Goal: Task Accomplishment & Management: Manage account settings

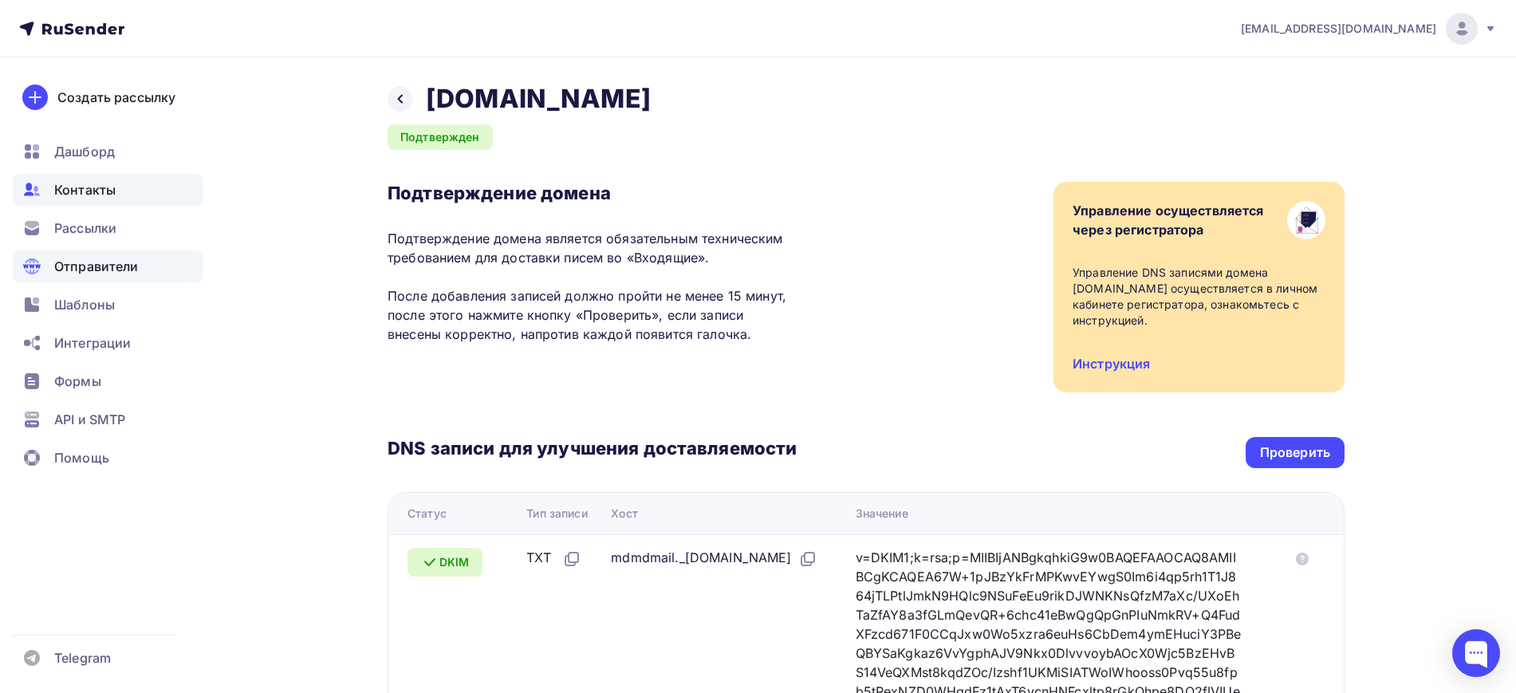
click at [96, 203] on div "Контакты" at bounding box center [108, 190] width 190 height 32
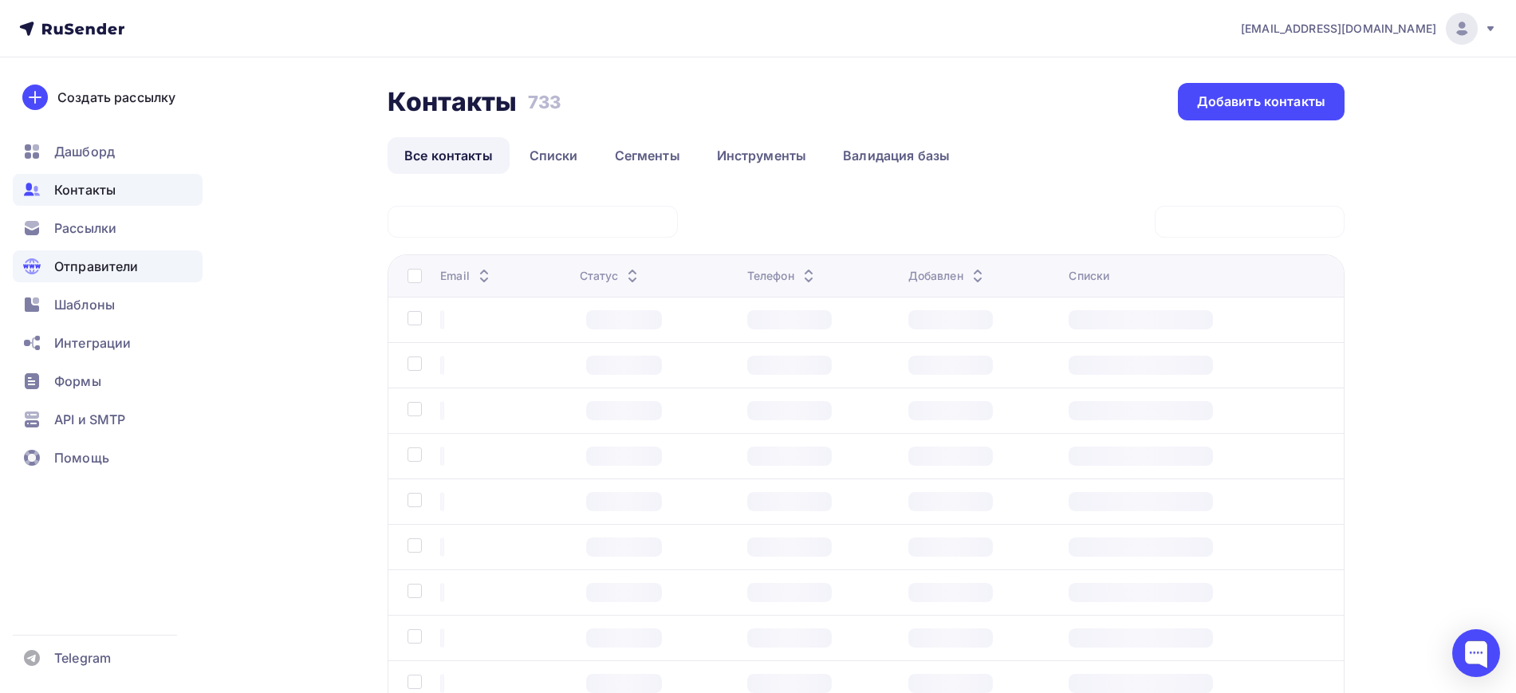
click at [89, 270] on span "Отправители" at bounding box center [96, 266] width 85 height 19
click at [120, 260] on span "Отправители" at bounding box center [96, 266] width 85 height 19
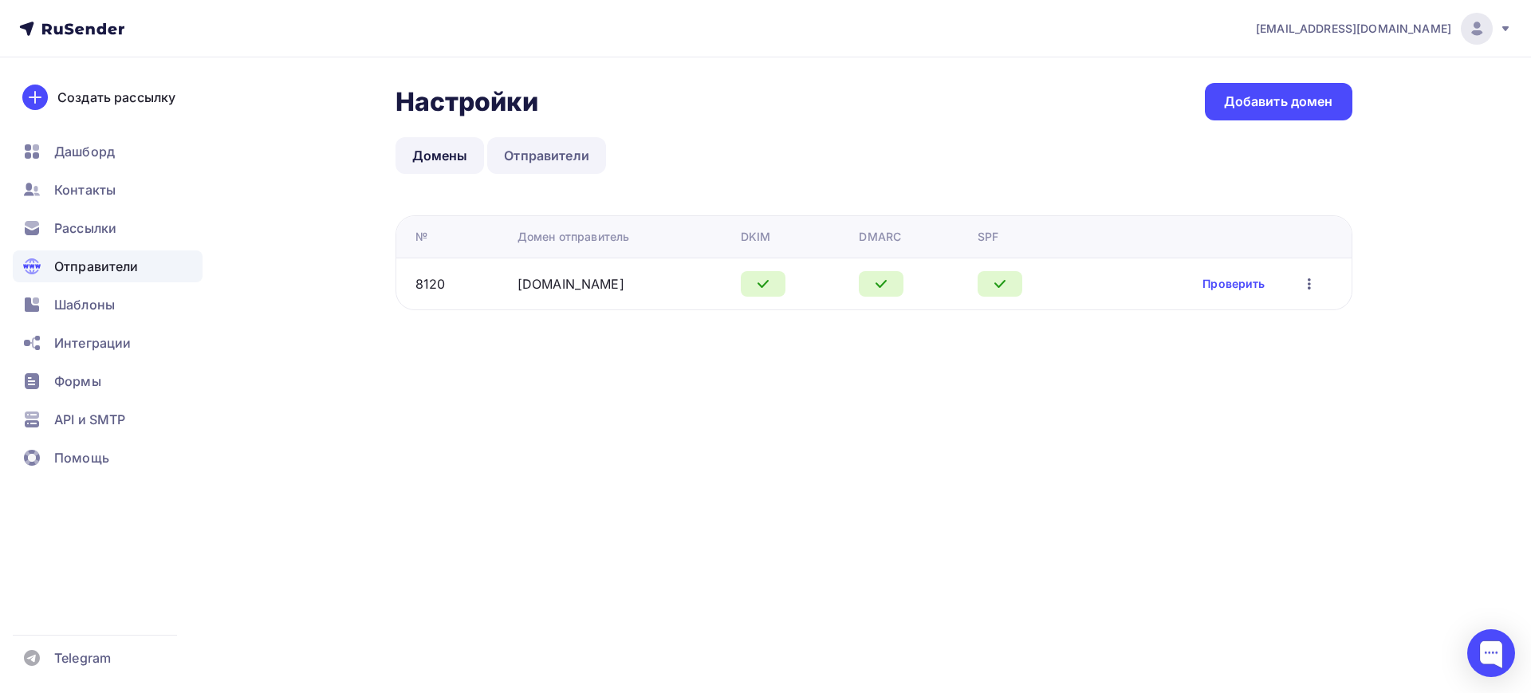
click at [524, 144] on link "Отправители" at bounding box center [546, 155] width 119 height 37
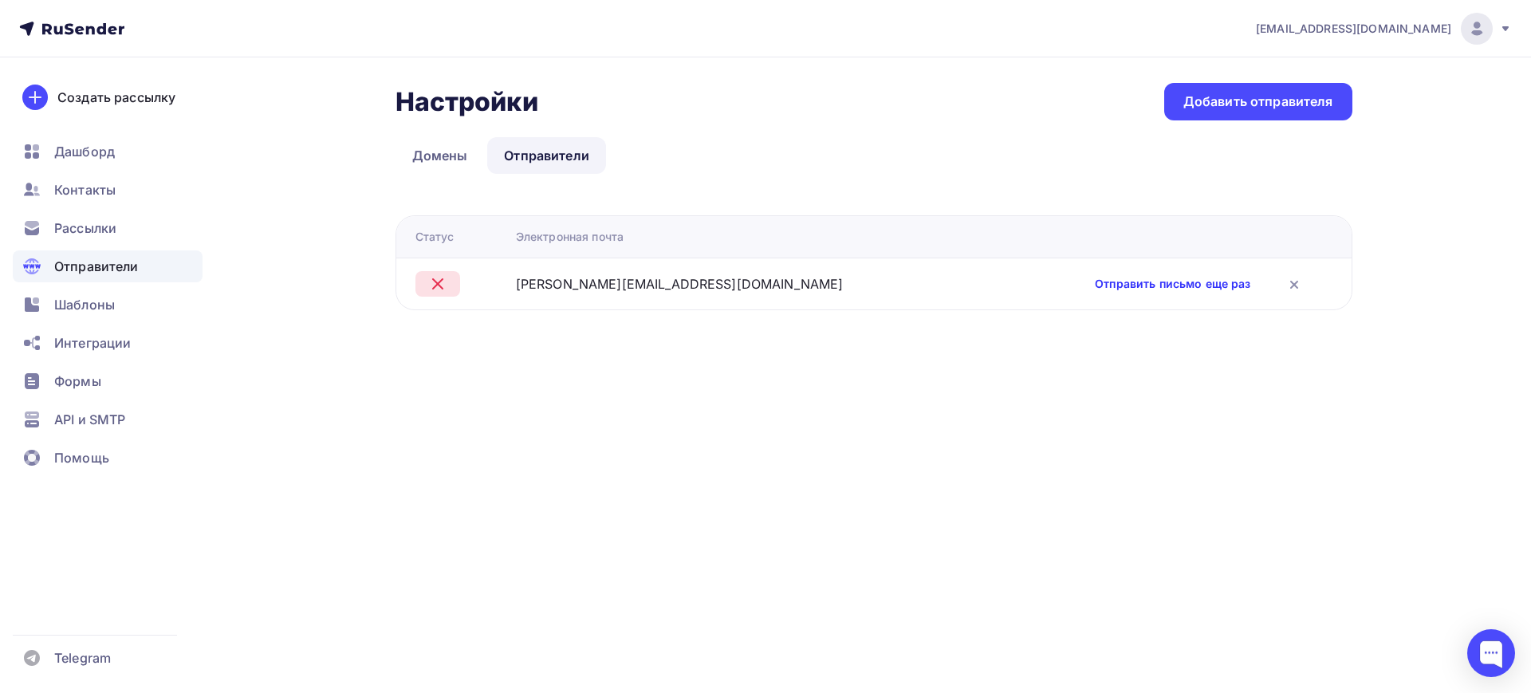
click at [1095, 281] on link "Отправить письмо еще раз" at bounding box center [1173, 284] width 156 height 16
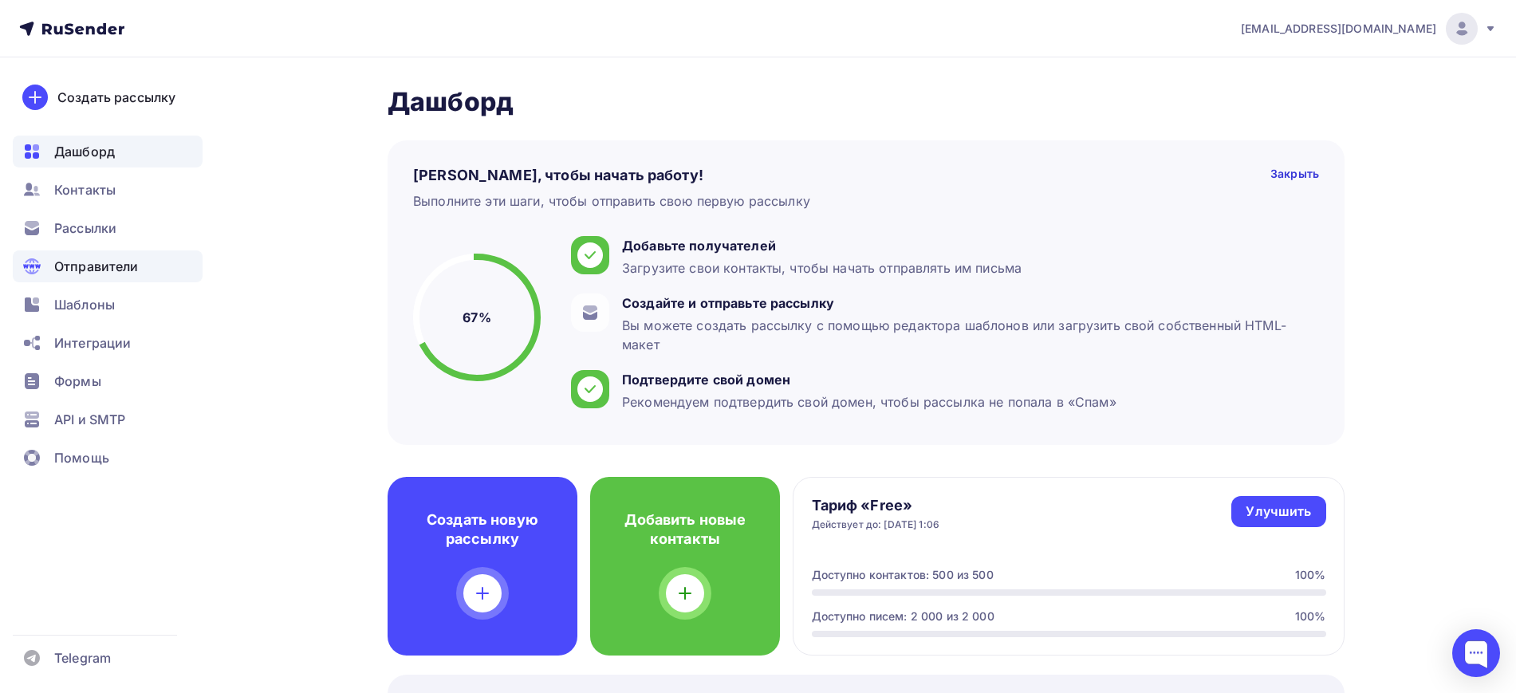
click at [110, 259] on span "Отправители" at bounding box center [96, 266] width 85 height 19
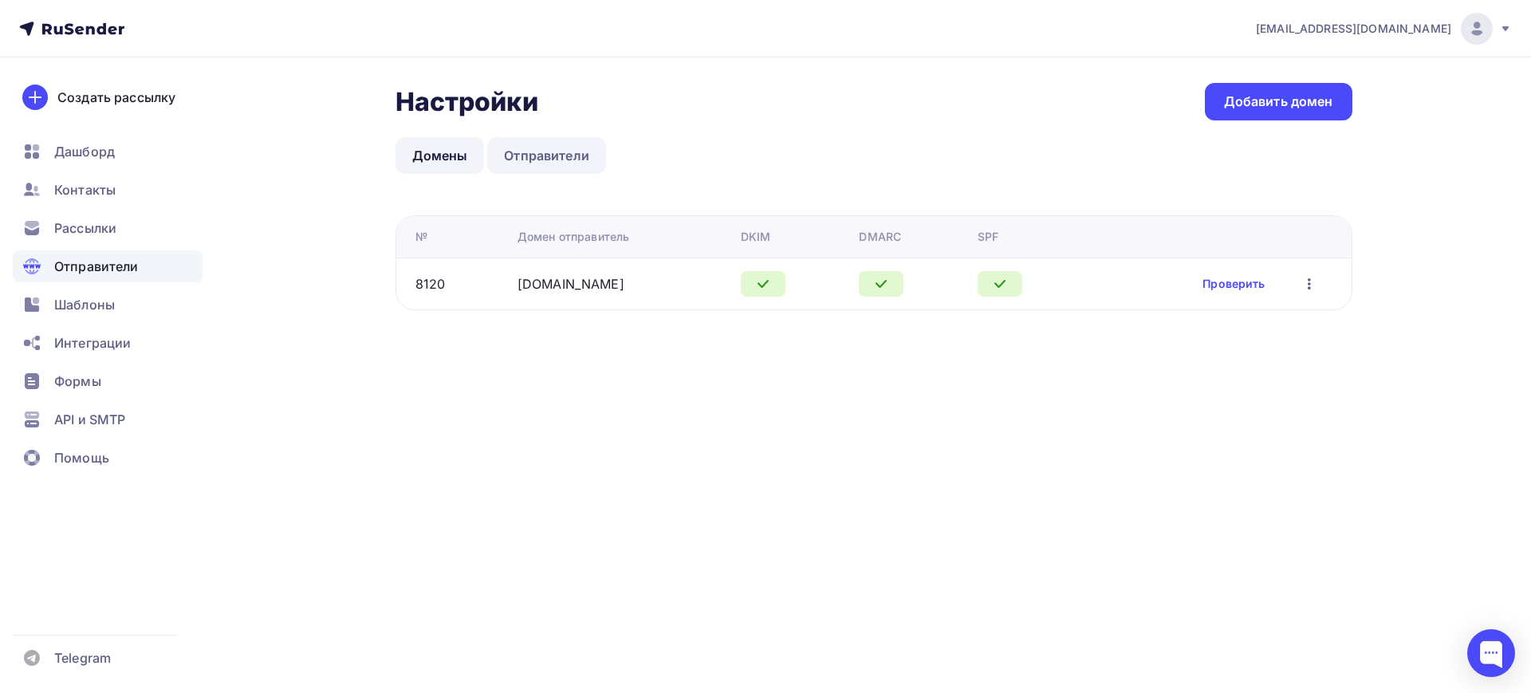
click at [551, 146] on link "Отправители" at bounding box center [546, 155] width 119 height 37
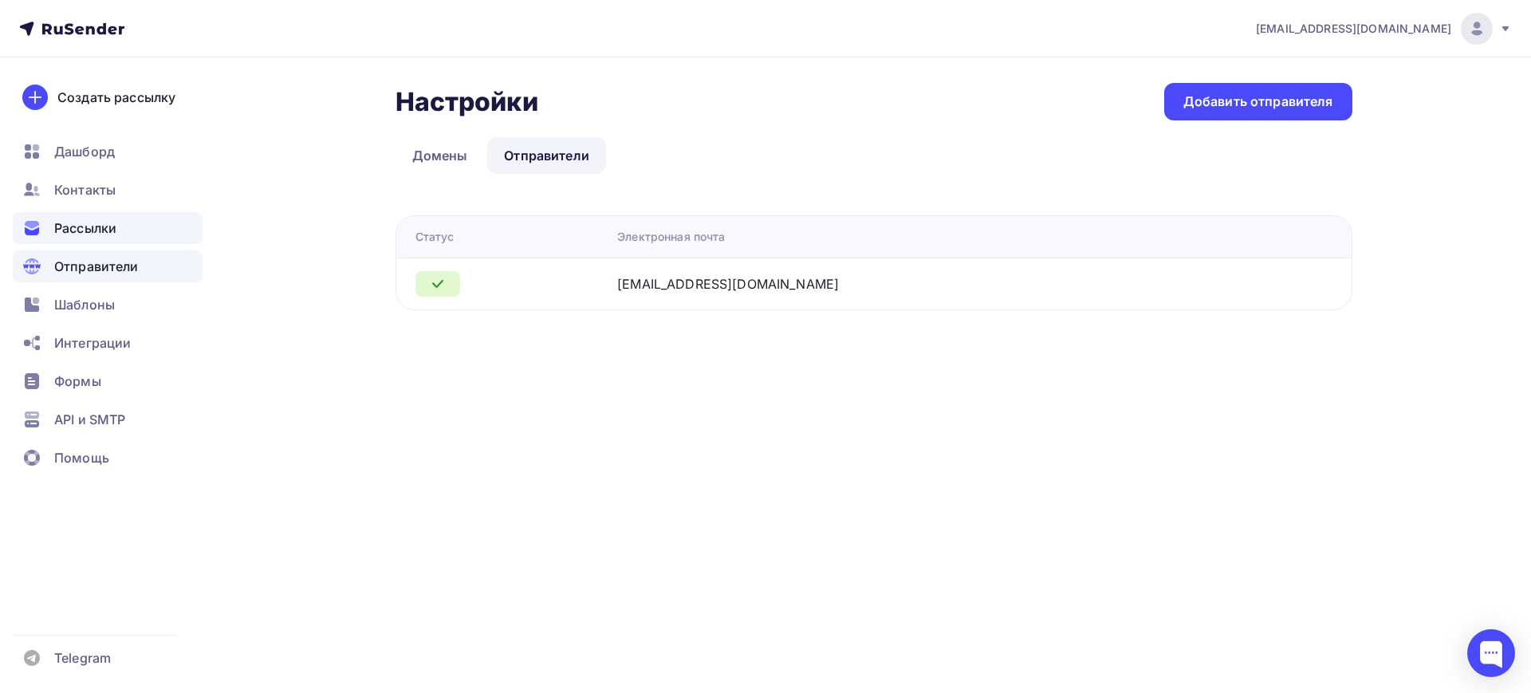
click at [53, 238] on div "Рассылки" at bounding box center [108, 228] width 190 height 32
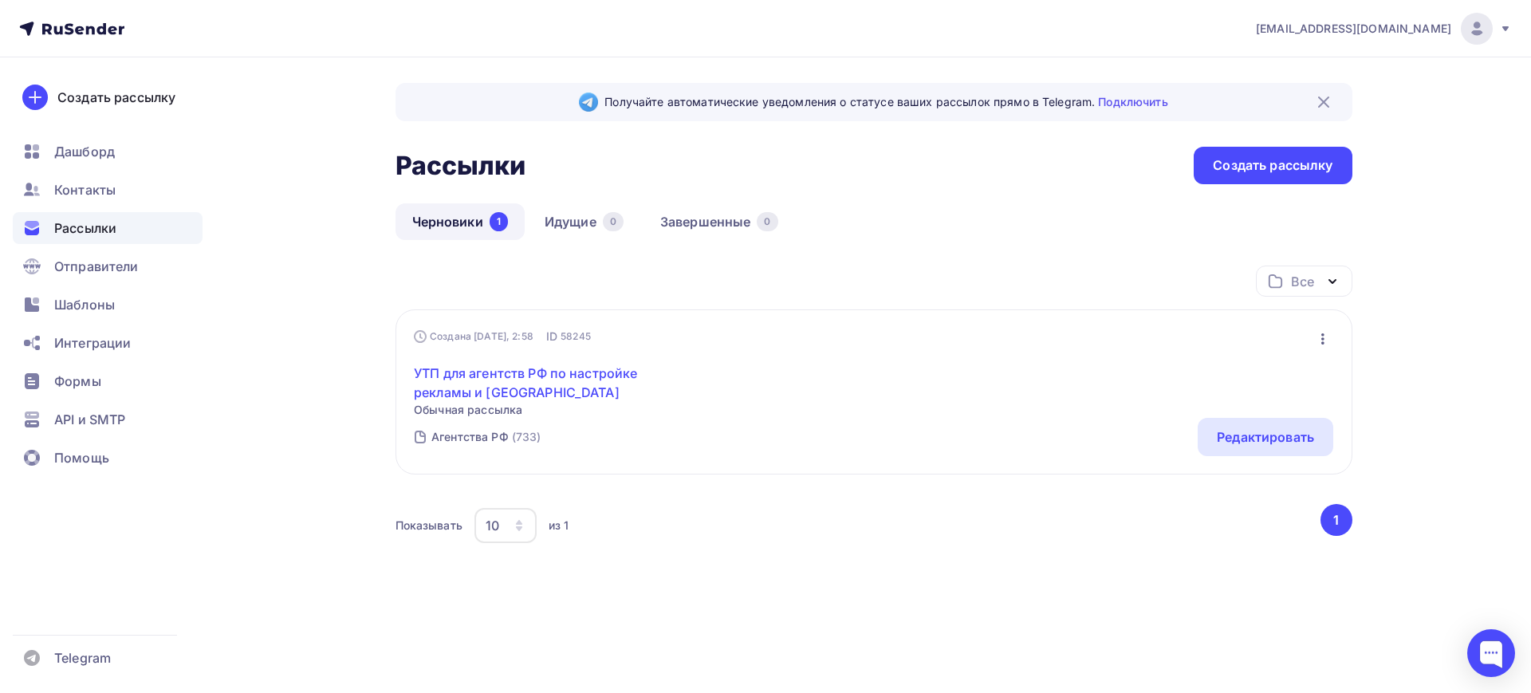
click at [620, 375] on link "УТП для агентств РФ по настройке рекламы и [GEOGRAPHIC_DATA]" at bounding box center [551, 383] width 274 height 38
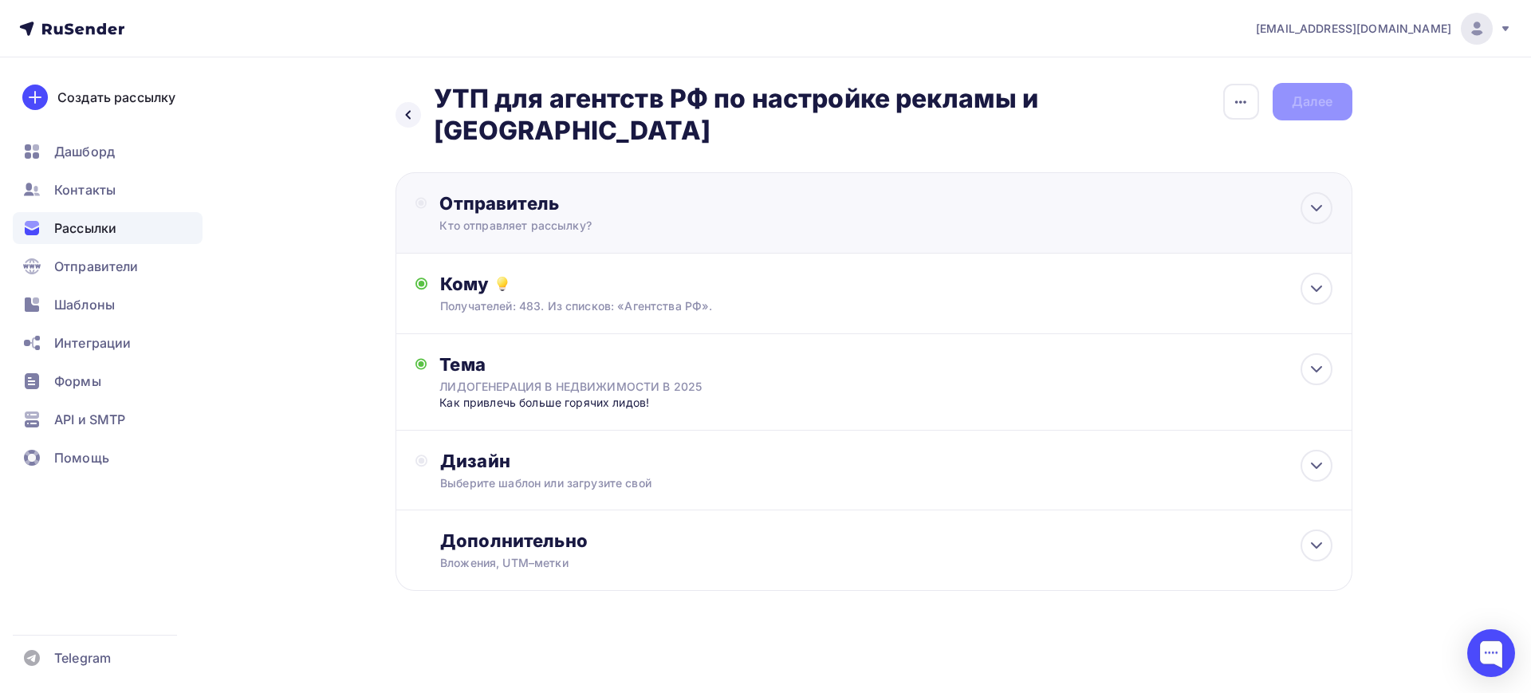
click at [573, 218] on div "Кто отправляет рассылку?" at bounding box center [594, 226] width 311 height 16
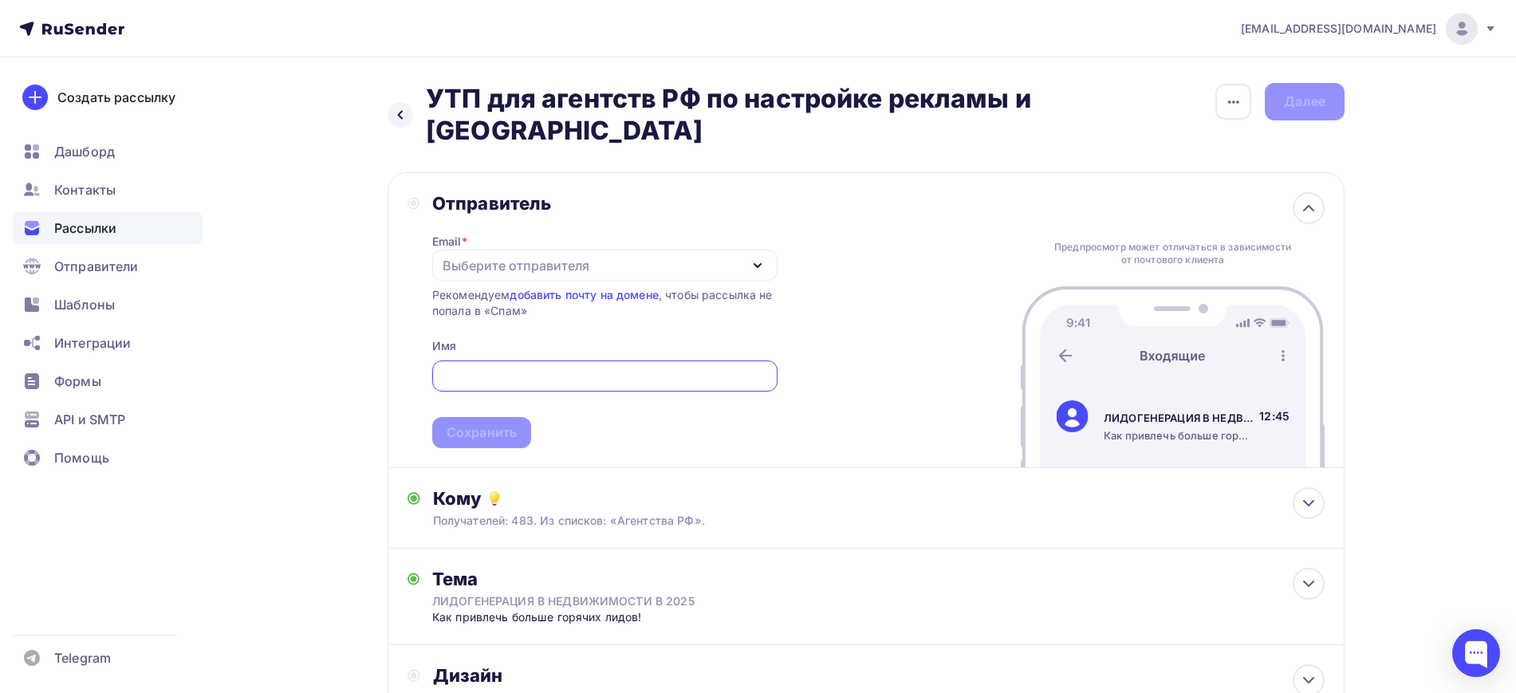
click at [526, 256] on div "Выберите отправителя" at bounding box center [516, 265] width 147 height 19
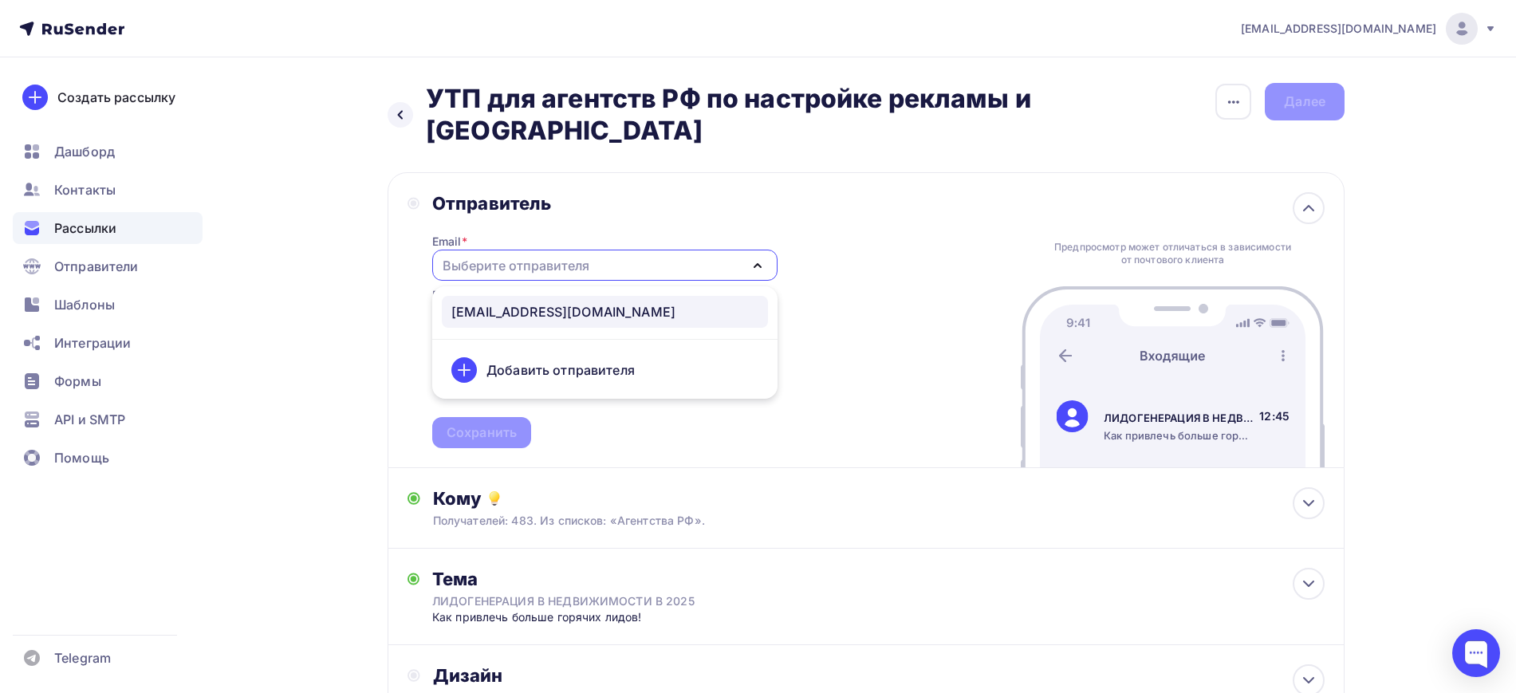
click at [514, 302] on div "abramov@mainmeet.ru" at bounding box center [563, 311] width 224 height 19
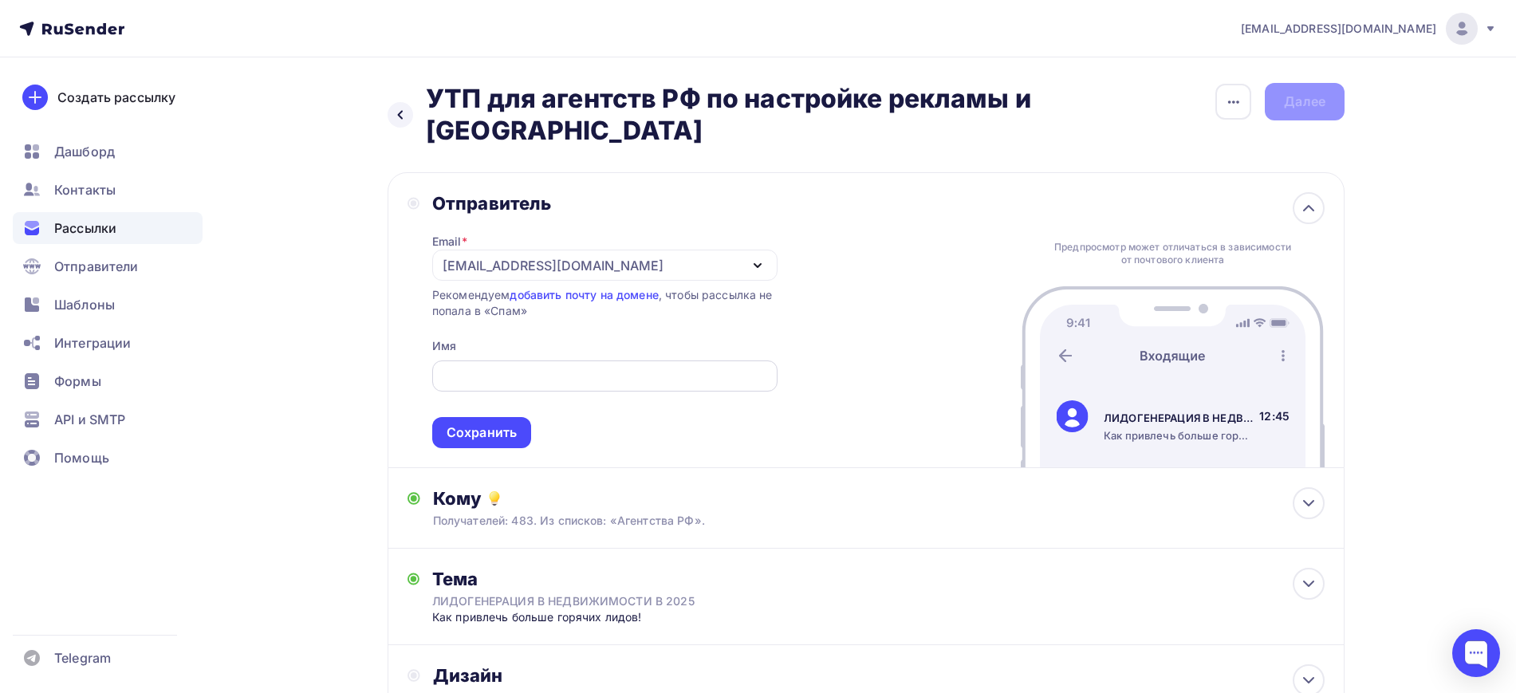
click at [497, 367] on input "text" at bounding box center [604, 376] width 327 height 19
type input "Александр"
click at [467, 427] on div "Отправитель Email * abramov@mainmeet.ru abramov@mainmeet.ru Добавить отправител…" at bounding box center [866, 320] width 957 height 296
click at [466, 417] on div "Сохранить" at bounding box center [481, 432] width 99 height 31
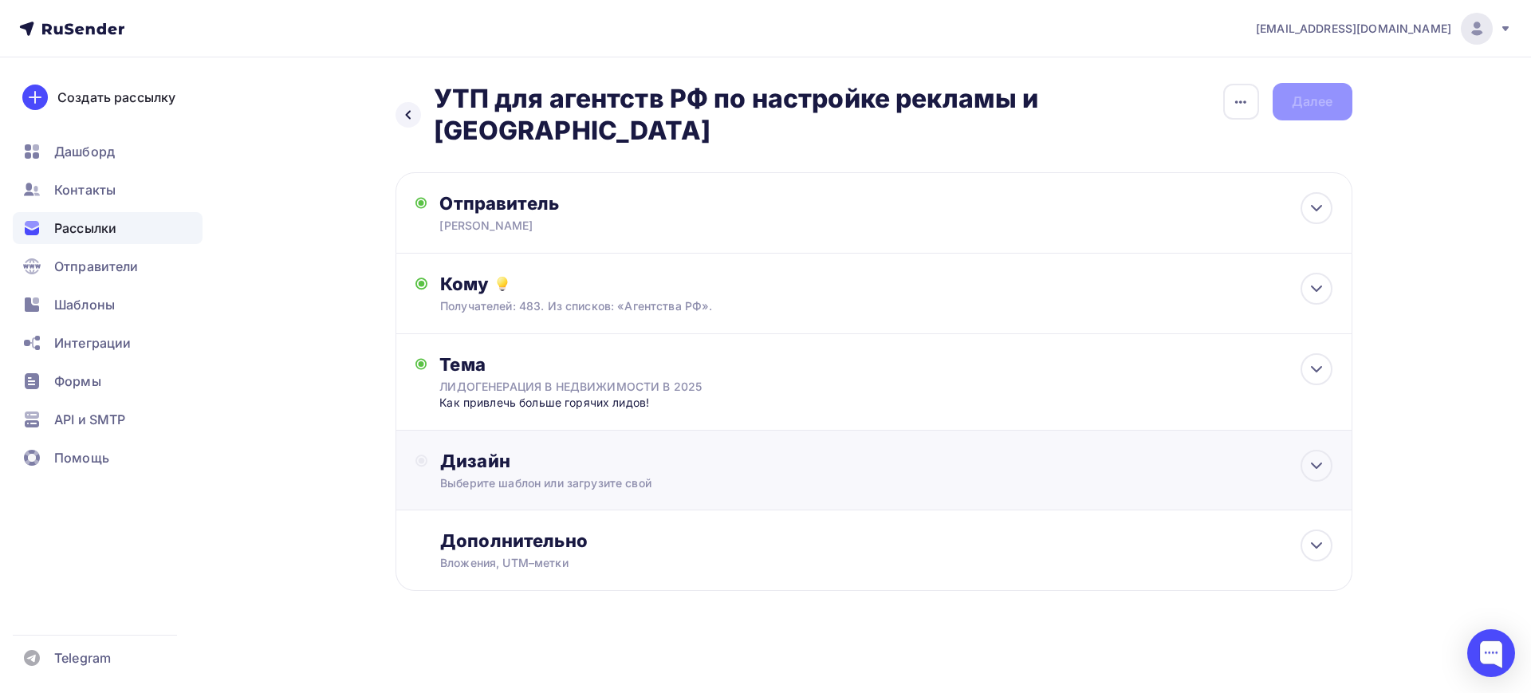
click at [557, 450] on div "Дизайн" at bounding box center [886, 461] width 892 height 22
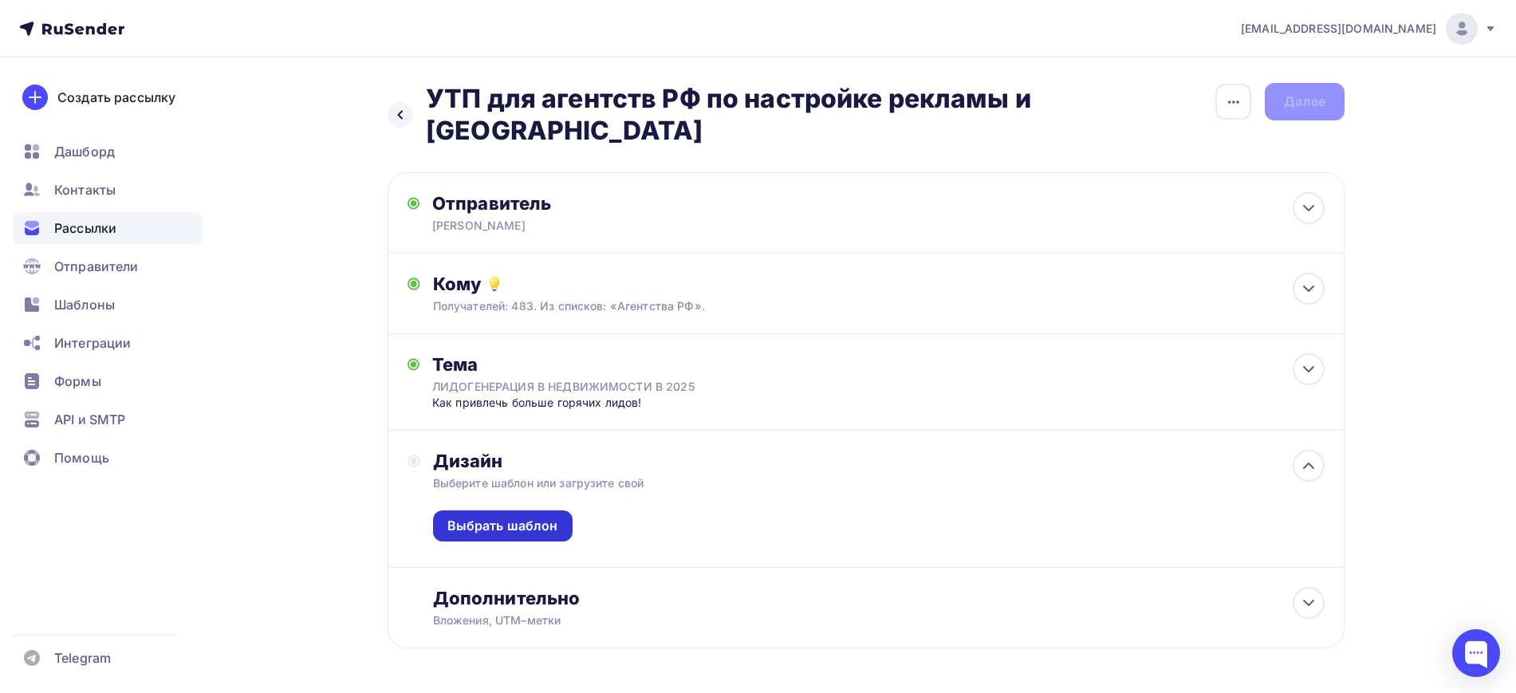
click at [526, 517] on div "Выбрать шаблон" at bounding box center [502, 526] width 111 height 18
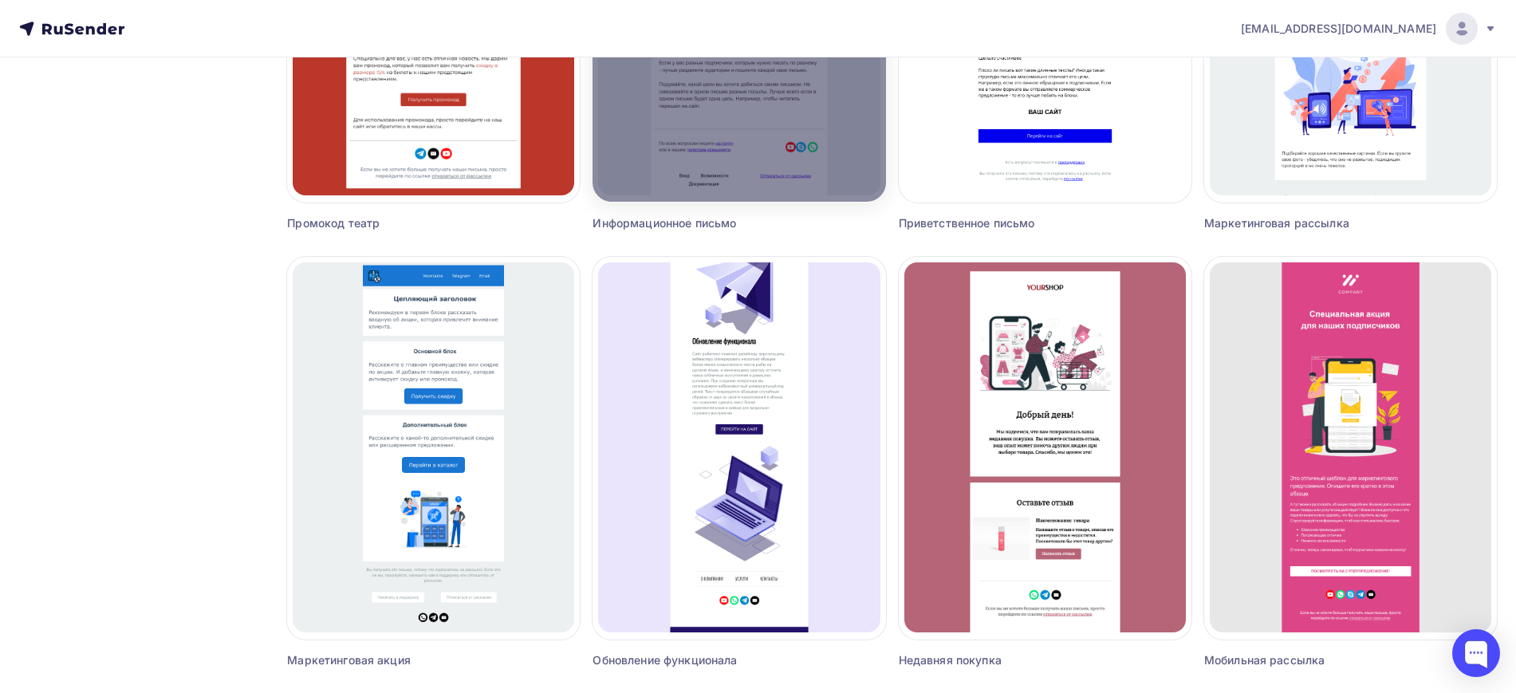
scroll to position [1794, 0]
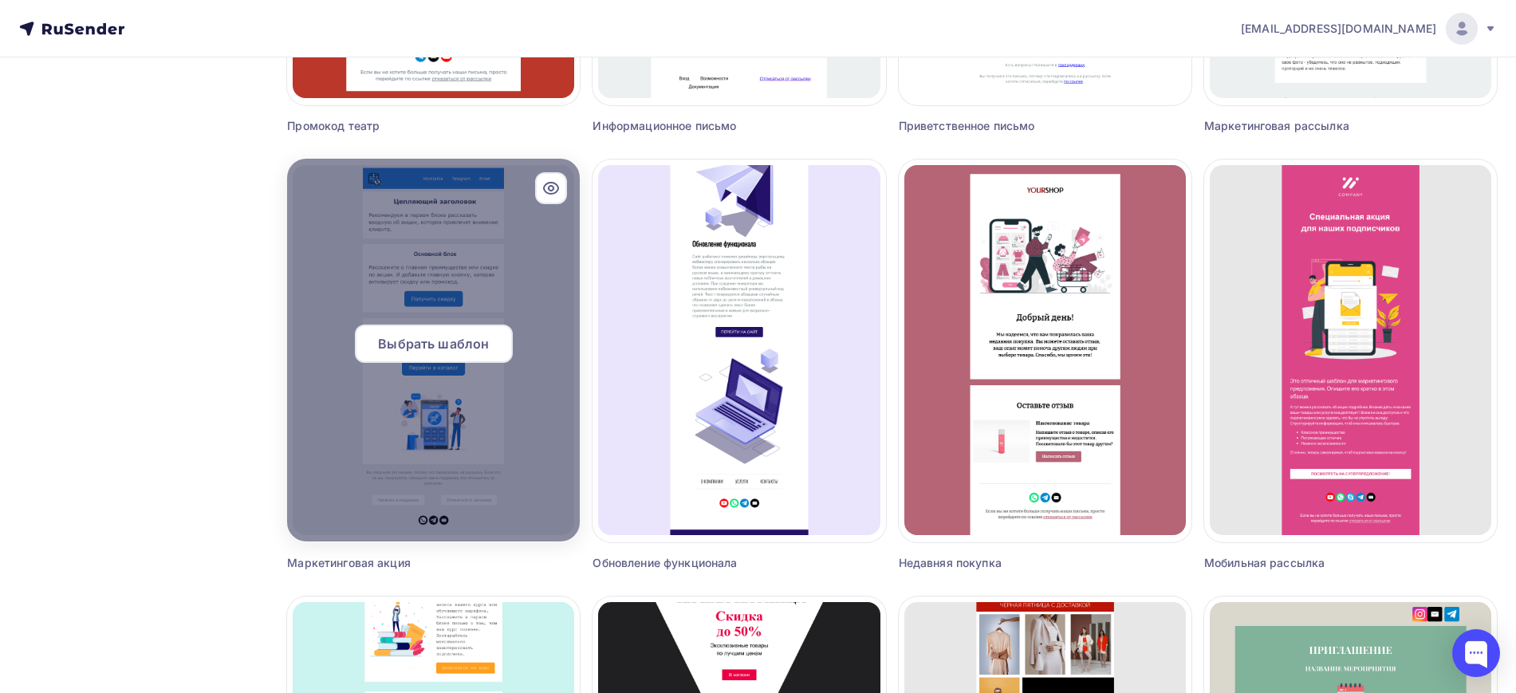
click at [450, 337] on span "Выбрать шаблон" at bounding box center [433, 343] width 111 height 19
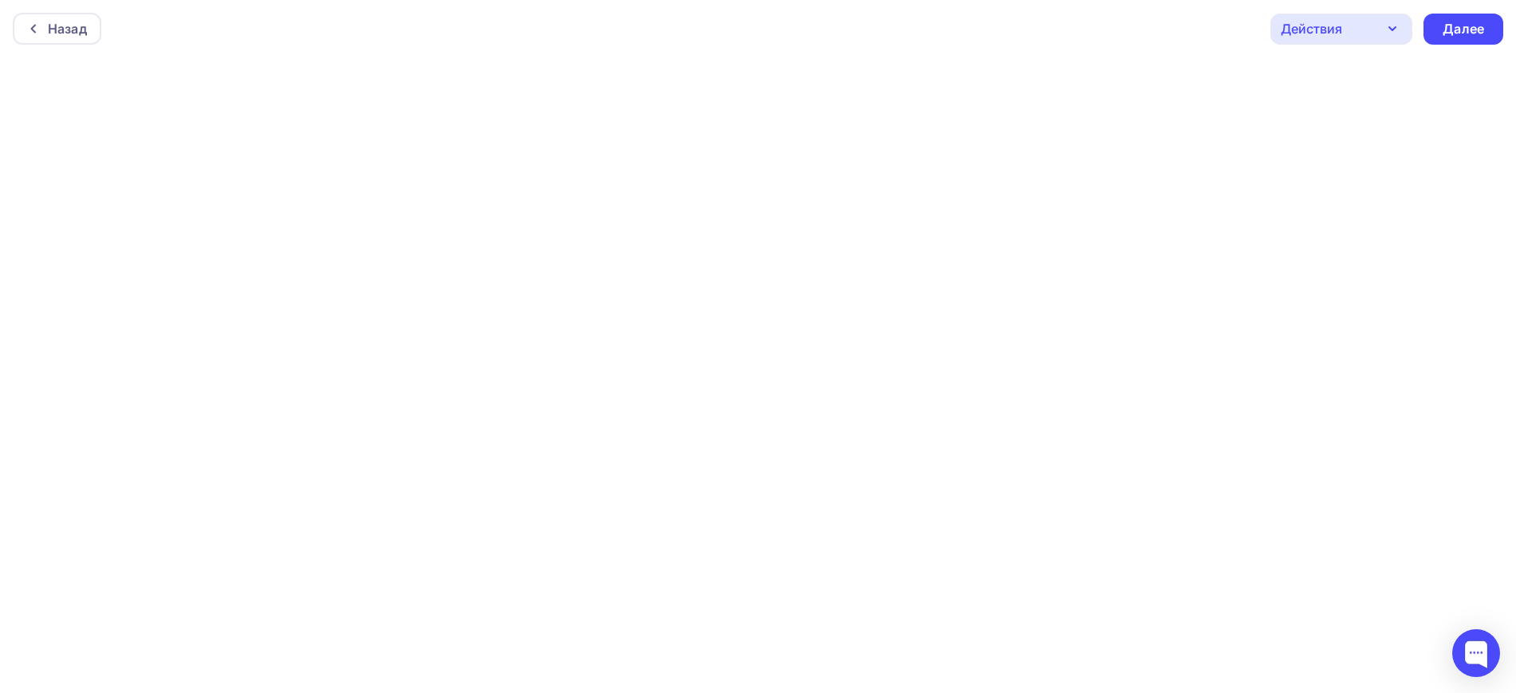
click at [1380, 26] on div "Действия" at bounding box center [1341, 29] width 142 height 31
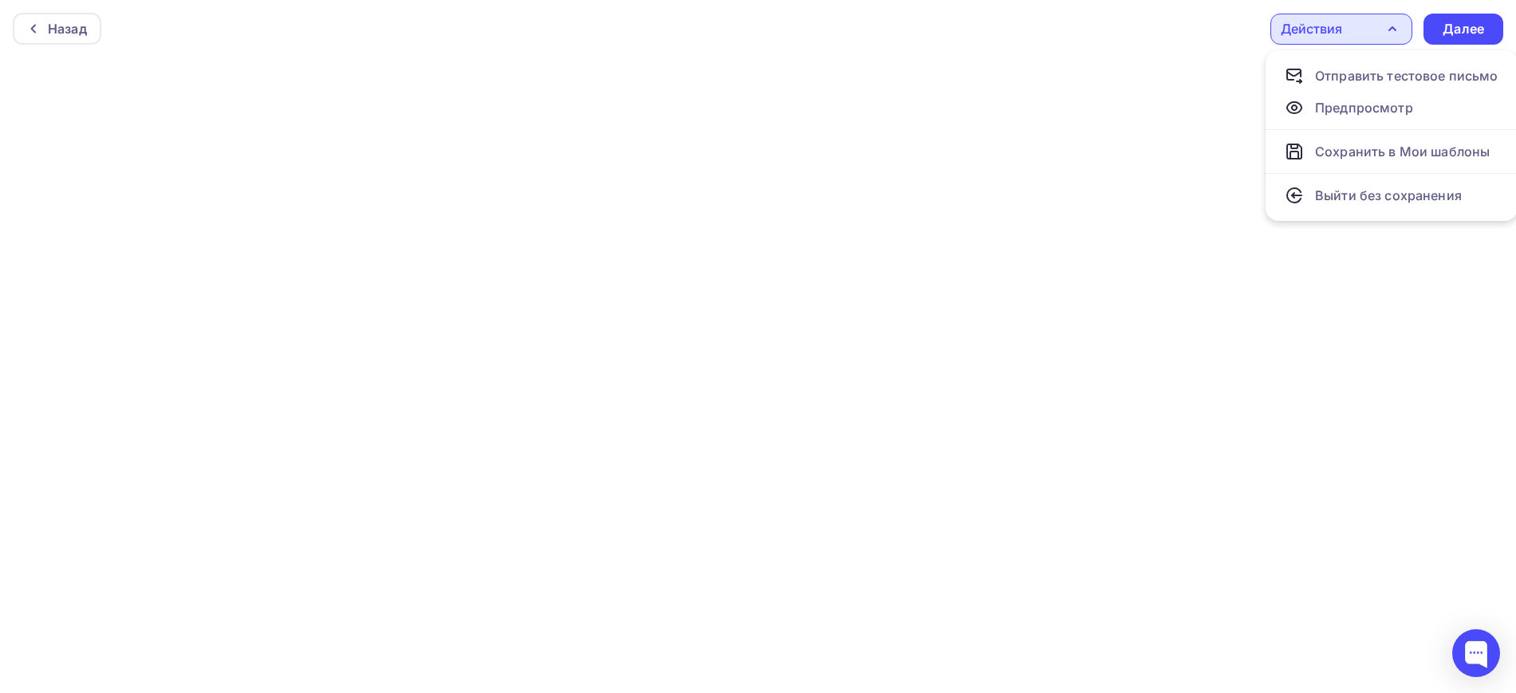
click at [1400, 26] on icon "button" at bounding box center [1392, 28] width 19 height 19
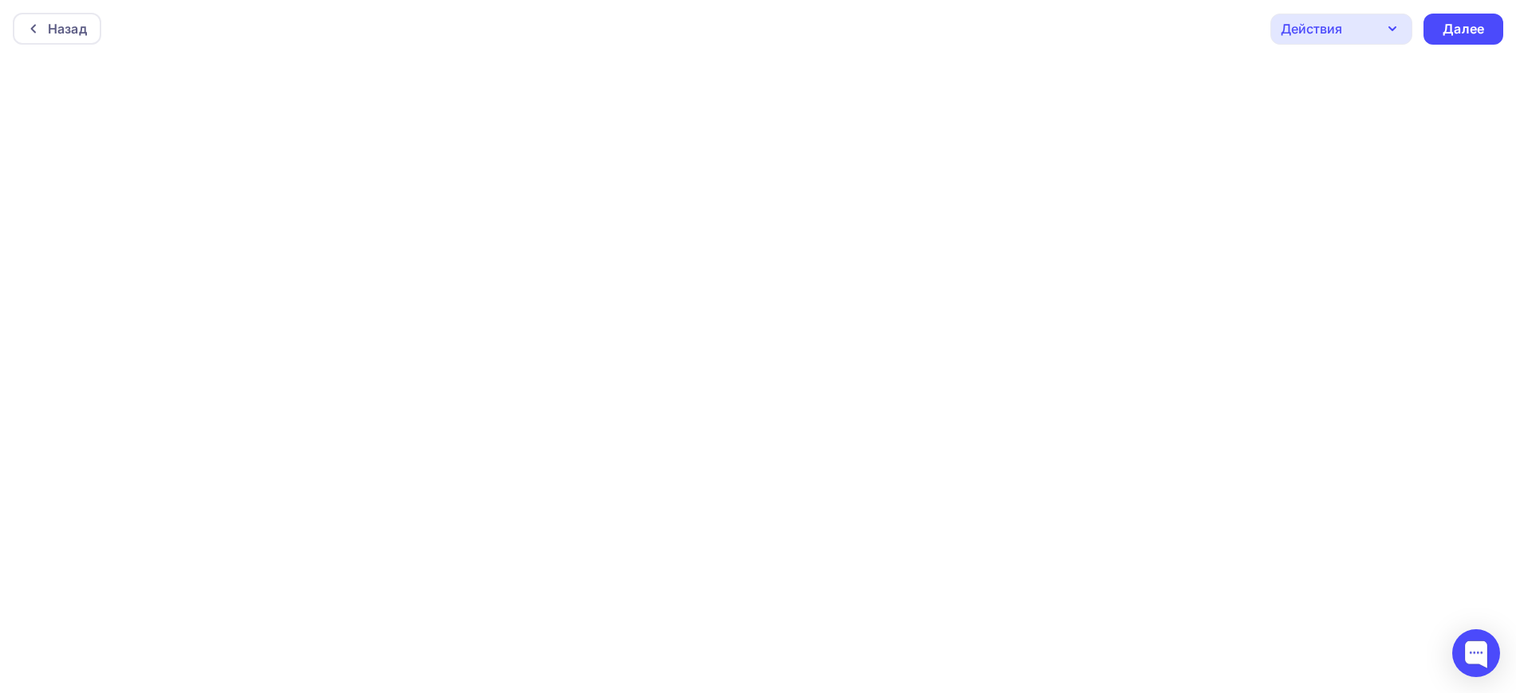
click at [1400, 26] on icon "button" at bounding box center [1392, 28] width 19 height 19
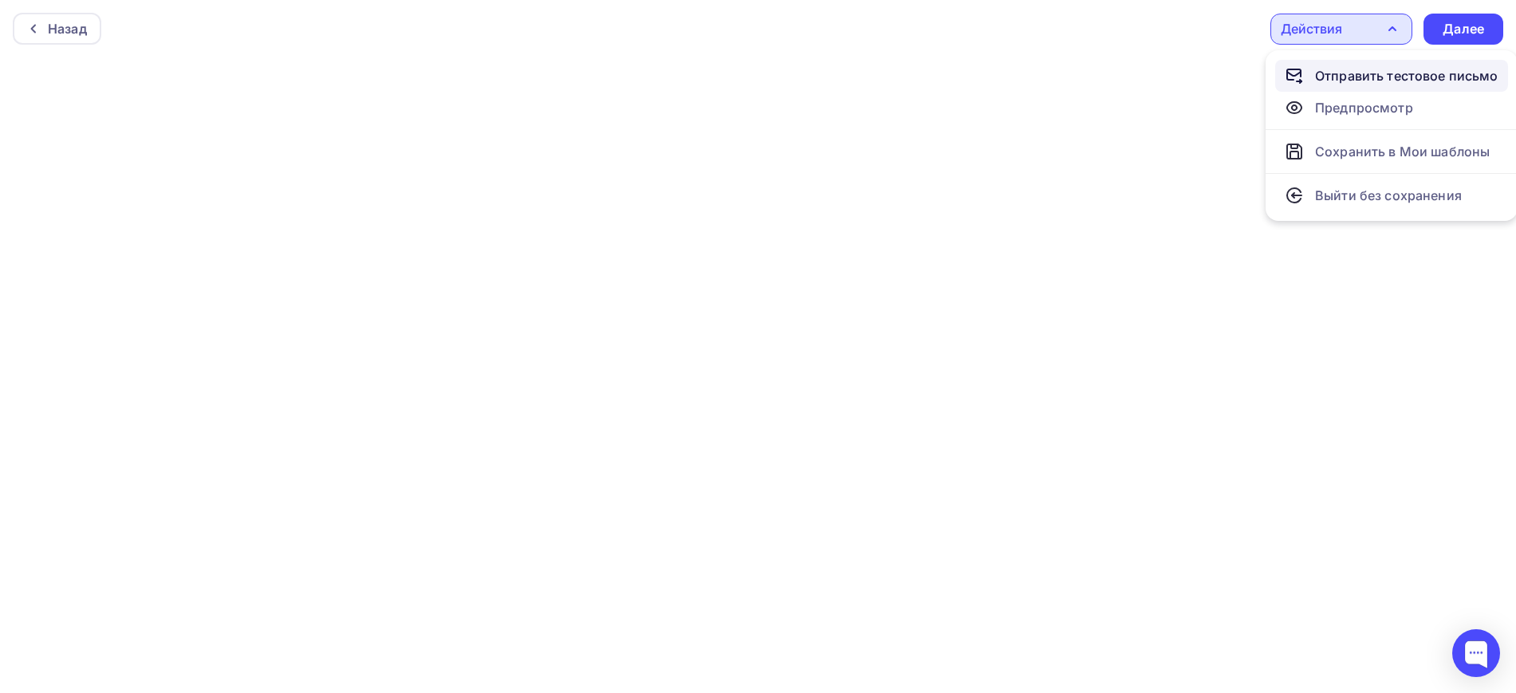
click at [1404, 66] on div "Отправить тестовое письмо" at bounding box center [1406, 75] width 183 height 19
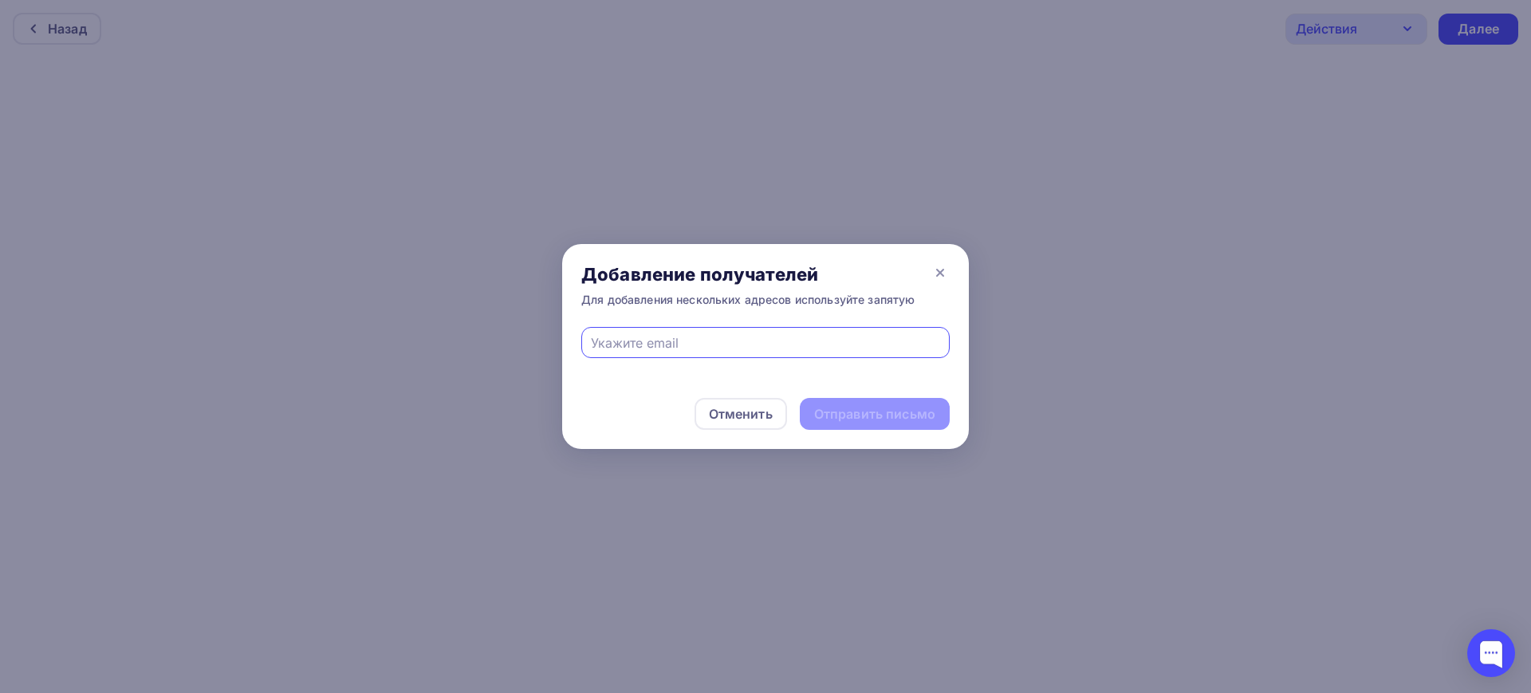
click at [810, 347] on input "text" at bounding box center [766, 342] width 350 height 19
paste input "https://t.me/marketolog_support"
type input "https://t.me/marketolog_support"
paste input "abramov@mainmeet.ru"
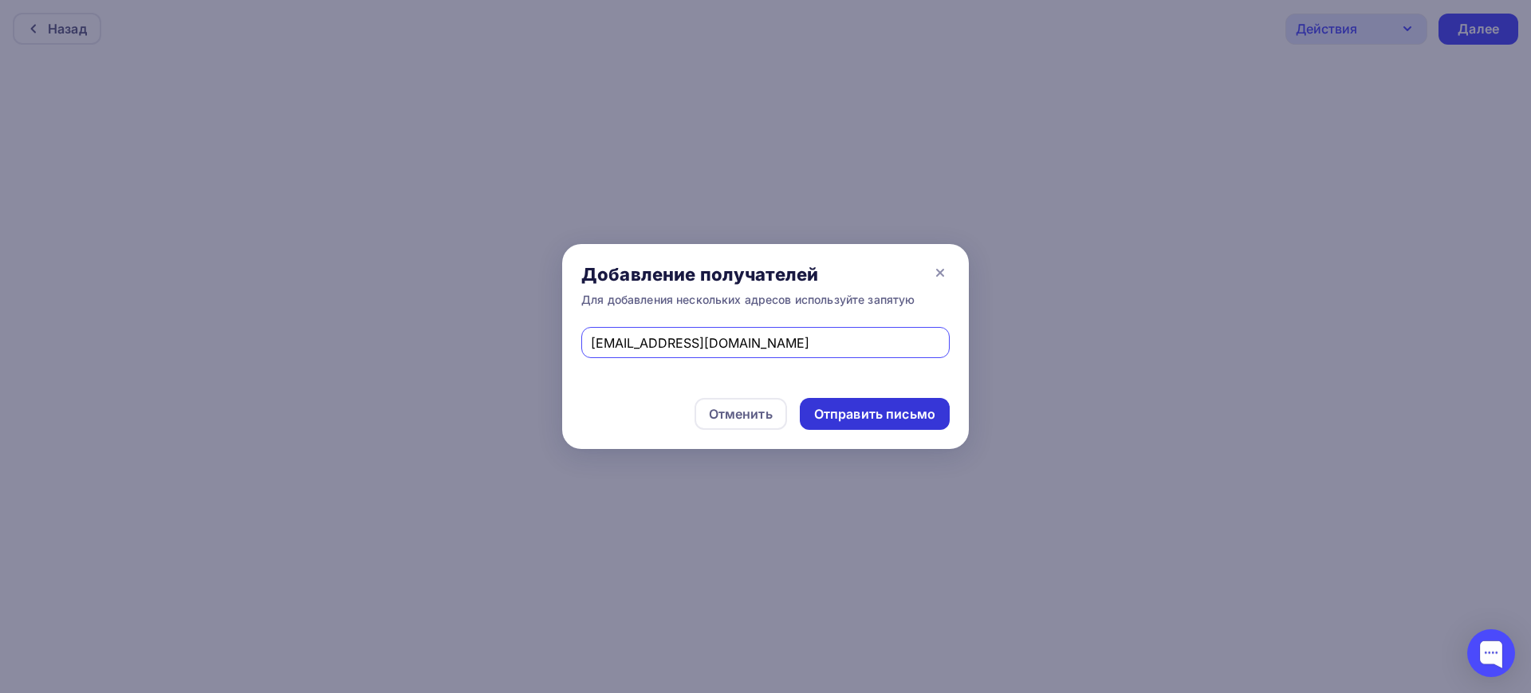
type input "abramov@mainmeet.ru"
click at [871, 406] on div "Отправить письмо" at bounding box center [874, 414] width 121 height 18
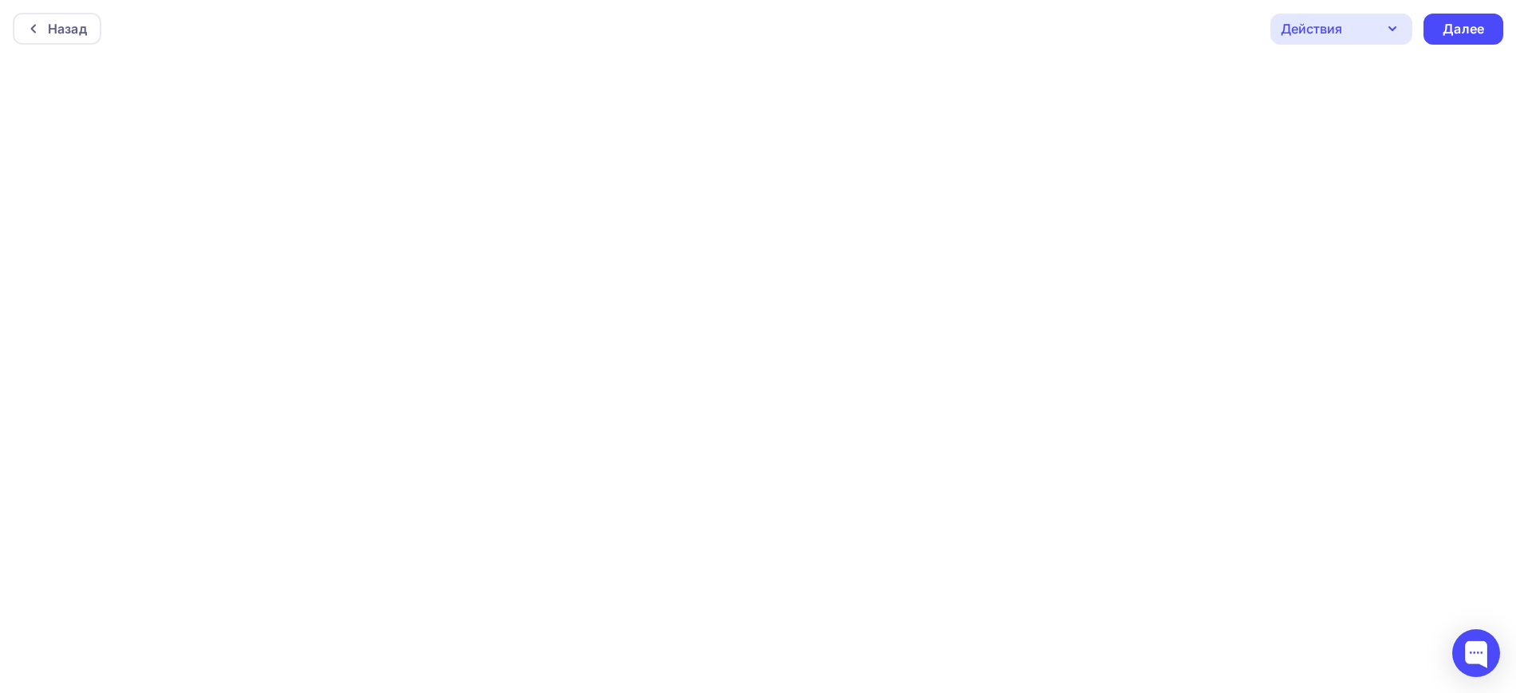
click at [1349, 40] on div "Действия" at bounding box center [1341, 29] width 142 height 31
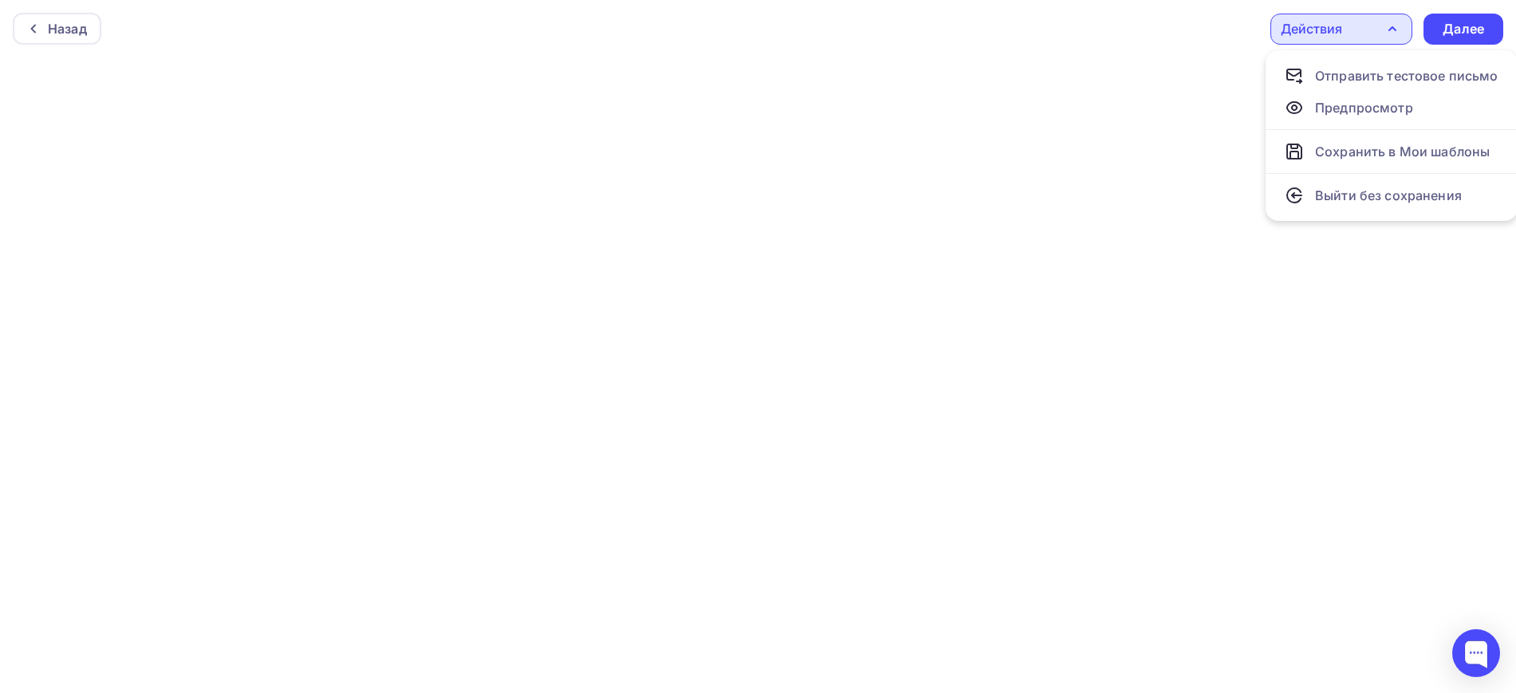
click at [1062, 37] on div "Назад Действия Отправить тестовое письмо Предпросмотр Сохранить в Мои шаблоны В…" at bounding box center [758, 28] width 1516 height 57
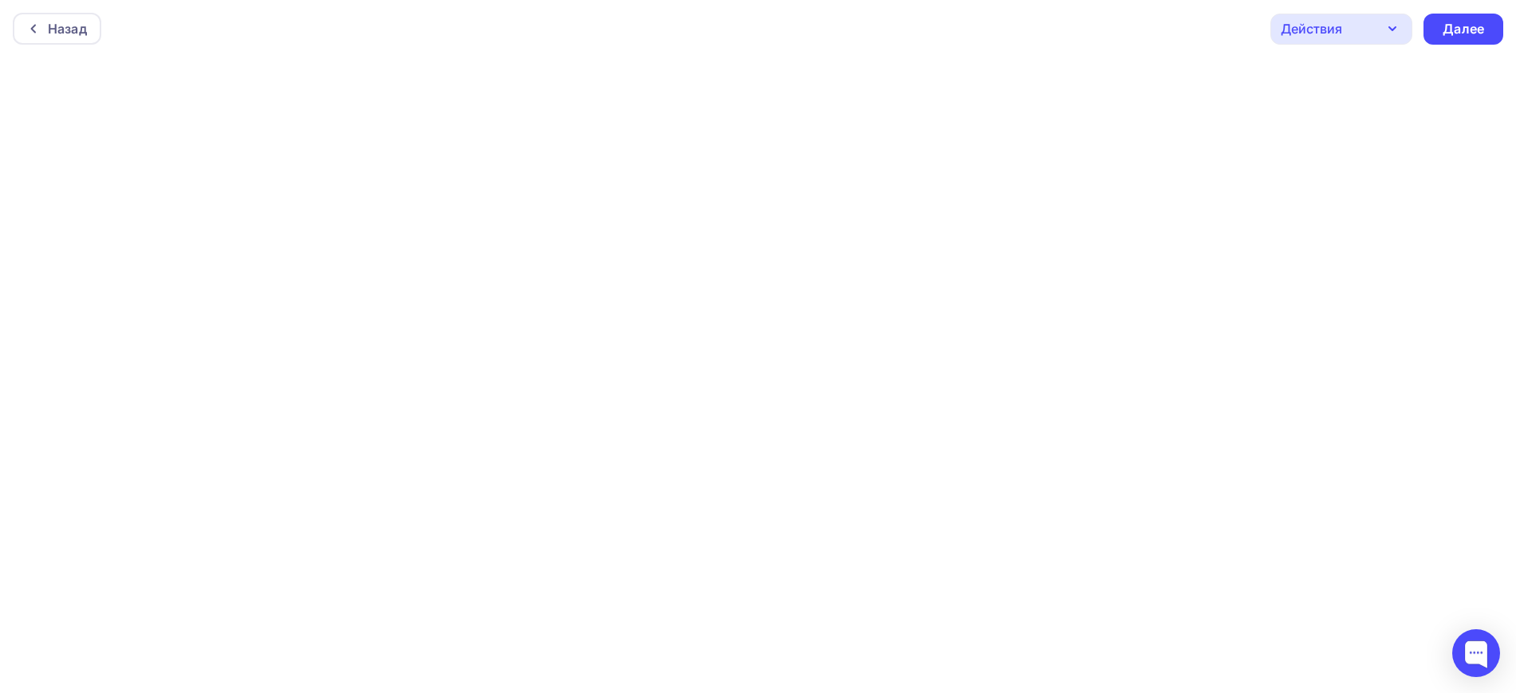
scroll to position [4, 0]
click at [1456, 30] on div "Далее" at bounding box center [1463, 25] width 41 height 18
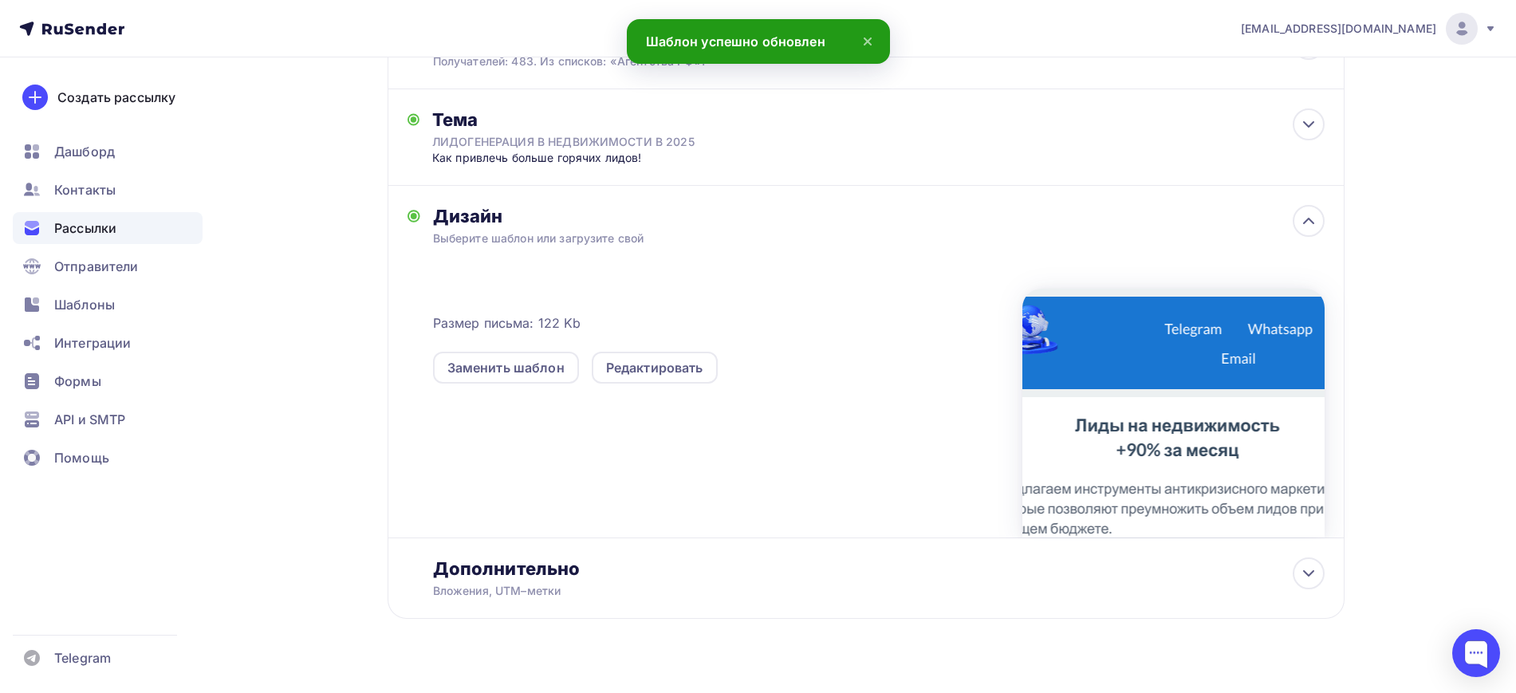
scroll to position [247, 0]
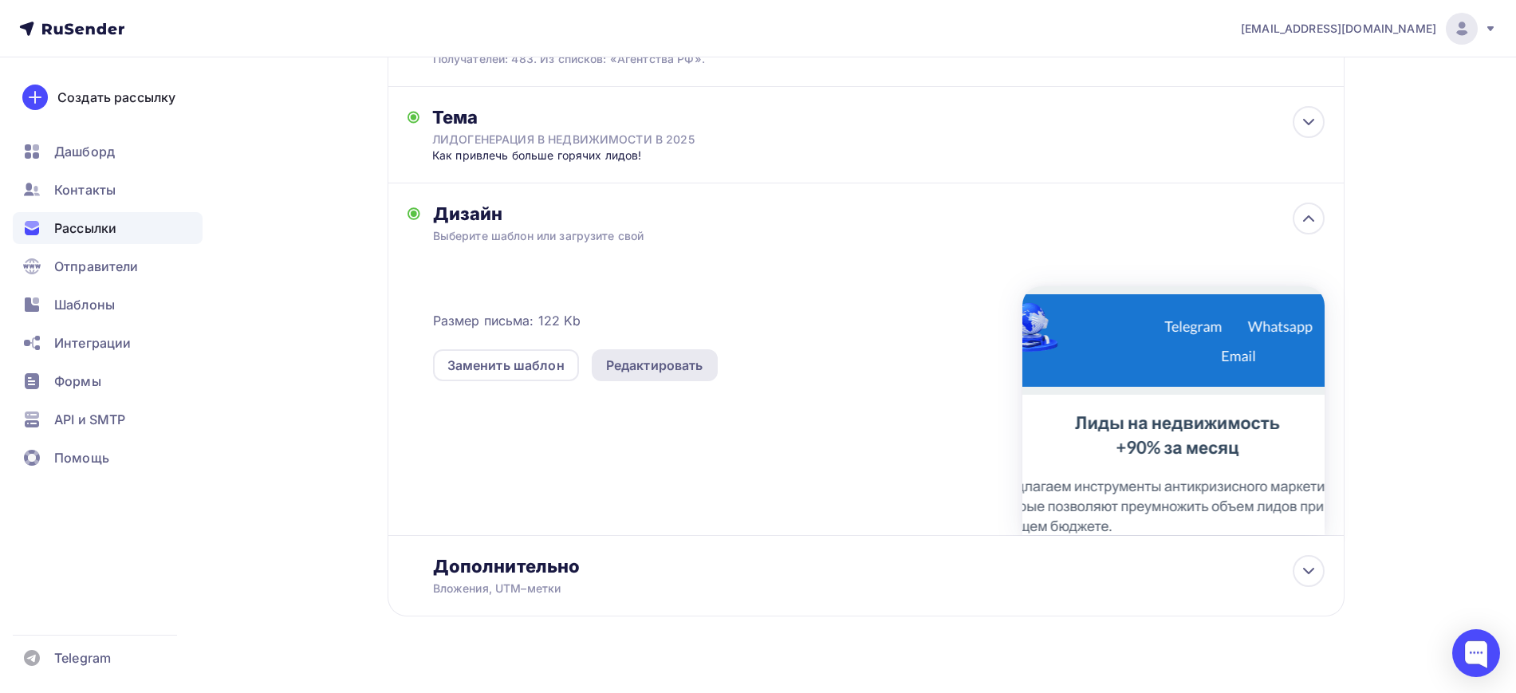
click at [616, 356] on div "Редактировать" at bounding box center [654, 365] width 97 height 19
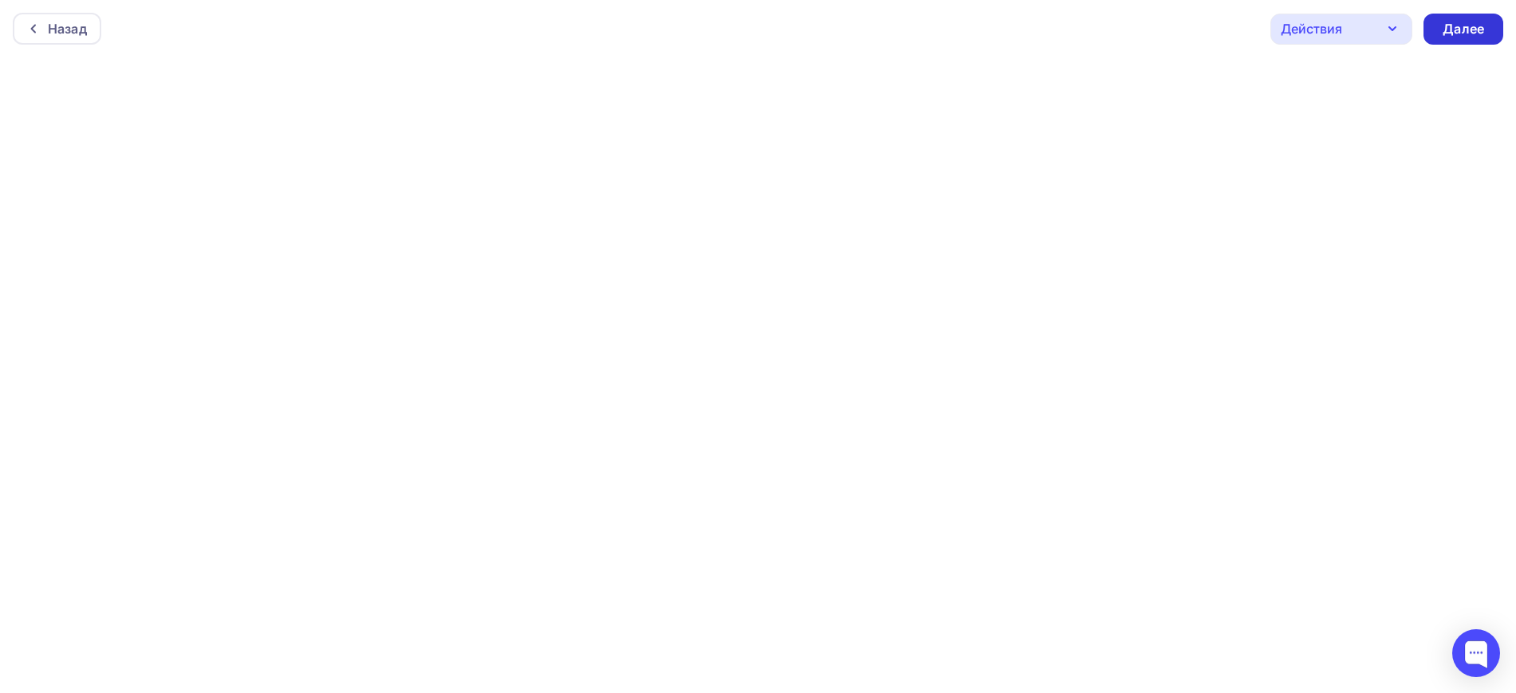
click at [1458, 37] on div "Далее" at bounding box center [1464, 29] width 80 height 31
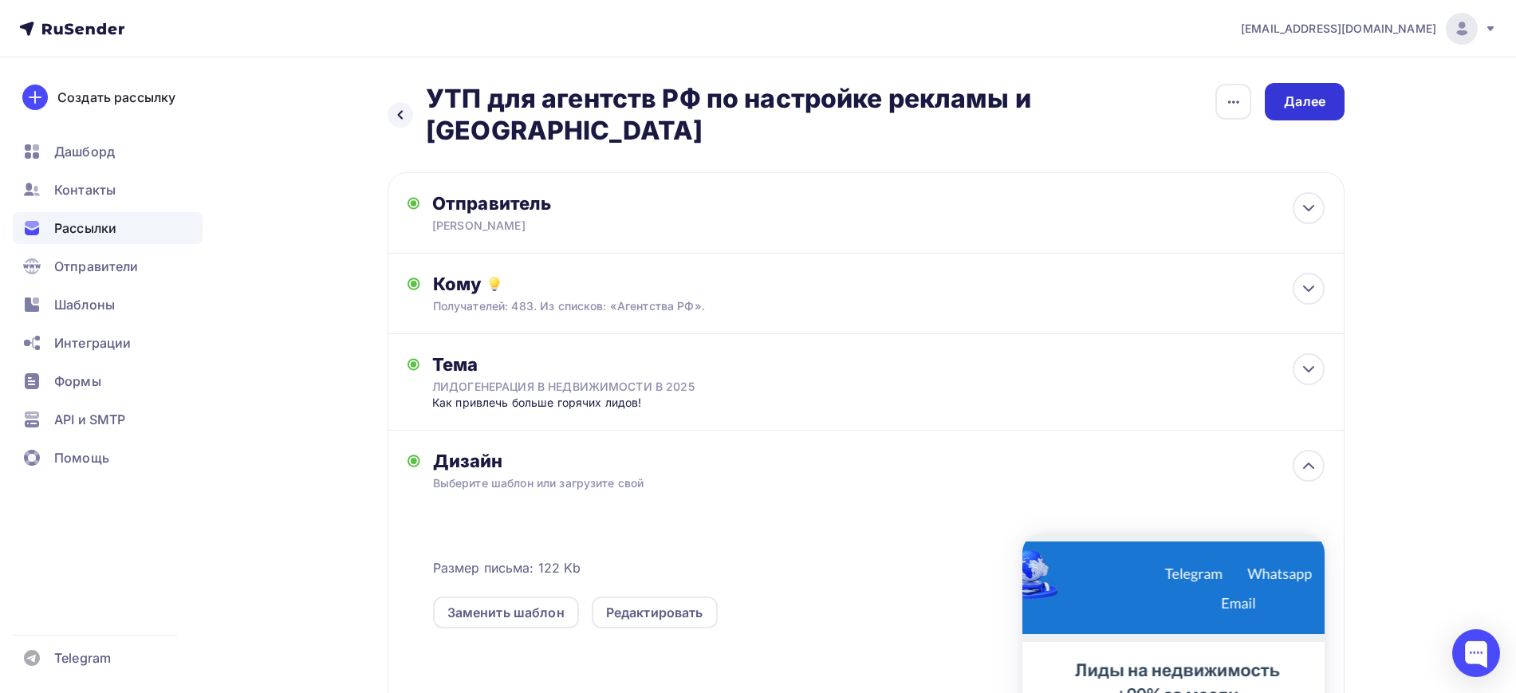
click at [1325, 102] on div "Далее" at bounding box center [1305, 101] width 80 height 37
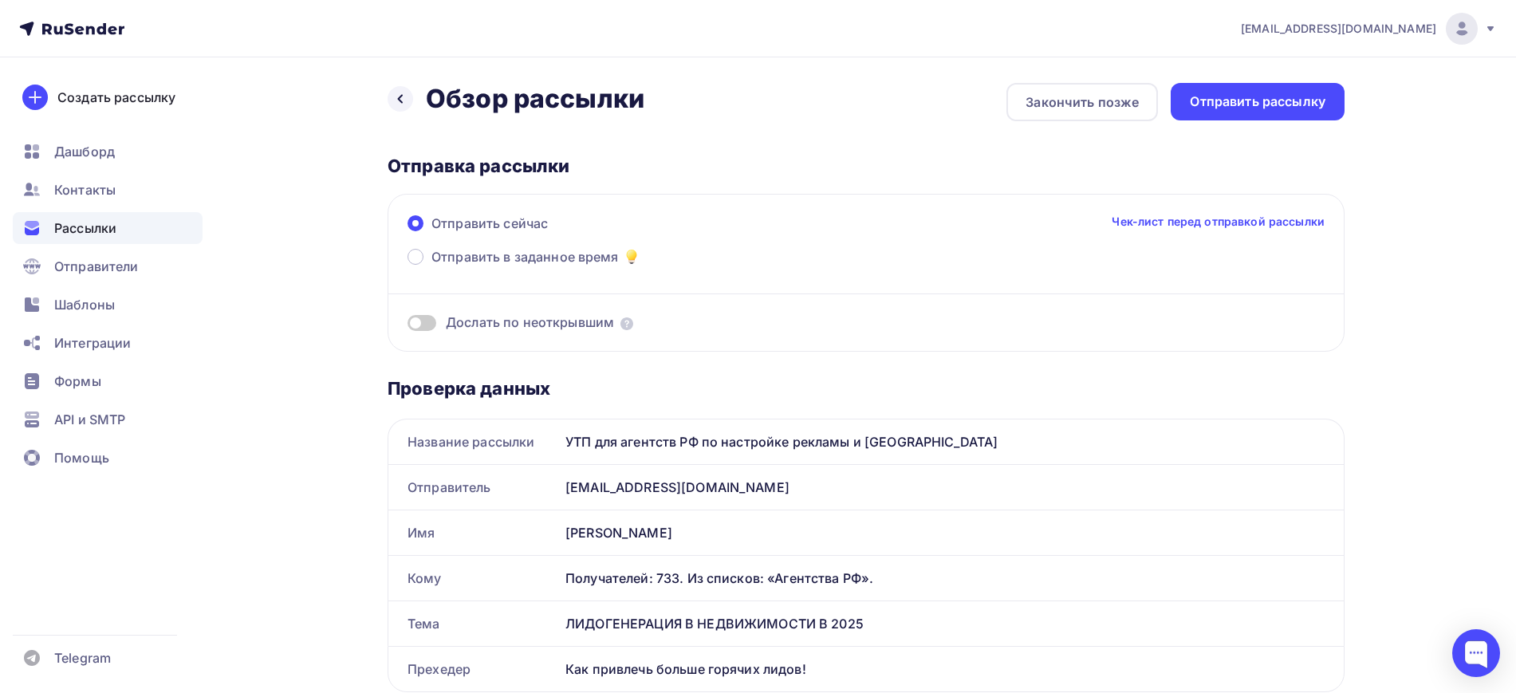
click at [1167, 222] on link "Чек-лист перед отправкой рассылки" at bounding box center [1218, 222] width 213 height 16
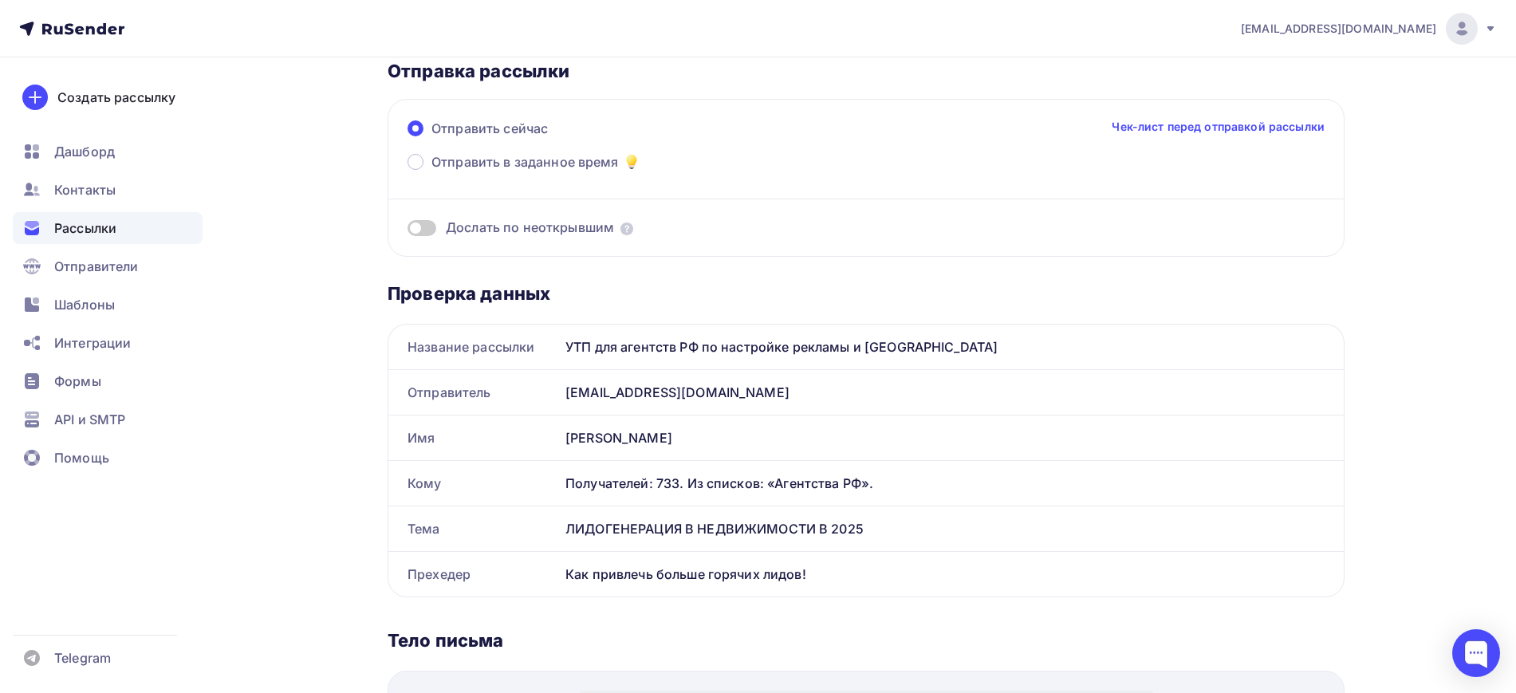
scroll to position [100, 0]
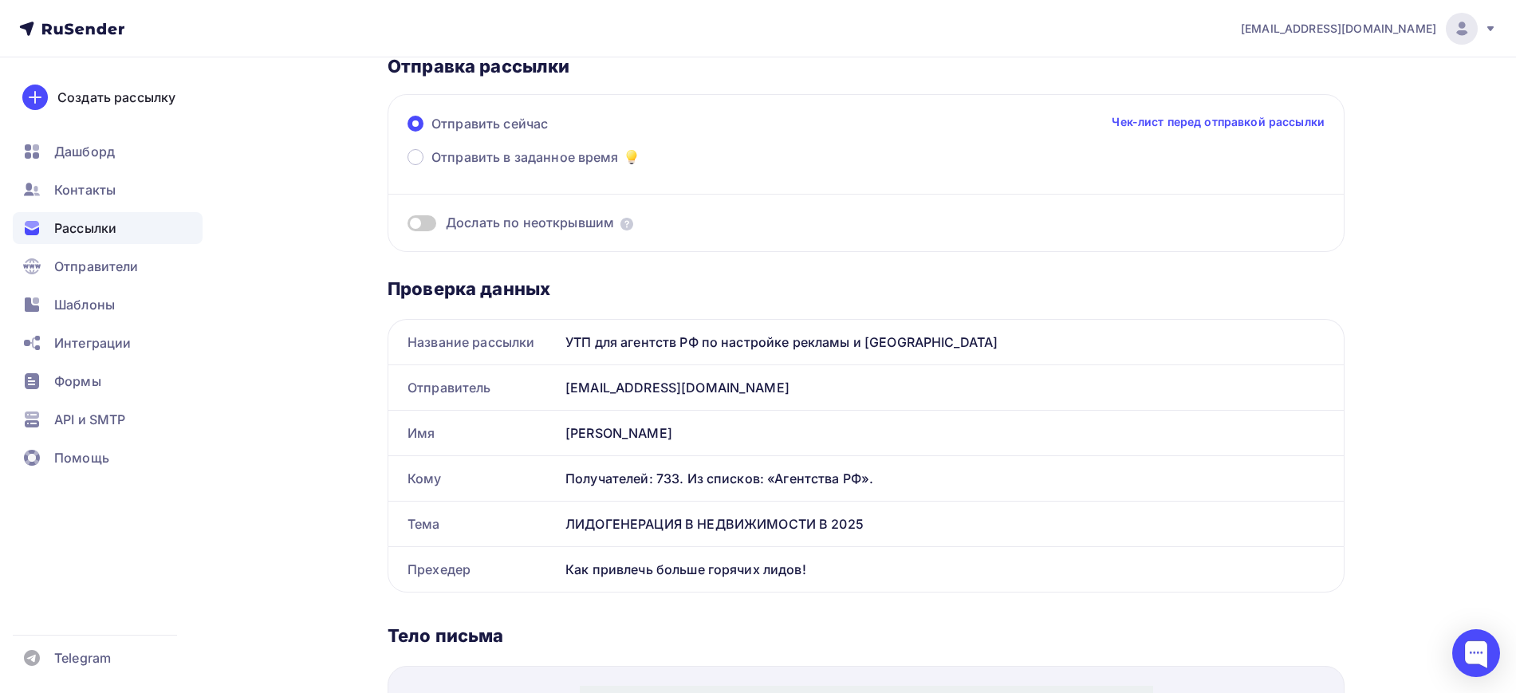
click at [419, 224] on span at bounding box center [422, 223] width 29 height 16
click at [408, 226] on input "checkbox" at bounding box center [408, 226] width 0 height 0
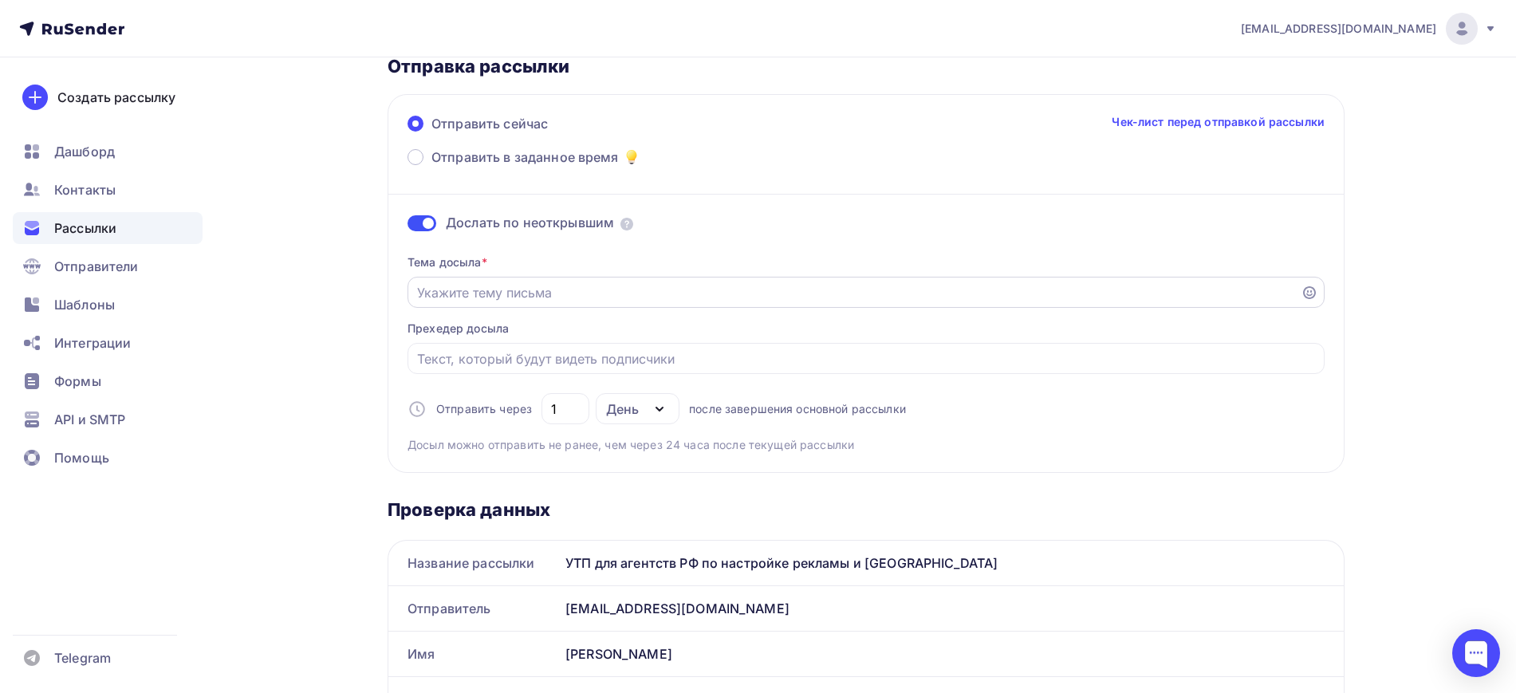
click at [498, 293] on input "Отправить в заданное время" at bounding box center [854, 292] width 875 height 19
type input "Y"
type input "Настройка"
type input "Любой объем лидов за 1 день!"
click at [455, 358] on input "Отправить в заданное время" at bounding box center [866, 358] width 899 height 19
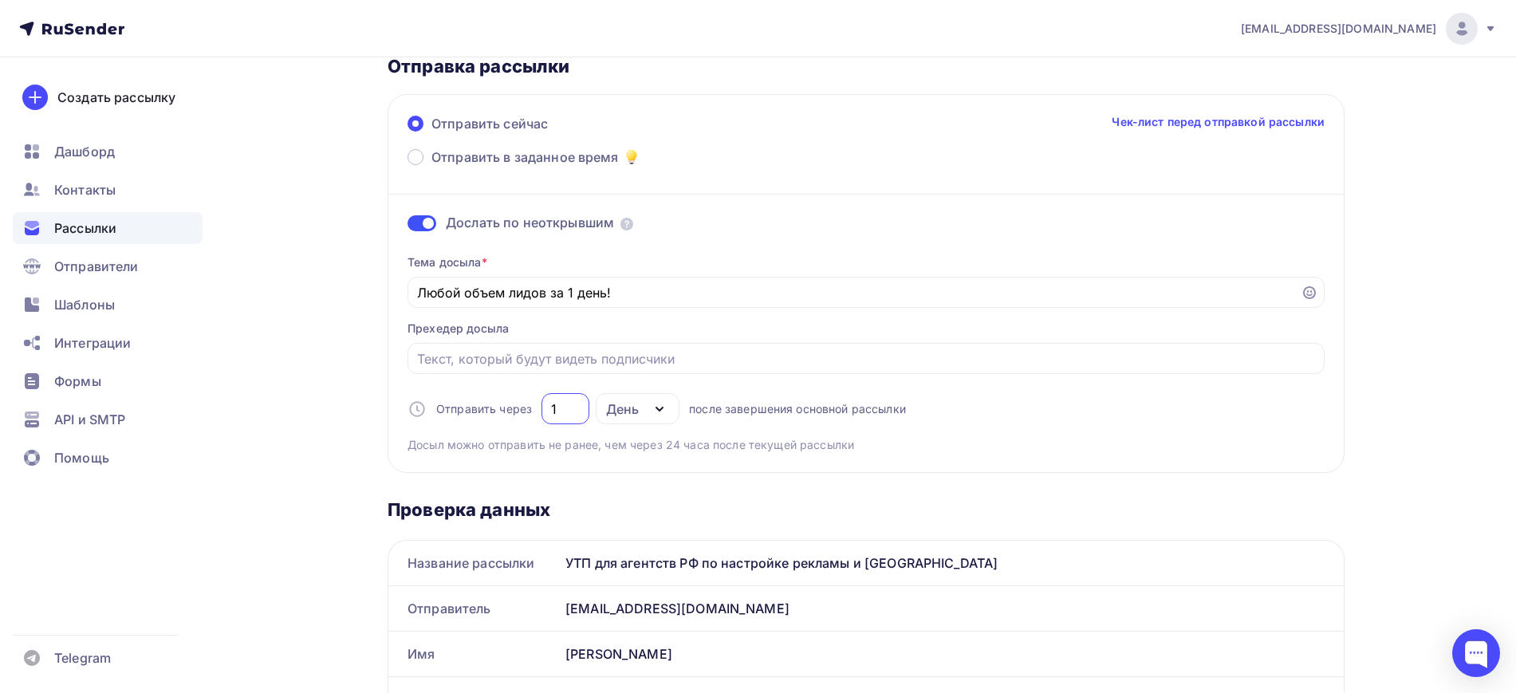
drag, startPoint x: 561, startPoint y: 410, endPoint x: 548, endPoint y: 410, distance: 13.6
click at [548, 410] on div "1" at bounding box center [566, 408] width 48 height 31
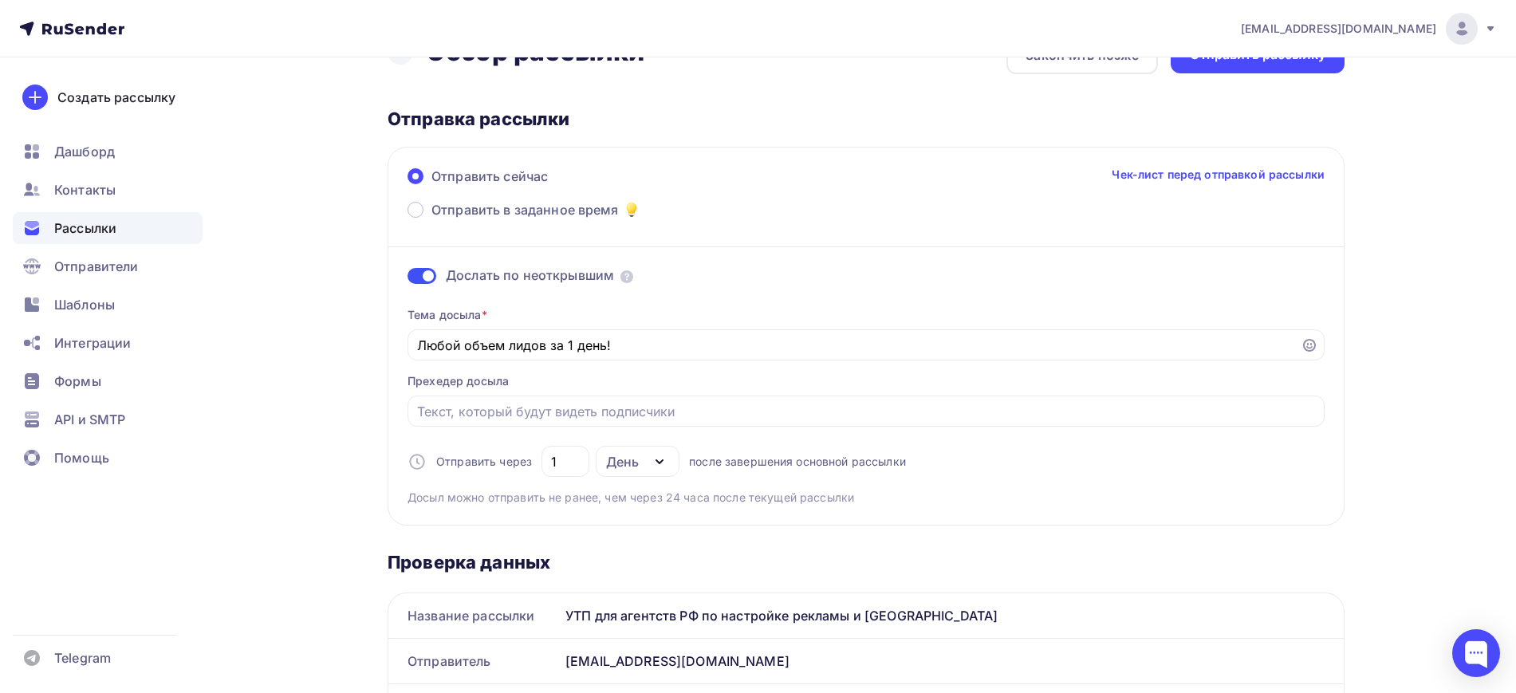
scroll to position [0, 0]
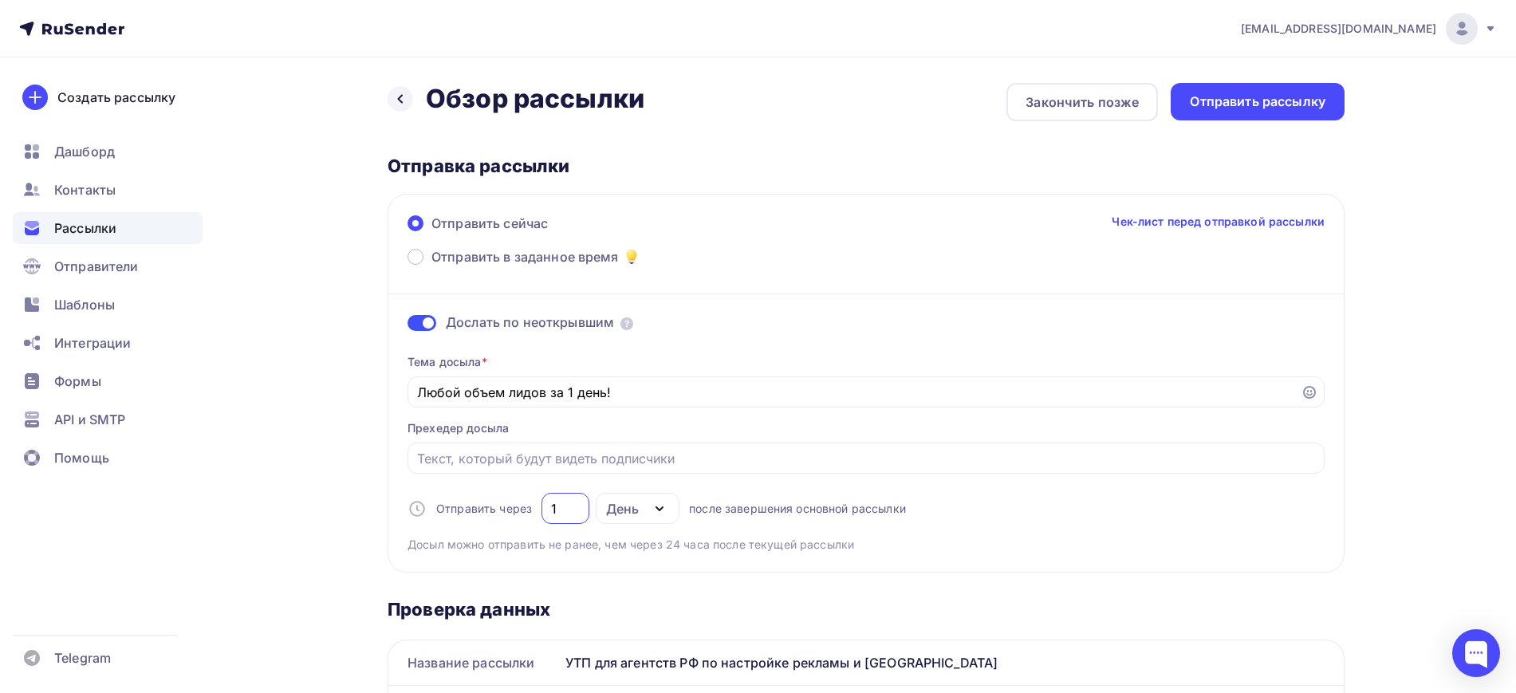
drag, startPoint x: 560, startPoint y: 506, endPoint x: 534, endPoint y: 510, distance: 25.7
click at [534, 510] on div "Отправить через 1 День День Часы после завершения основной рассылки" at bounding box center [657, 508] width 498 height 31
type input "2"
click at [1255, 103] on div "Отправить рассылку" at bounding box center [1258, 102] width 136 height 18
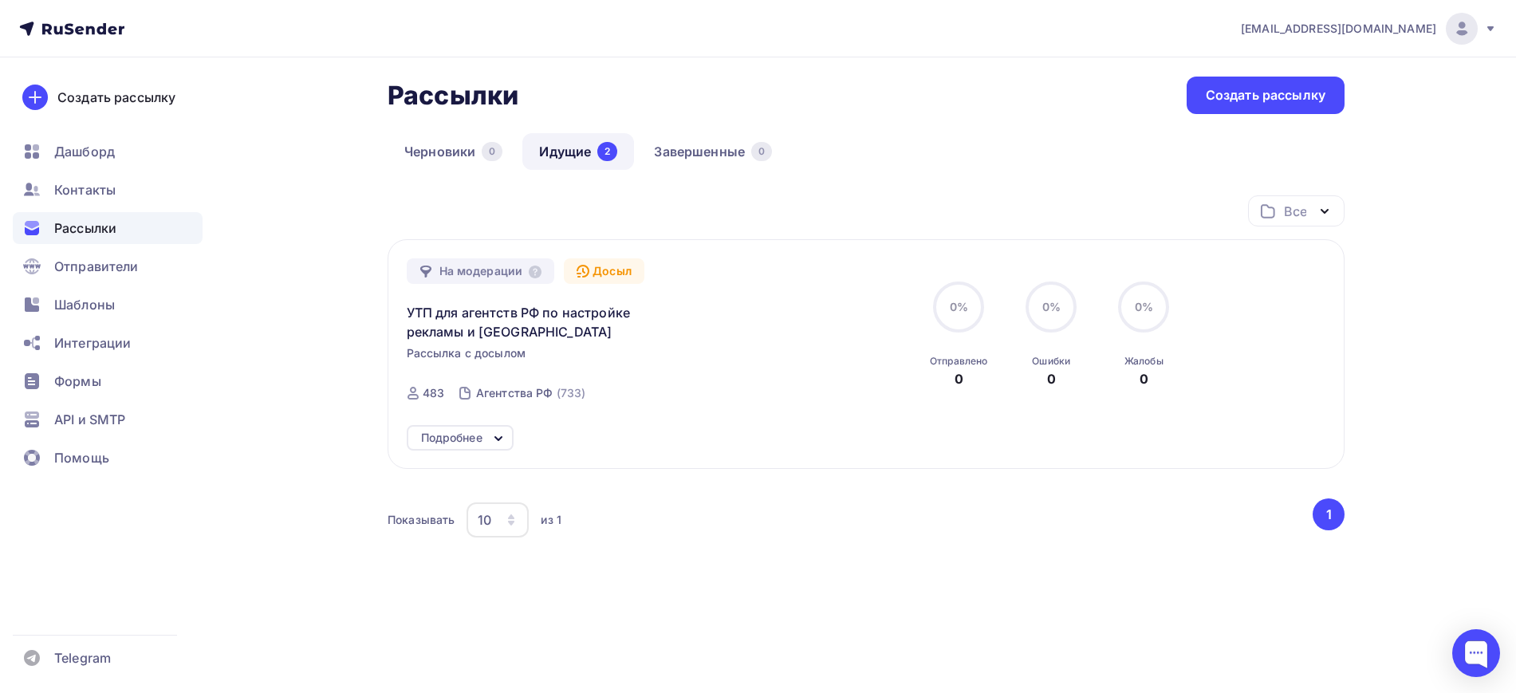
scroll to position [77, 0]
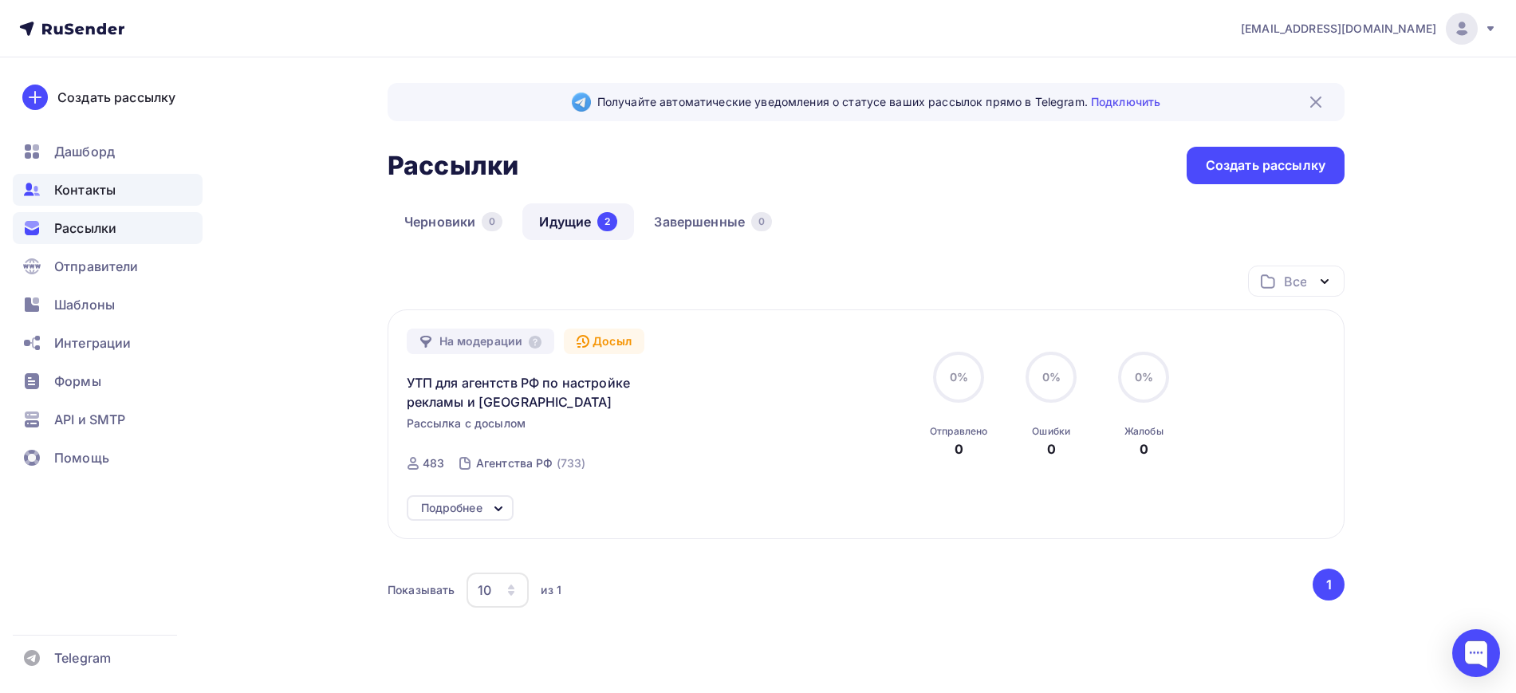
click at [112, 187] on span "Контакты" at bounding box center [84, 189] width 61 height 19
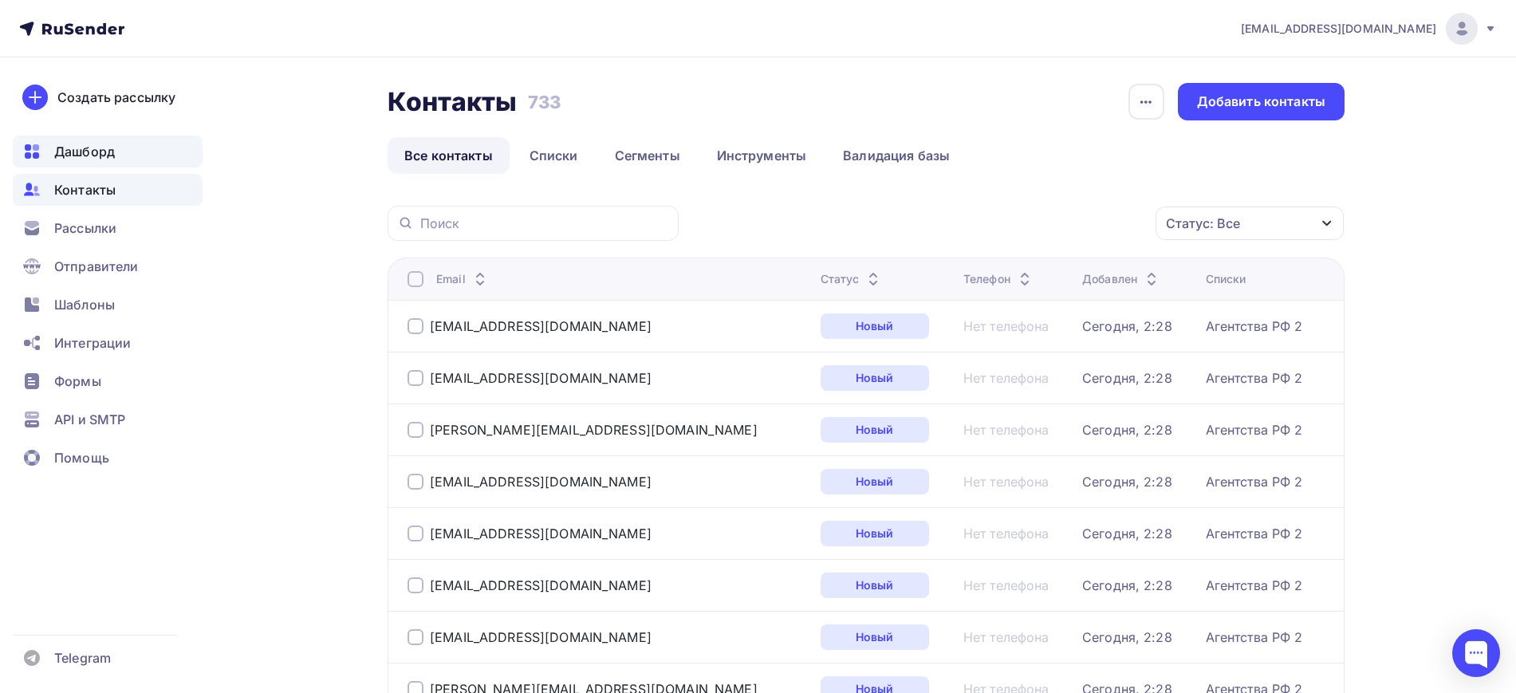
click at [114, 148] on span "Дашборд" at bounding box center [84, 151] width 61 height 19
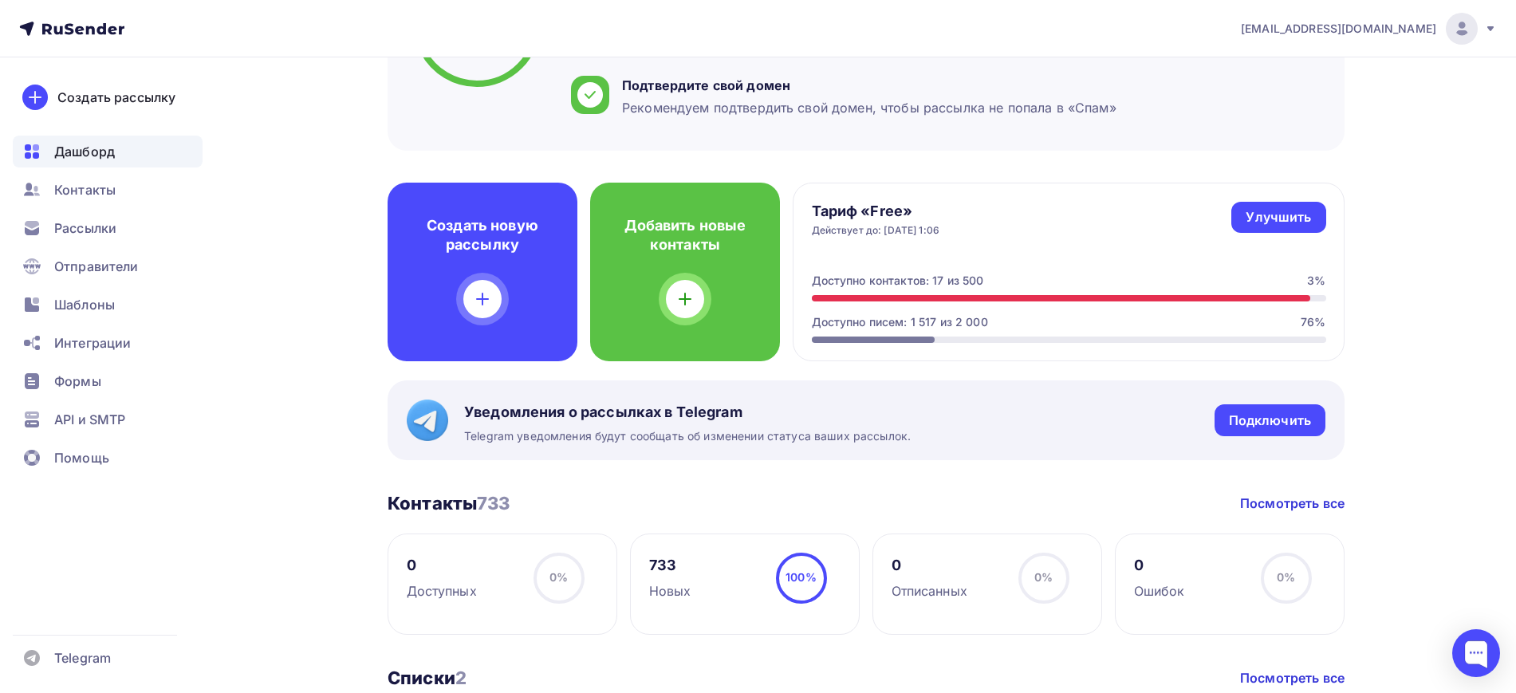
scroll to position [299, 0]
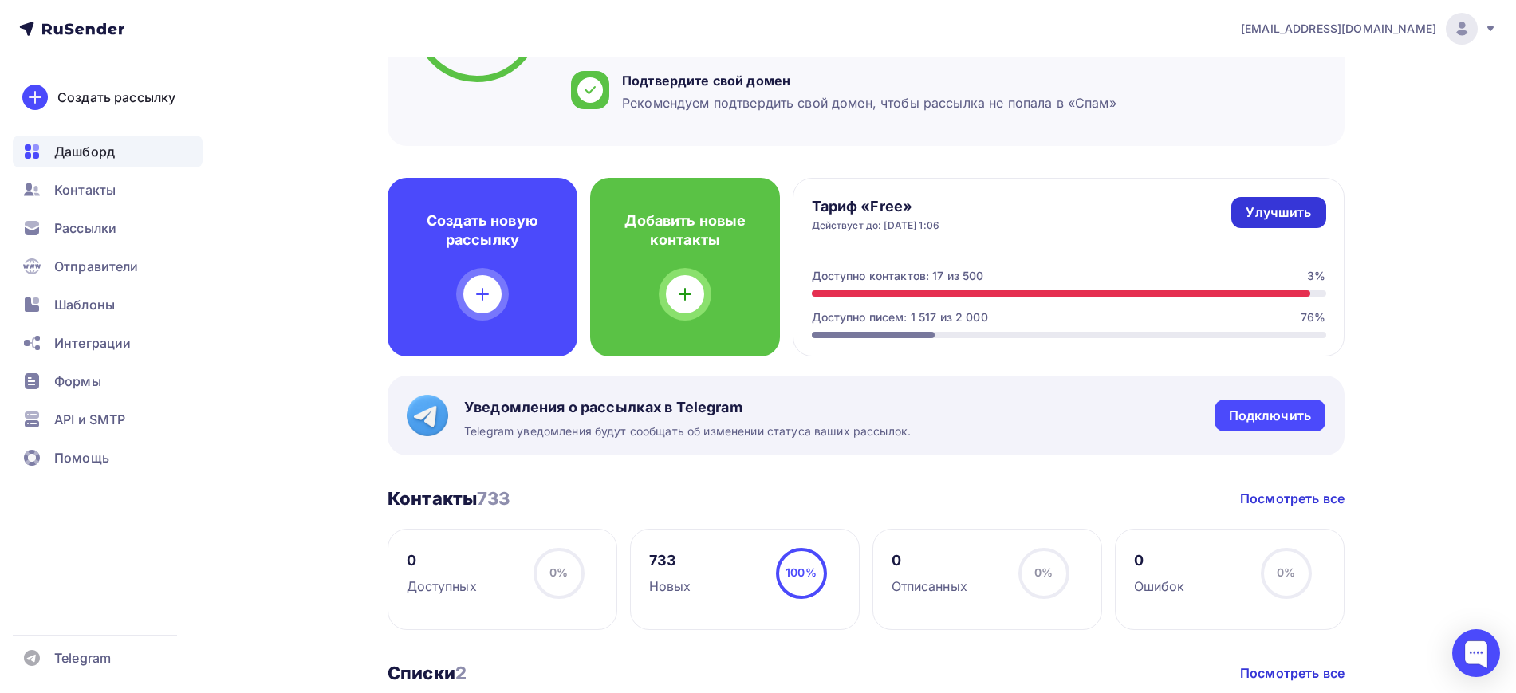
click at [1286, 201] on link "Улучшить" at bounding box center [1278, 212] width 94 height 31
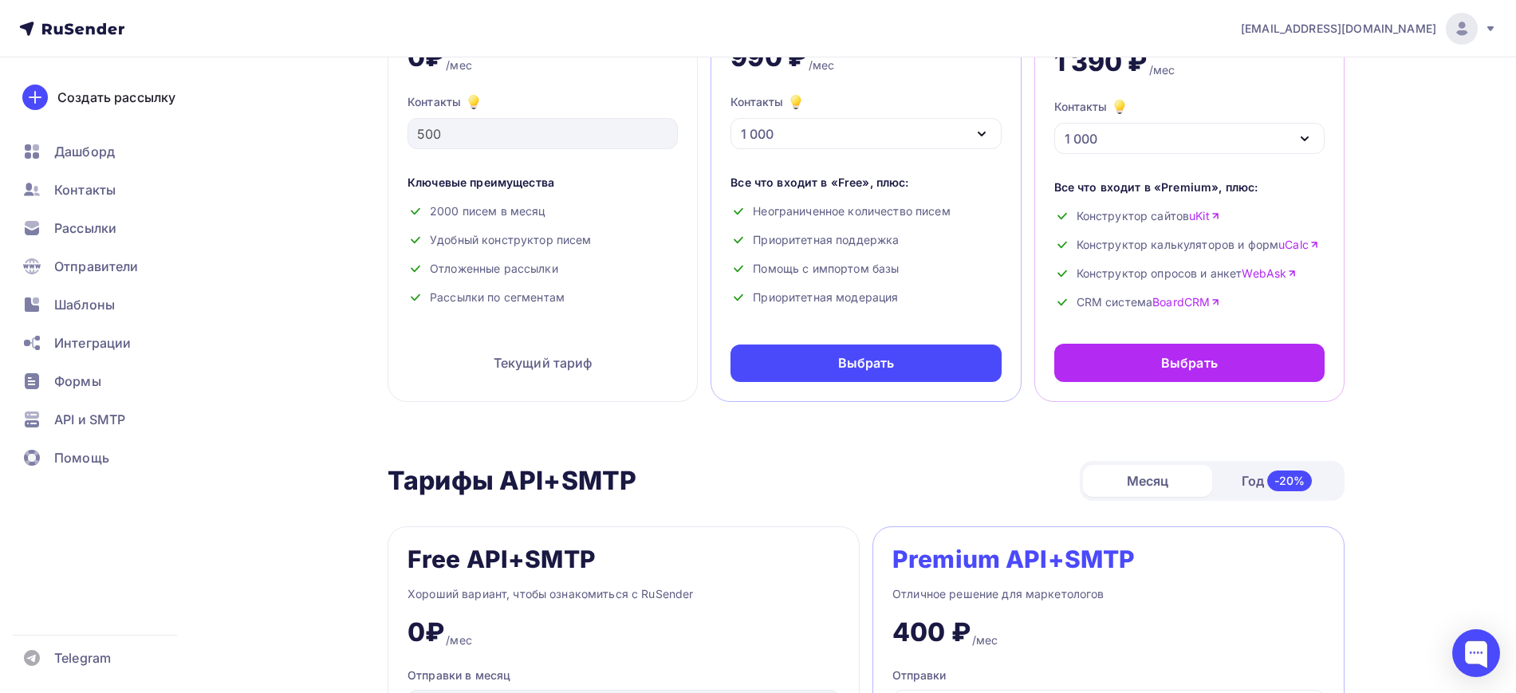
scroll to position [199, 0]
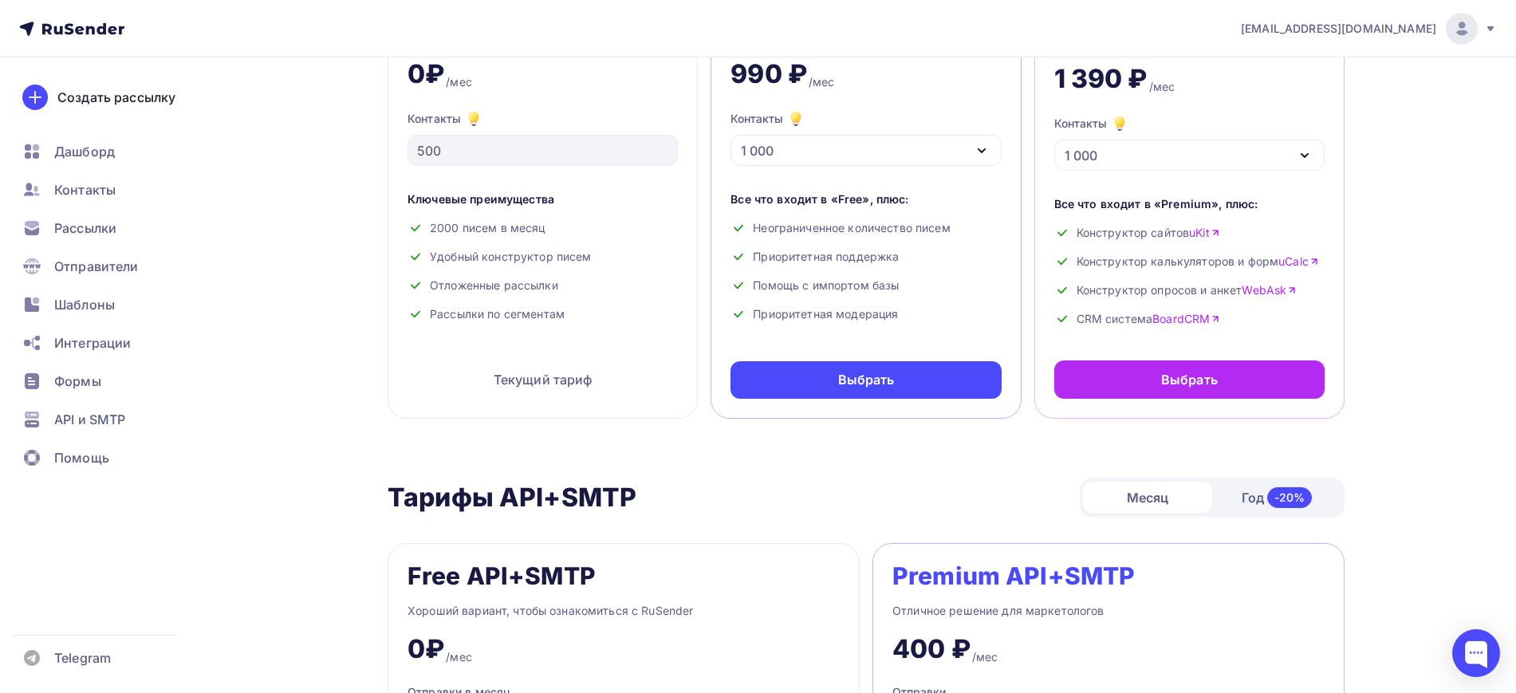
click at [789, 150] on div "1 000" at bounding box center [866, 150] width 270 height 31
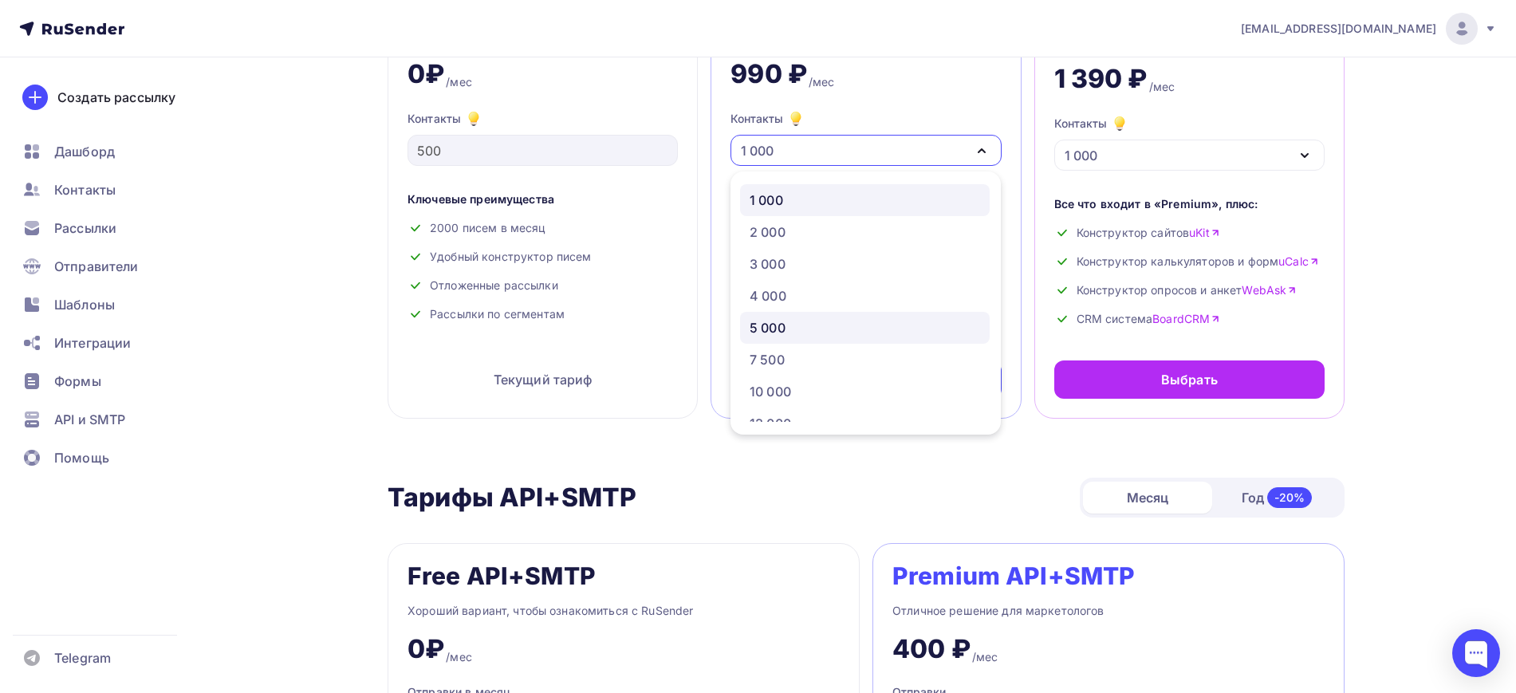
click at [792, 318] on div "5 000" at bounding box center [865, 327] width 230 height 19
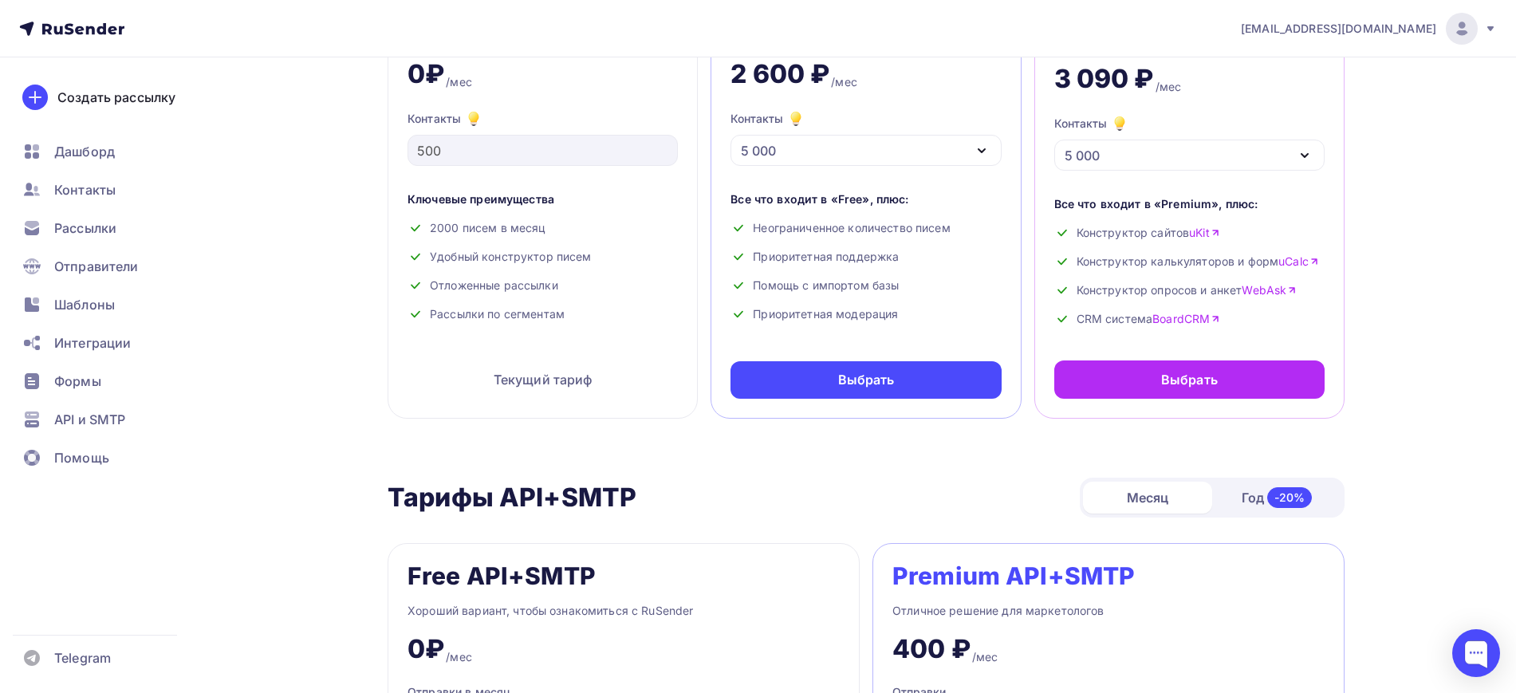
click at [801, 152] on div "5 000" at bounding box center [866, 150] width 270 height 31
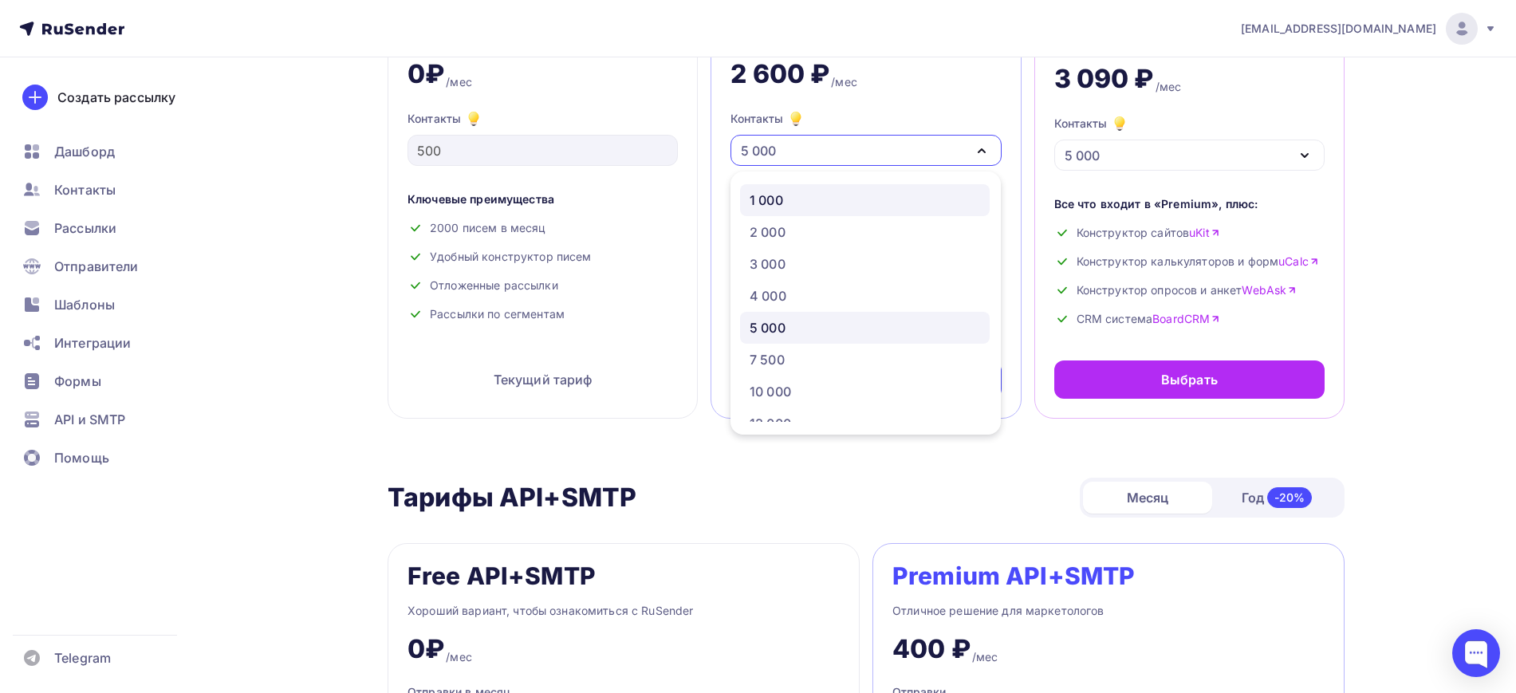
click at [783, 191] on div "1 000" at bounding box center [766, 200] width 33 height 19
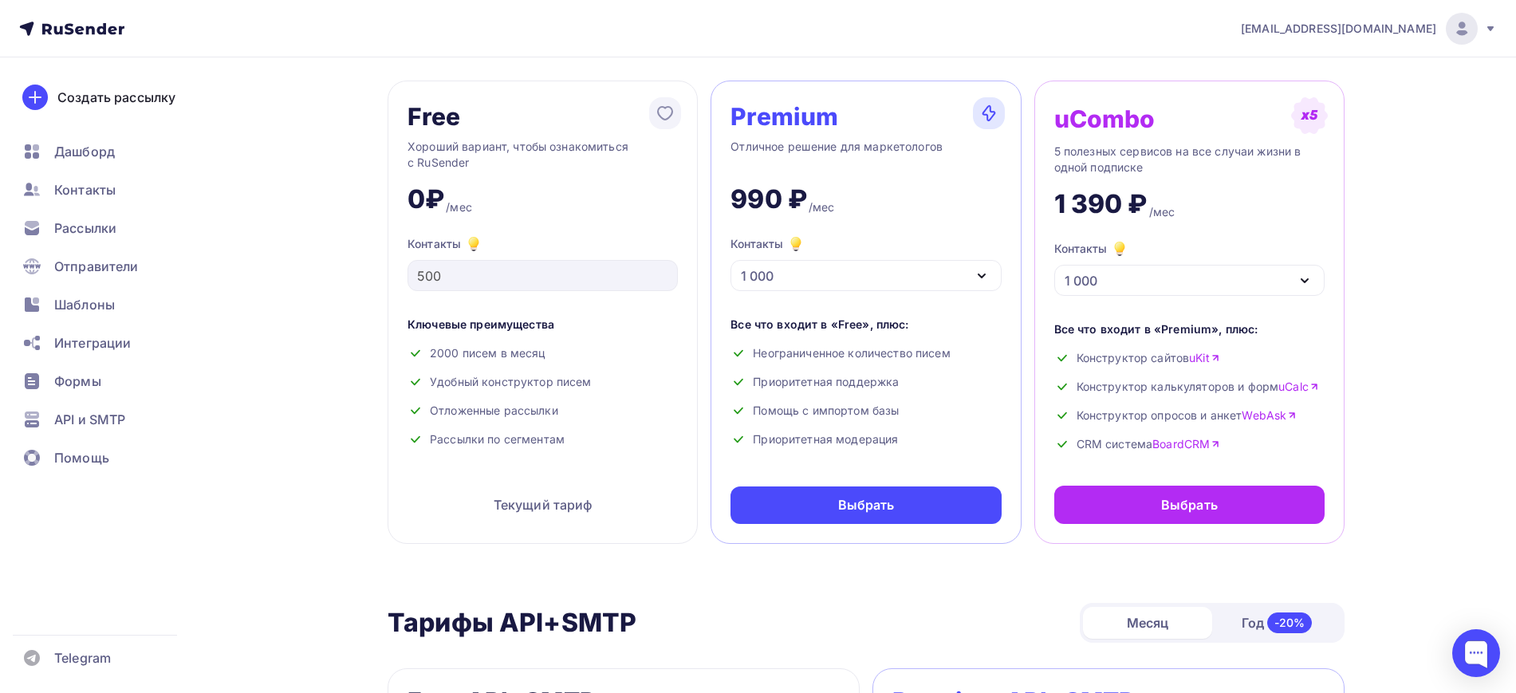
scroll to position [0, 0]
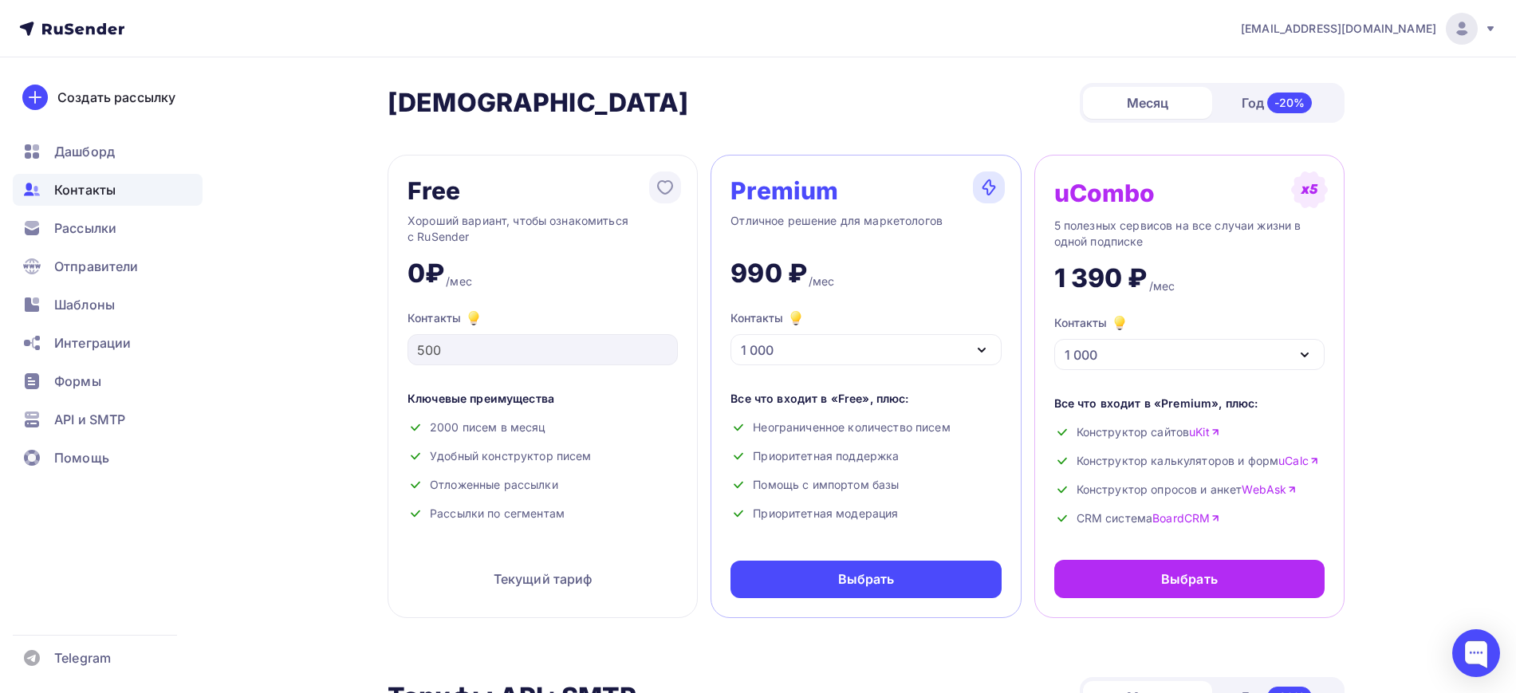
click at [89, 187] on span "Контакты" at bounding box center [84, 189] width 61 height 19
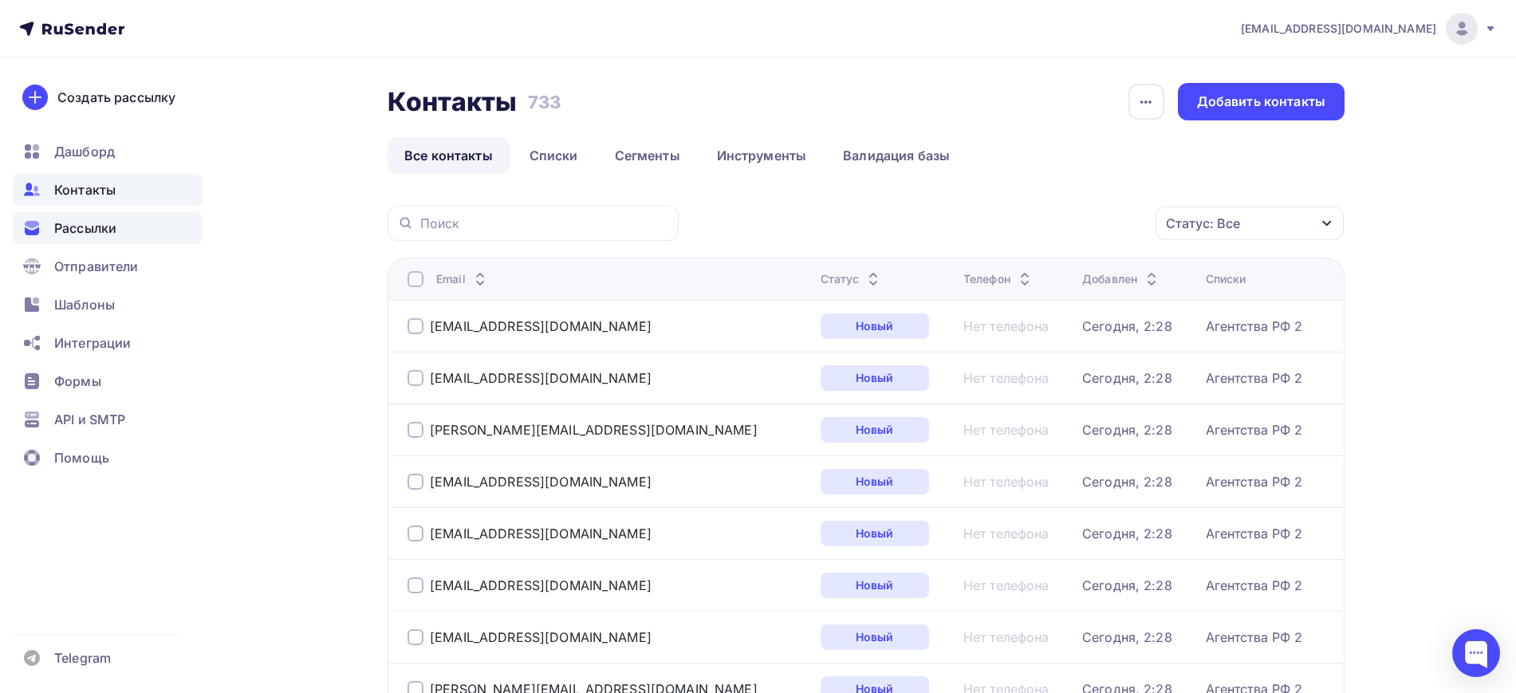
click at [73, 219] on span "Рассылки" at bounding box center [85, 228] width 62 height 19
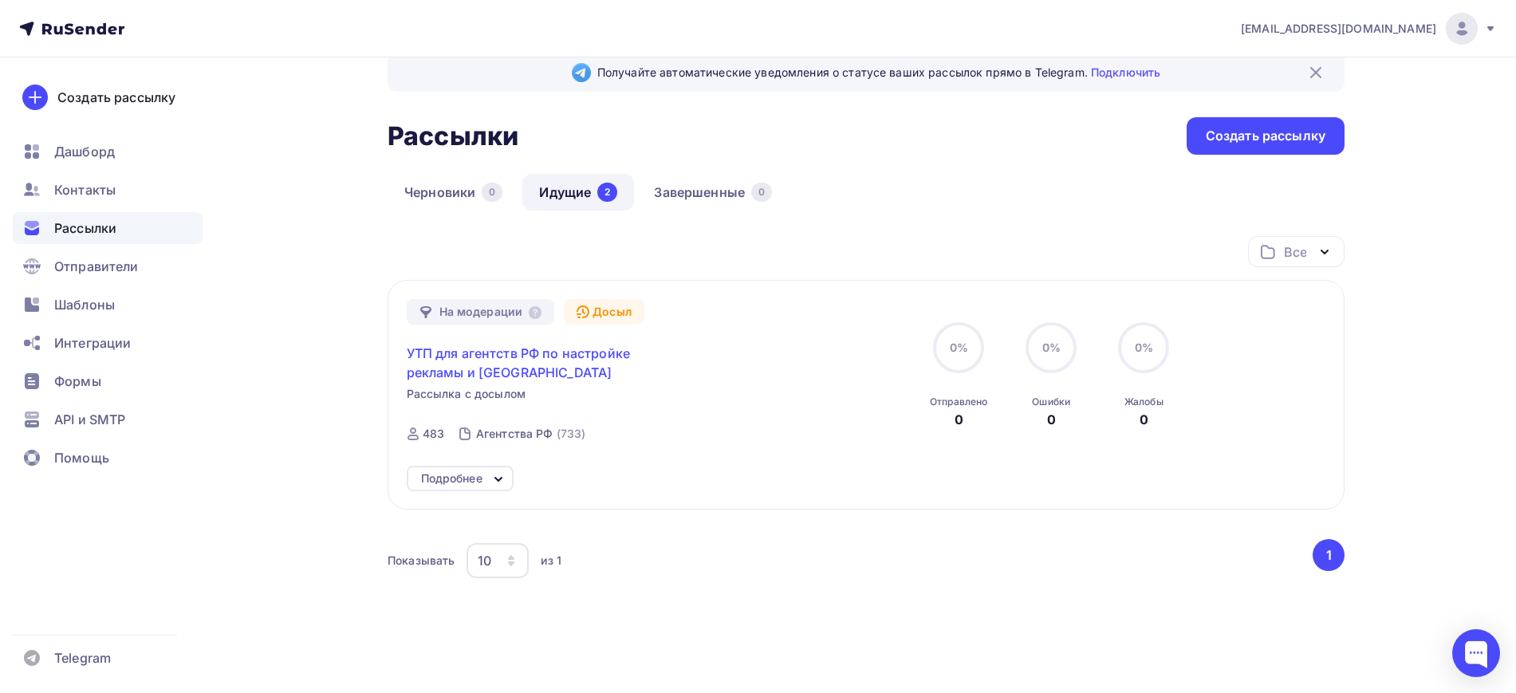
scroll to position [77, 0]
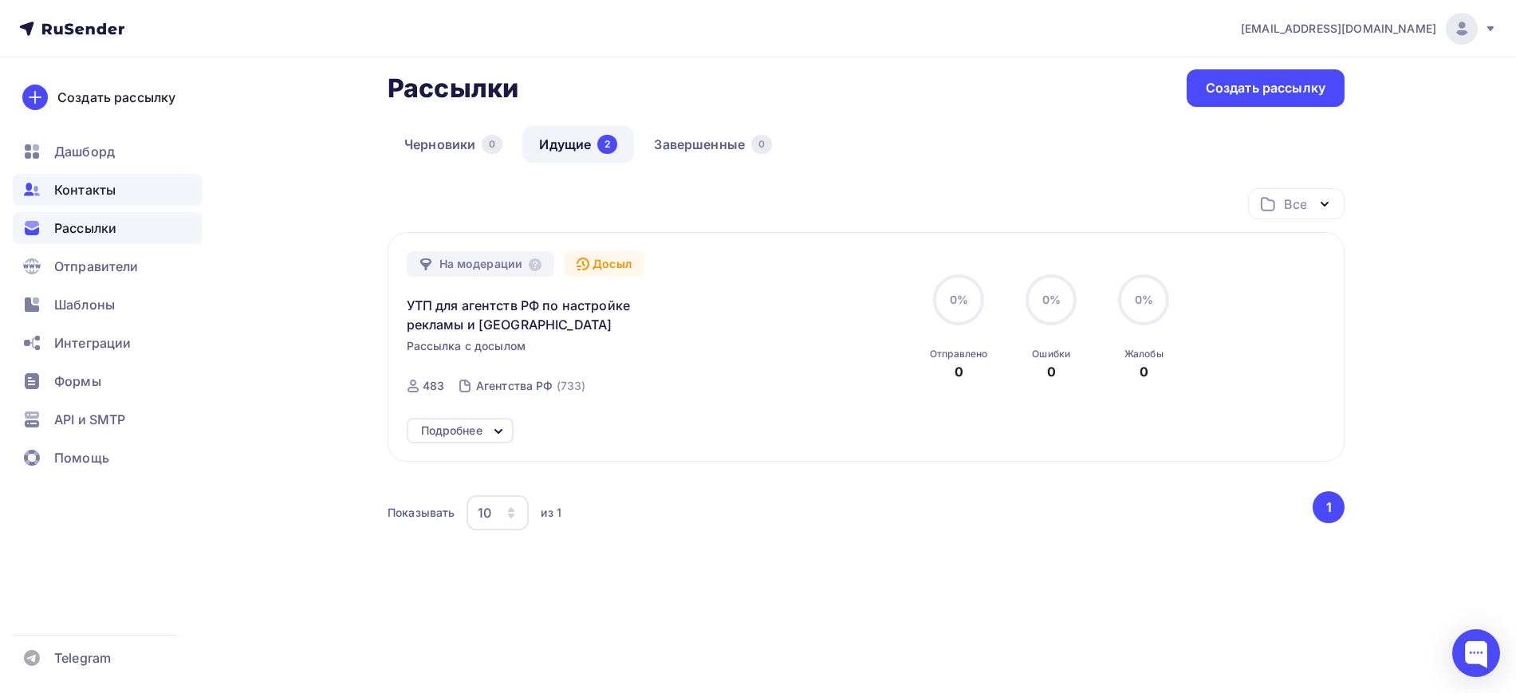
click at [106, 200] on div "Контакты" at bounding box center [108, 190] width 190 height 32
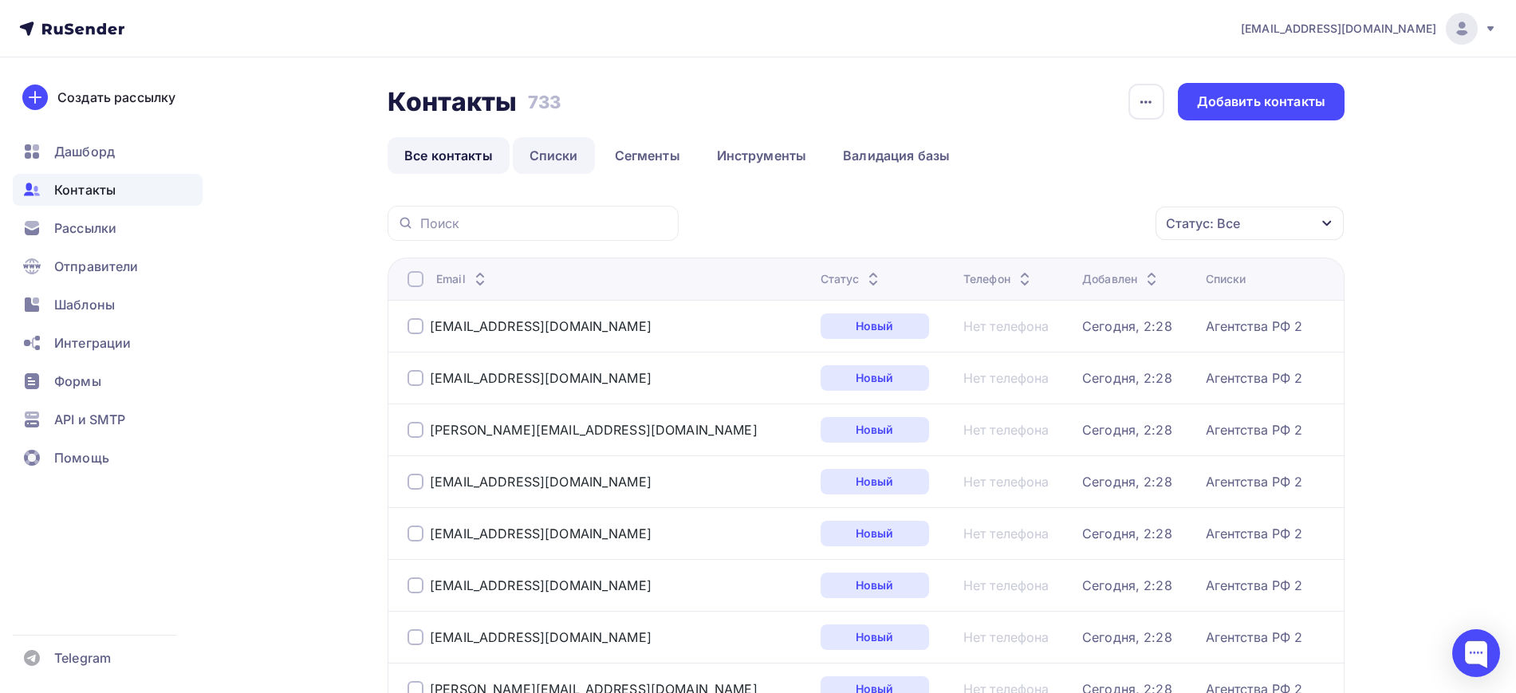
click at [536, 147] on link "Списки" at bounding box center [554, 155] width 82 height 37
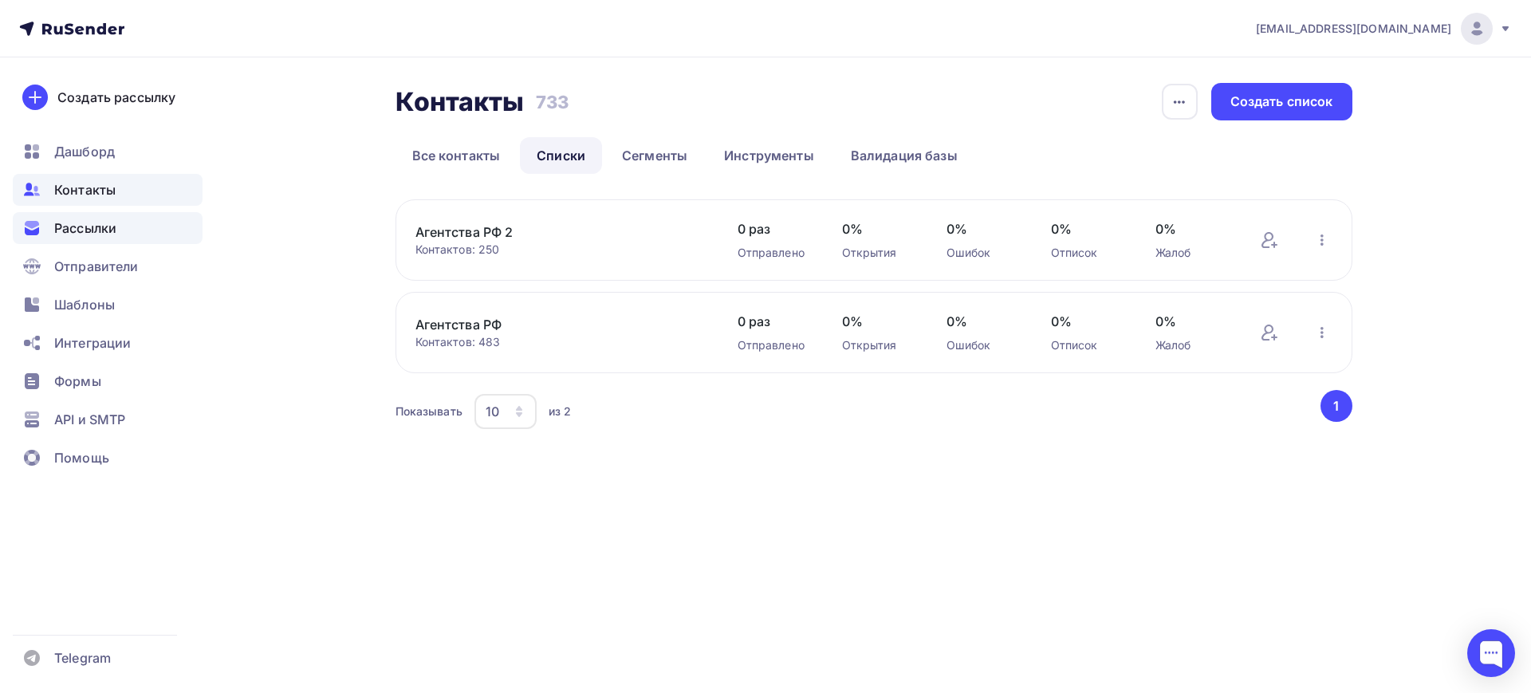
click at [103, 232] on span "Рассылки" at bounding box center [85, 228] width 62 height 19
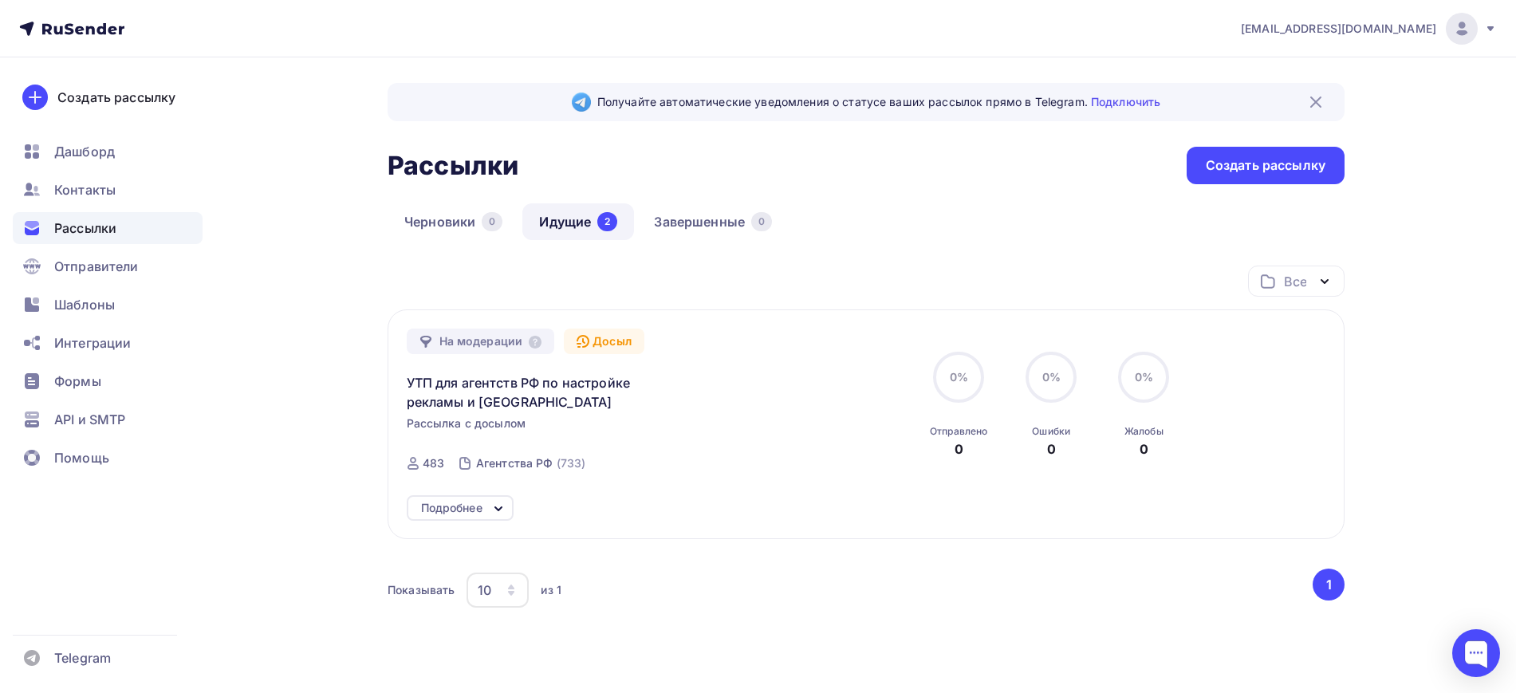
click at [421, 339] on icon at bounding box center [425, 342] width 11 height 12
click at [491, 505] on icon at bounding box center [498, 508] width 19 height 19
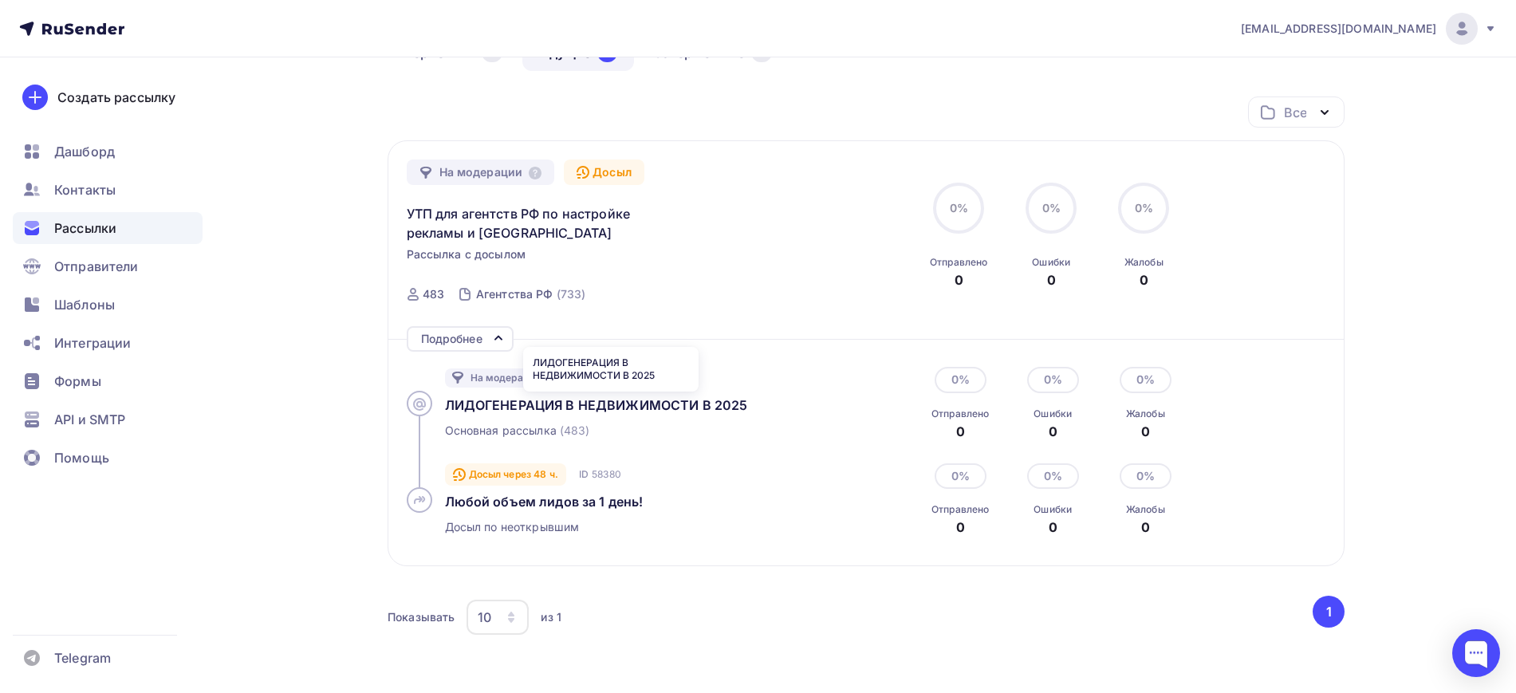
scroll to position [274, 0]
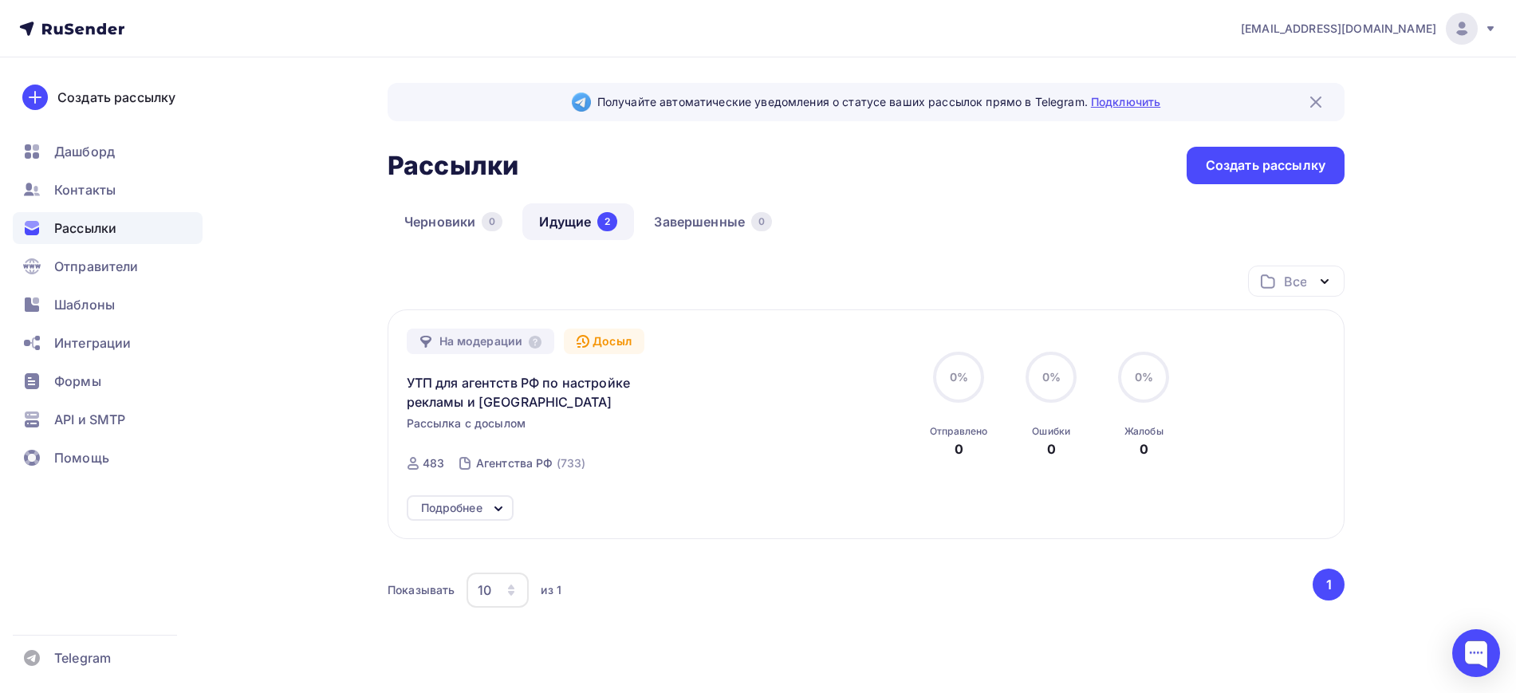
click at [1121, 100] on link "Подключить" at bounding box center [1125, 102] width 69 height 14
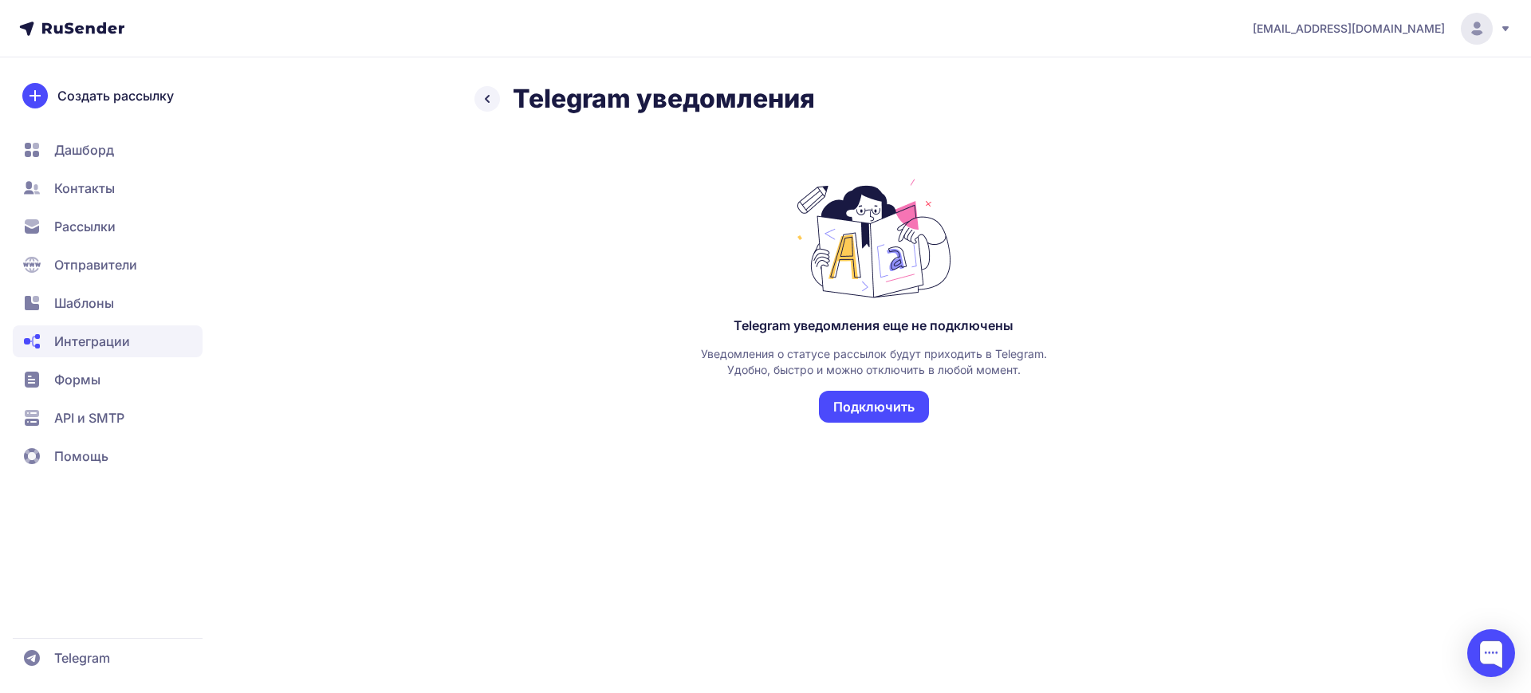
click at [900, 408] on button "Подключить" at bounding box center [874, 407] width 110 height 32
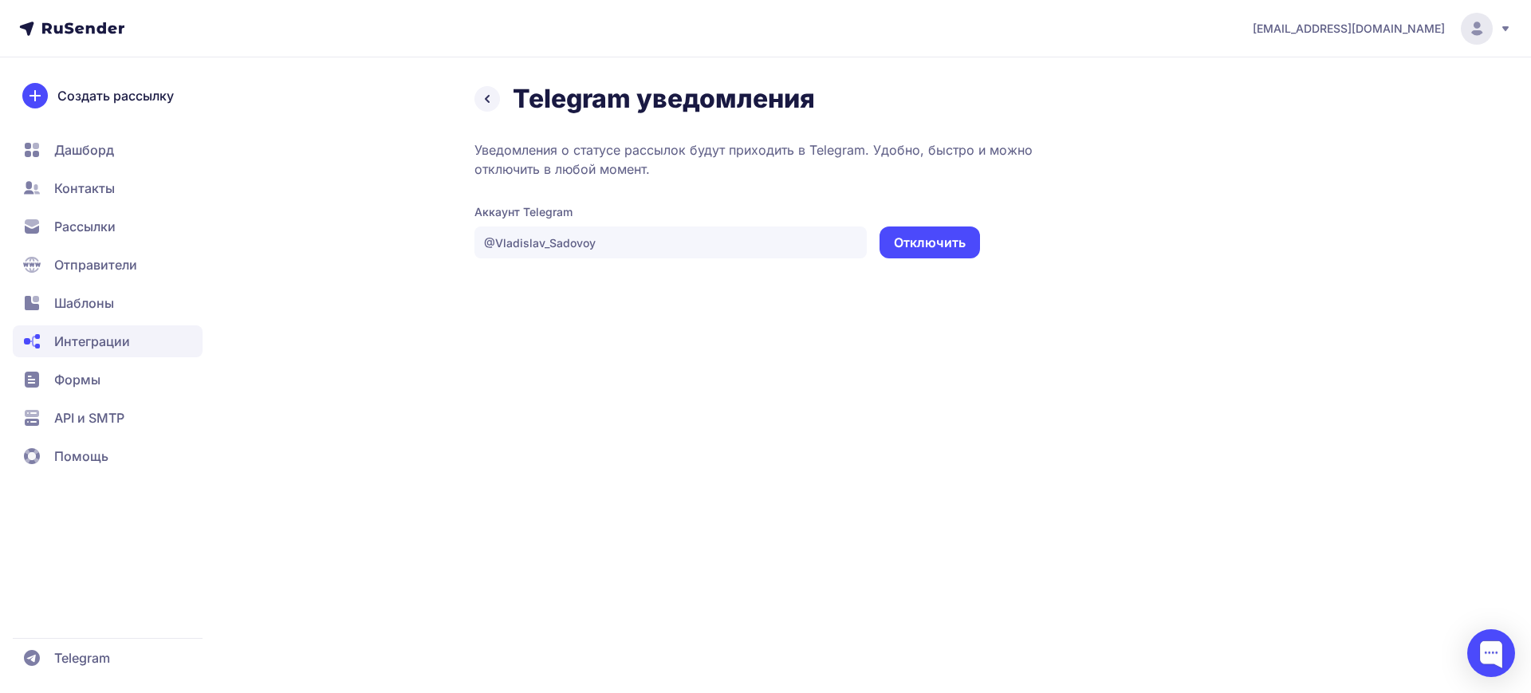
click at [74, 232] on span "Рассылки" at bounding box center [84, 226] width 61 height 19
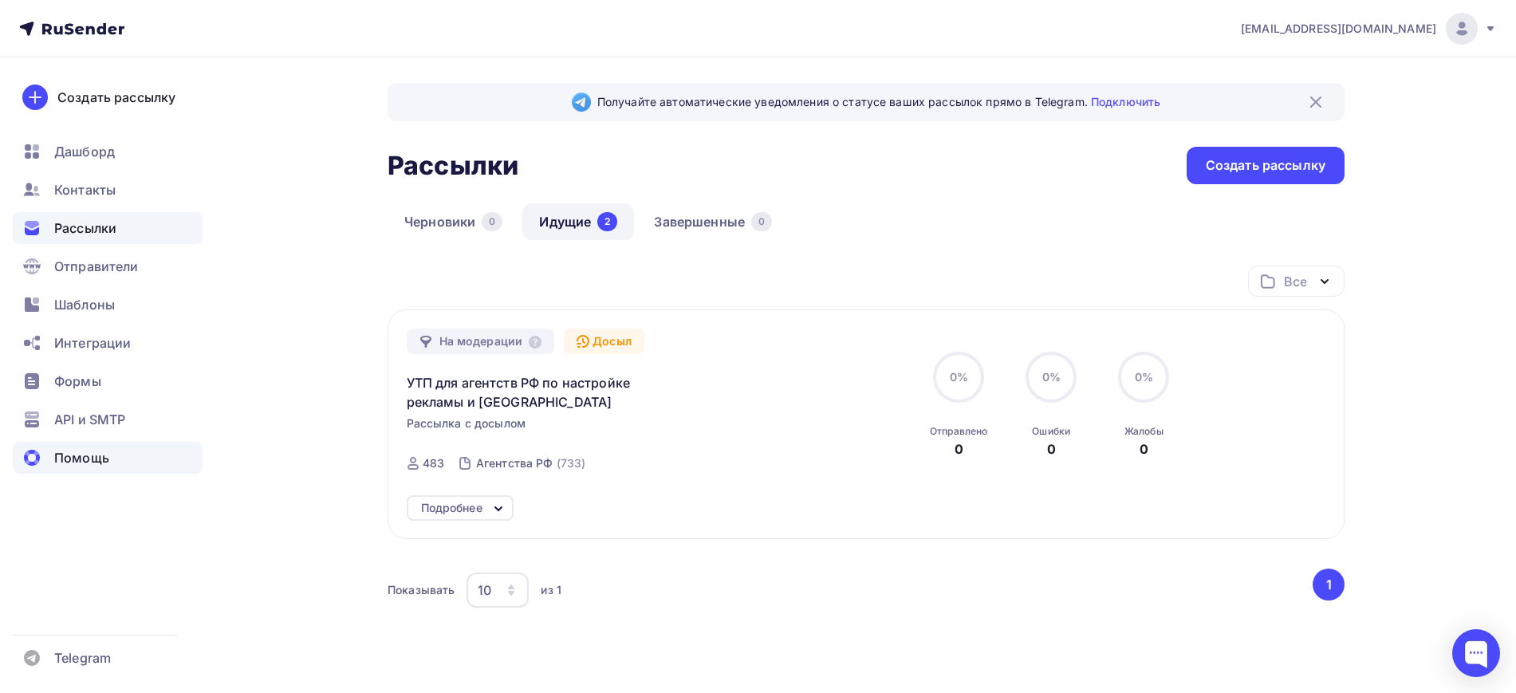
click at [65, 455] on span "Помощь" at bounding box center [81, 457] width 55 height 19
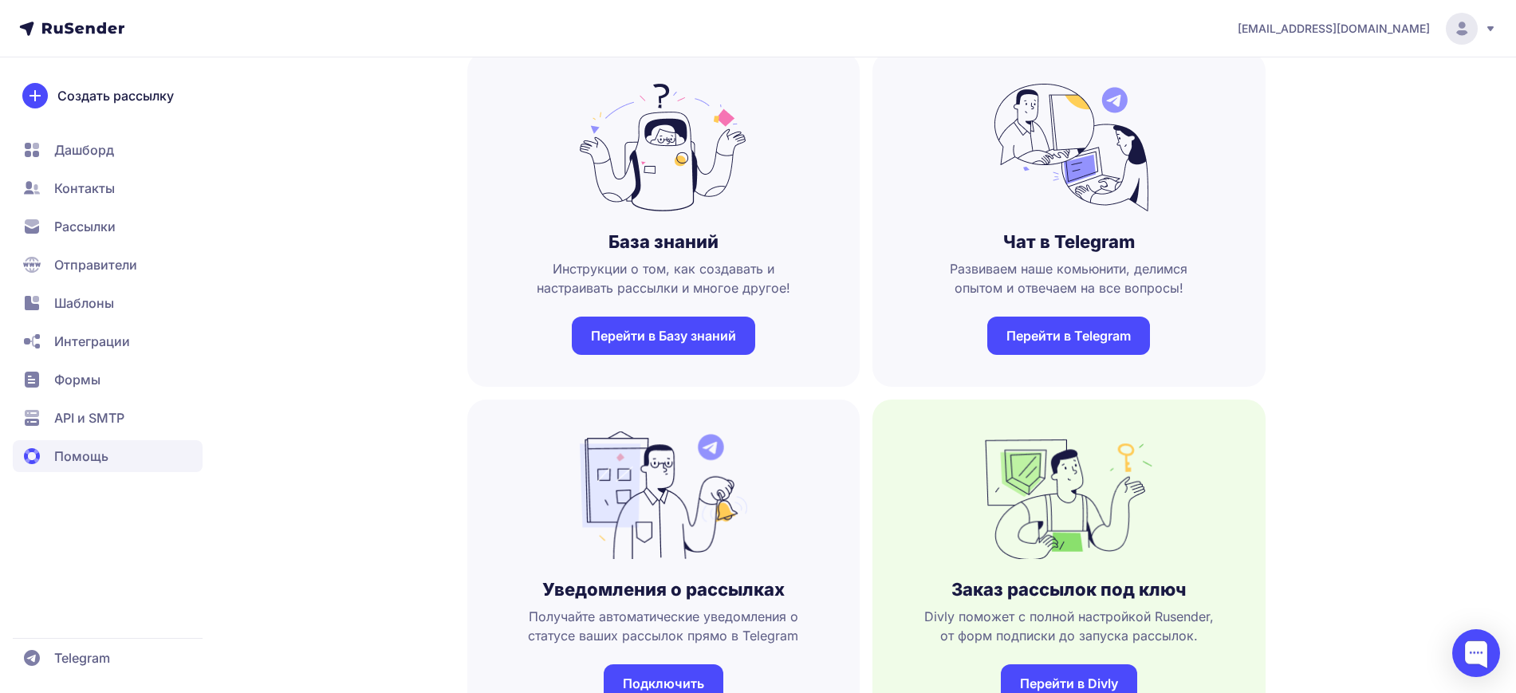
scroll to position [100, 0]
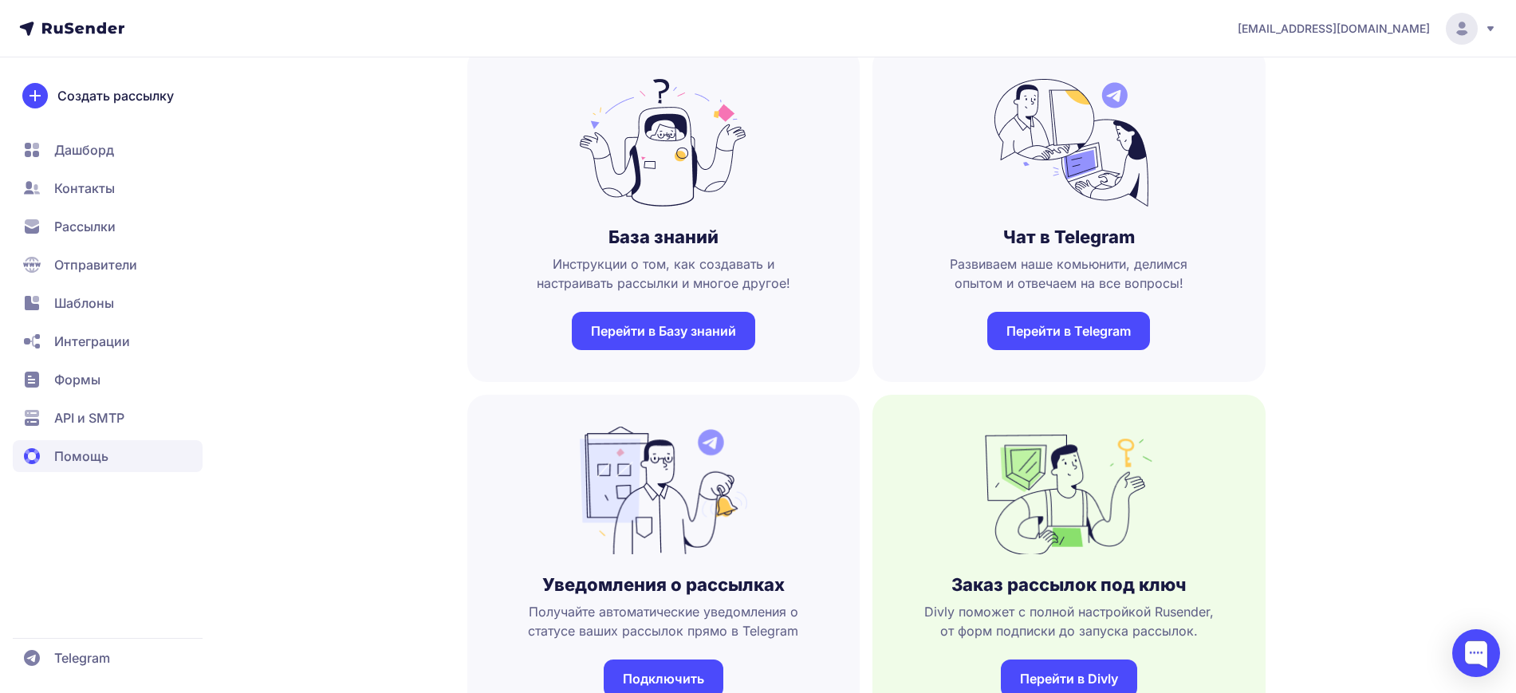
click at [1022, 329] on link "Перейти в Telegram" at bounding box center [1068, 331] width 163 height 38
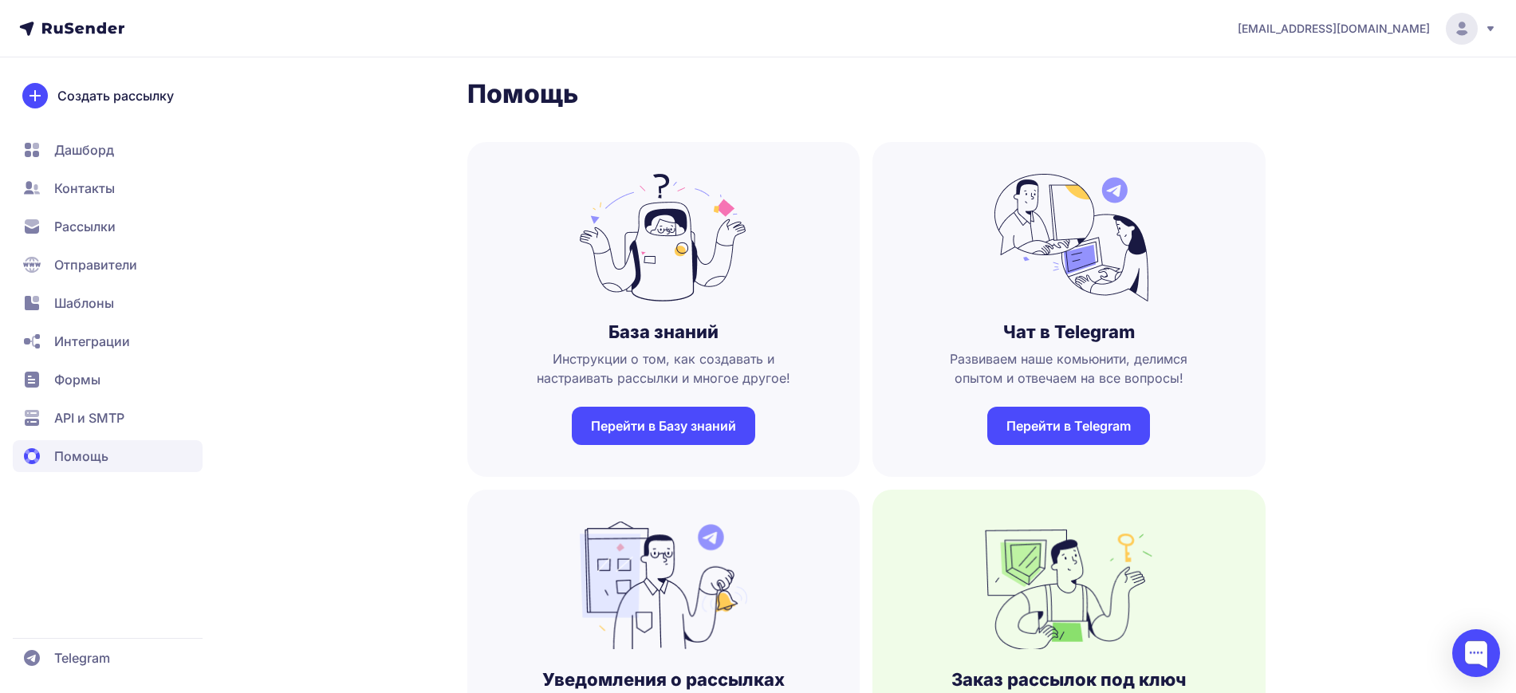
scroll to position [0, 0]
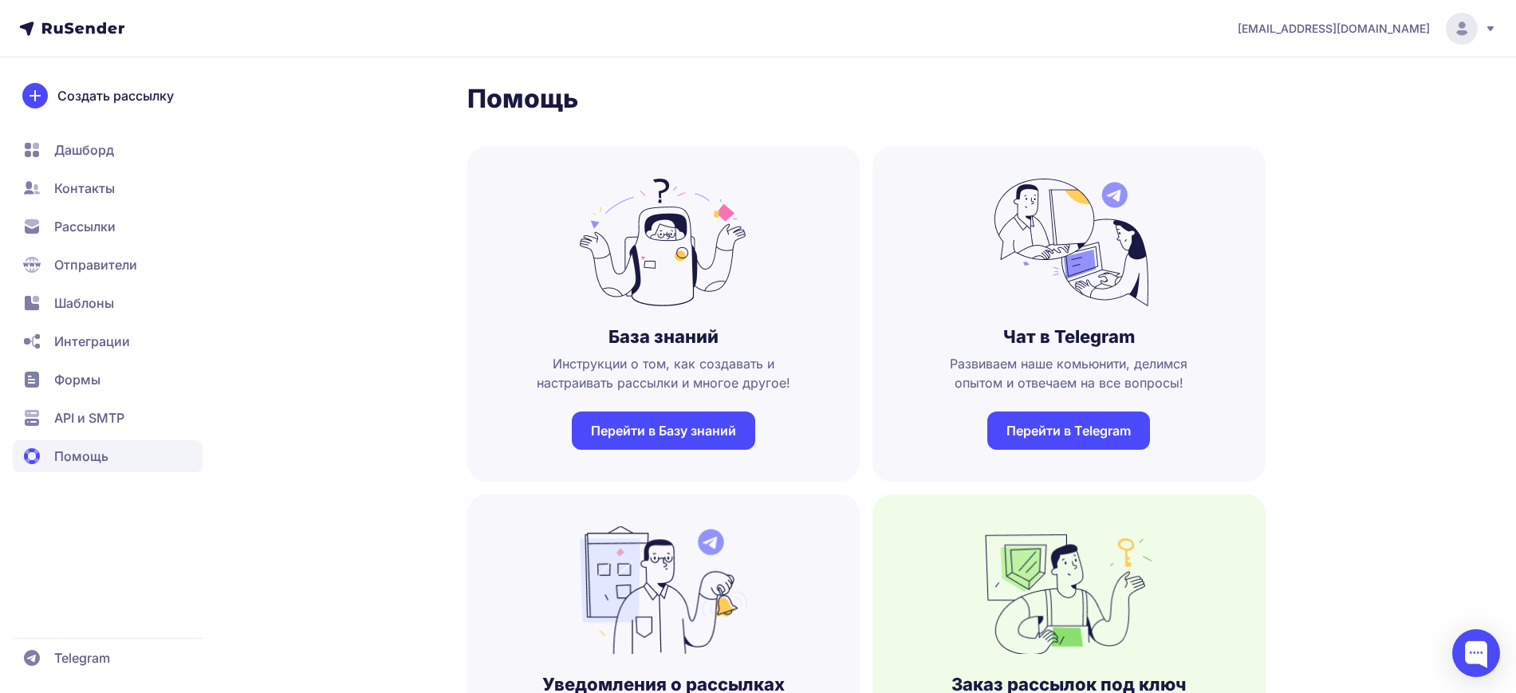
click at [96, 266] on span "Отправители" at bounding box center [95, 264] width 83 height 19
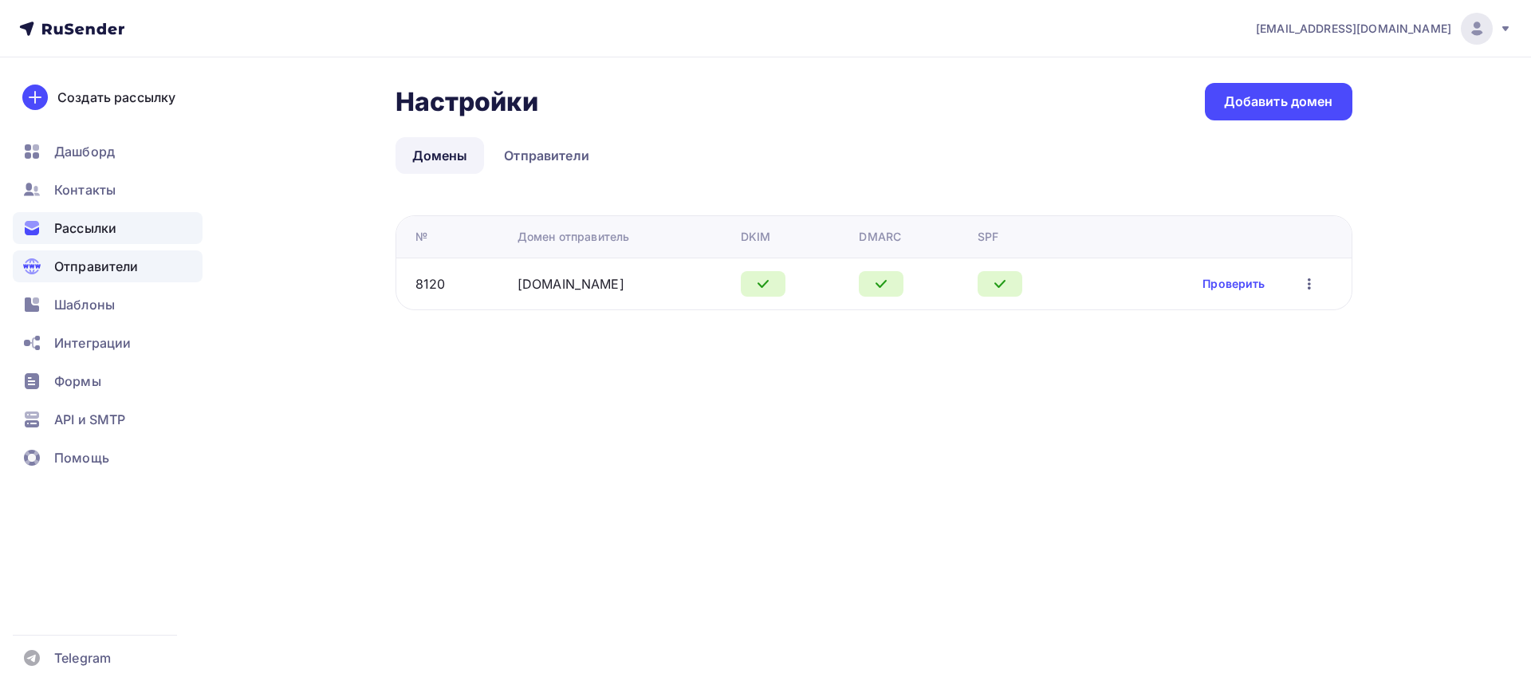
click at [49, 238] on div "Рассылки" at bounding box center [108, 228] width 190 height 32
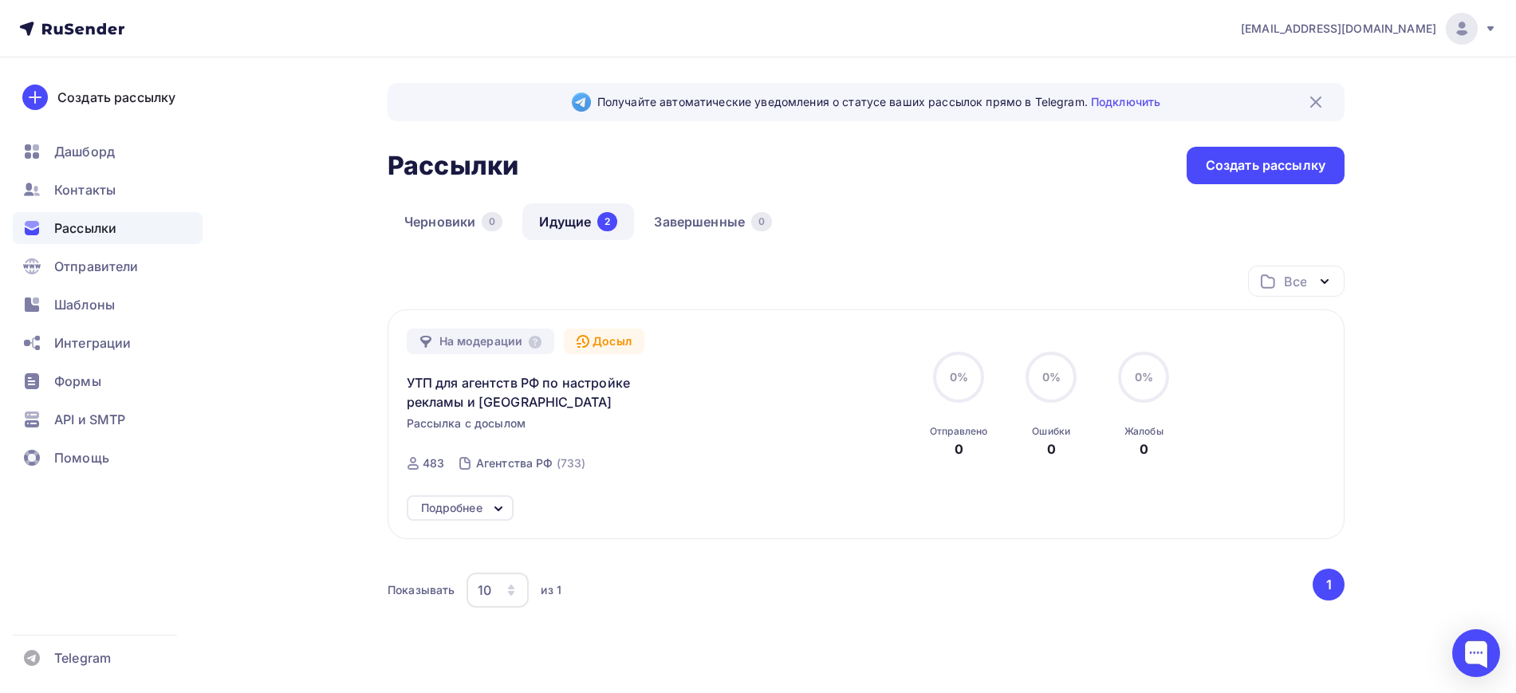
click at [604, 341] on div "Досыл" at bounding box center [604, 342] width 81 height 26
click at [129, 412] on div "API и SMTP" at bounding box center [108, 420] width 190 height 32
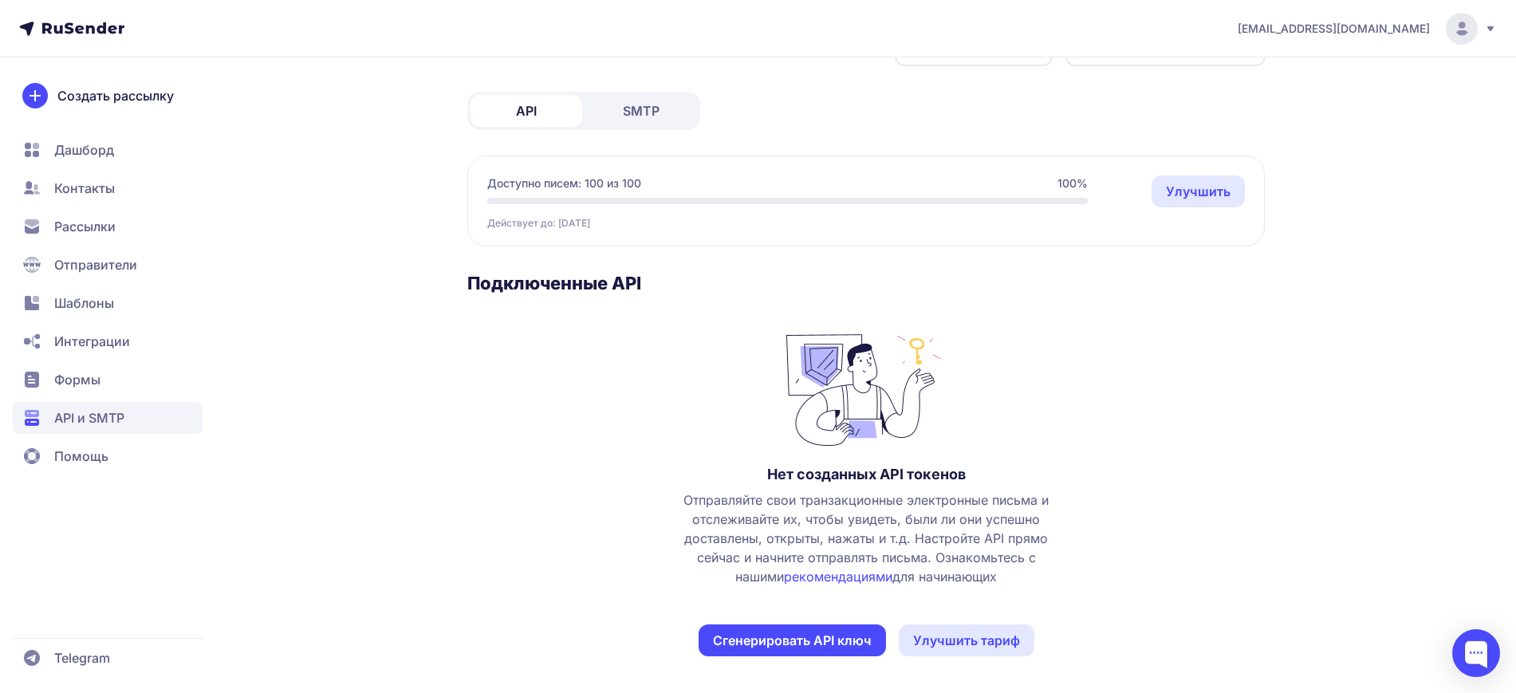
scroll to position [60, 0]
click at [1180, 175] on link "Улучшить" at bounding box center [1198, 190] width 93 height 32
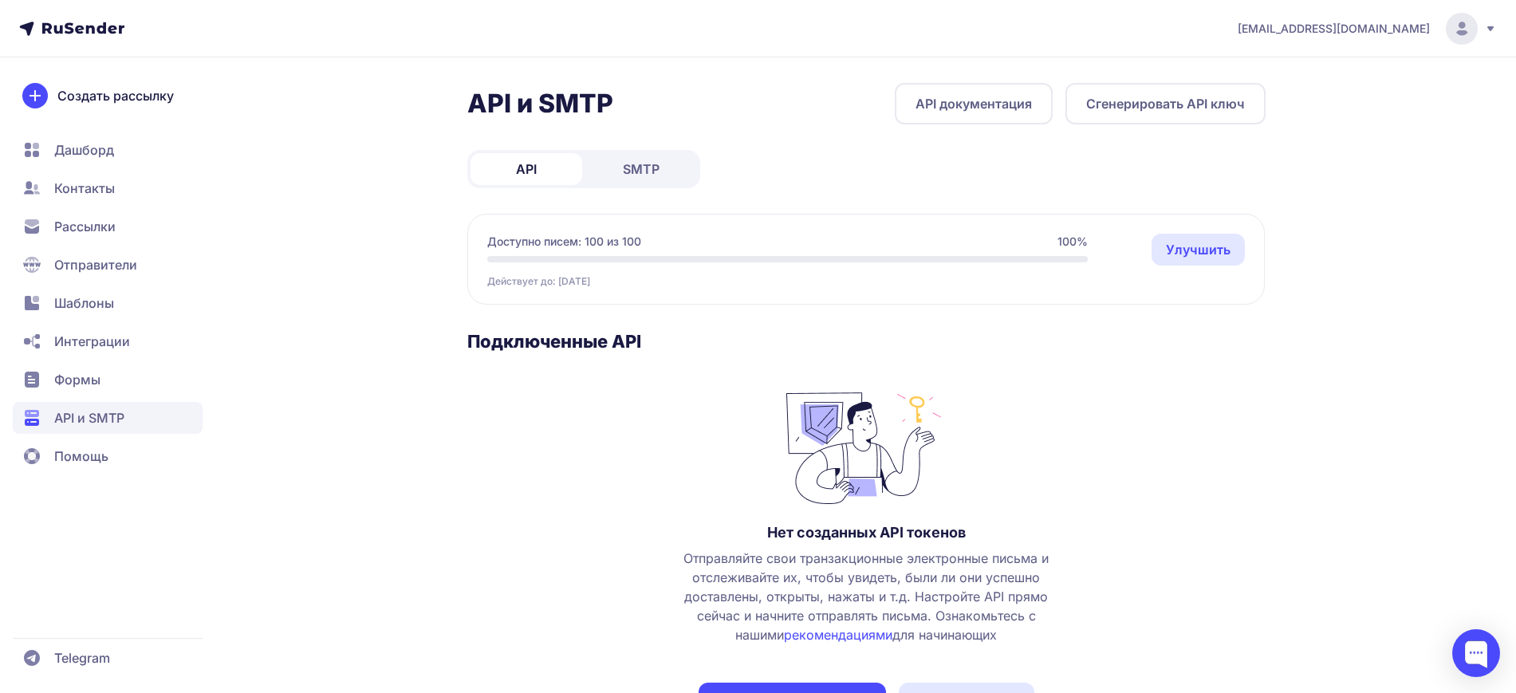
click at [609, 174] on link "SMTP" at bounding box center [641, 169] width 112 height 32
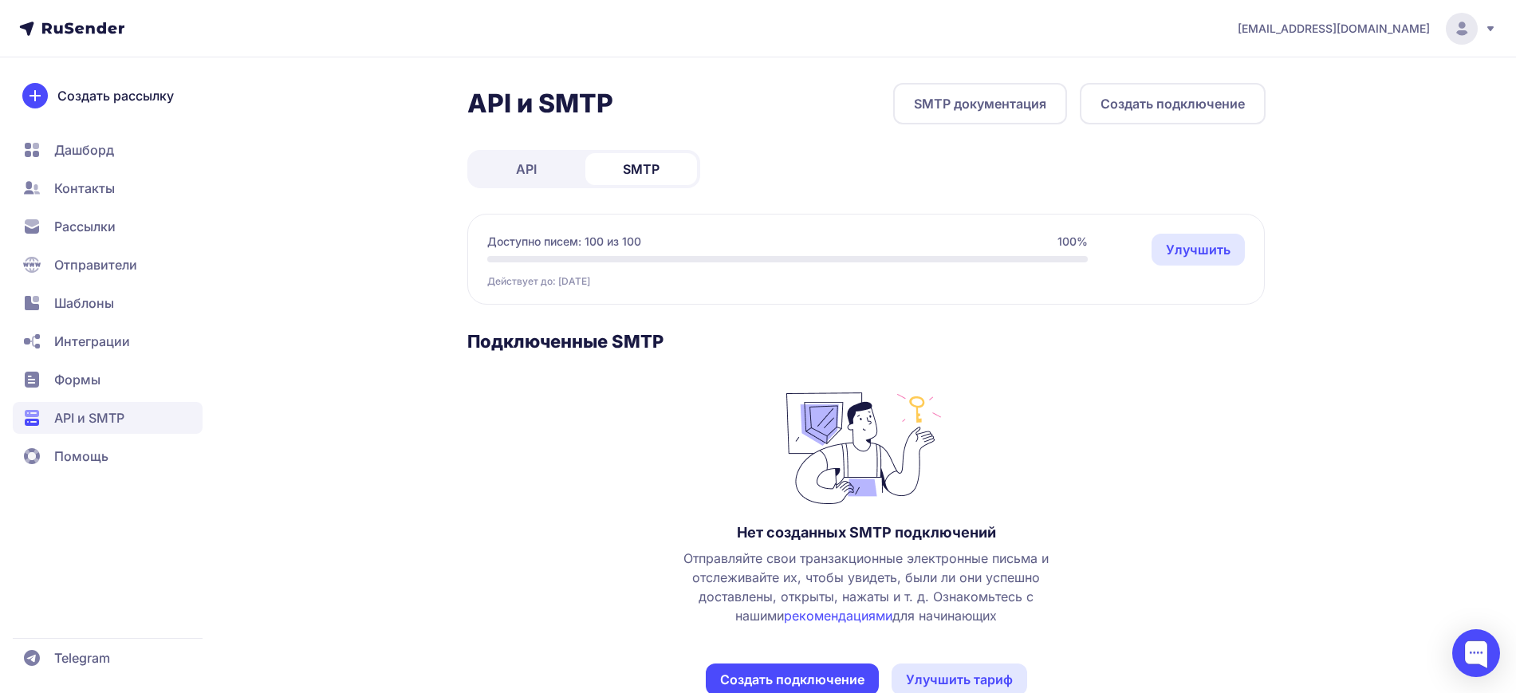
click at [526, 166] on span "API" at bounding box center [526, 169] width 21 height 19
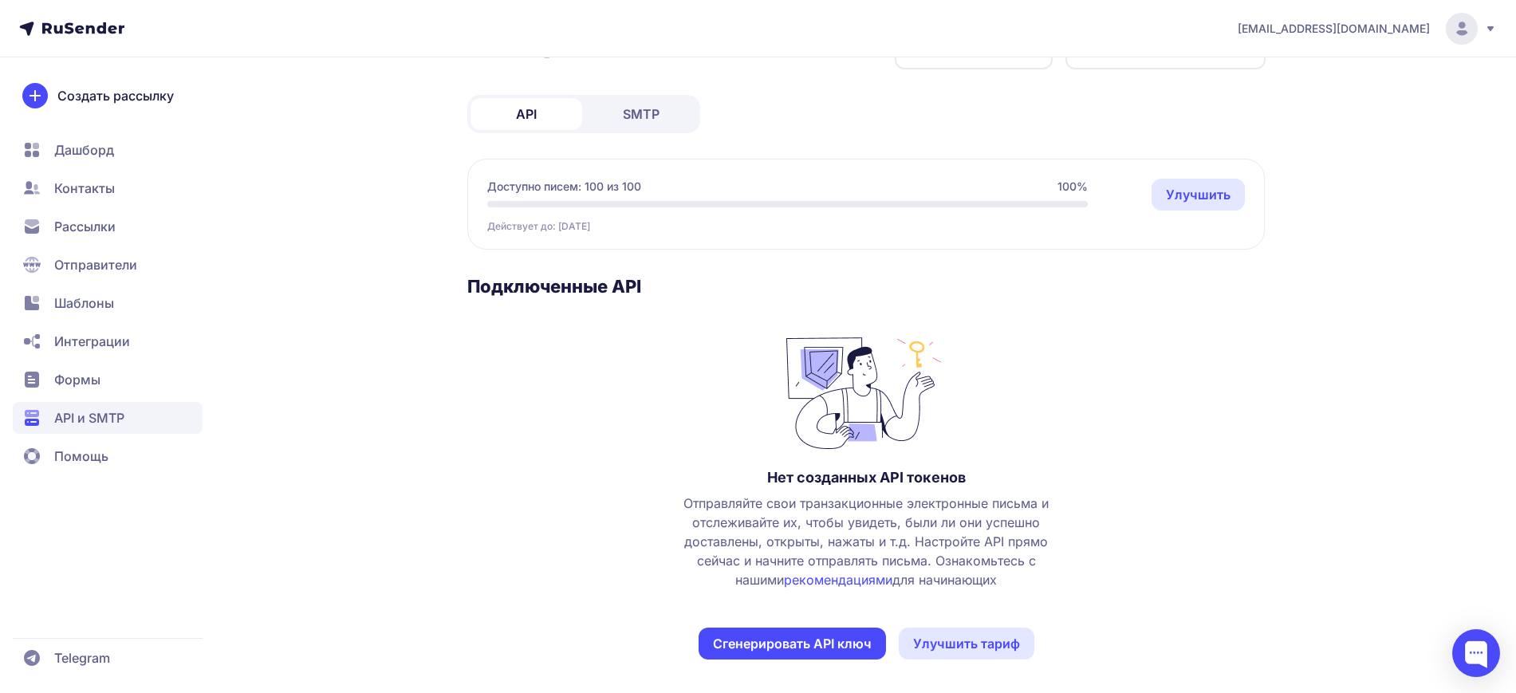
scroll to position [60, 0]
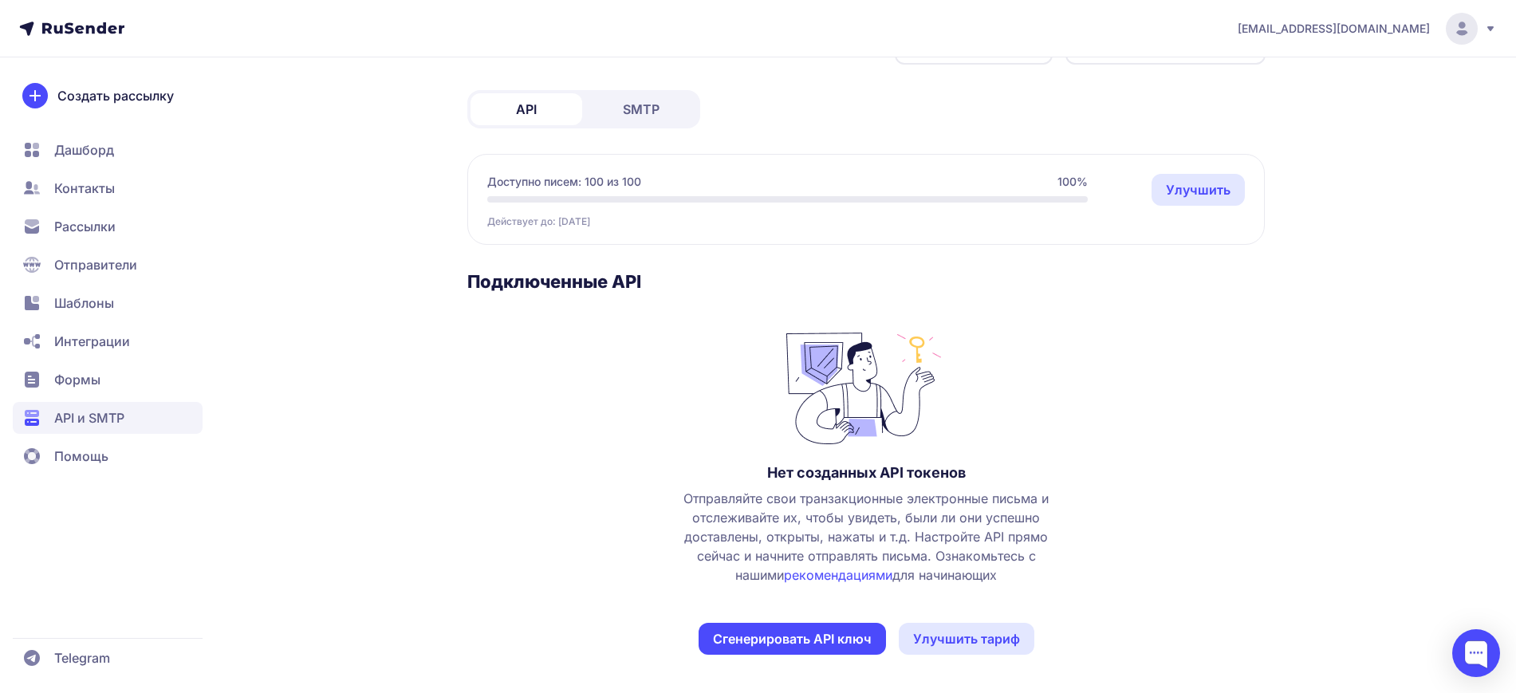
click at [65, 182] on span "Контакты" at bounding box center [84, 188] width 61 height 19
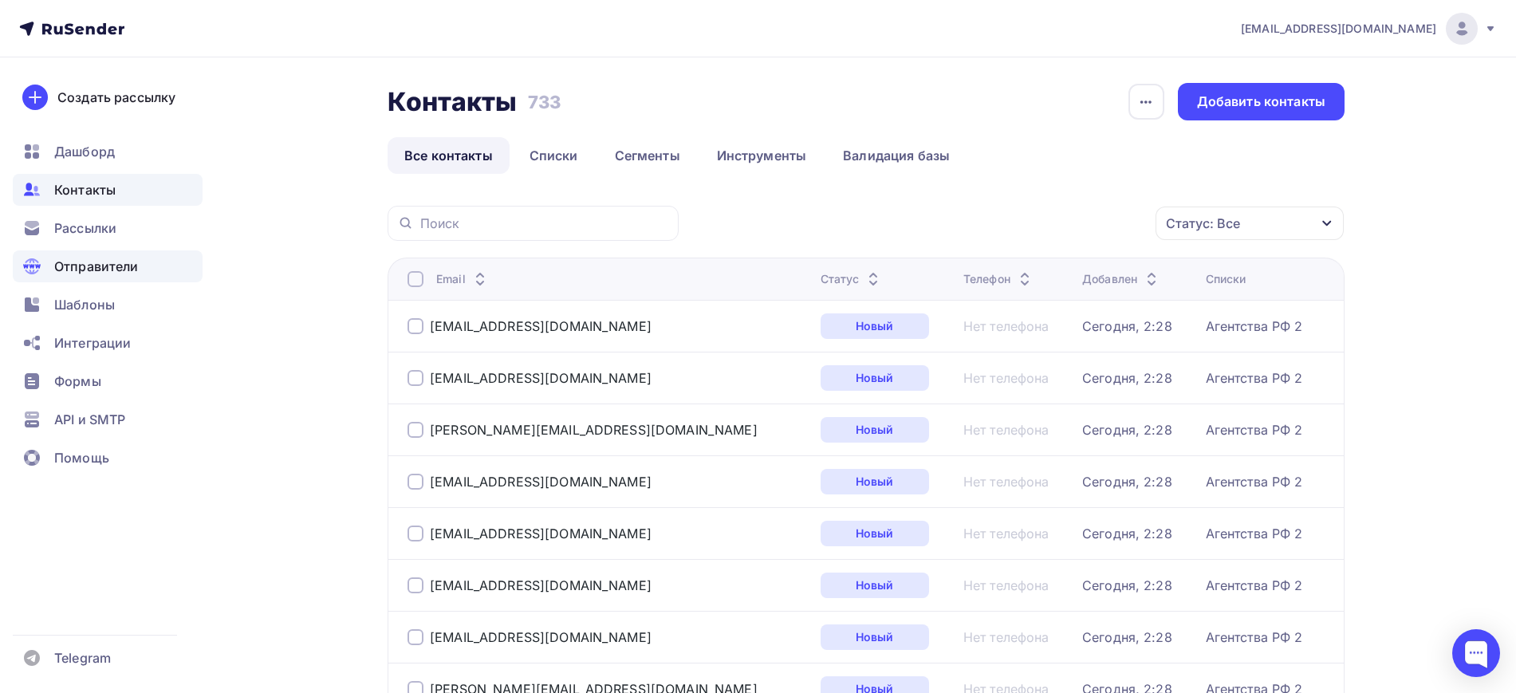
click at [66, 274] on span "Отправители" at bounding box center [96, 266] width 85 height 19
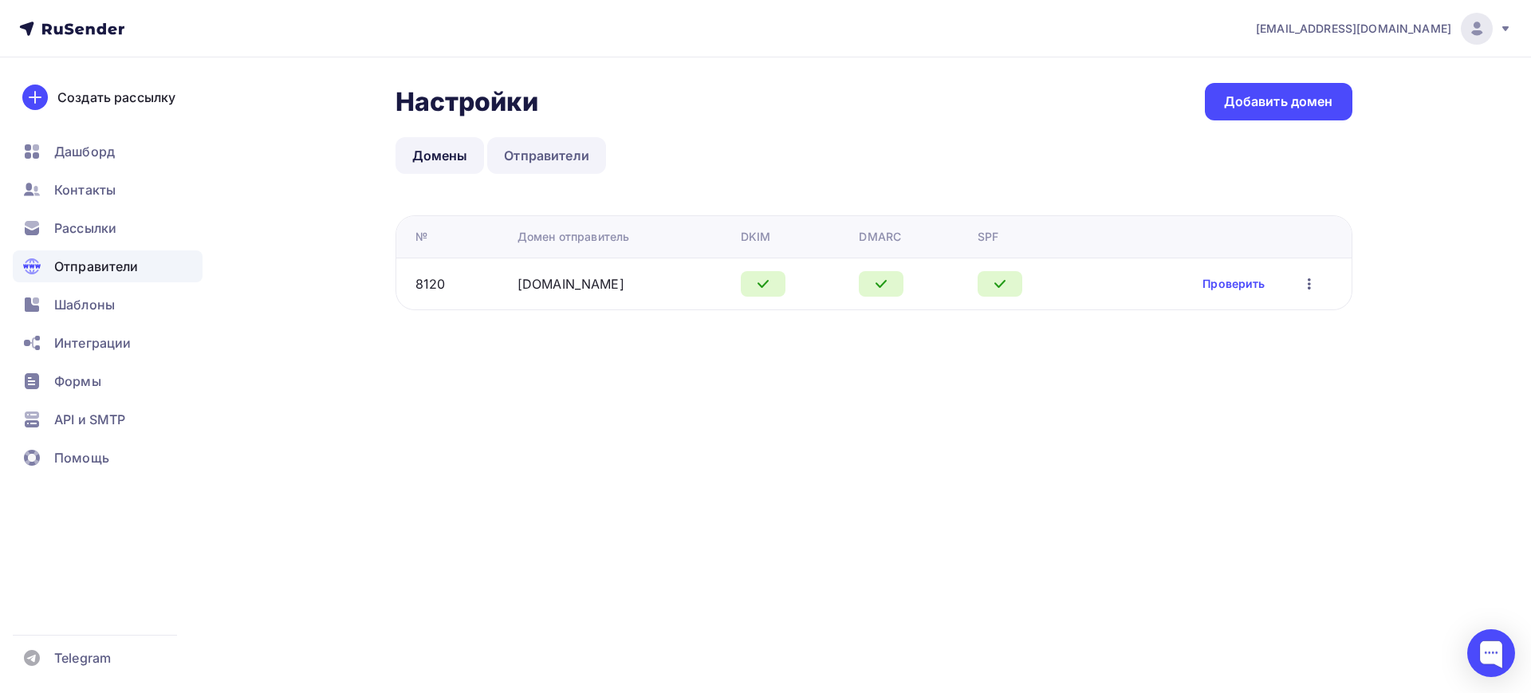
click at [549, 156] on link "Отправители" at bounding box center [546, 155] width 119 height 37
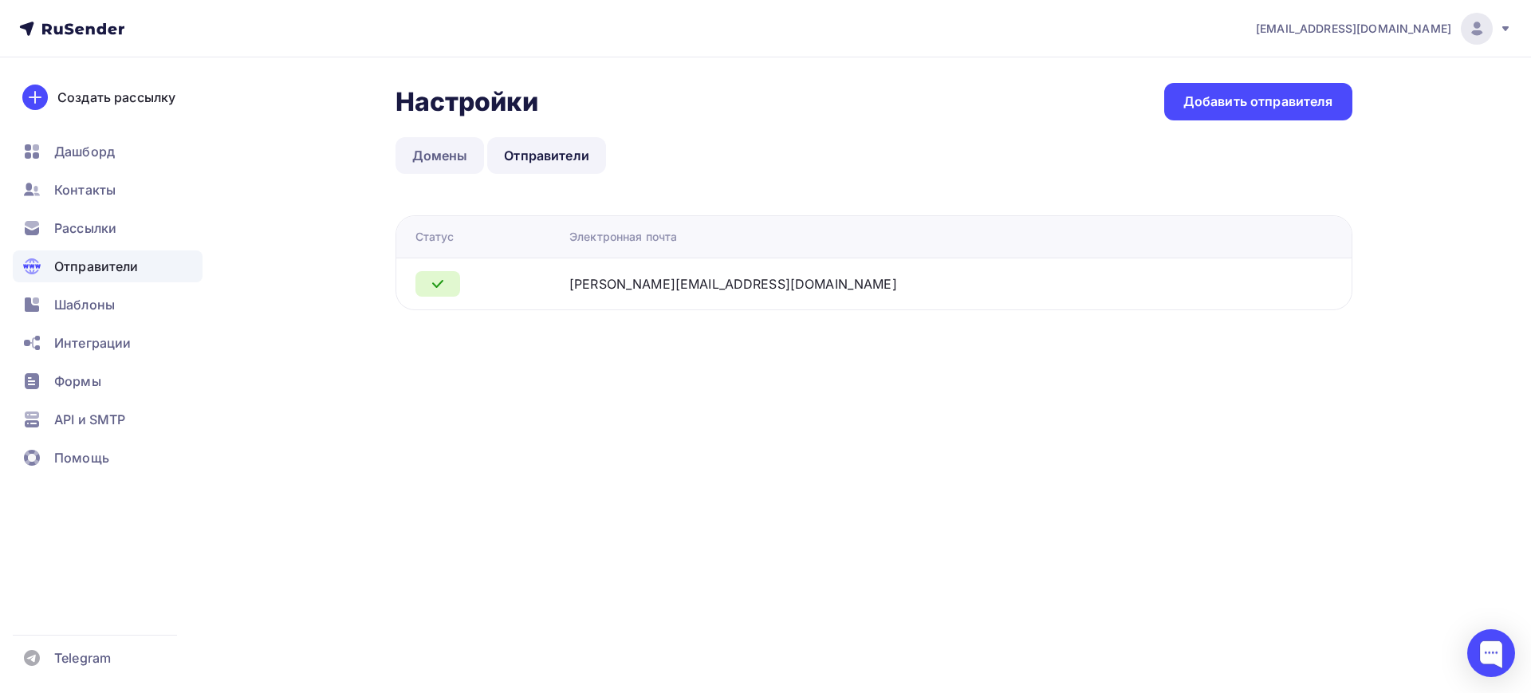
click at [461, 158] on link "Домены" at bounding box center [440, 155] width 89 height 37
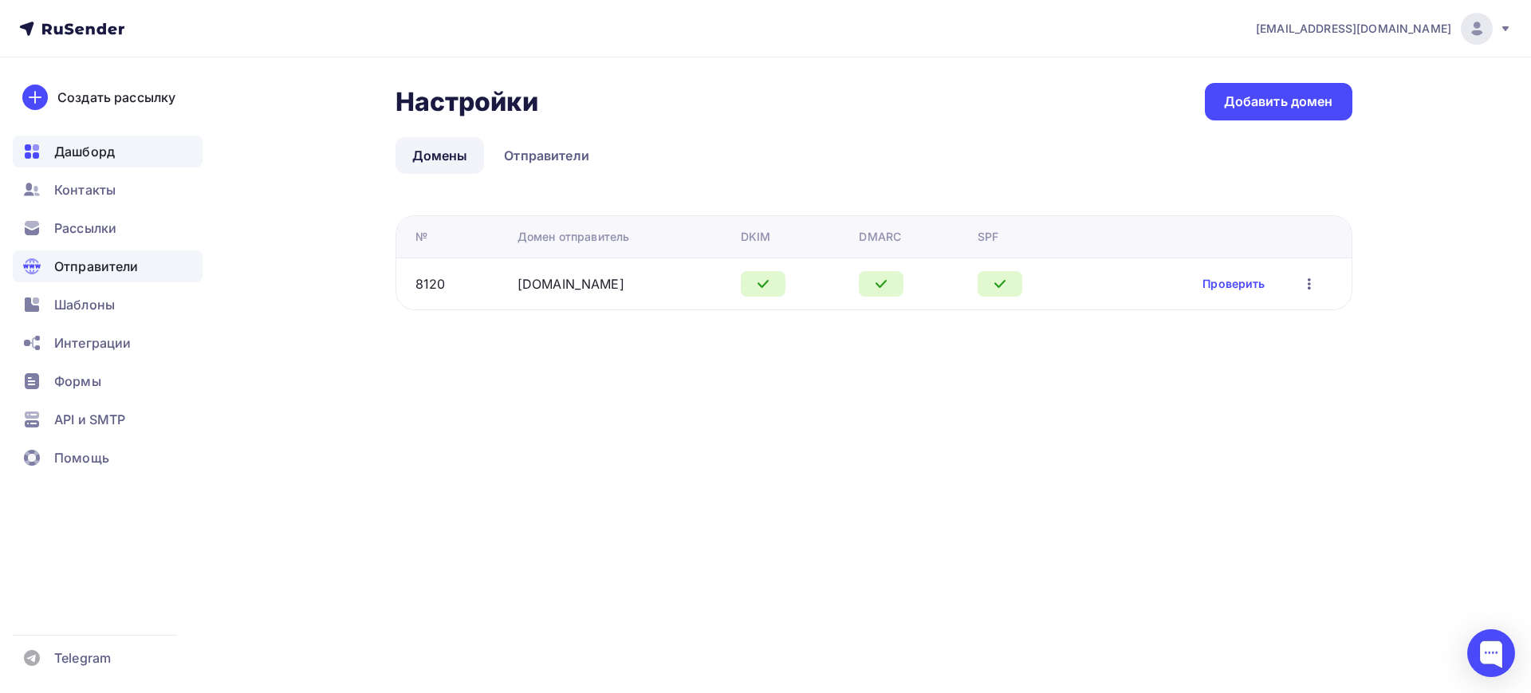
click at [133, 156] on div "Дашборд" at bounding box center [108, 152] width 190 height 32
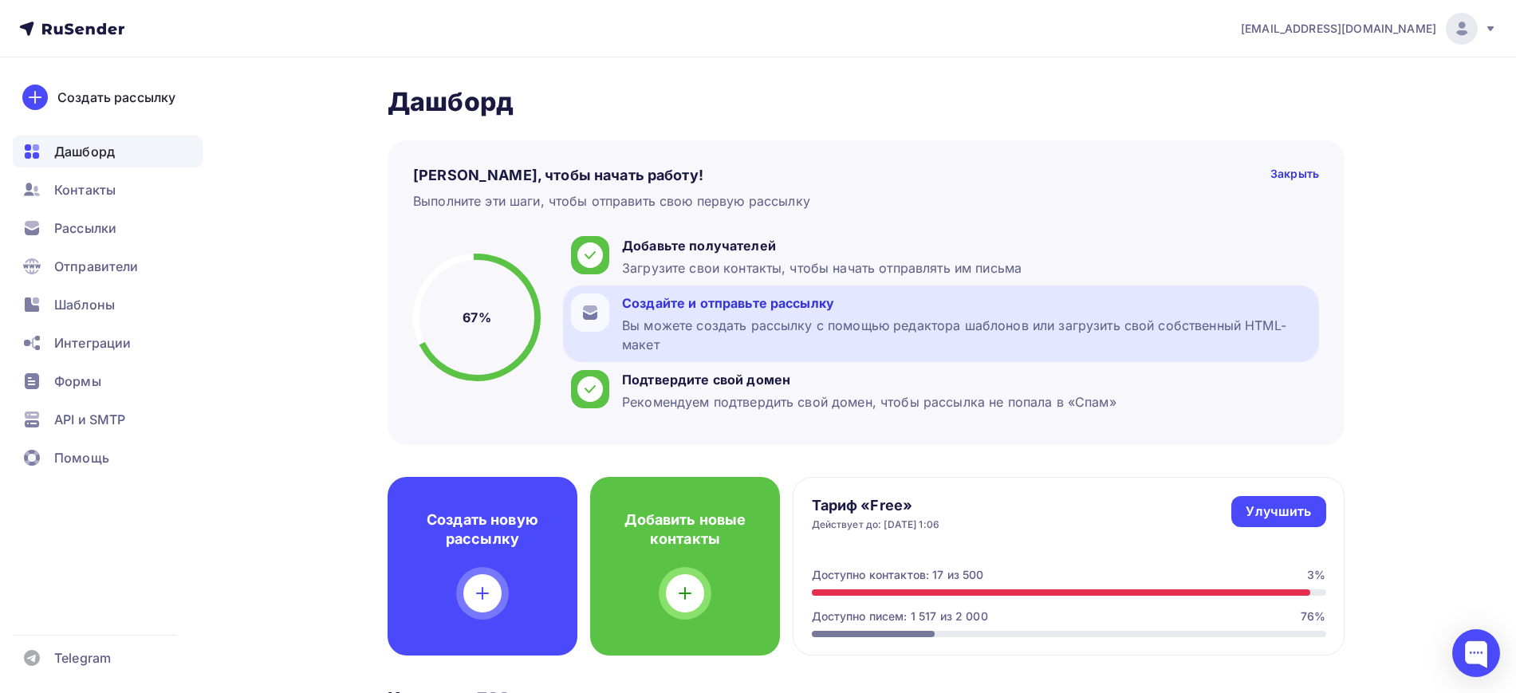
click at [616, 302] on div "Создайте и отправьте рассылку Вы можете создать рассылку с помощью редактора ша…" at bounding box center [941, 324] width 756 height 77
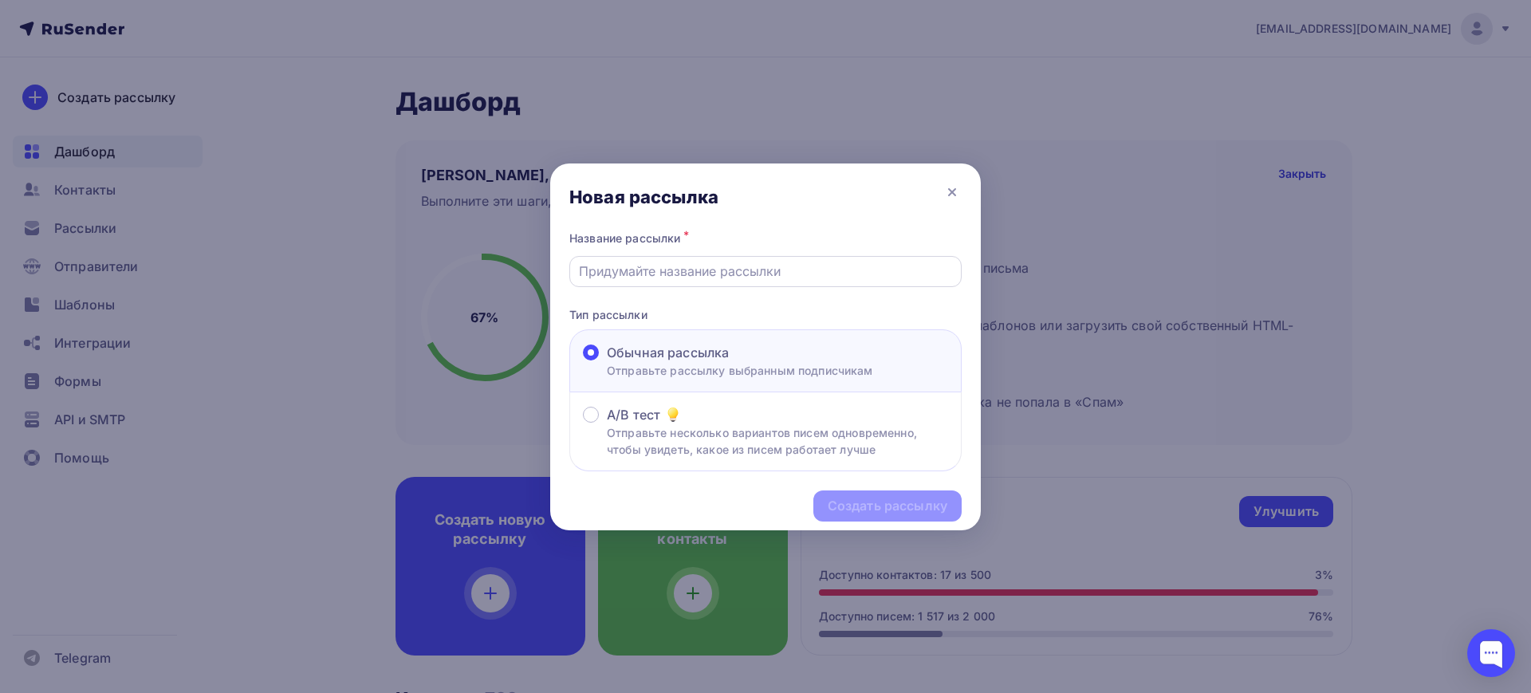
click at [758, 279] on input "text" at bounding box center [766, 271] width 374 height 19
click at [959, 185] on icon at bounding box center [952, 192] width 19 height 19
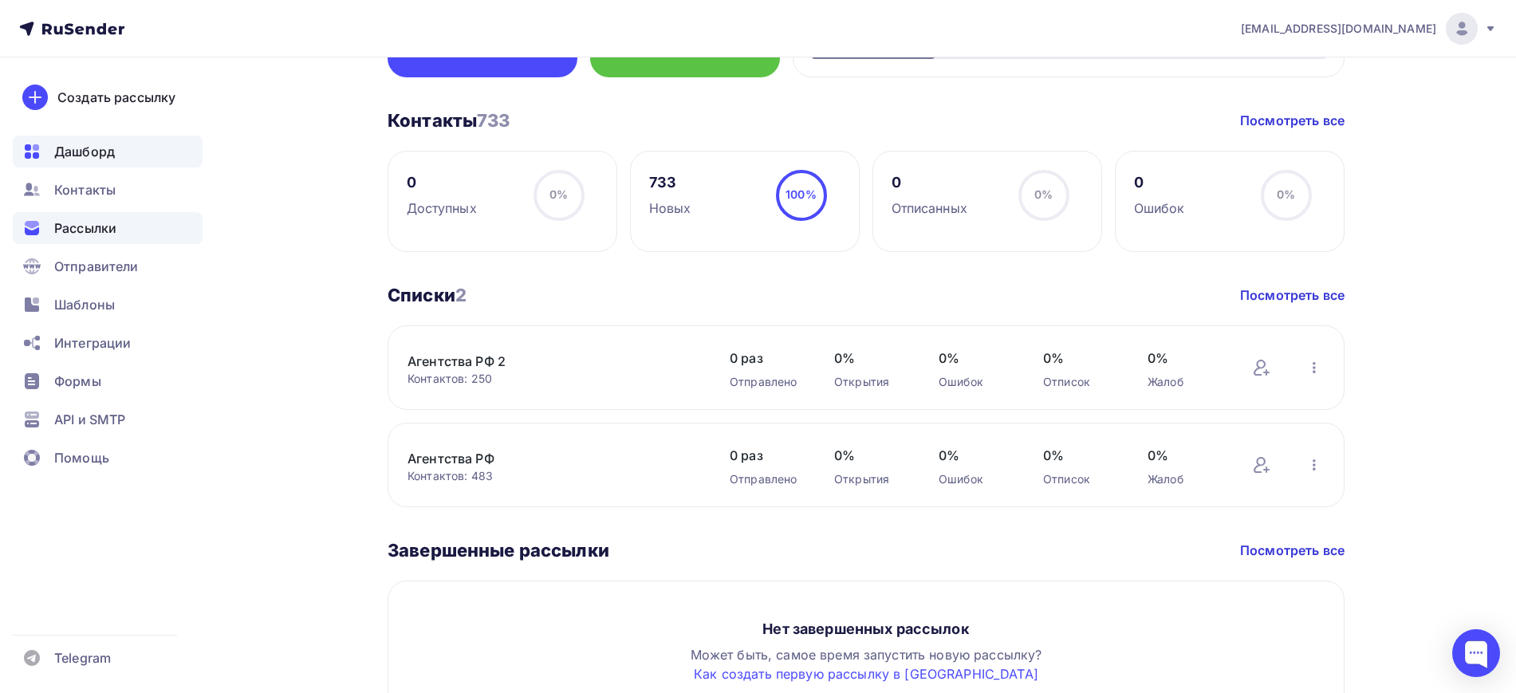
scroll to position [521, 0]
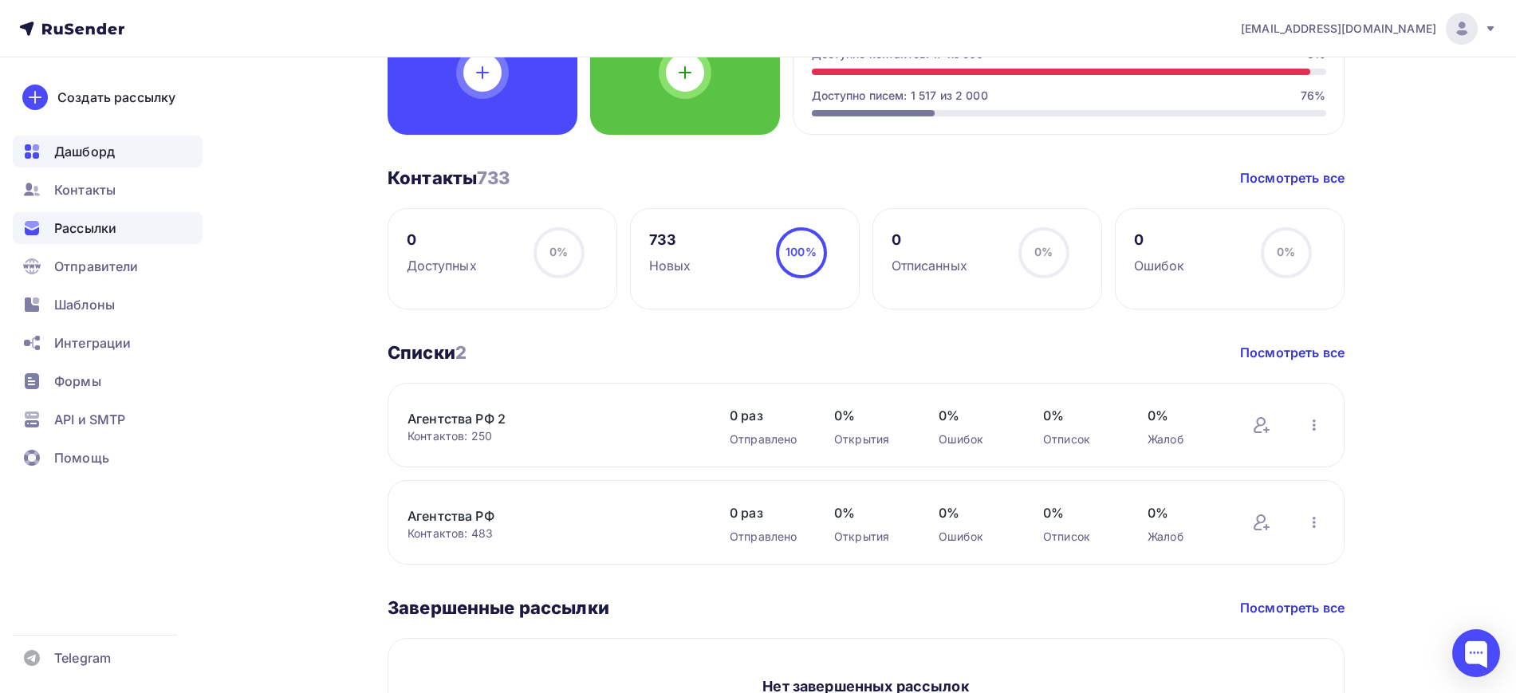
click at [112, 240] on div "Рассылки" at bounding box center [108, 228] width 190 height 32
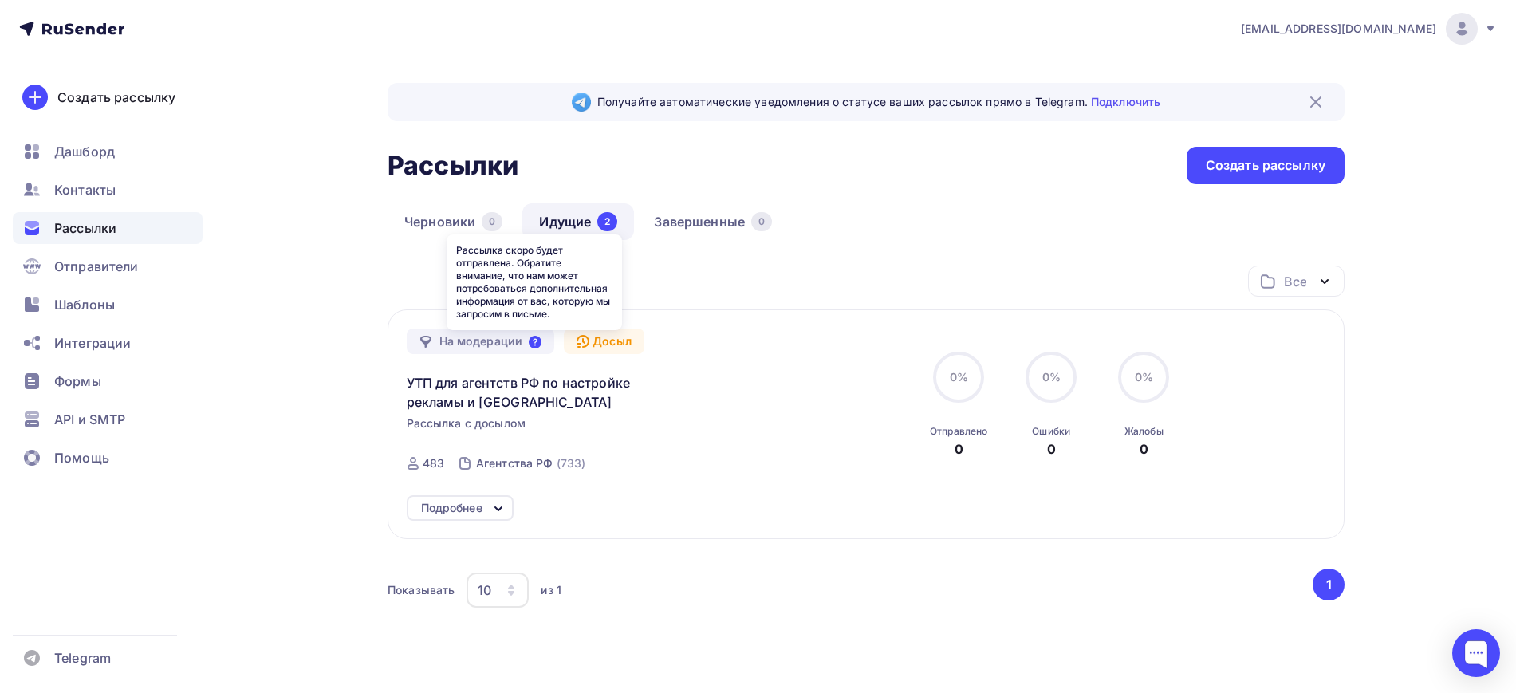
click at [538, 338] on icon at bounding box center [535, 342] width 13 height 13
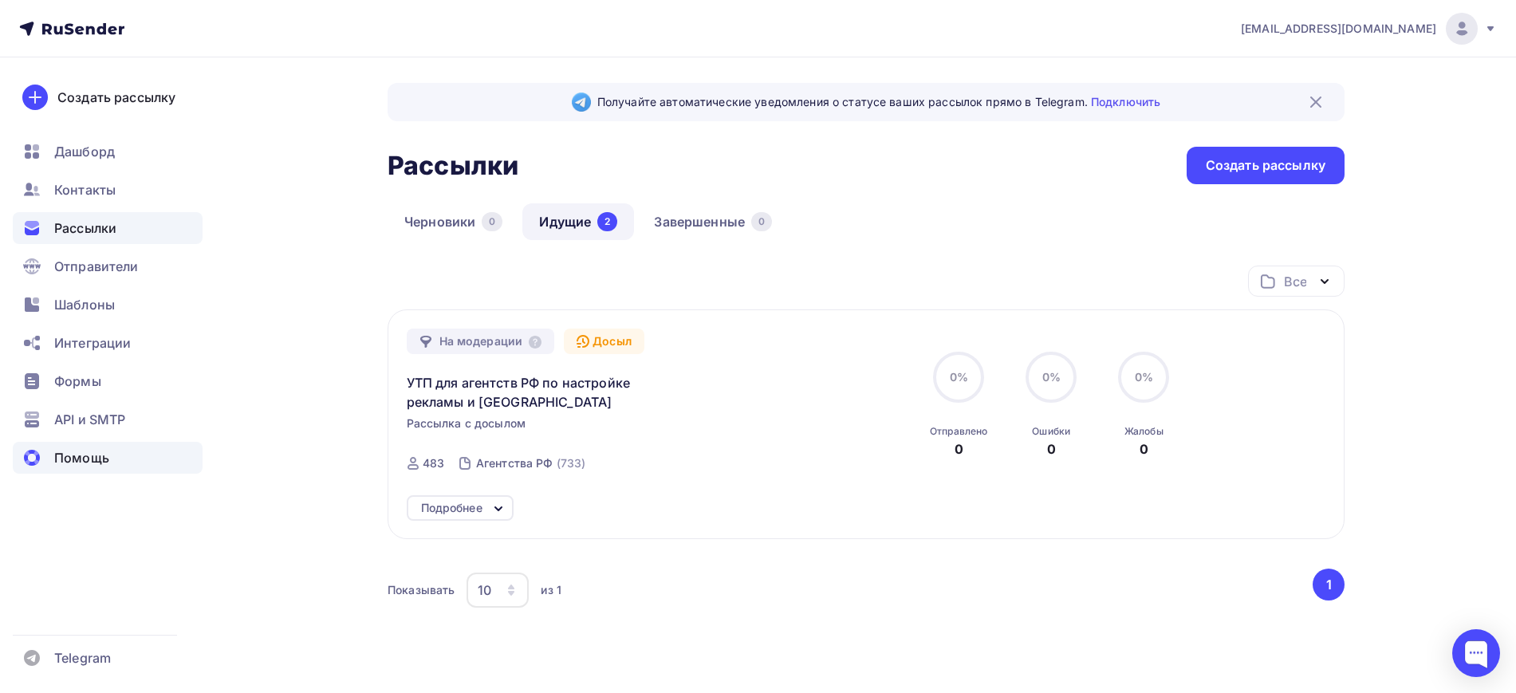
click at [93, 467] on span "Помощь" at bounding box center [81, 457] width 55 height 19
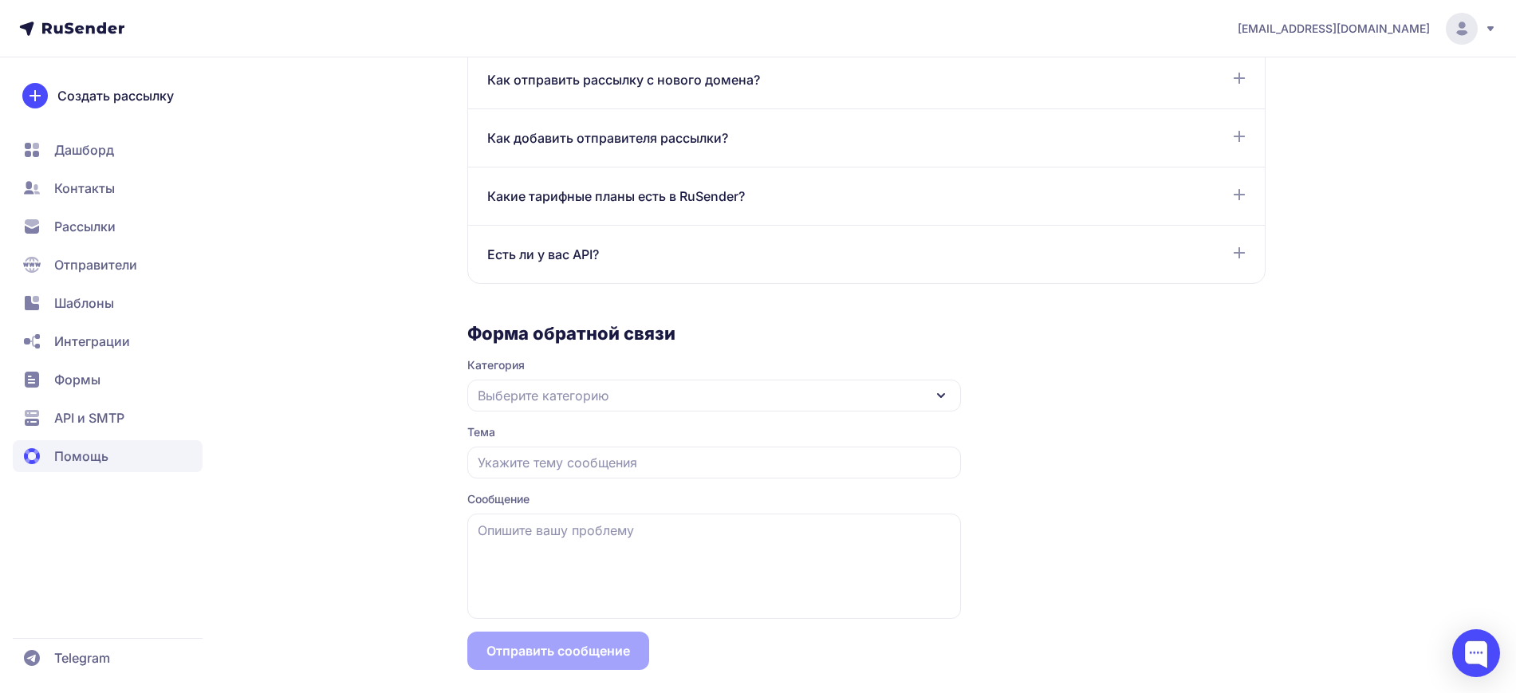
scroll to position [1288, 0]
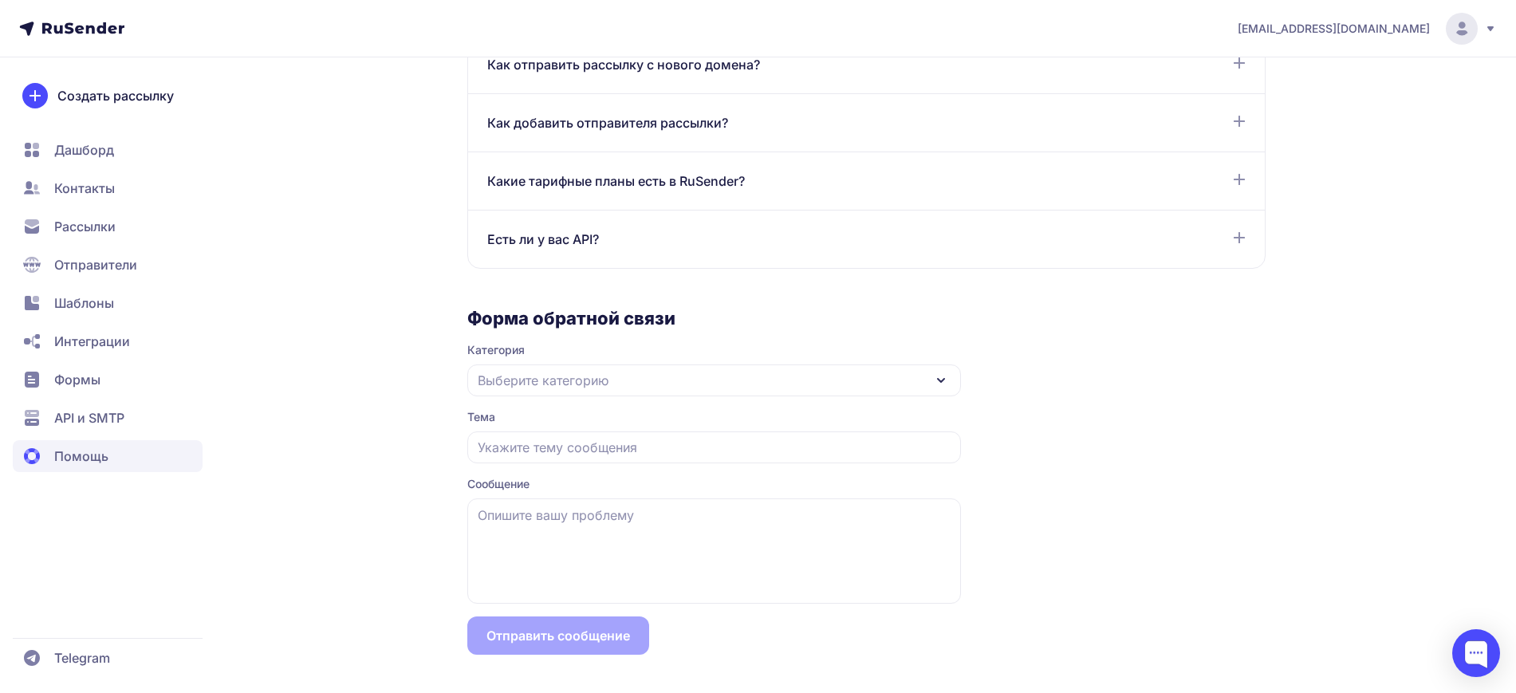
click at [661, 377] on div "Выберите категорию" at bounding box center [714, 380] width 494 height 32
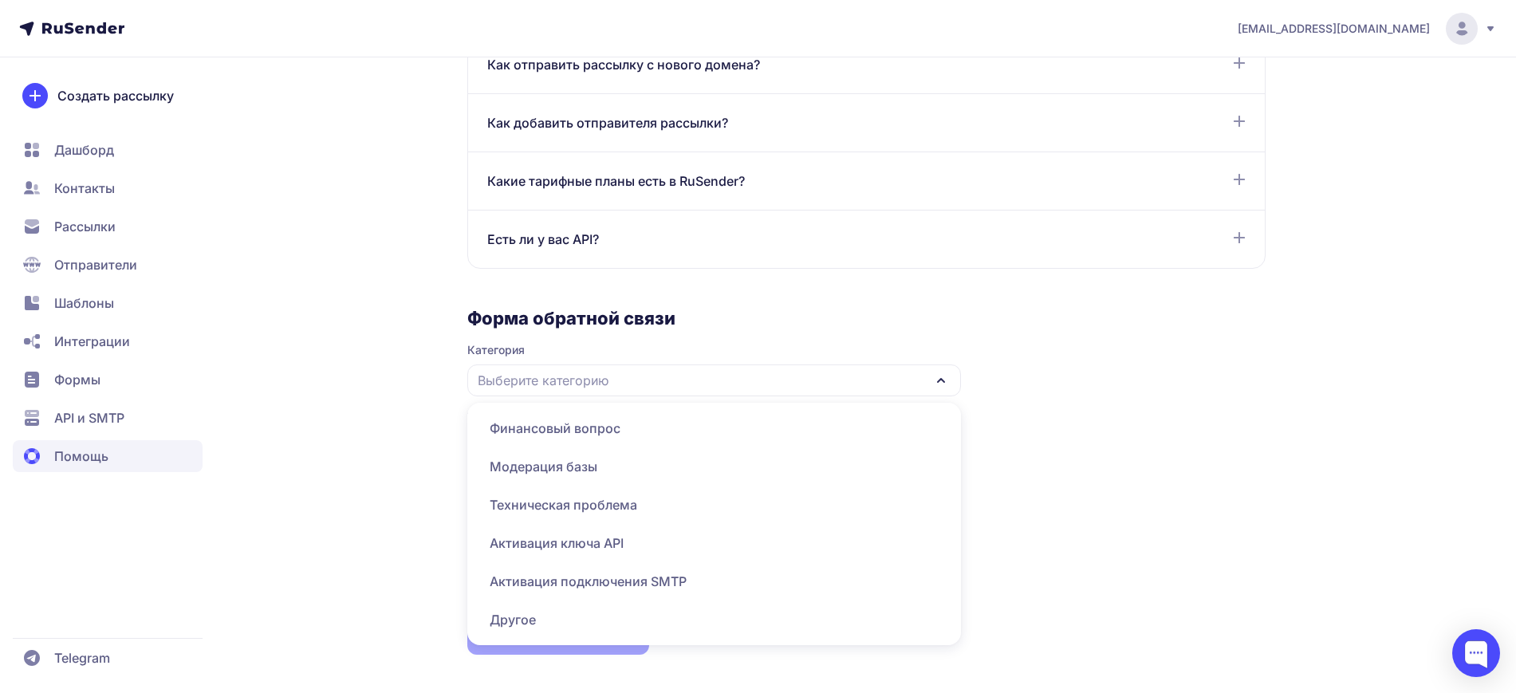
click at [572, 479] on span "Модерация базы" at bounding box center [714, 466] width 475 height 38
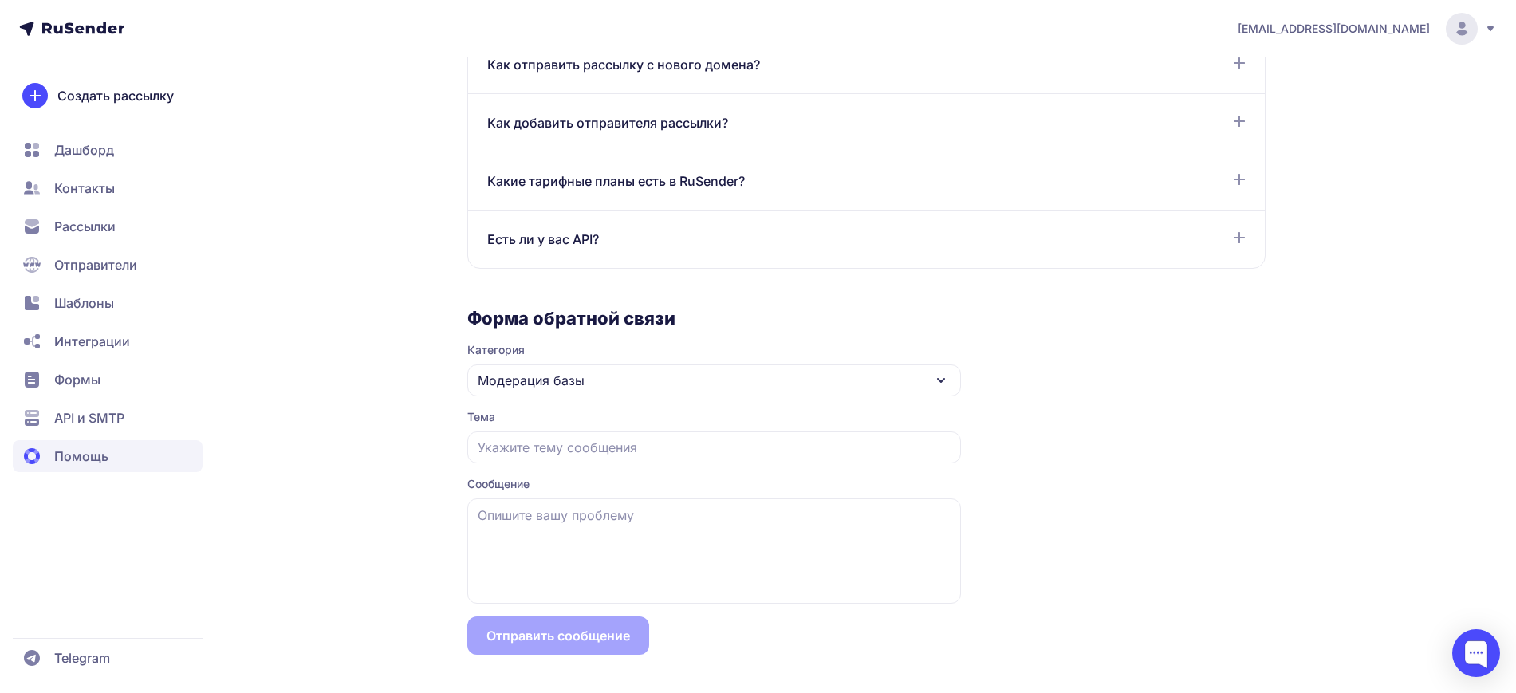
click at [575, 388] on span "Модерация базы" at bounding box center [531, 380] width 107 height 19
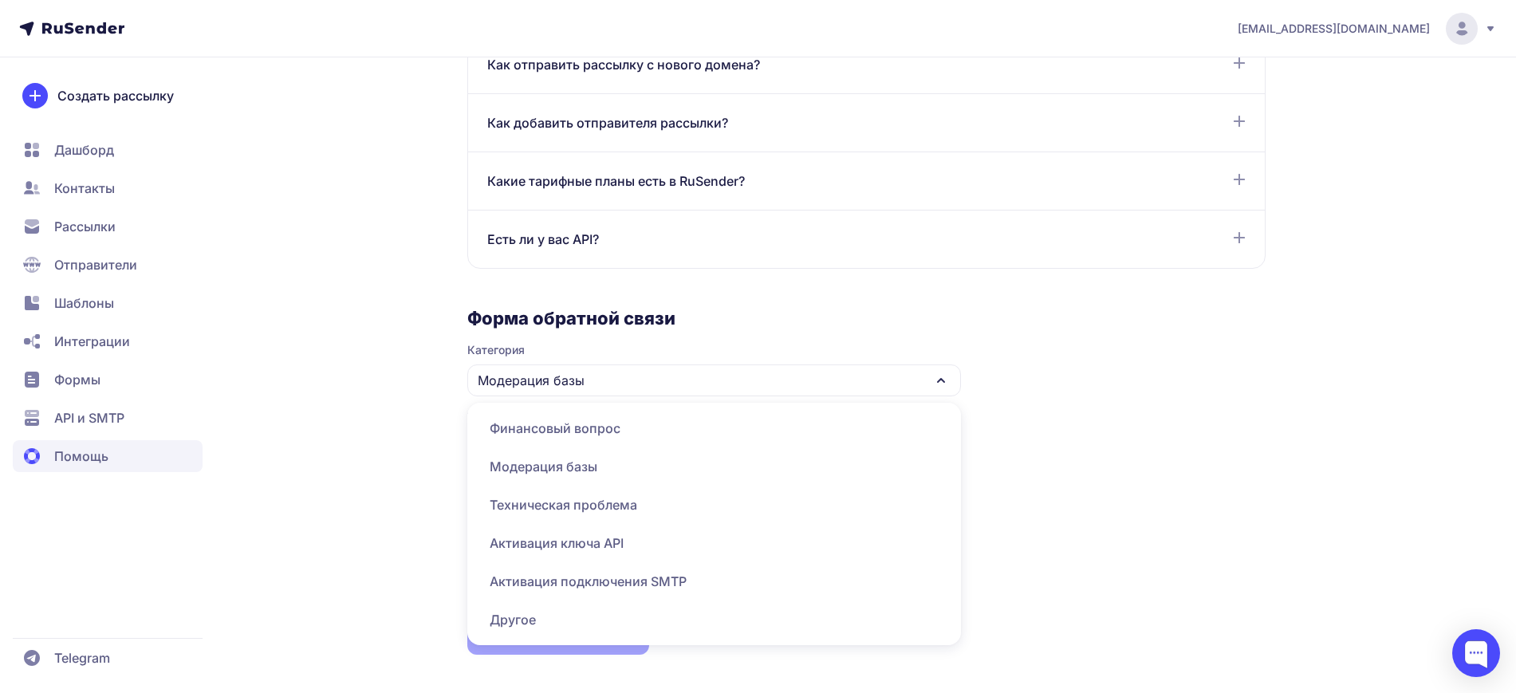
click at [540, 609] on span "Другое" at bounding box center [714, 620] width 475 height 38
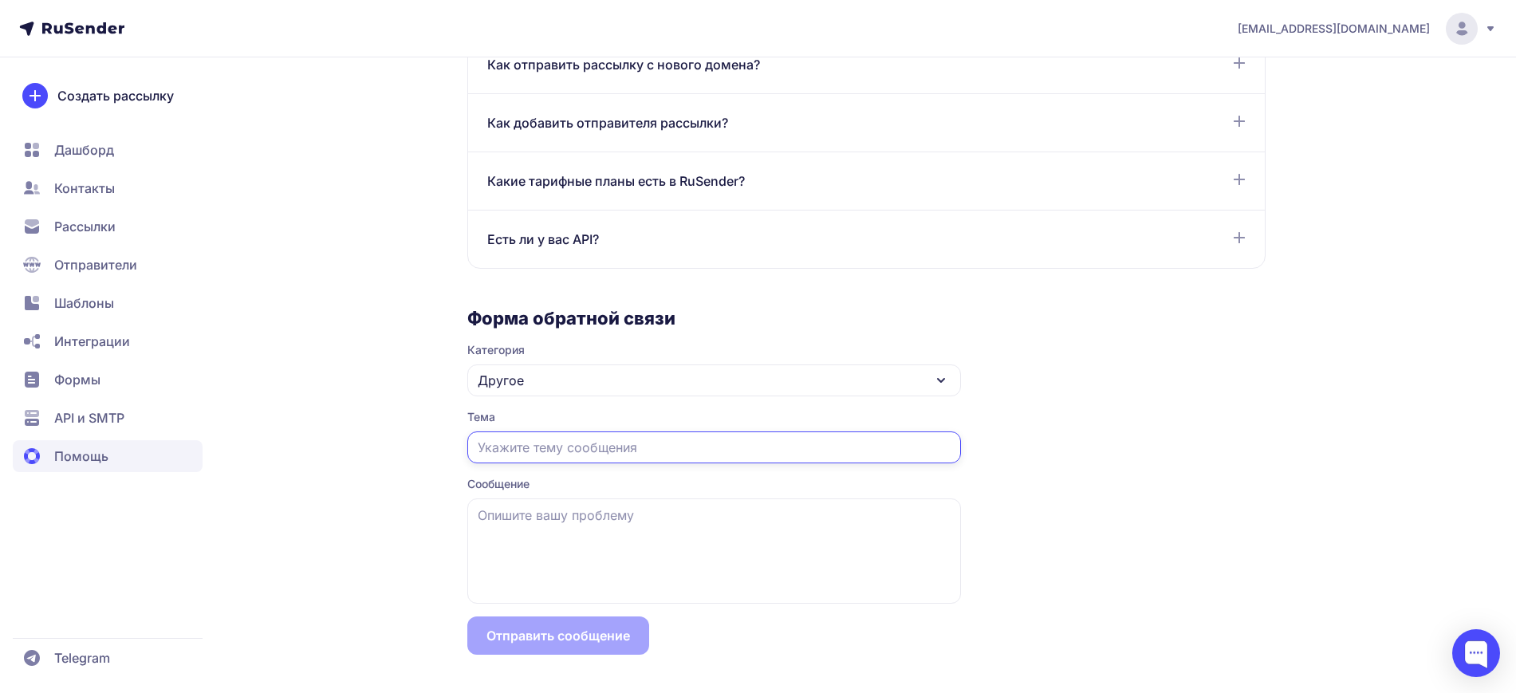
click at [580, 462] on input "text" at bounding box center [714, 447] width 494 height 32
type input "Модерация рассылки"
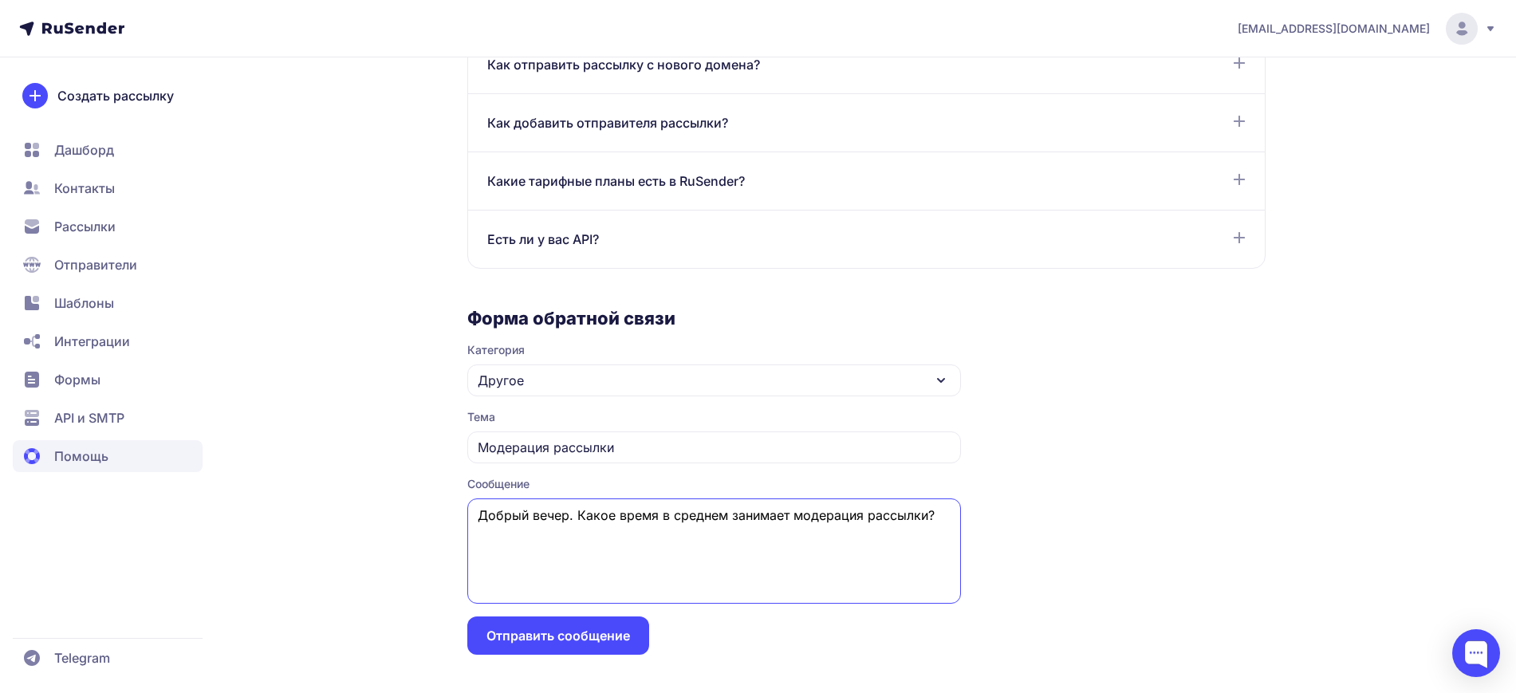
type textarea "Добрый вечер. Какое время в среднем занимает модерация рассылки?"
click at [534, 639] on button "Отправить сообщение" at bounding box center [558, 635] width 182 height 38
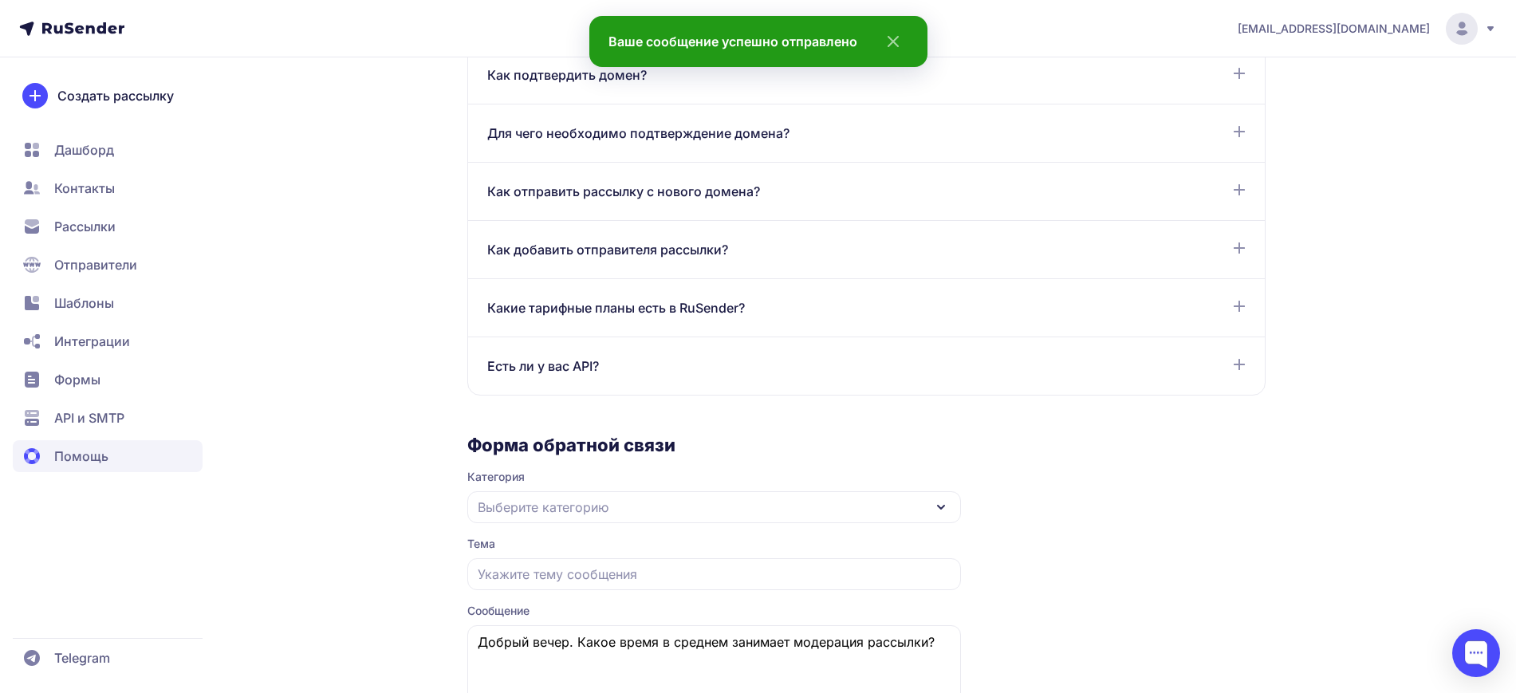
scroll to position [889, 0]
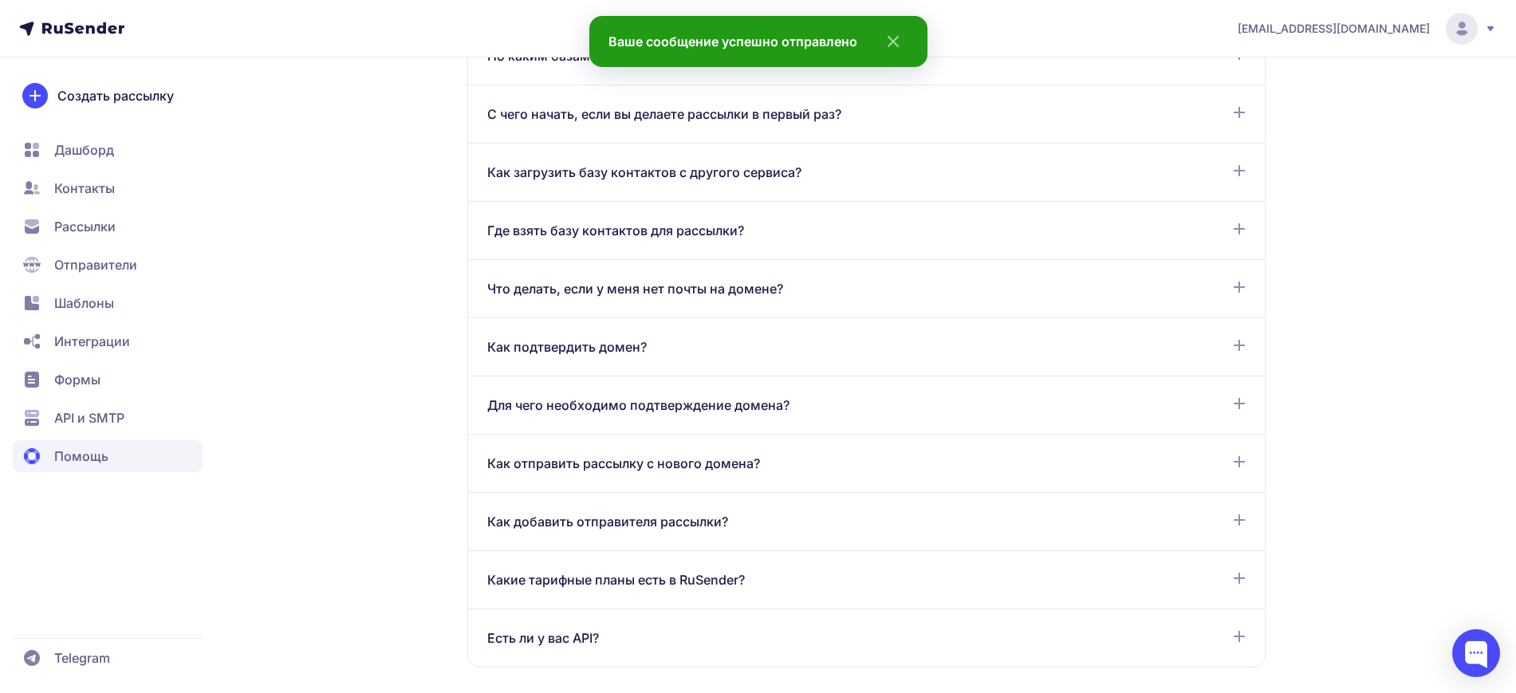
click at [115, 148] on span "Дашборд" at bounding box center [108, 150] width 190 height 32
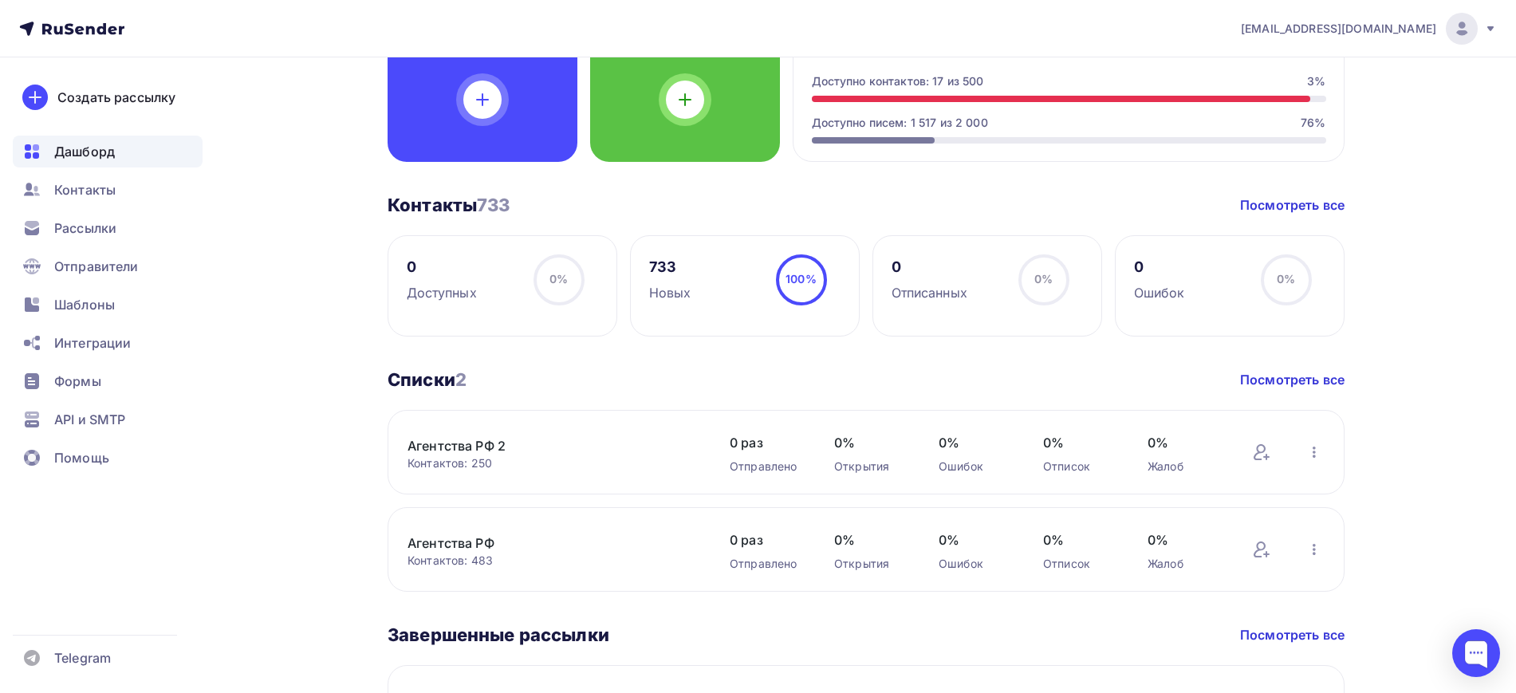
scroll to position [498, 0]
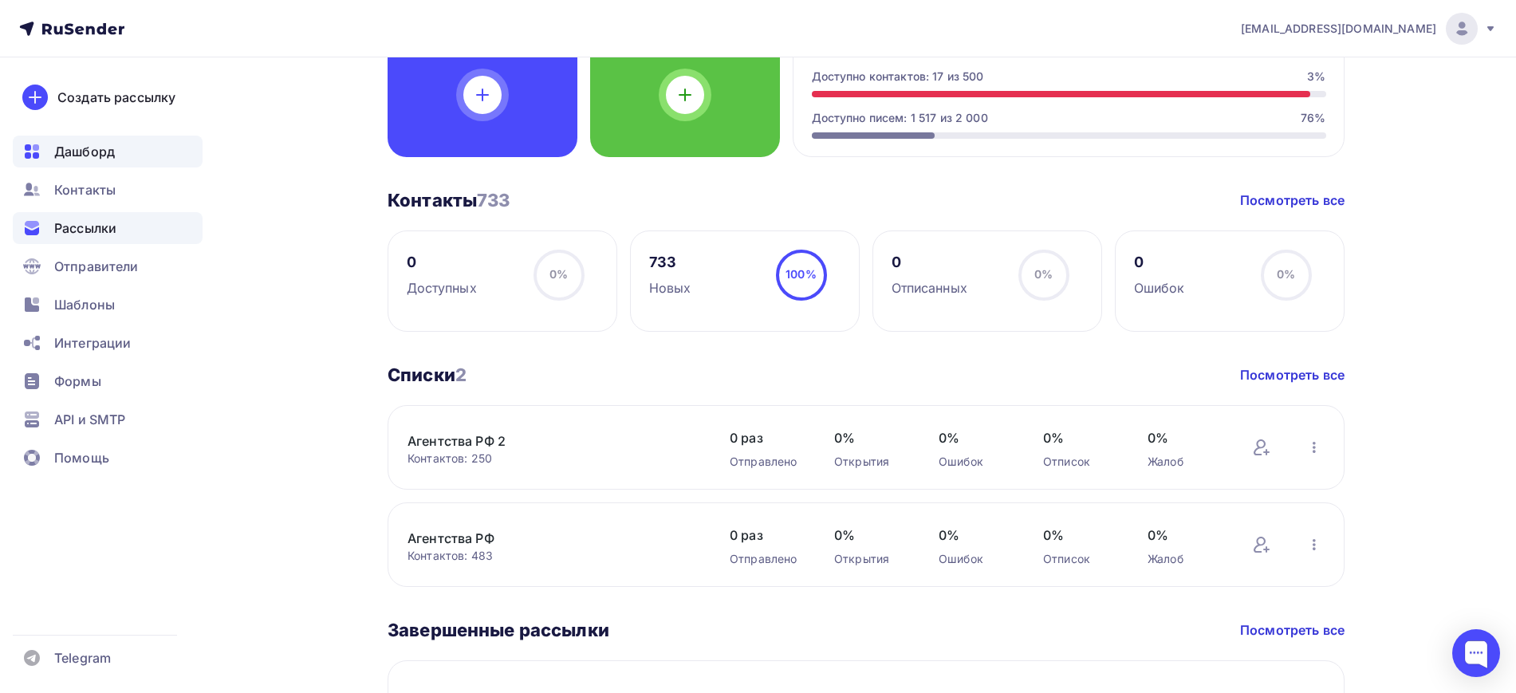
click at [86, 235] on span "Рассылки" at bounding box center [85, 228] width 62 height 19
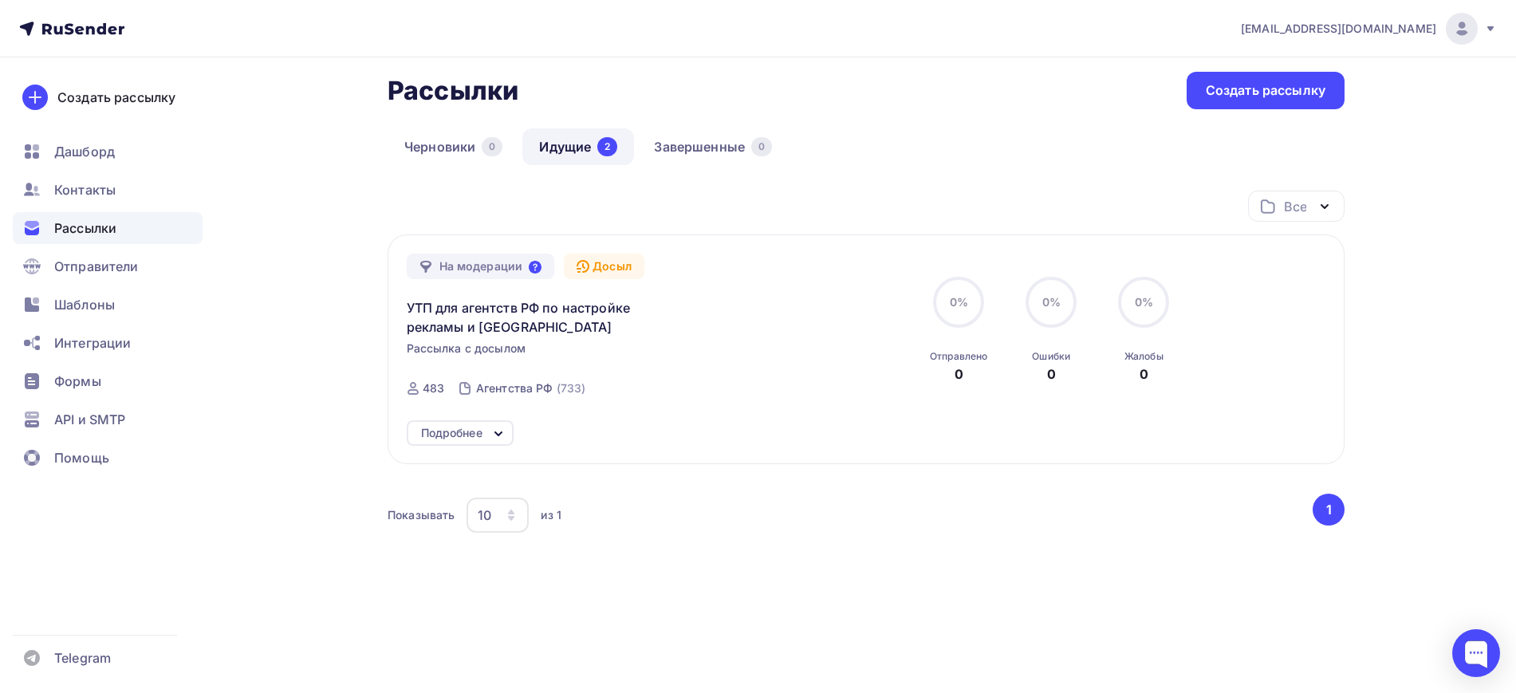
scroll to position [77, 0]
click at [471, 428] on div "Подробнее" at bounding box center [451, 430] width 61 height 19
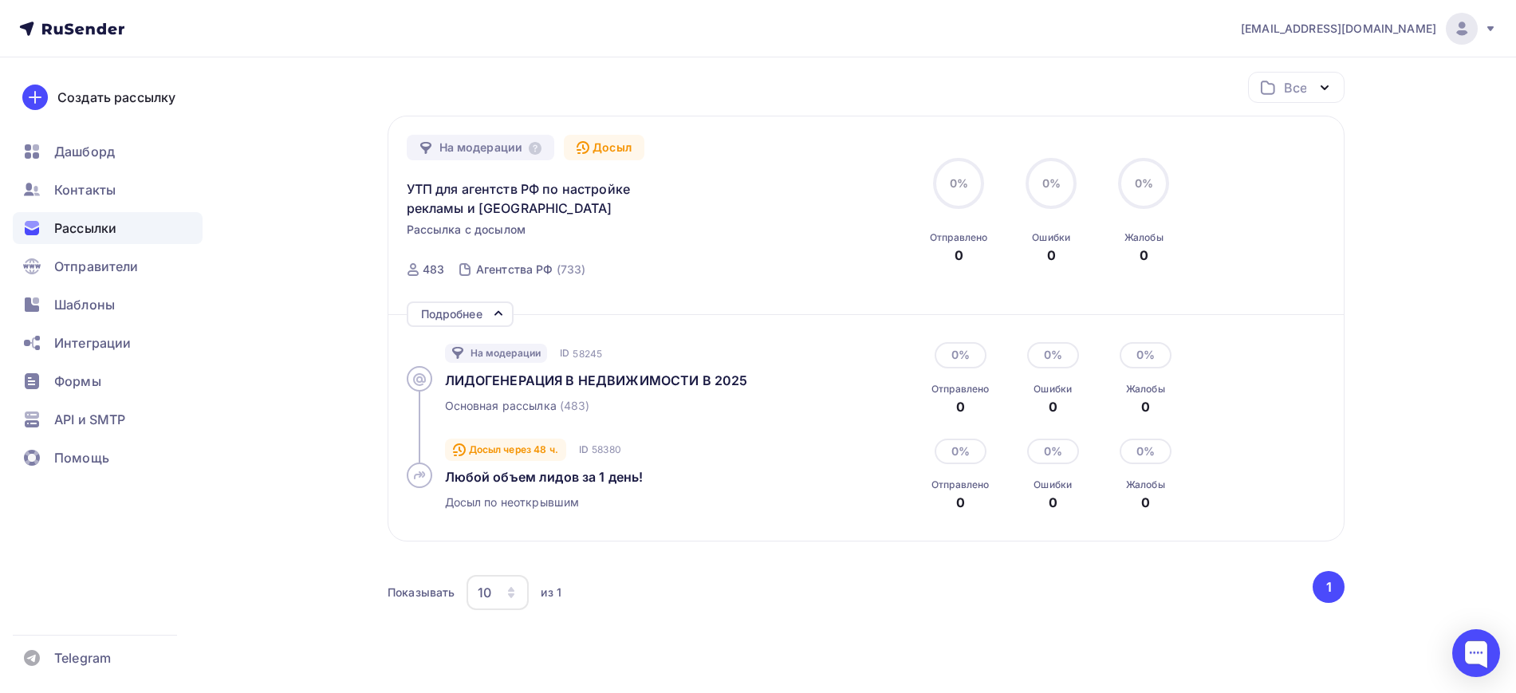
scroll to position [74, 0]
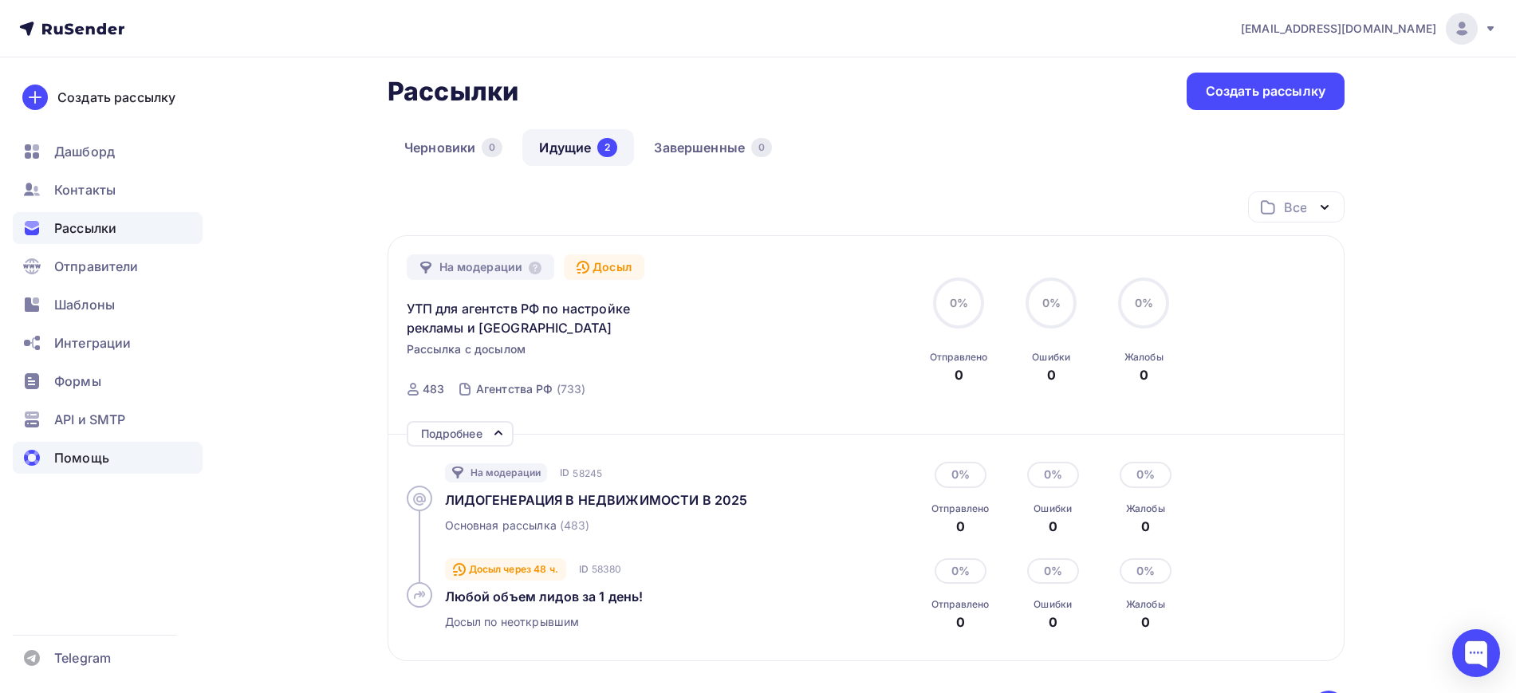
click at [91, 468] on div "Помощь" at bounding box center [108, 458] width 190 height 32
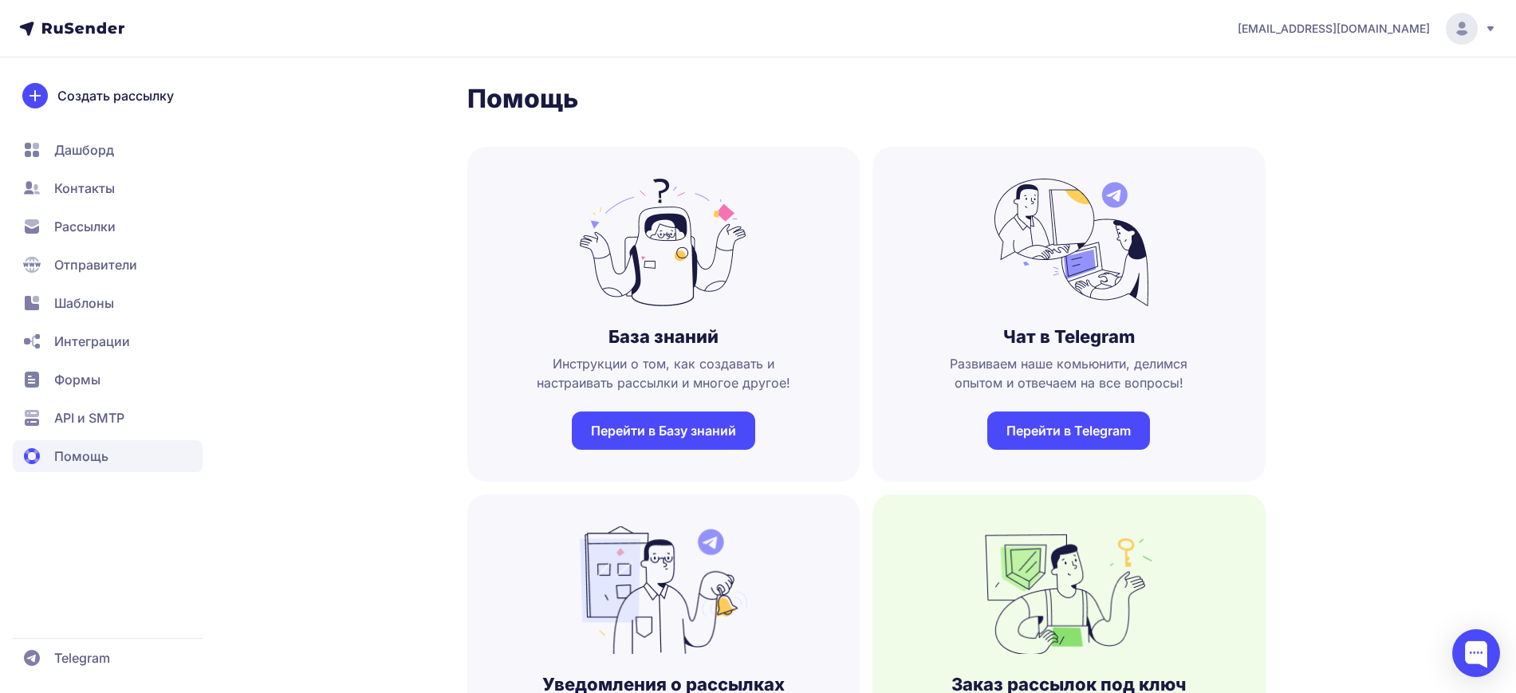
click at [91, 231] on span "Рассылки" at bounding box center [84, 226] width 61 height 19
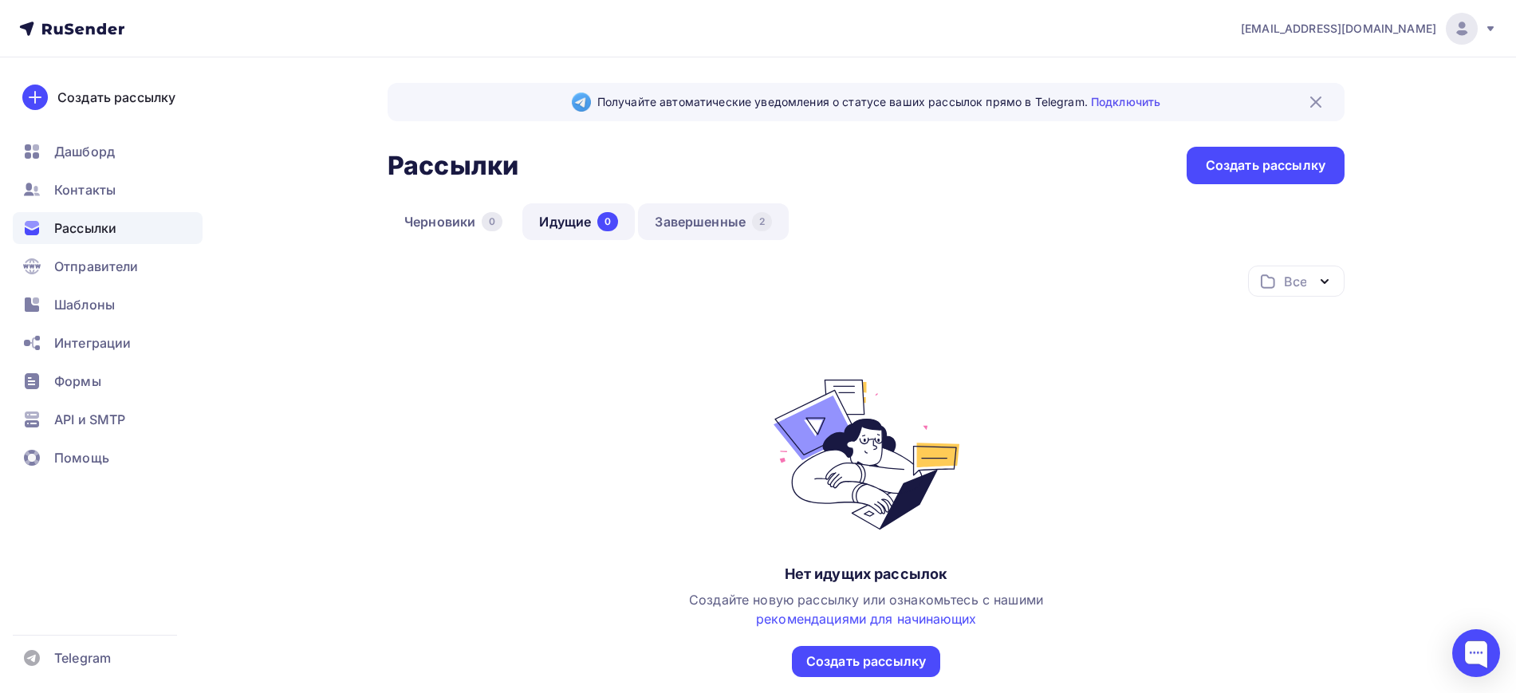
click at [693, 231] on link "Завершенные 2" at bounding box center [713, 221] width 151 height 37
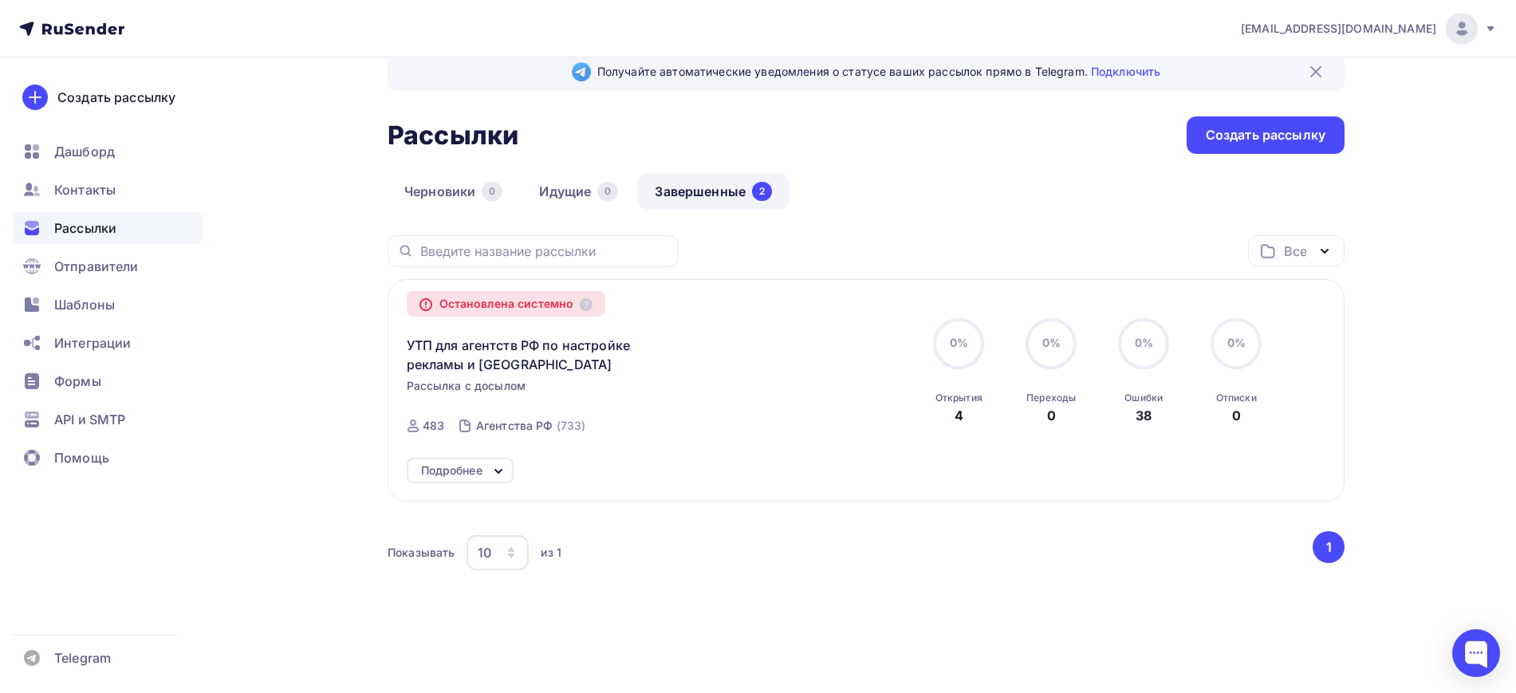
scroll to position [31, 0]
click at [496, 483] on div "Остановлена системно УТП для агентств РФ по настройке рекламы и лидам Рассылка …" at bounding box center [866, 389] width 957 height 223
click at [496, 478] on icon at bounding box center [498, 470] width 19 height 19
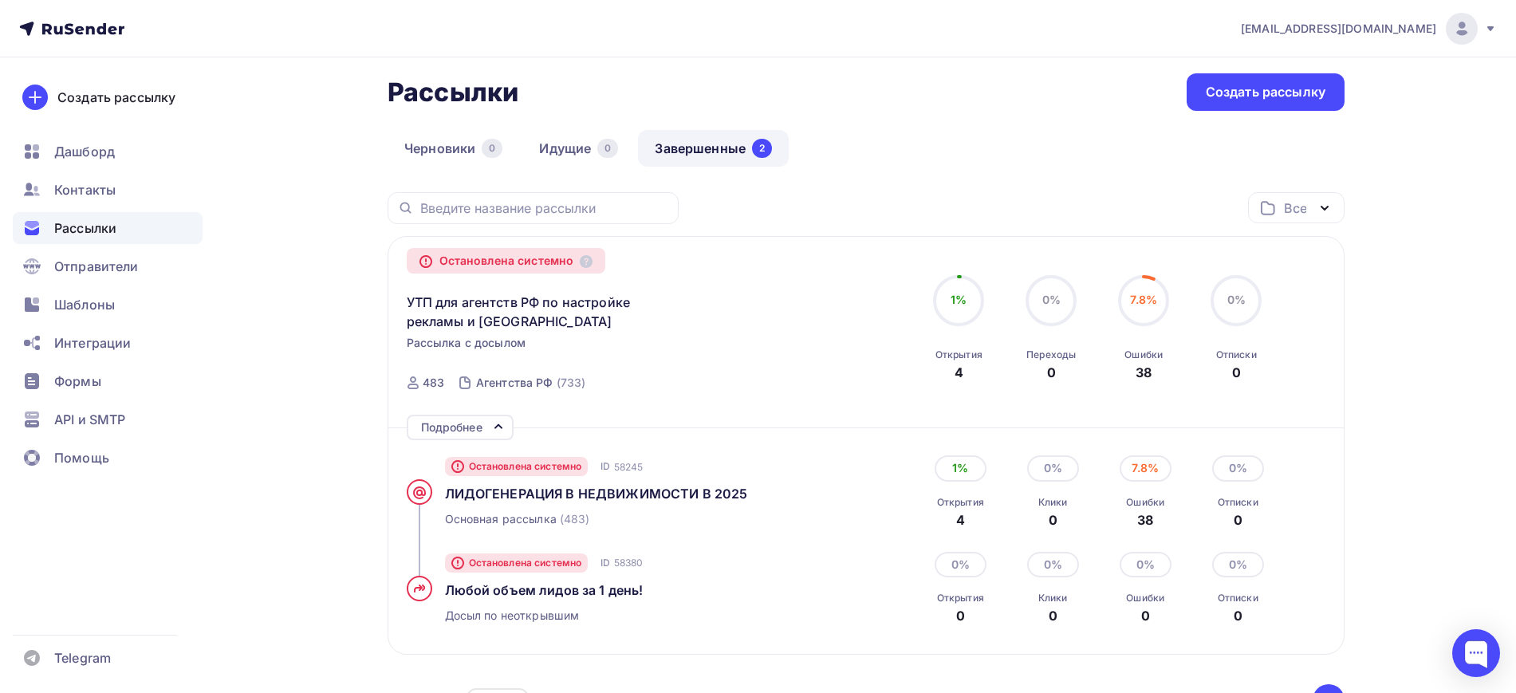
scroll to position [131, 0]
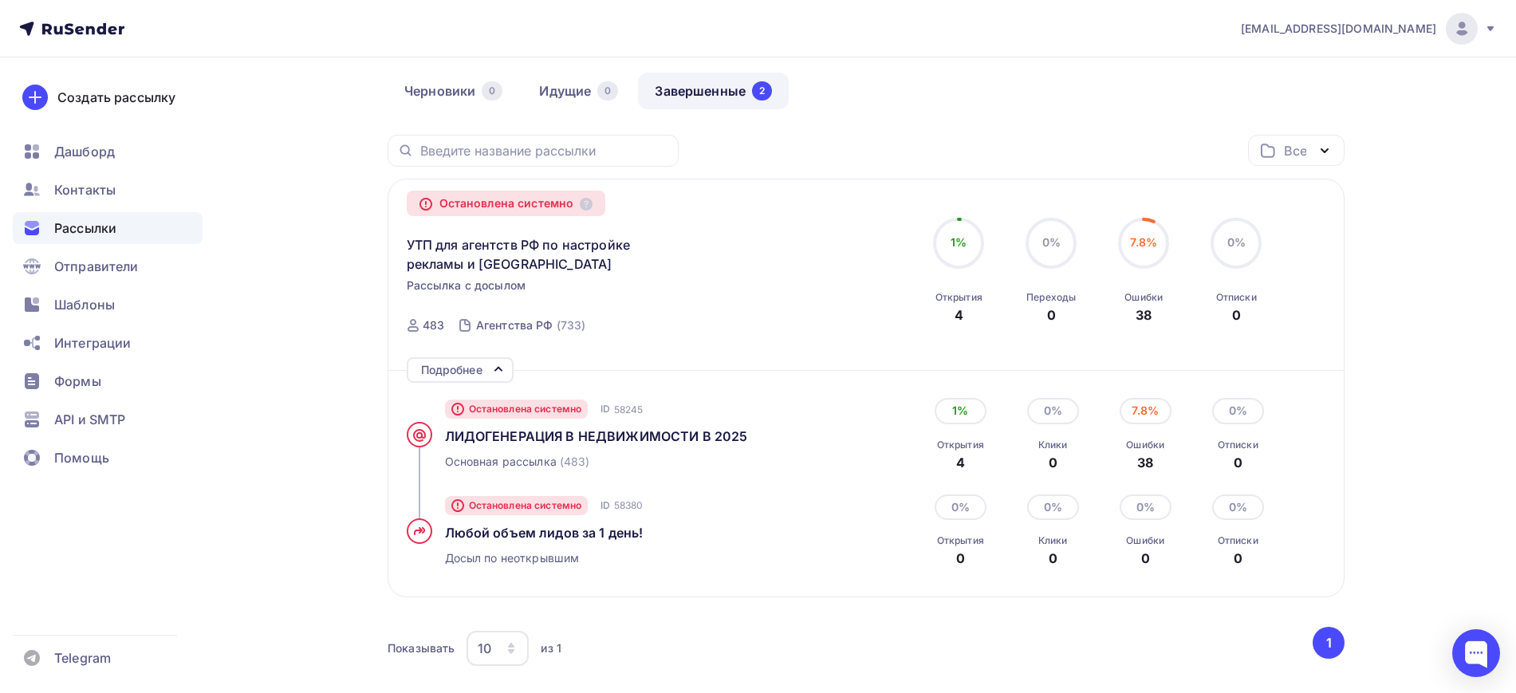
click at [573, 199] on div "Остановлена системно" at bounding box center [506, 204] width 199 height 26
click at [590, 312] on div "Агентства РФ (733)" at bounding box center [523, 325] width 144 height 38
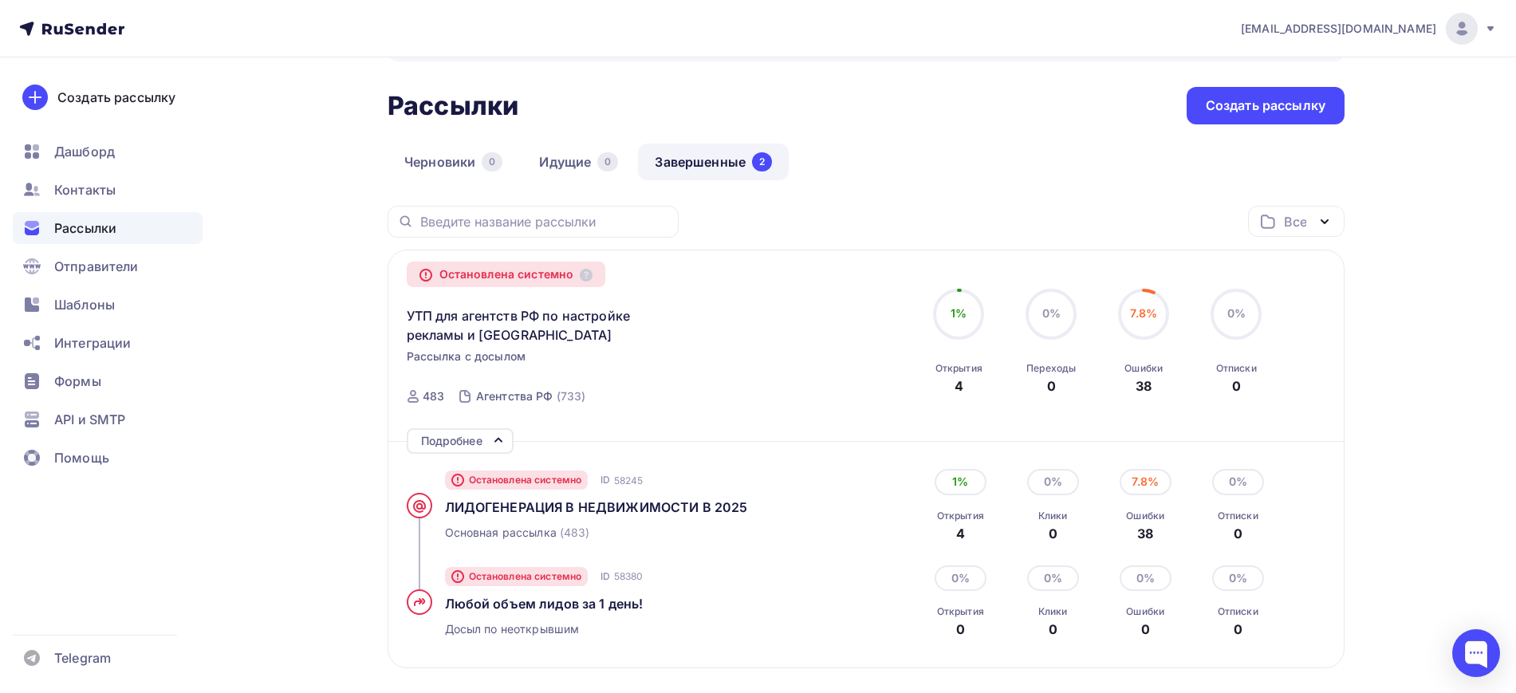
scroll to position [28, 0]
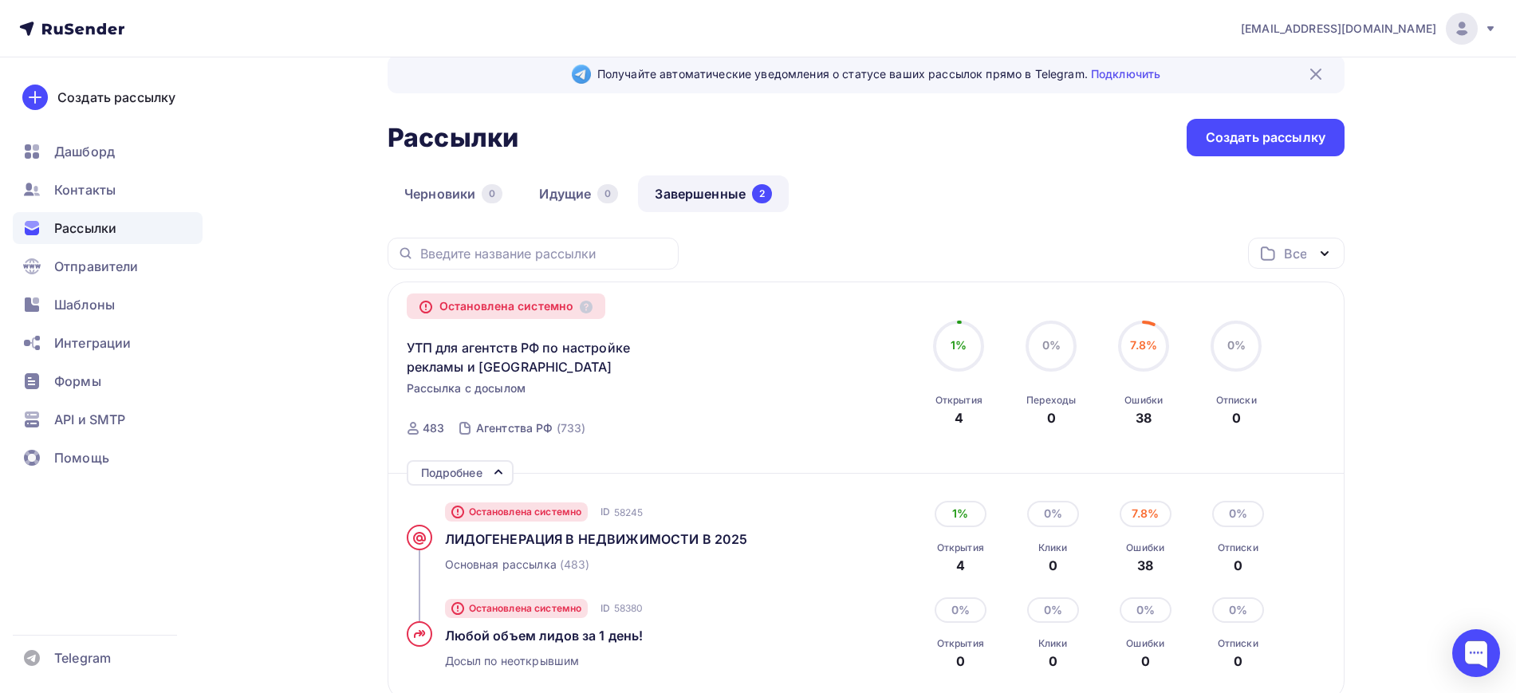
click at [669, 304] on div "Остановлена системно УТП для агентств РФ по настройке рекламы и лидам Рассылка …" at bounding box center [589, 374] width 364 height 147
click at [534, 342] on span "УТП для агентств РФ по настройке рекламы и [GEOGRAPHIC_DATA]" at bounding box center [544, 357] width 274 height 38
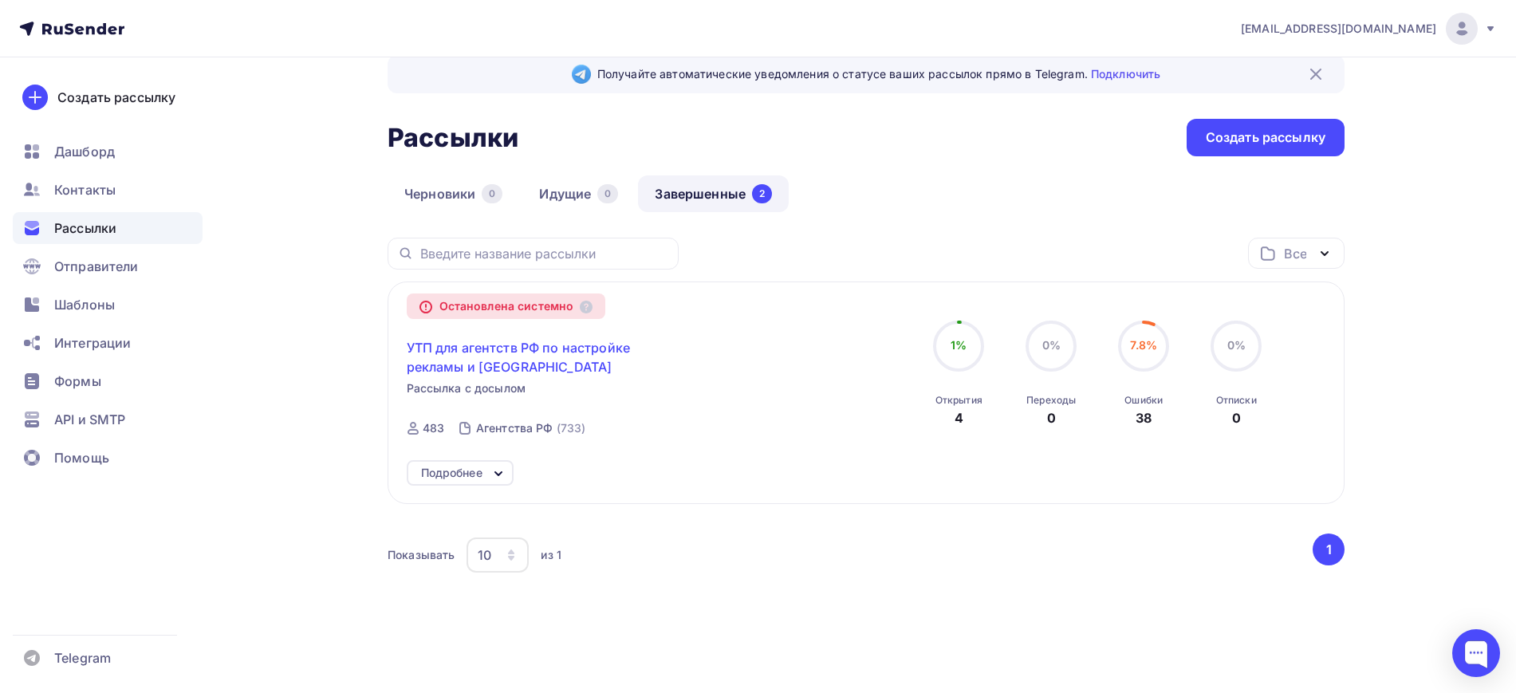
click at [546, 360] on span "УТП для агентств РФ по настройке рекламы и [GEOGRAPHIC_DATA]" at bounding box center [544, 357] width 274 height 38
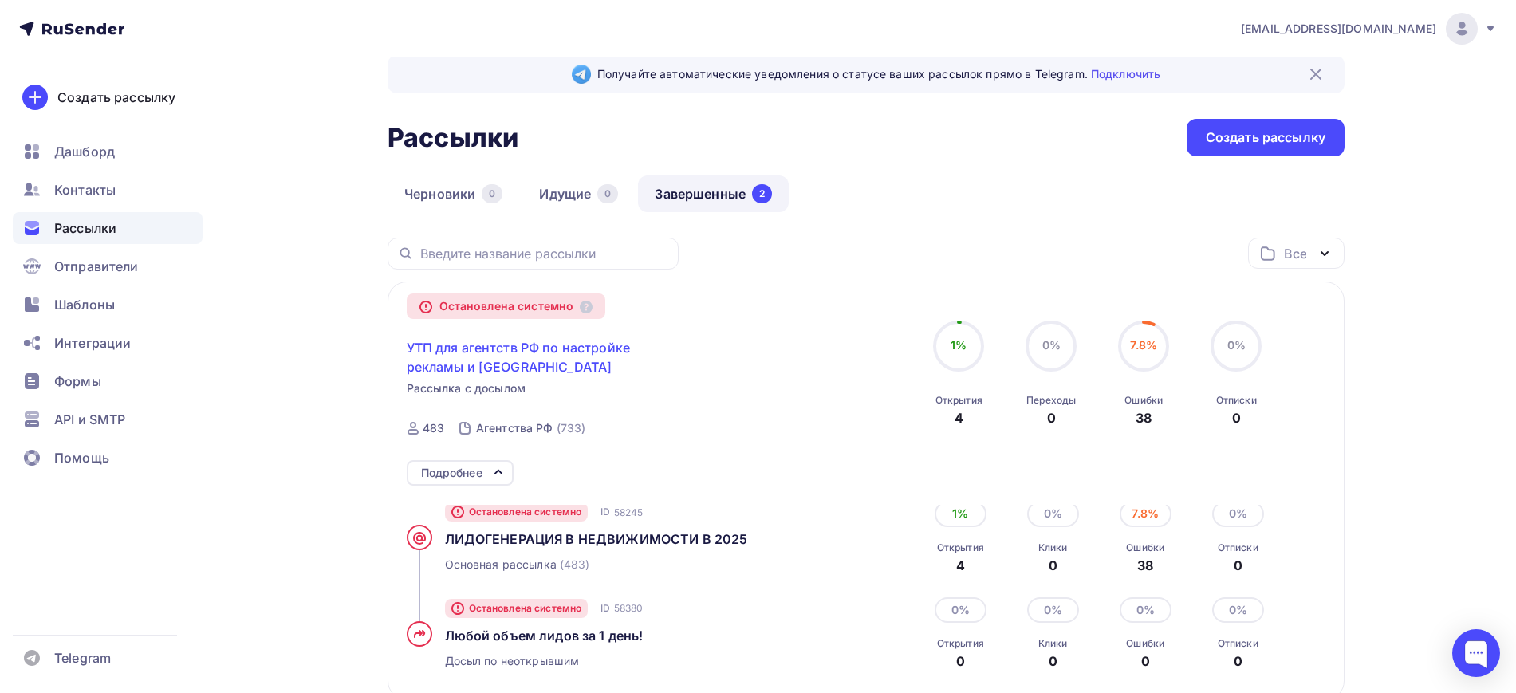
click at [542, 346] on span "УТП для агентств РФ по настройке рекламы и [GEOGRAPHIC_DATA]" at bounding box center [544, 357] width 274 height 38
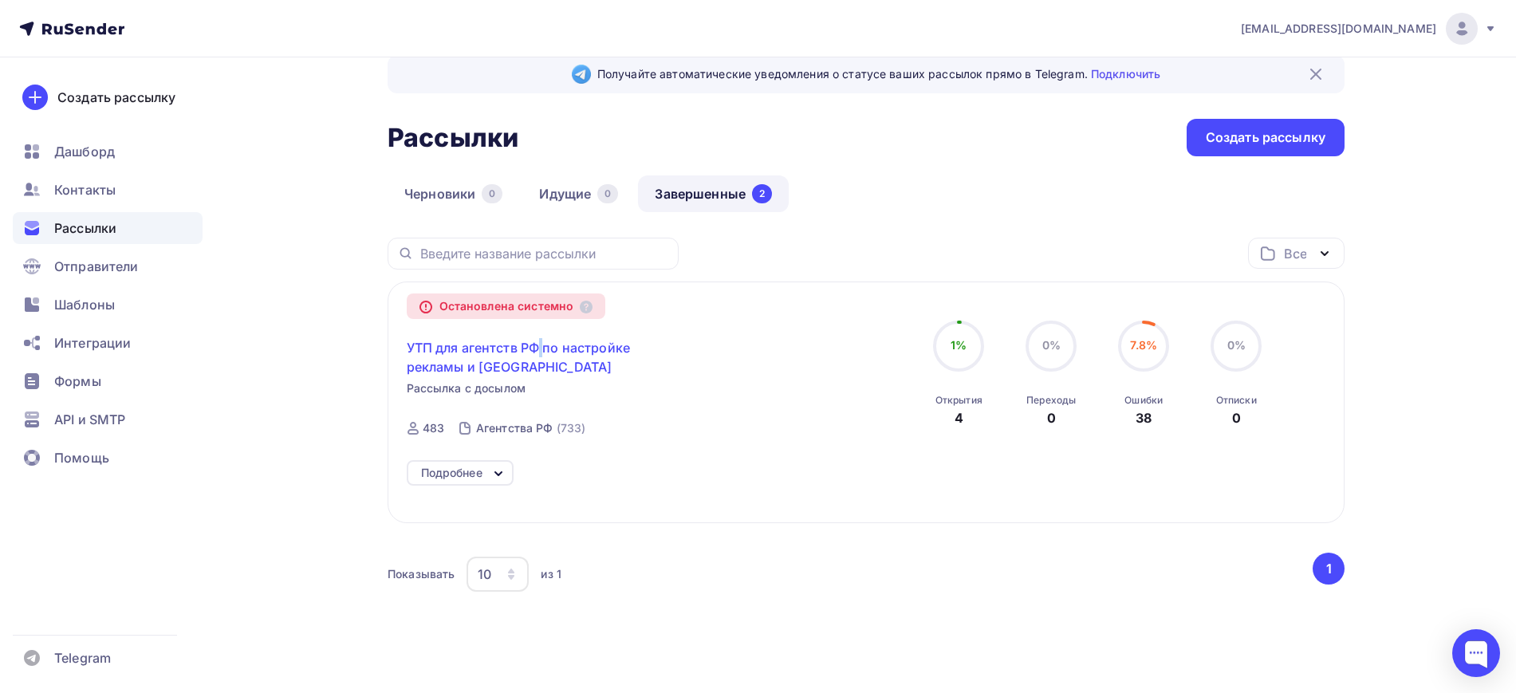
click at [542, 346] on span "УТП для агентств РФ по настройке рекламы и [GEOGRAPHIC_DATA]" at bounding box center [544, 357] width 274 height 38
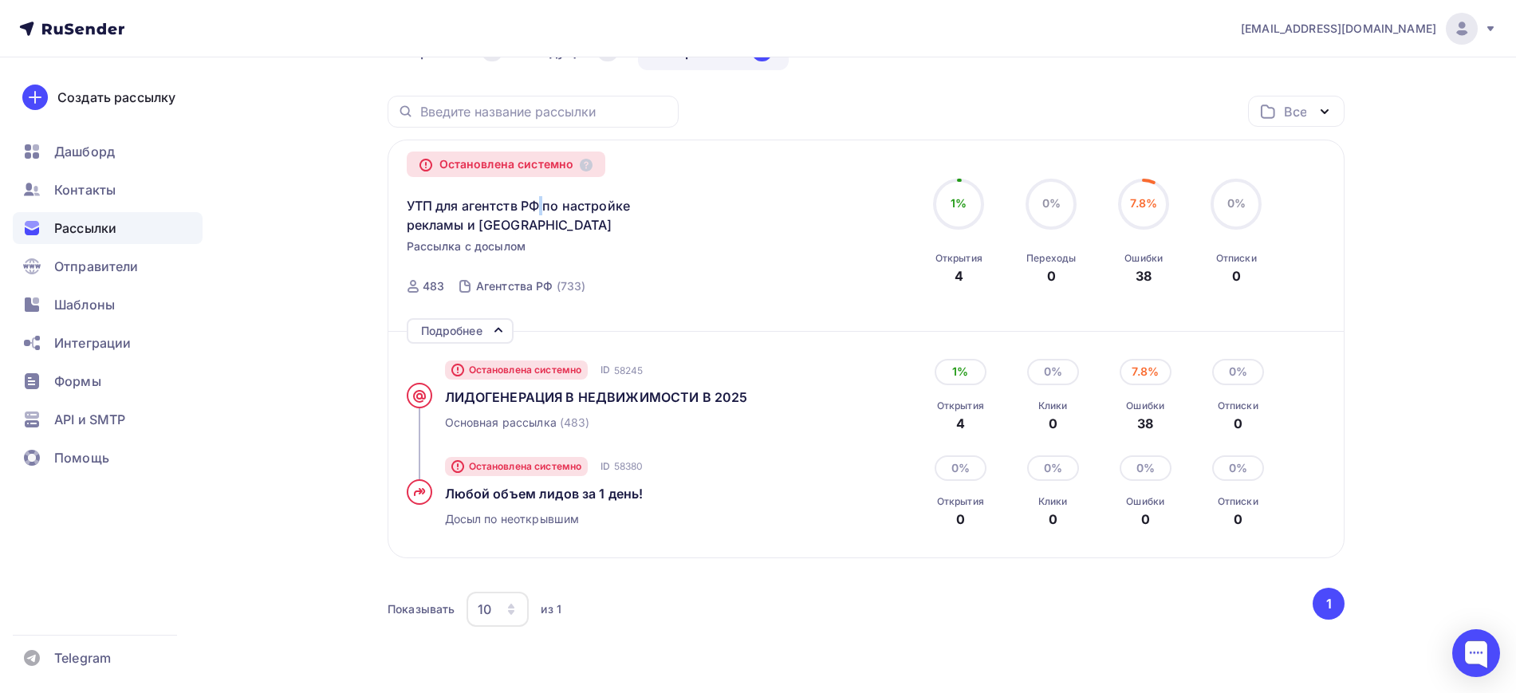
scroll to position [227, 0]
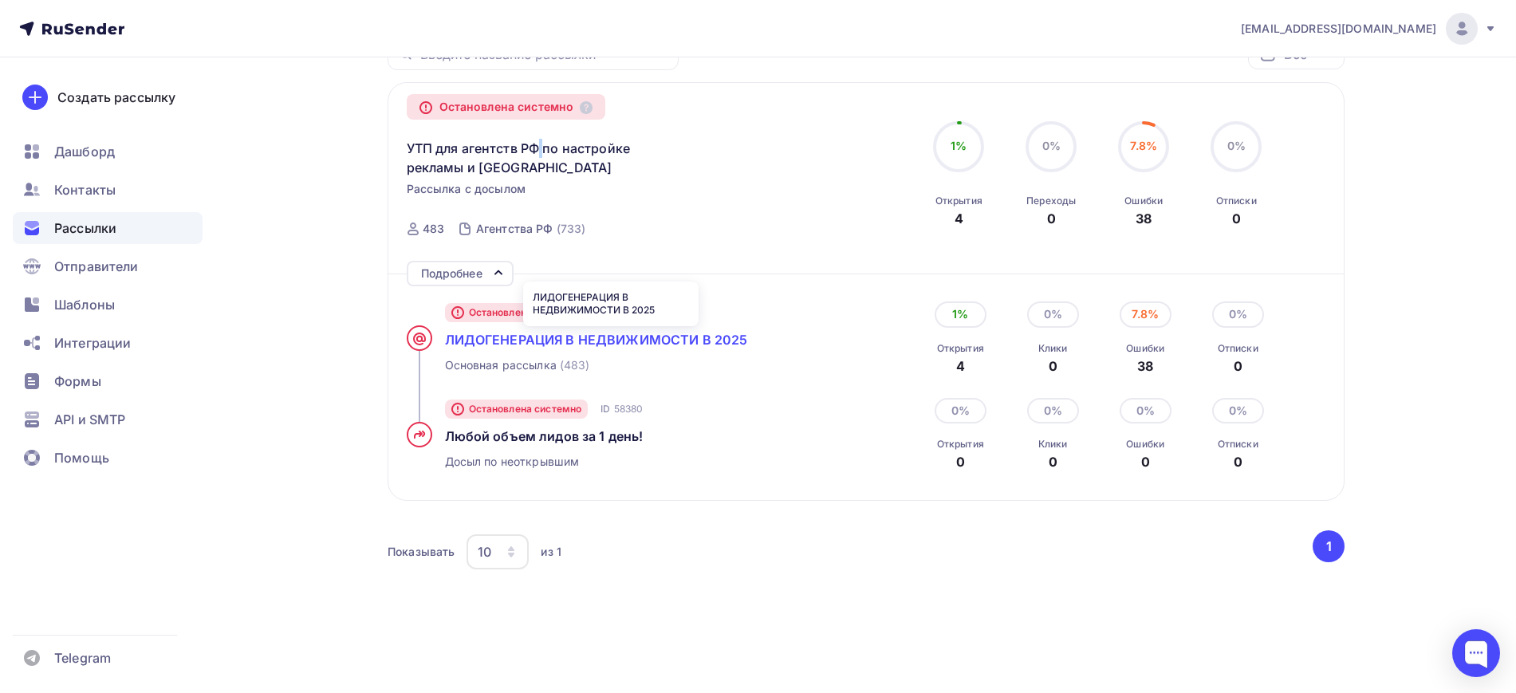
click at [532, 345] on span "ЛИДОГЕНЕРАЦИЯ В НЕДВИЖИМОСТИ В 2025" at bounding box center [596, 340] width 303 height 16
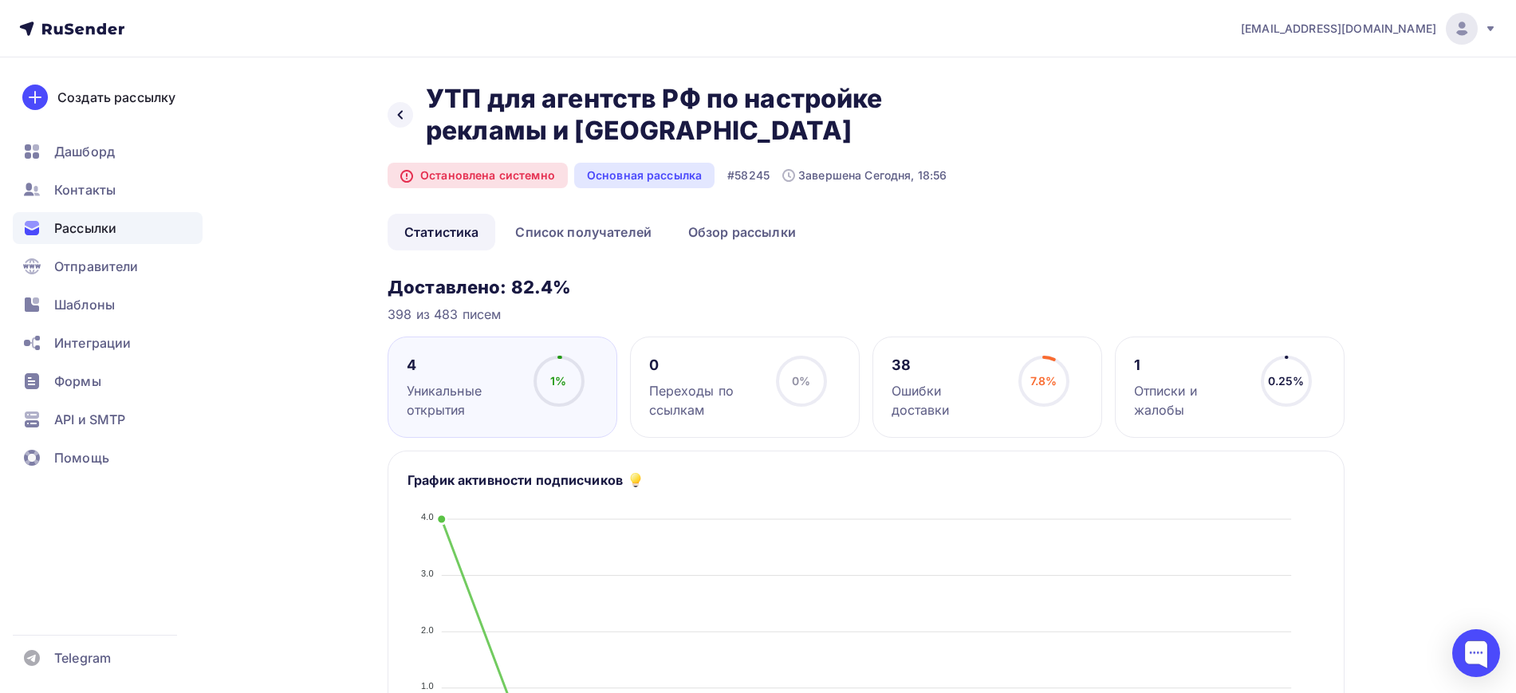
click at [633, 172] on div "Основная рассылка" at bounding box center [644, 176] width 140 height 26
drag, startPoint x: 517, startPoint y: 286, endPoint x: 557, endPoint y: 285, distance: 40.7
click at [557, 285] on h3 "Доставлено: 82.4%" at bounding box center [866, 287] width 957 height 22
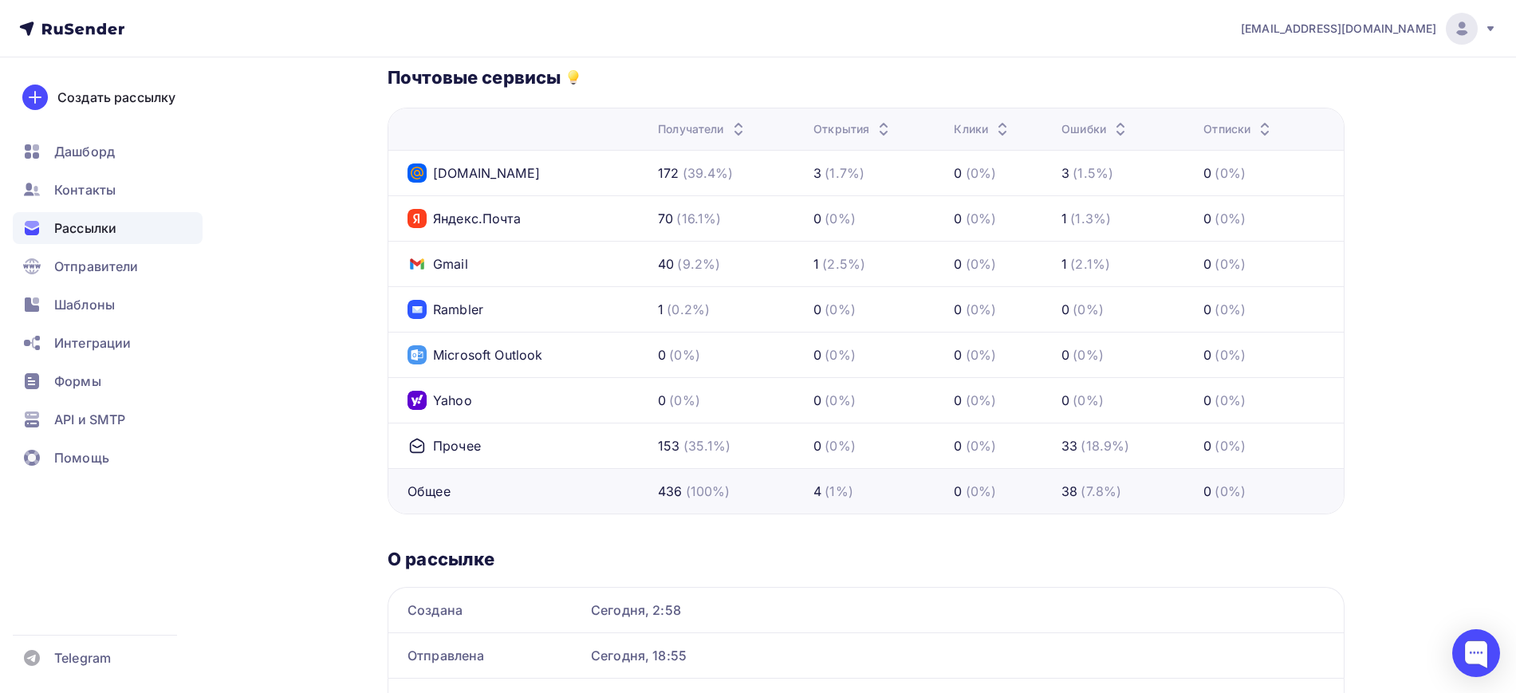
scroll to position [798, 0]
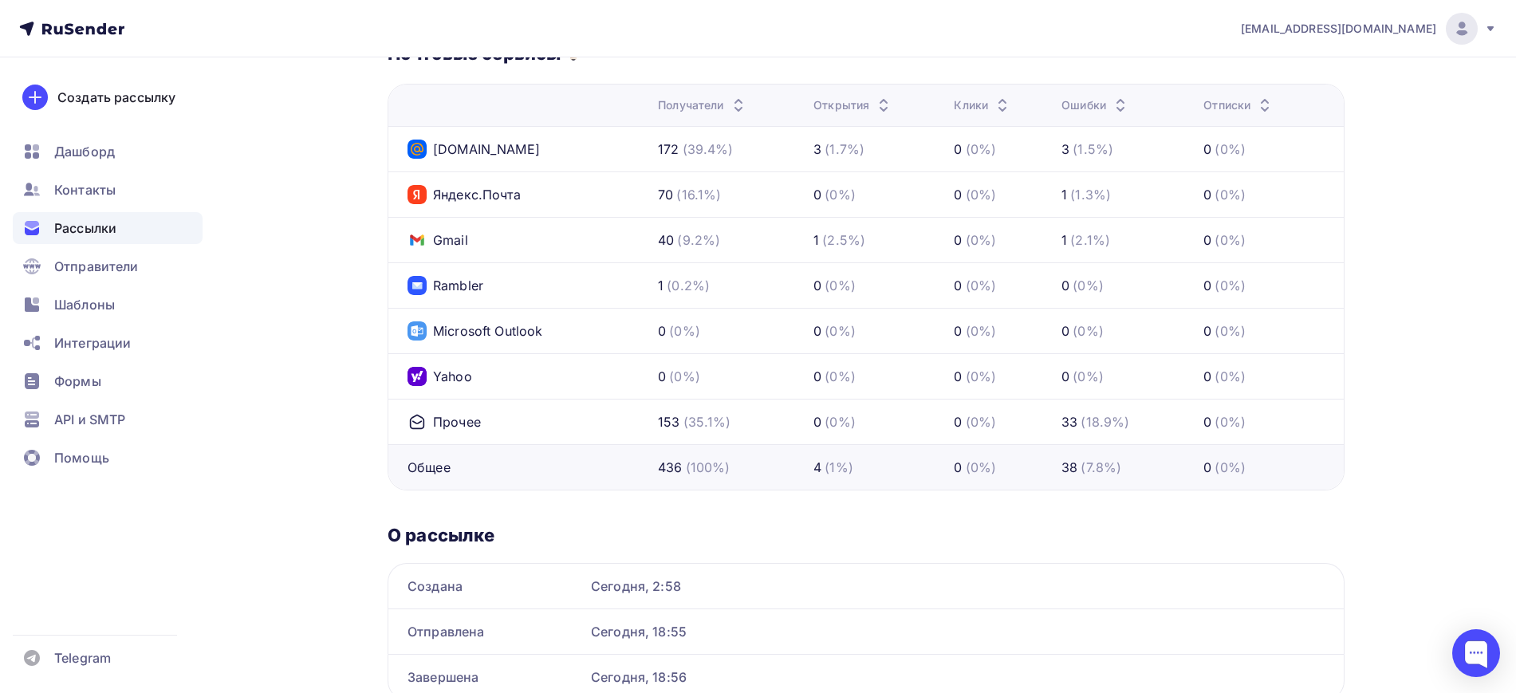
click at [1070, 414] on div "33" at bounding box center [1070, 421] width 16 height 19
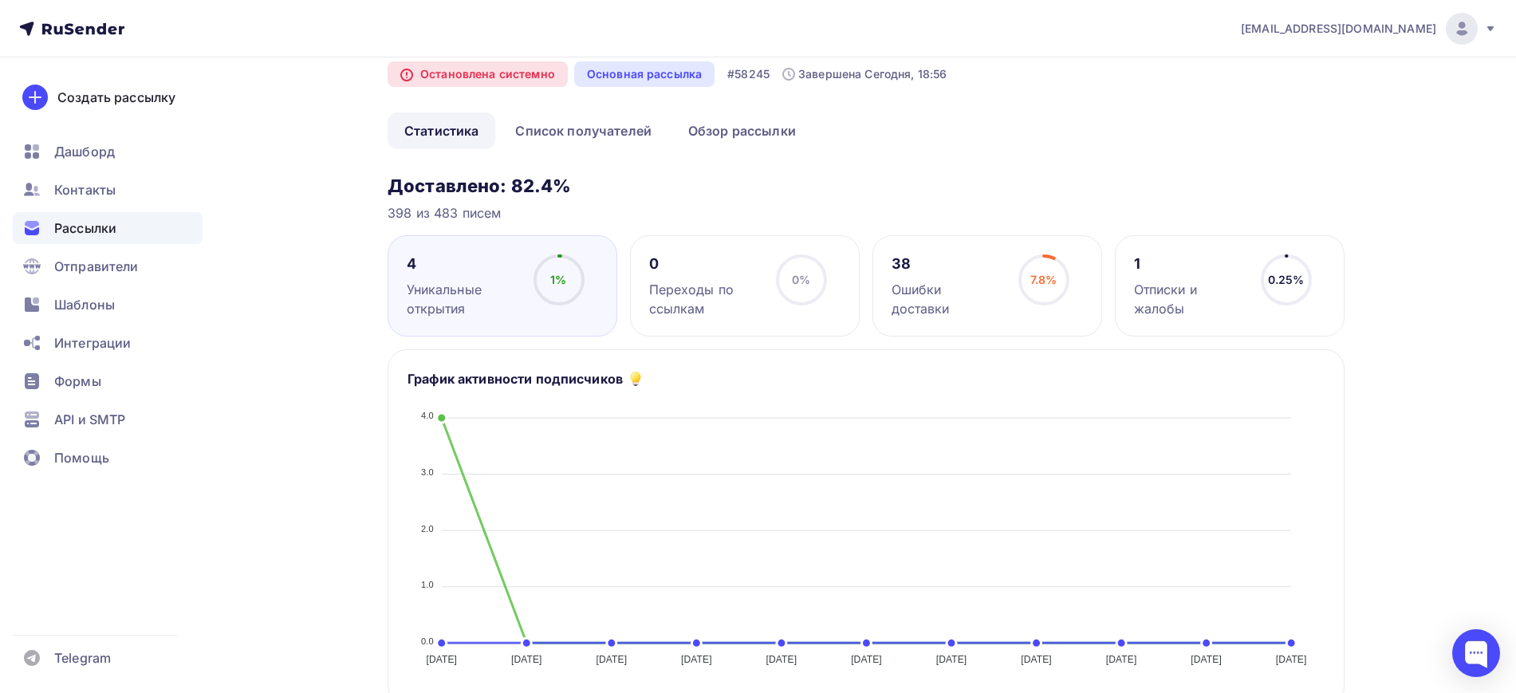
scroll to position [100, 0]
click at [1207, 278] on div "1 Отписки и жалобы" at bounding box center [1190, 288] width 112 height 64
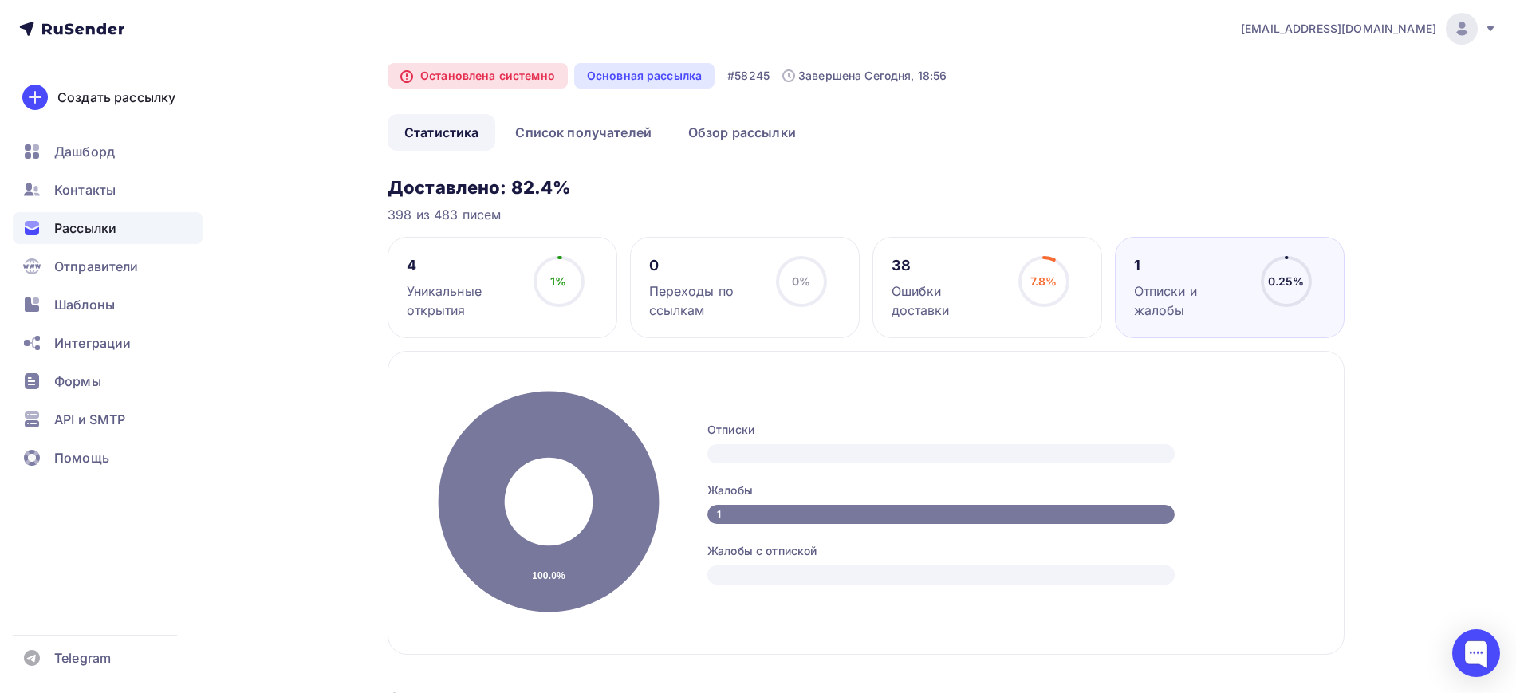
click at [514, 288] on div "Уникальные открытия" at bounding box center [463, 301] width 112 height 38
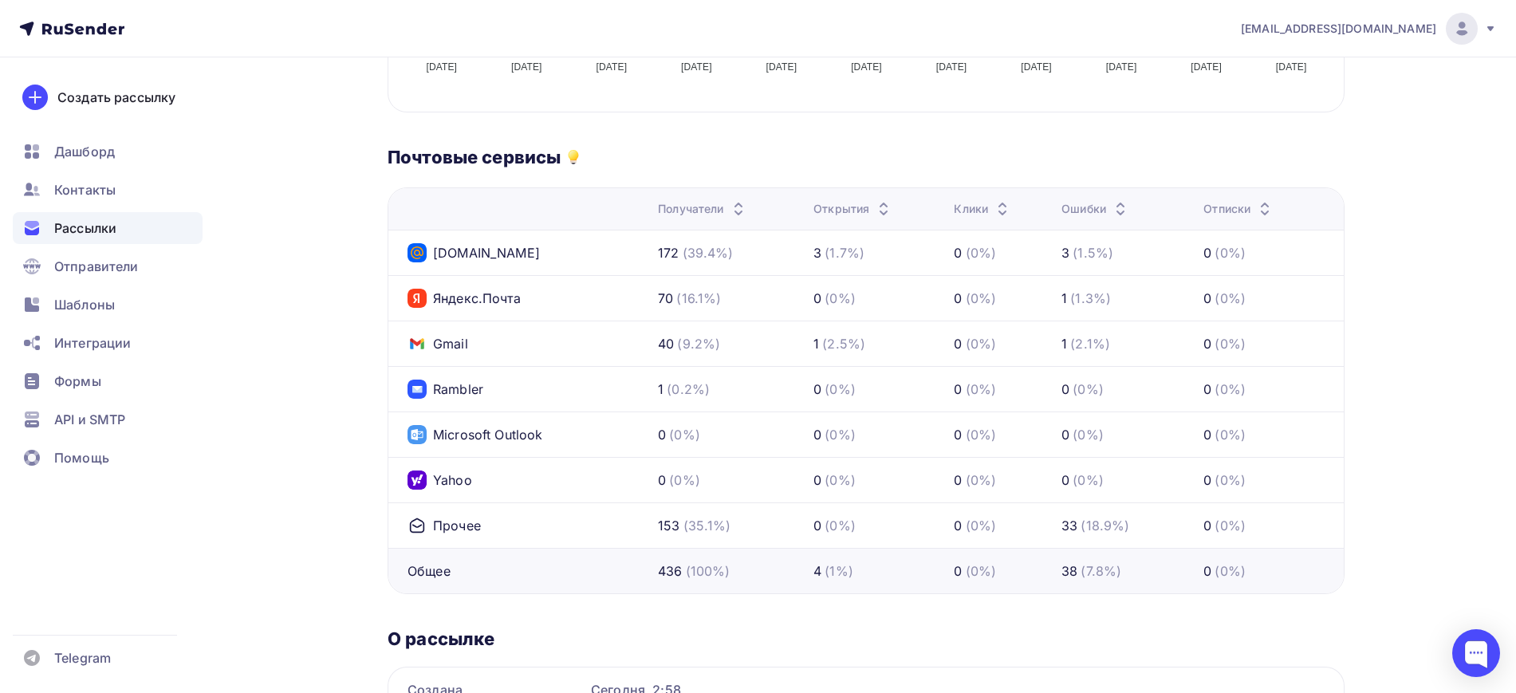
scroll to position [698, 0]
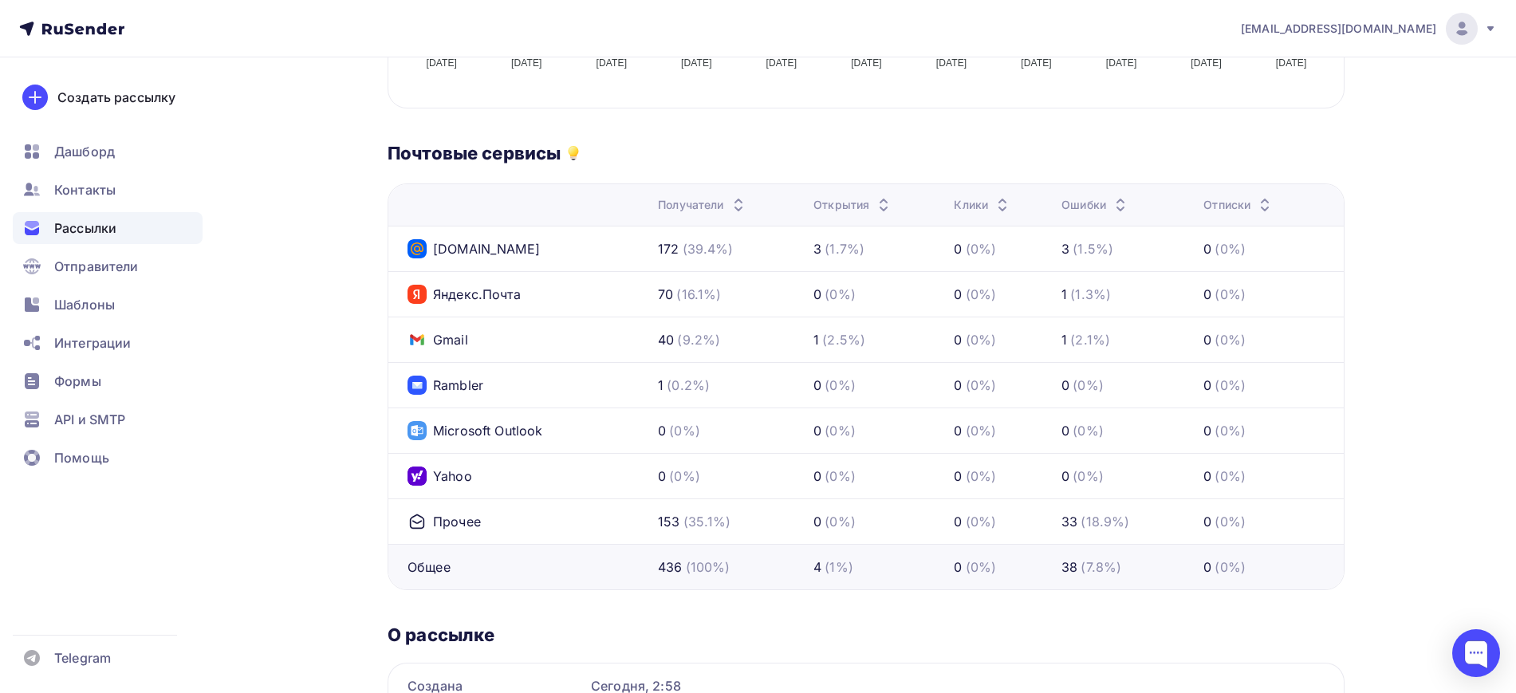
click at [708, 257] on div "(39.4%)" at bounding box center [708, 248] width 51 height 19
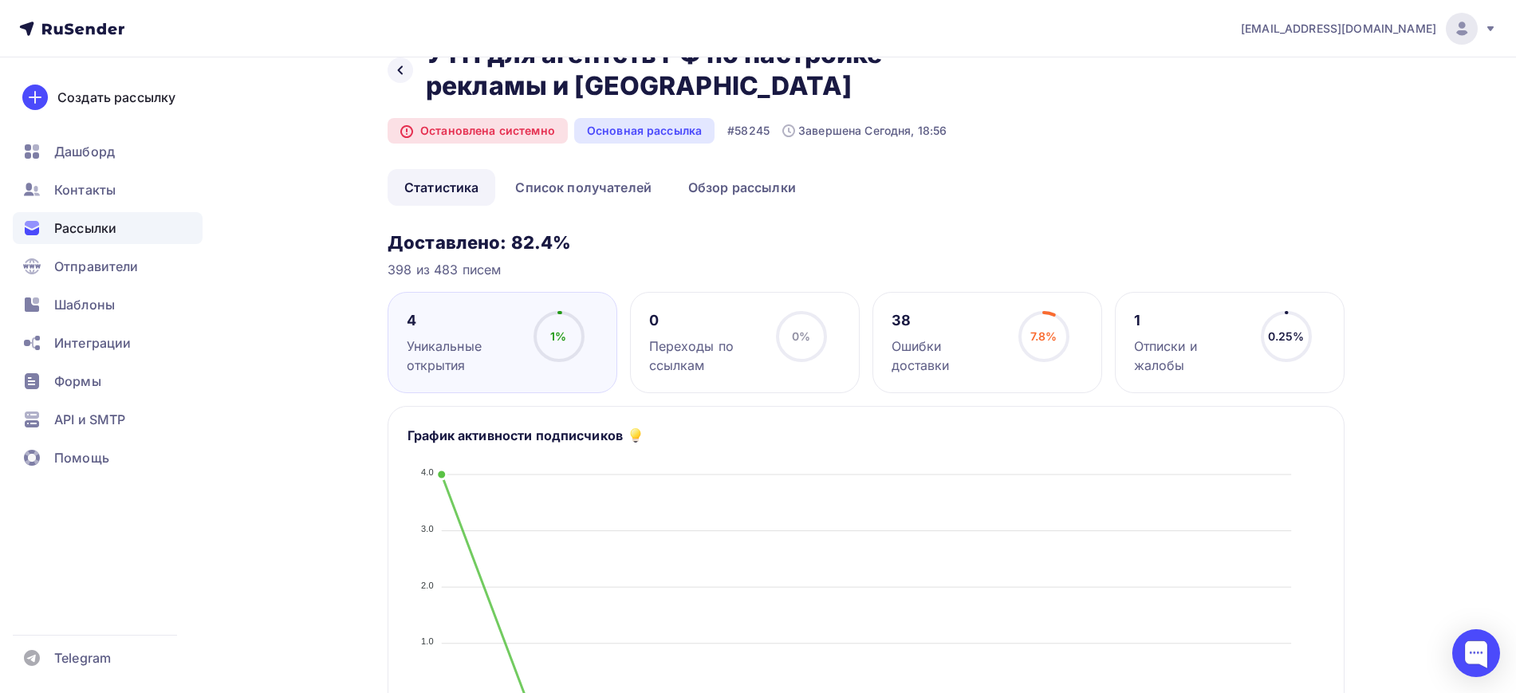
scroll to position [0, 0]
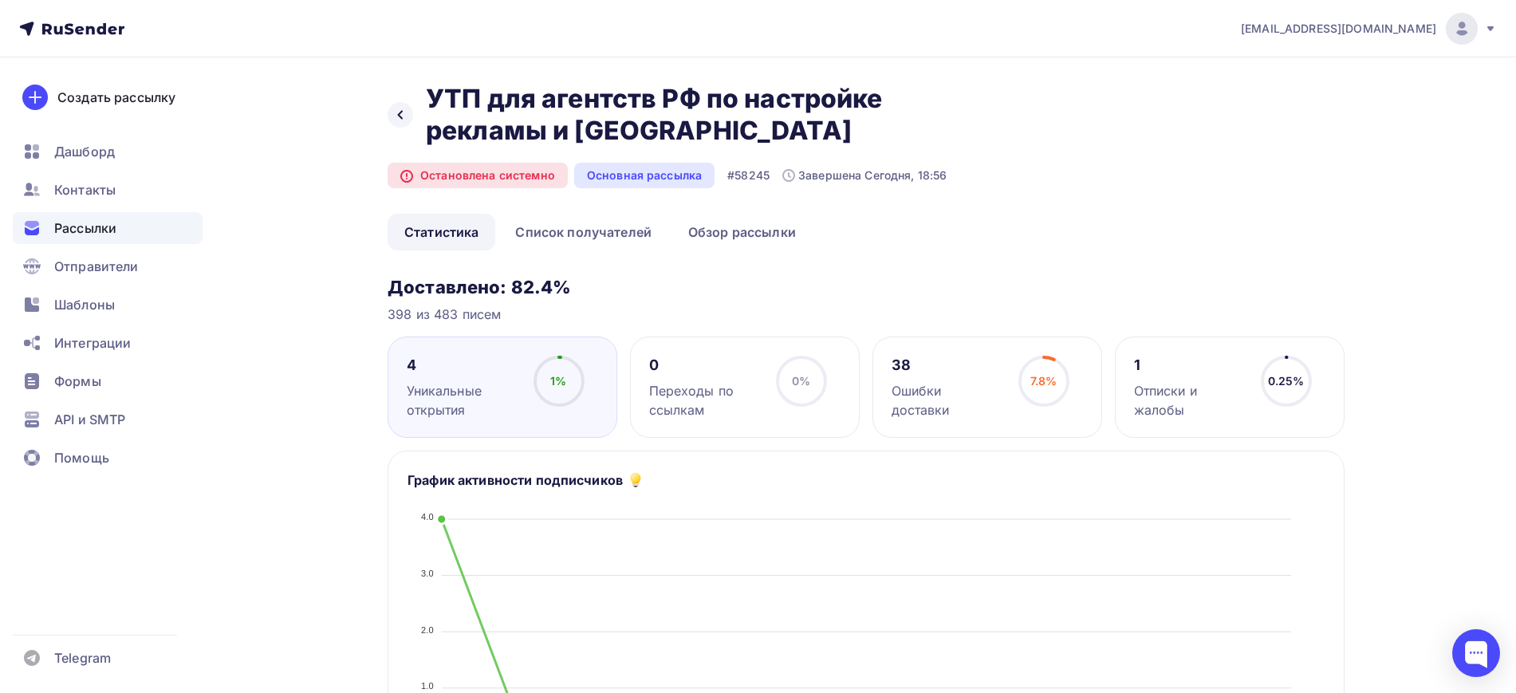
click at [445, 178] on div "Остановлена системно" at bounding box center [478, 176] width 180 height 26
click at [395, 175] on div "Остановлена системно" at bounding box center [478, 176] width 180 height 26
click at [404, 175] on icon at bounding box center [406, 176] width 11 height 11
click at [636, 181] on div "Основная рассылка" at bounding box center [644, 176] width 140 height 26
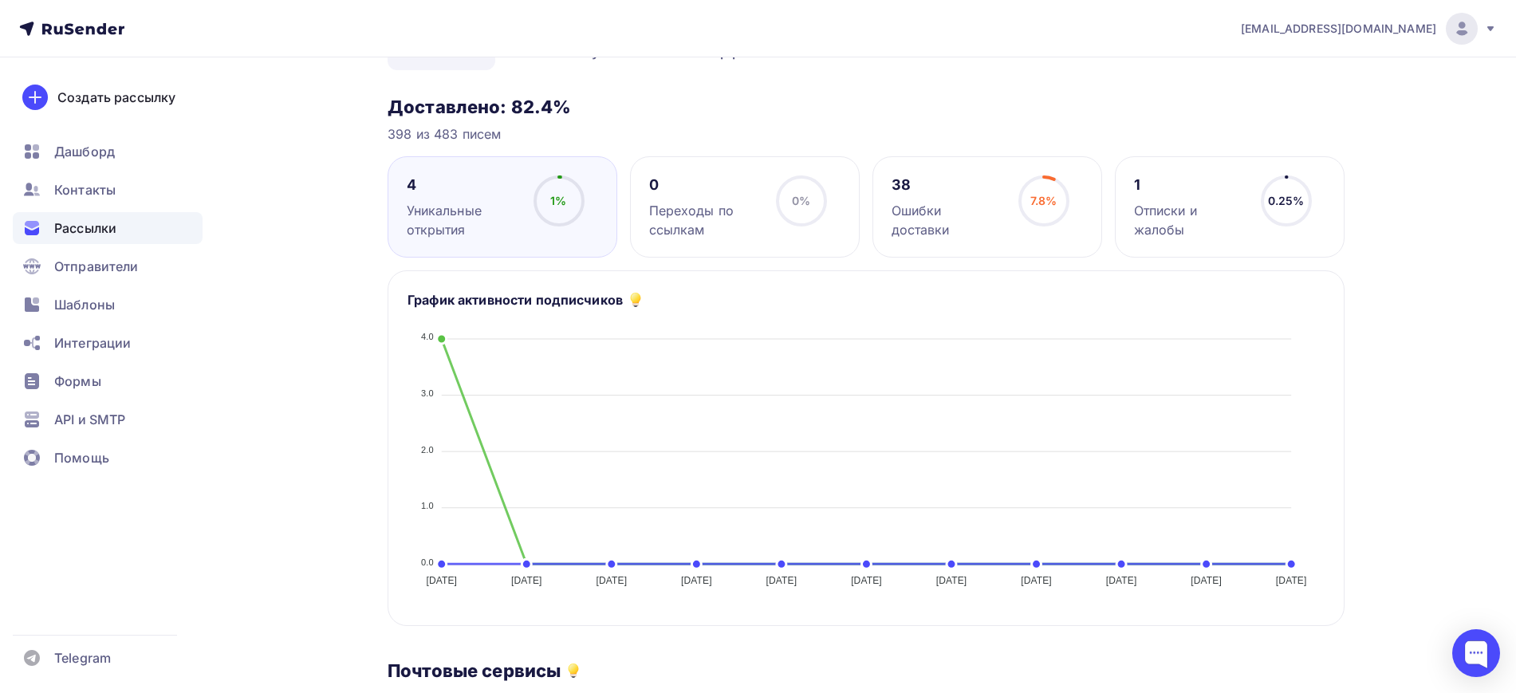
scroll to position [199, 0]
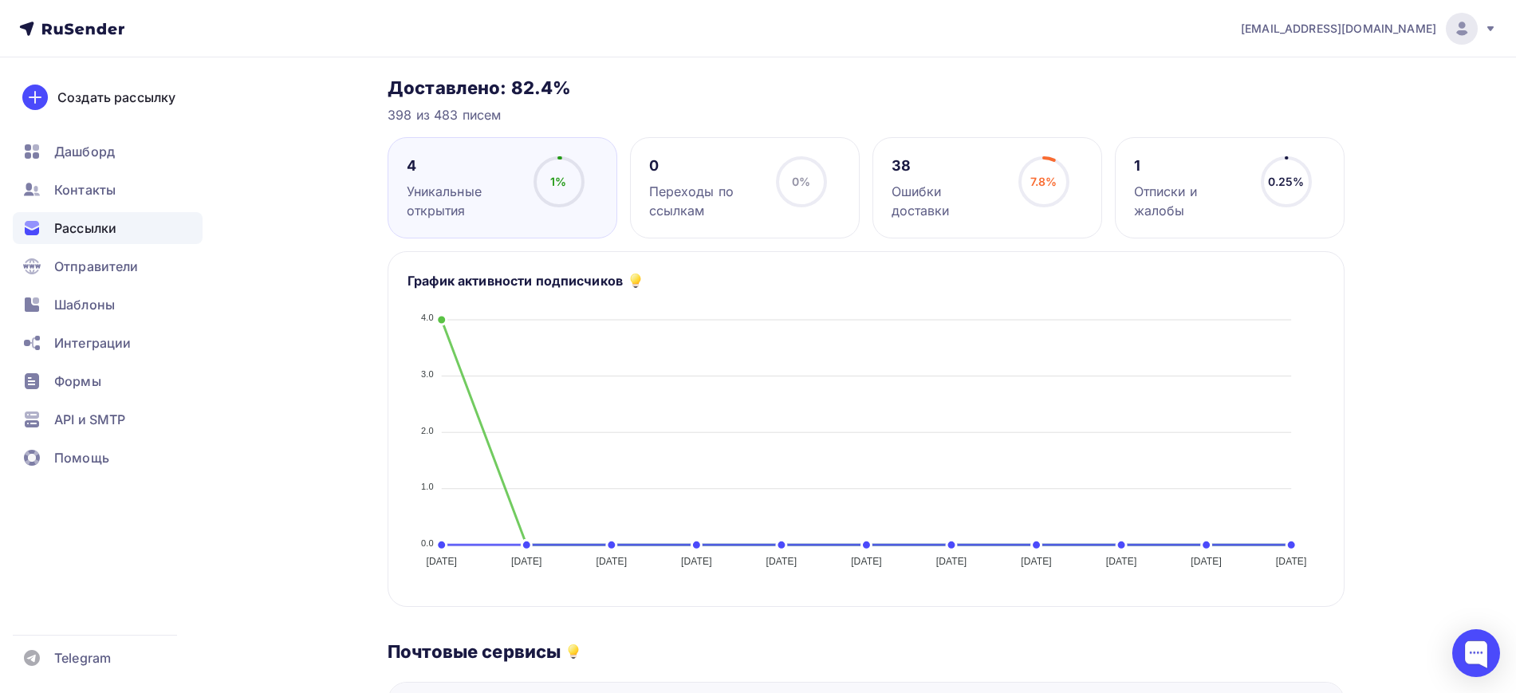
click at [1022, 179] on circle at bounding box center [1044, 182] width 48 height 48
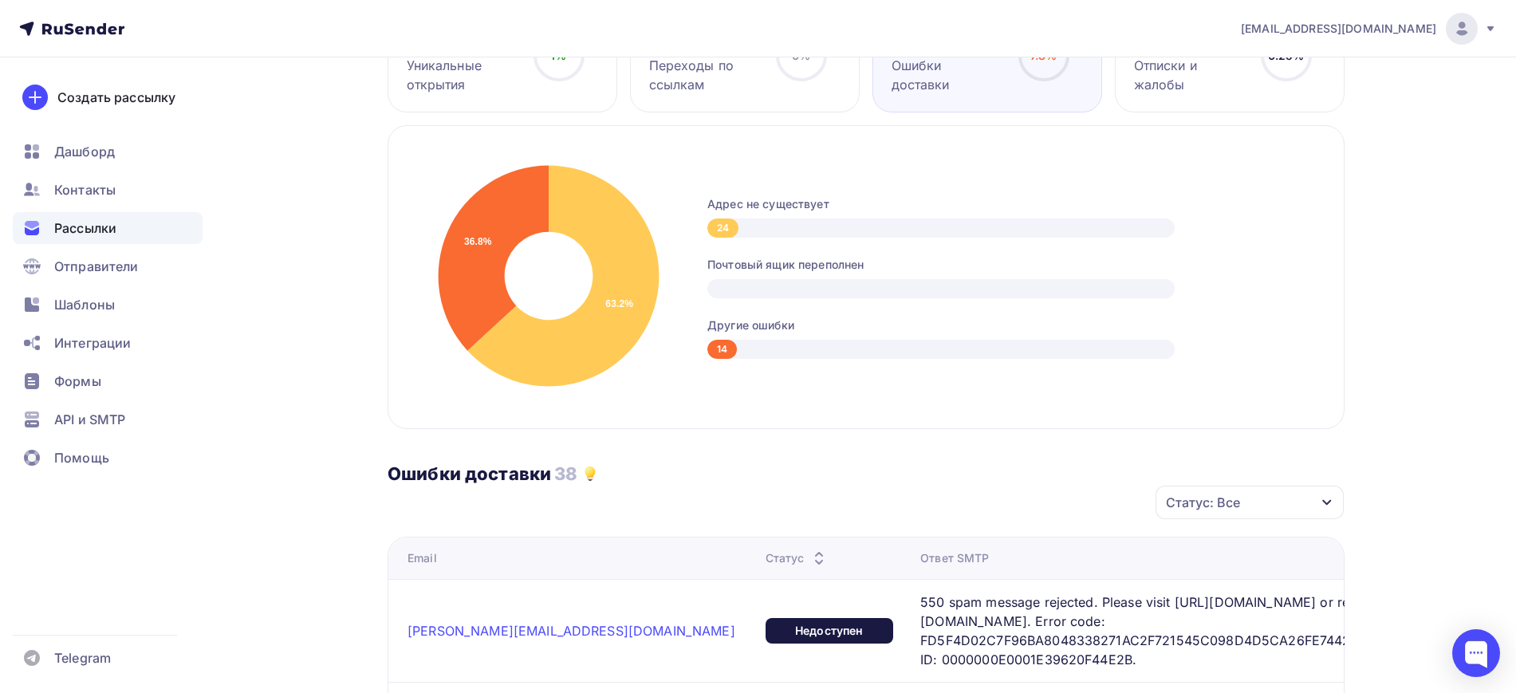
scroll to position [0, 0]
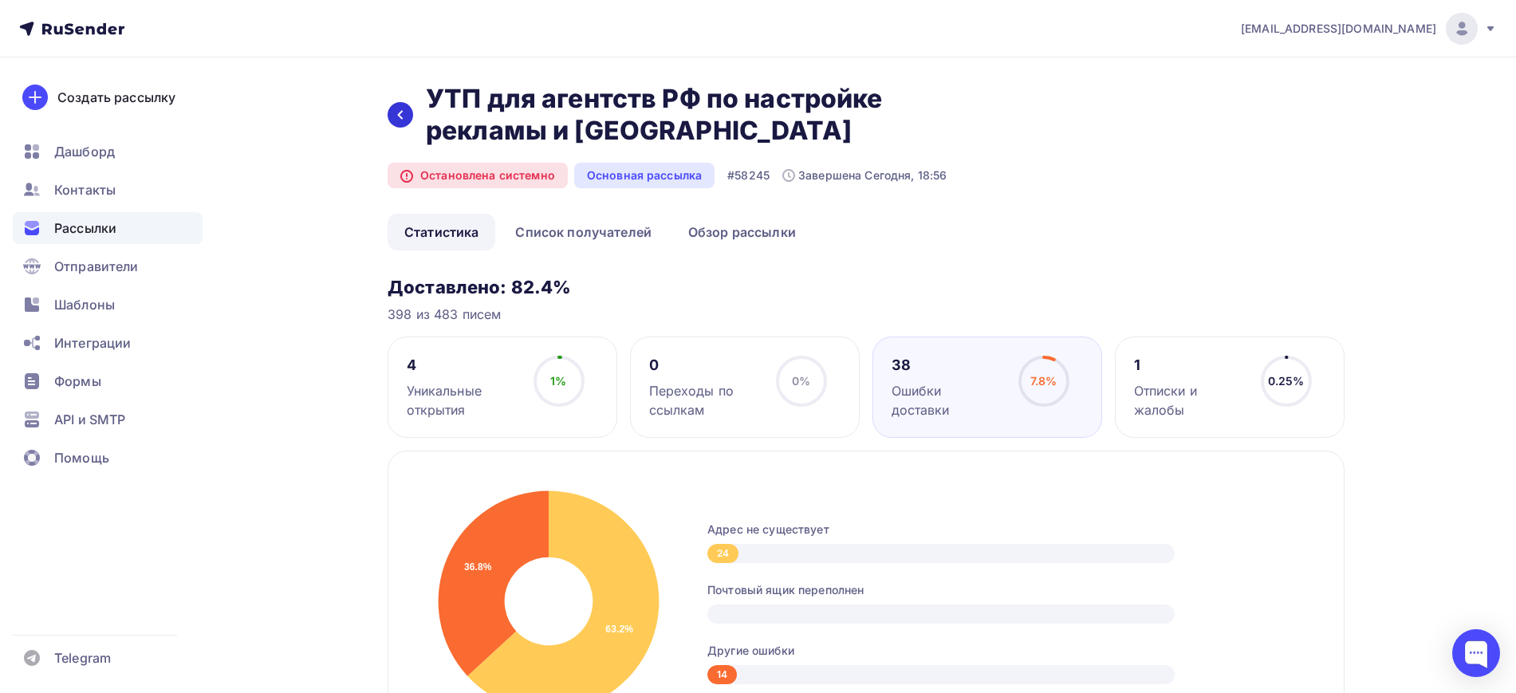
click at [401, 127] on div at bounding box center [401, 115] width 26 height 26
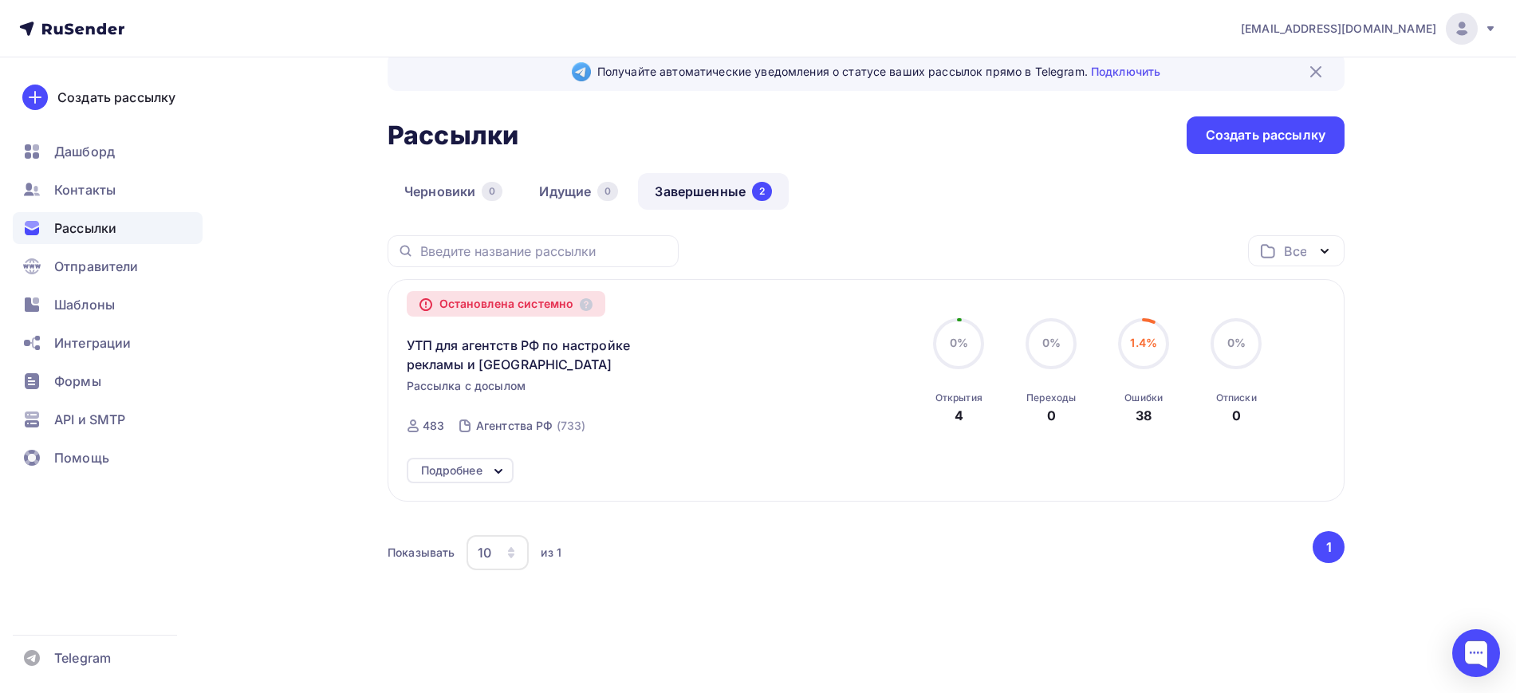
scroll to position [31, 0]
click at [712, 205] on link "Завершенные 2" at bounding box center [713, 190] width 151 height 37
click at [483, 467] on div "Подробнее" at bounding box center [451, 469] width 61 height 19
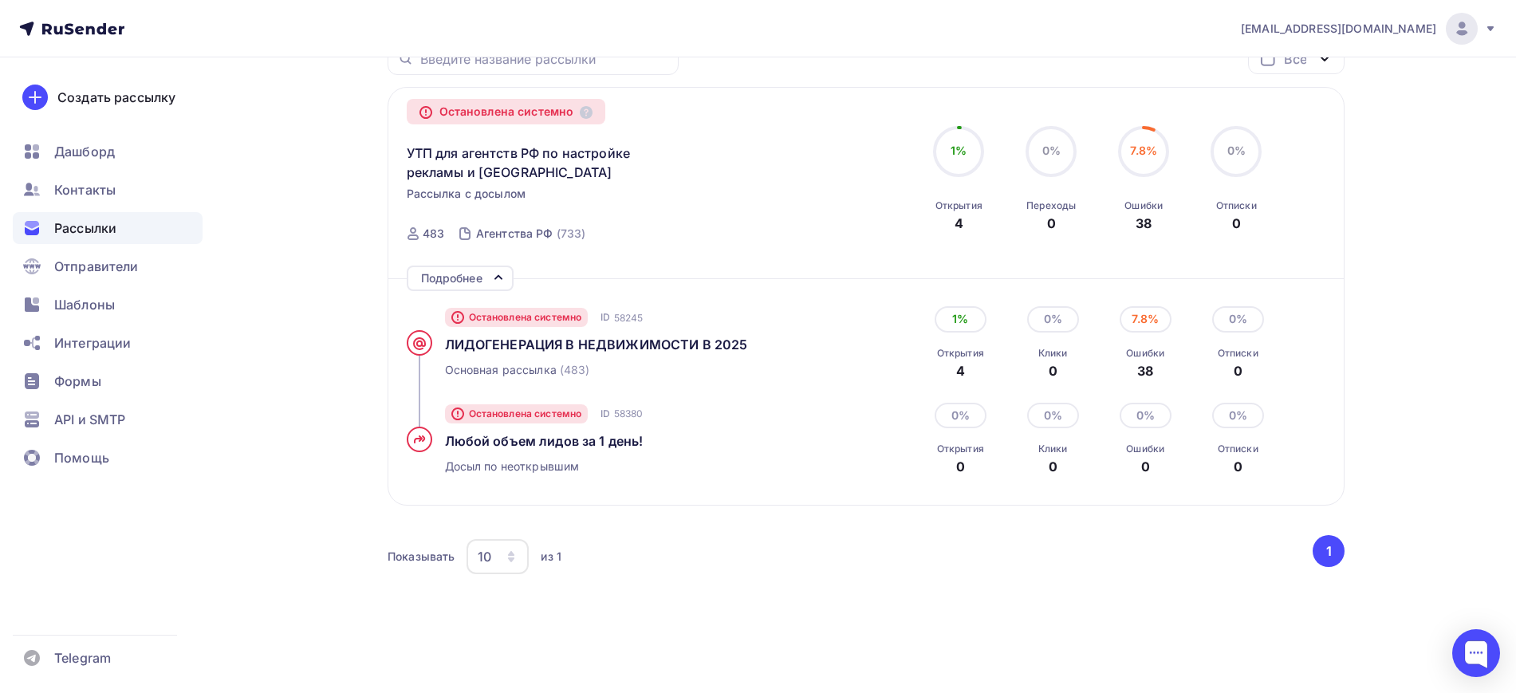
scroll to position [227, 0]
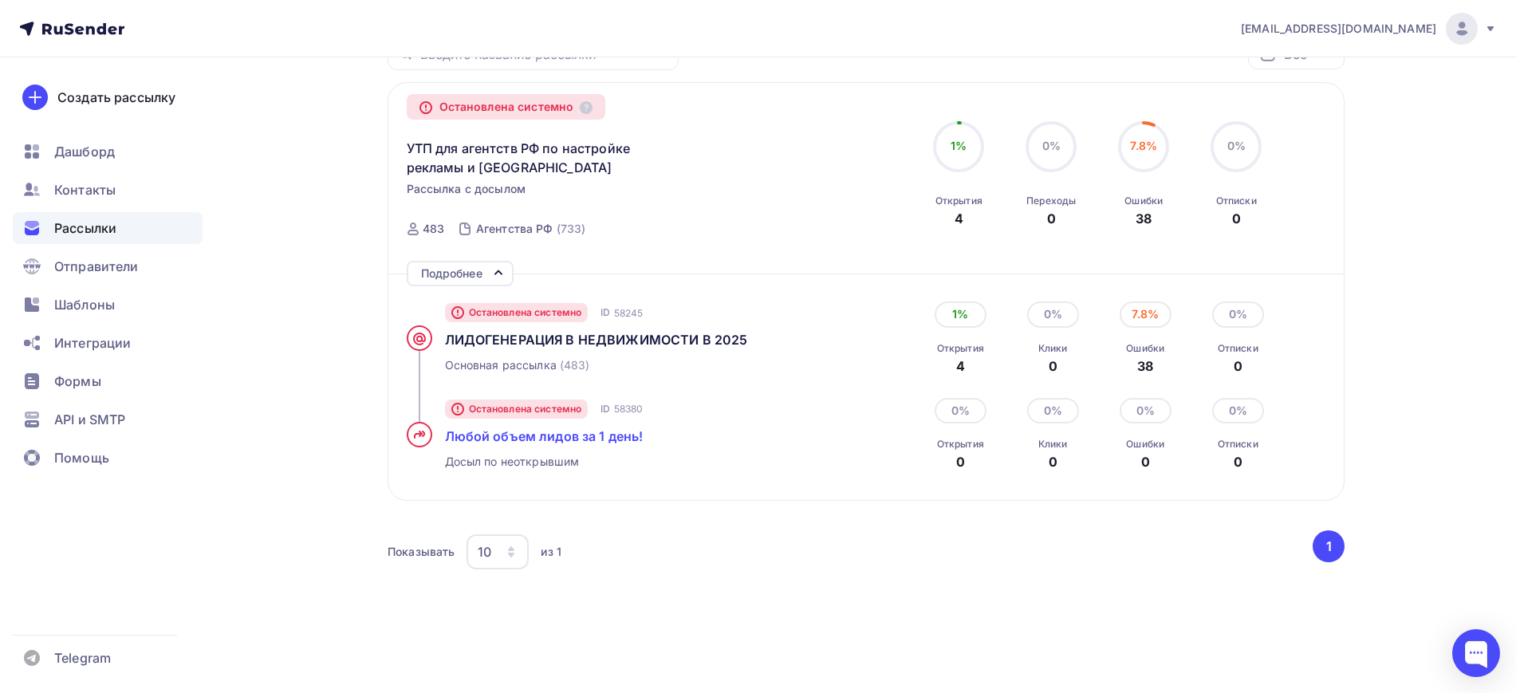
click at [497, 439] on span "Любой объем лидов за 1 день!" at bounding box center [544, 436] width 199 height 16
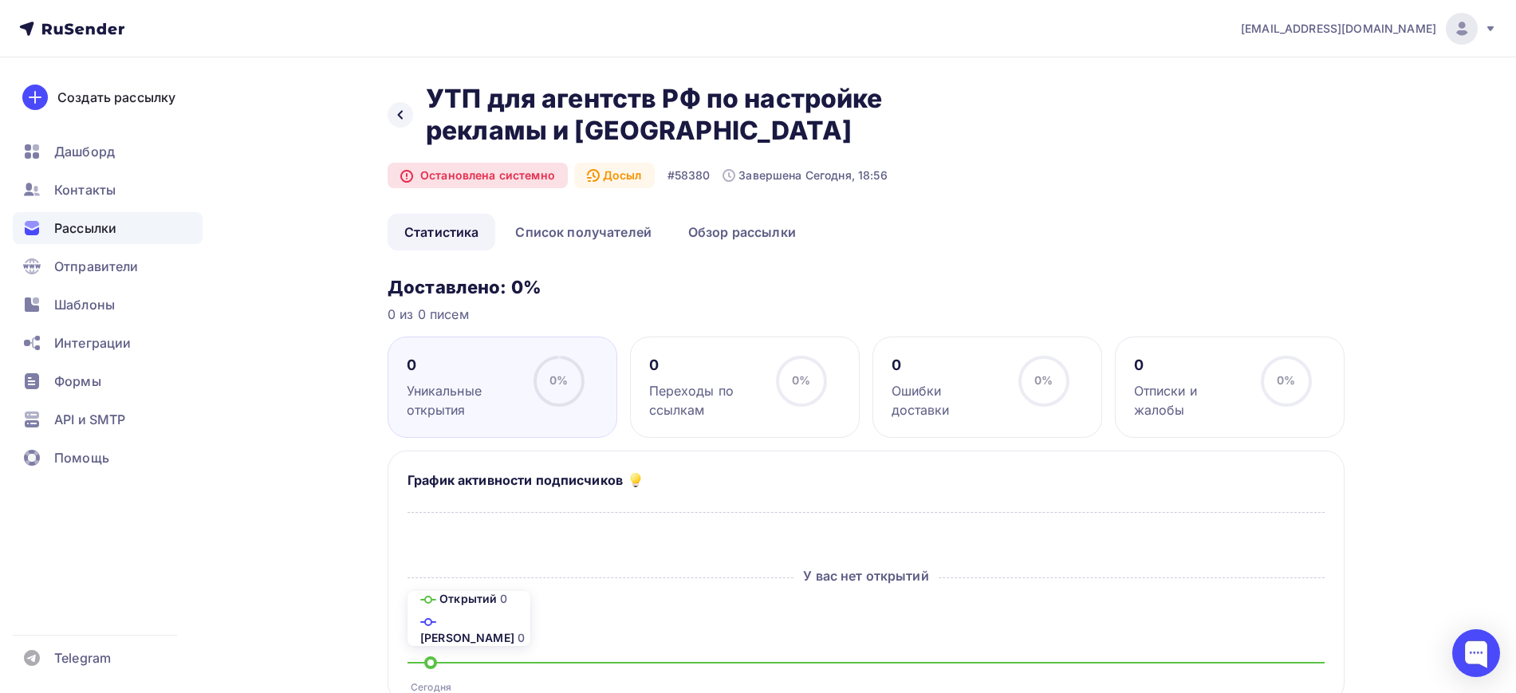
click at [609, 178] on div "Досыл" at bounding box center [614, 176] width 81 height 26
click at [391, 128] on div "Назад УТП для агентств РФ по настройке рекламы и лидам УТП для агентств РФ по н…" at bounding box center [653, 115] width 531 height 64
click at [405, 127] on div "Назад УТП для агентств РФ по настройке рекламы и лидам УТП для агентств РФ по н…" at bounding box center [653, 115] width 531 height 64
click at [405, 117] on icon at bounding box center [400, 114] width 13 height 13
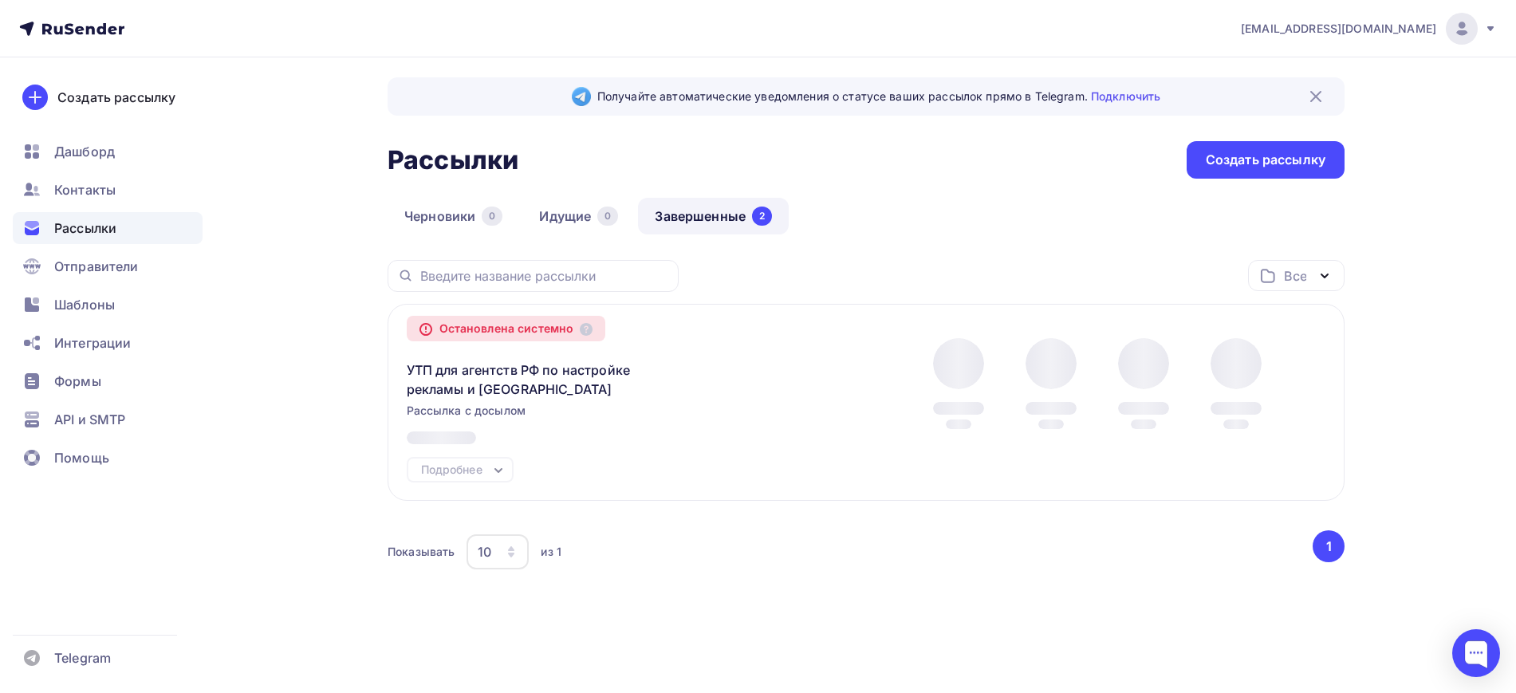
scroll to position [31, 0]
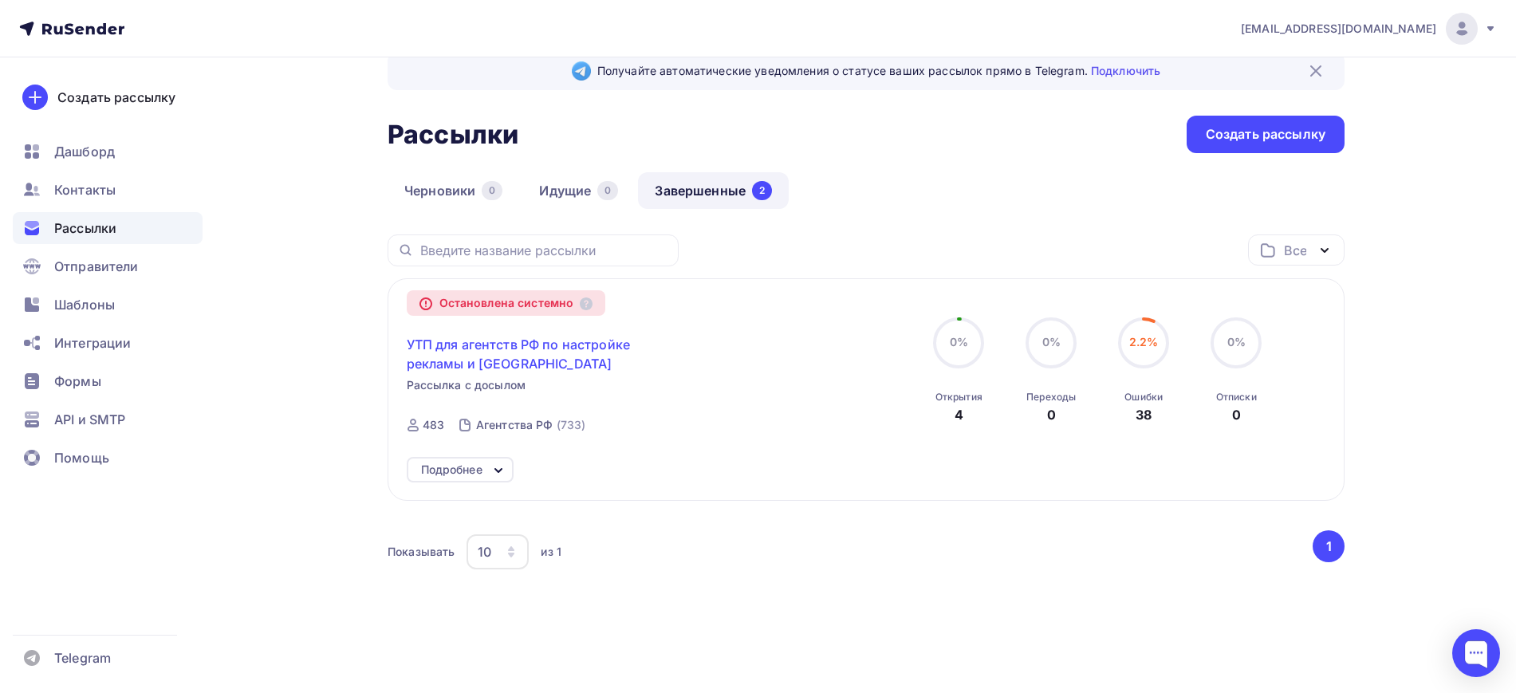
click at [514, 347] on span "УТП для агентств РФ по настройке рекламы и [GEOGRAPHIC_DATA]" at bounding box center [544, 354] width 274 height 38
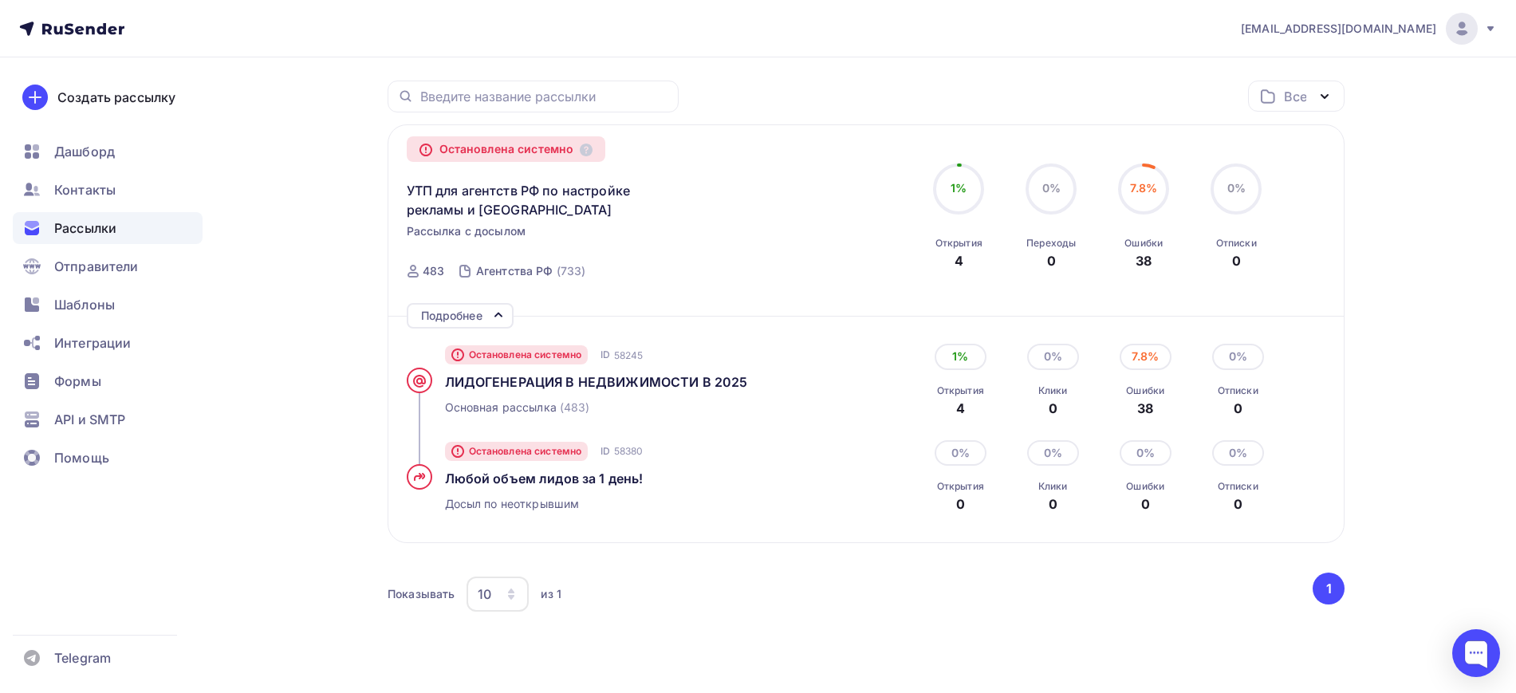
scroll to position [227, 0]
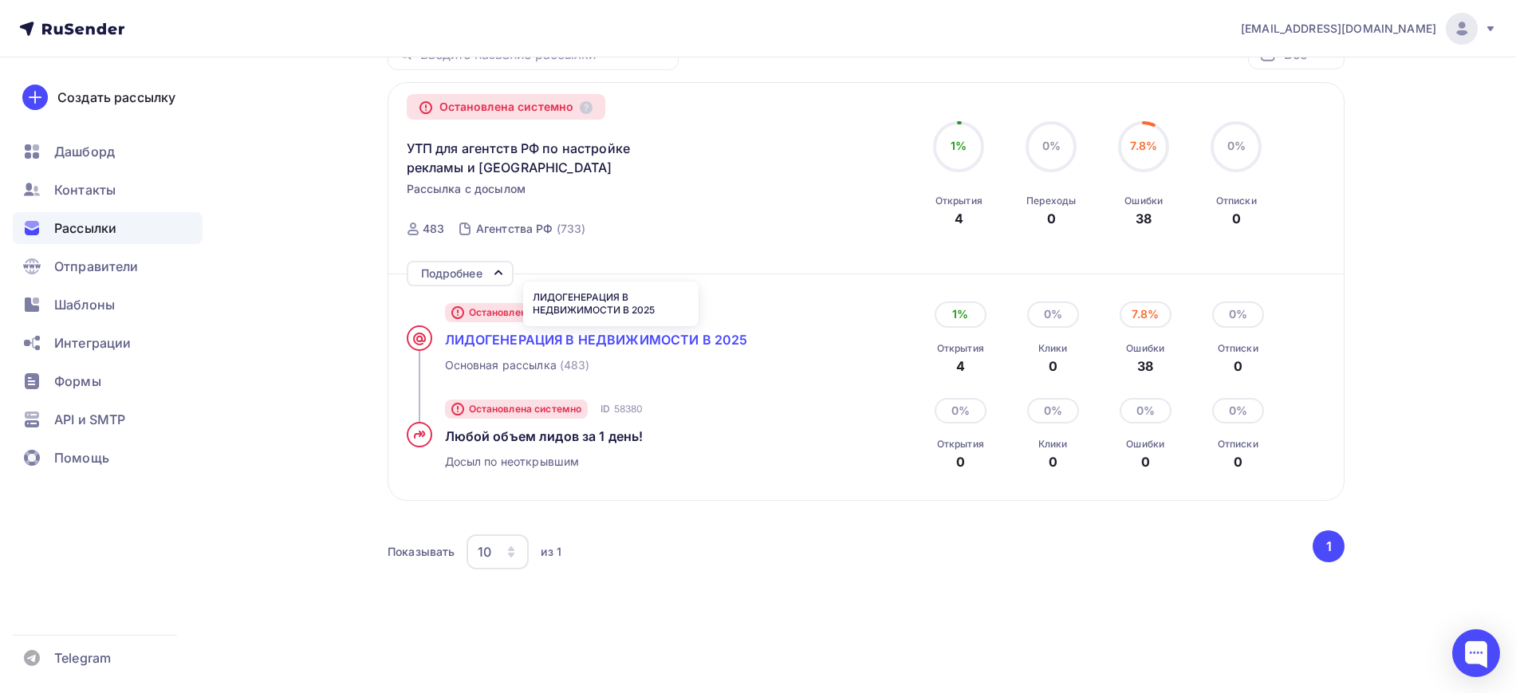
click at [535, 335] on span "ЛИДОГЕНЕРАЦИЯ В НЕДВИЖИМОСТИ В 2025" at bounding box center [596, 340] width 303 height 16
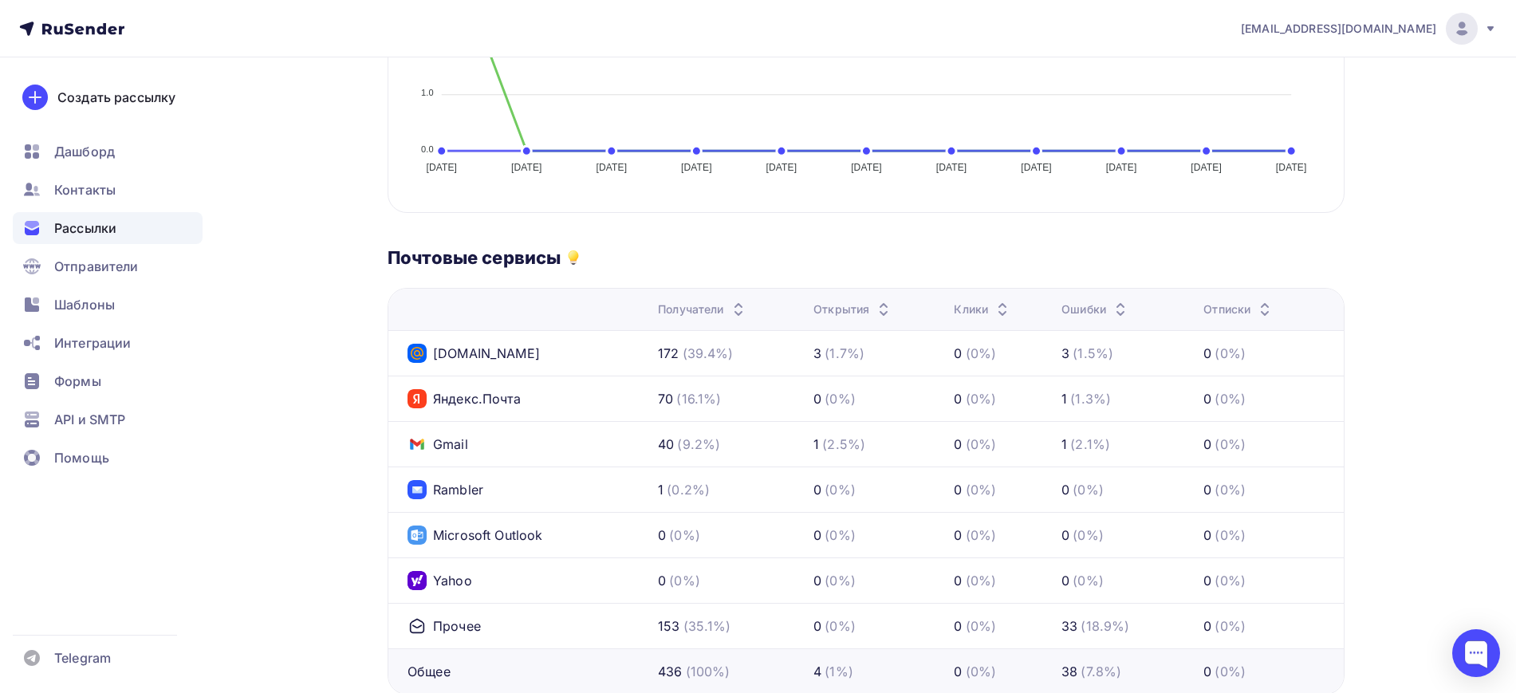
scroll to position [598, 0]
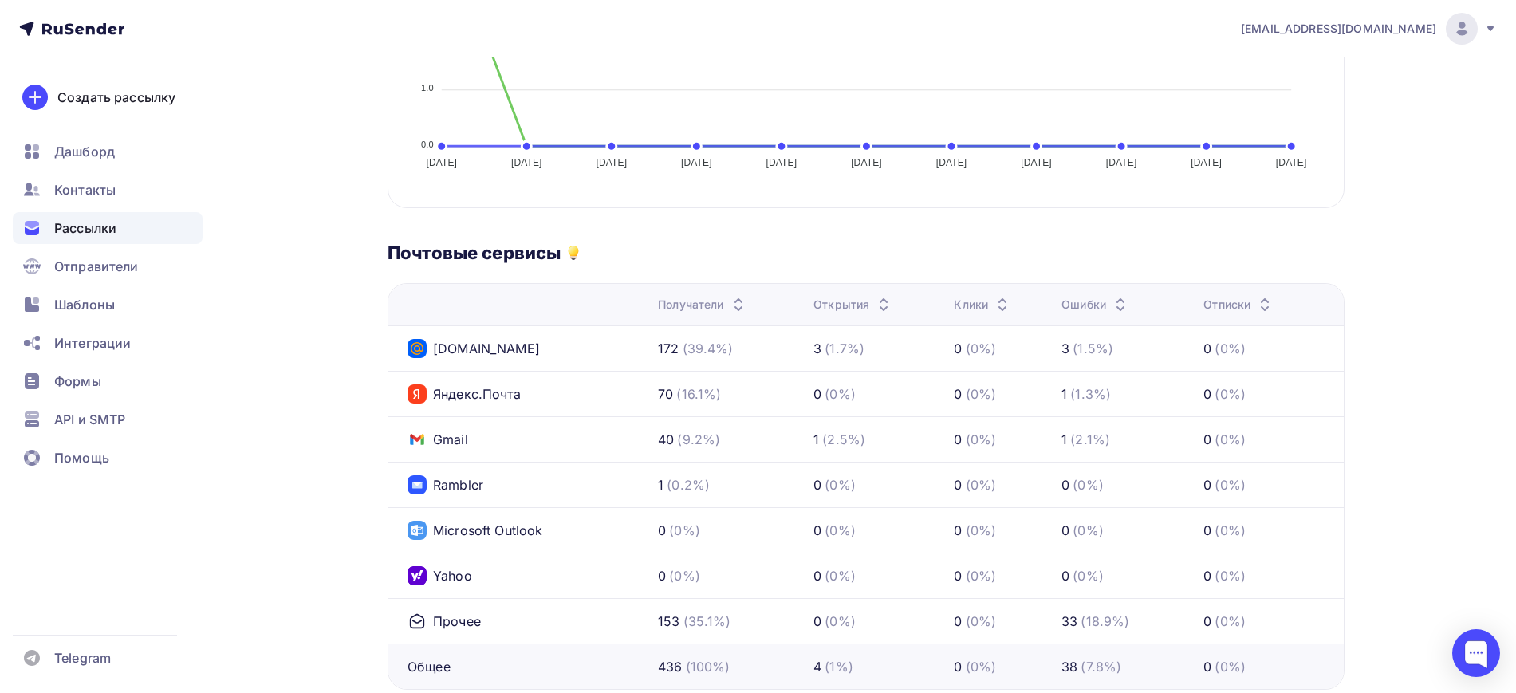
drag, startPoint x: 952, startPoint y: 349, endPoint x: 1002, endPoint y: 350, distance: 50.3
click at [1002, 350] on td "0 (0%)" at bounding box center [1001, 347] width 108 height 45
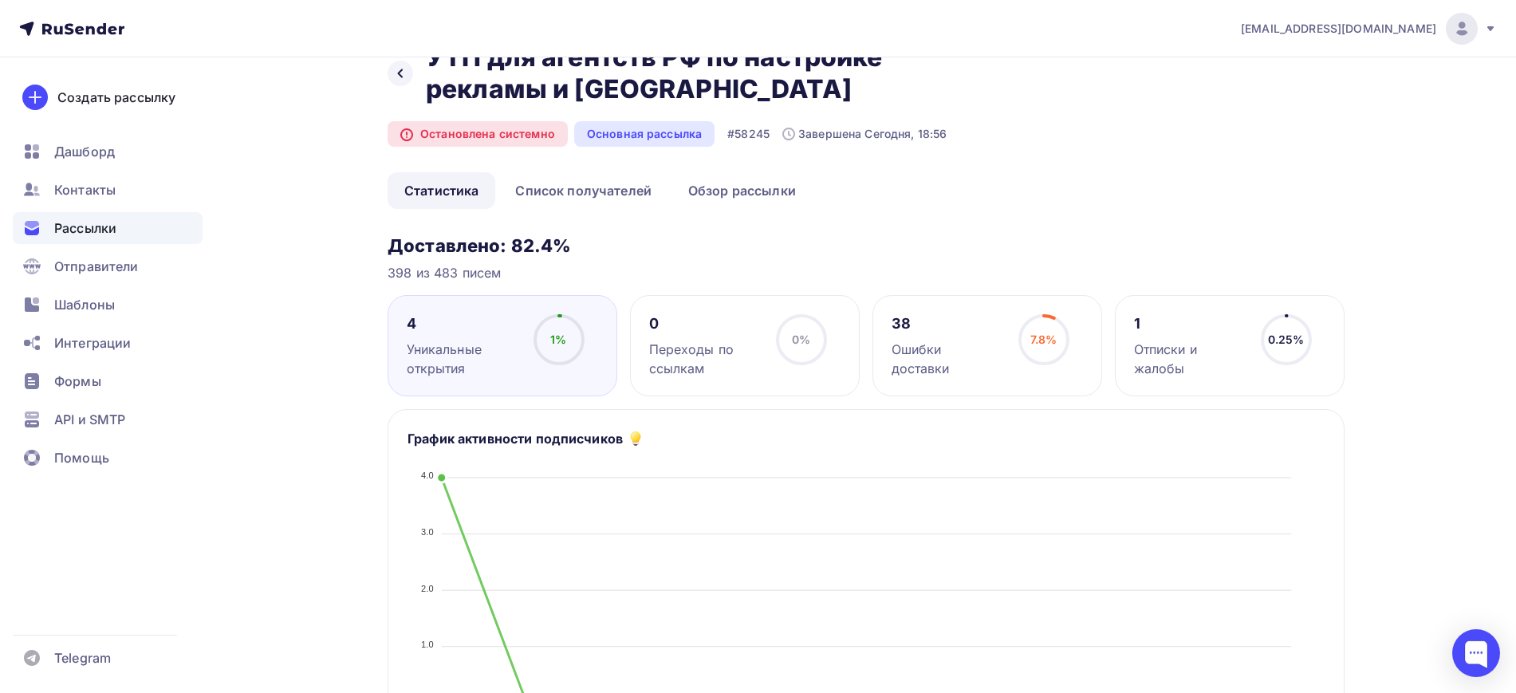
scroll to position [0, 0]
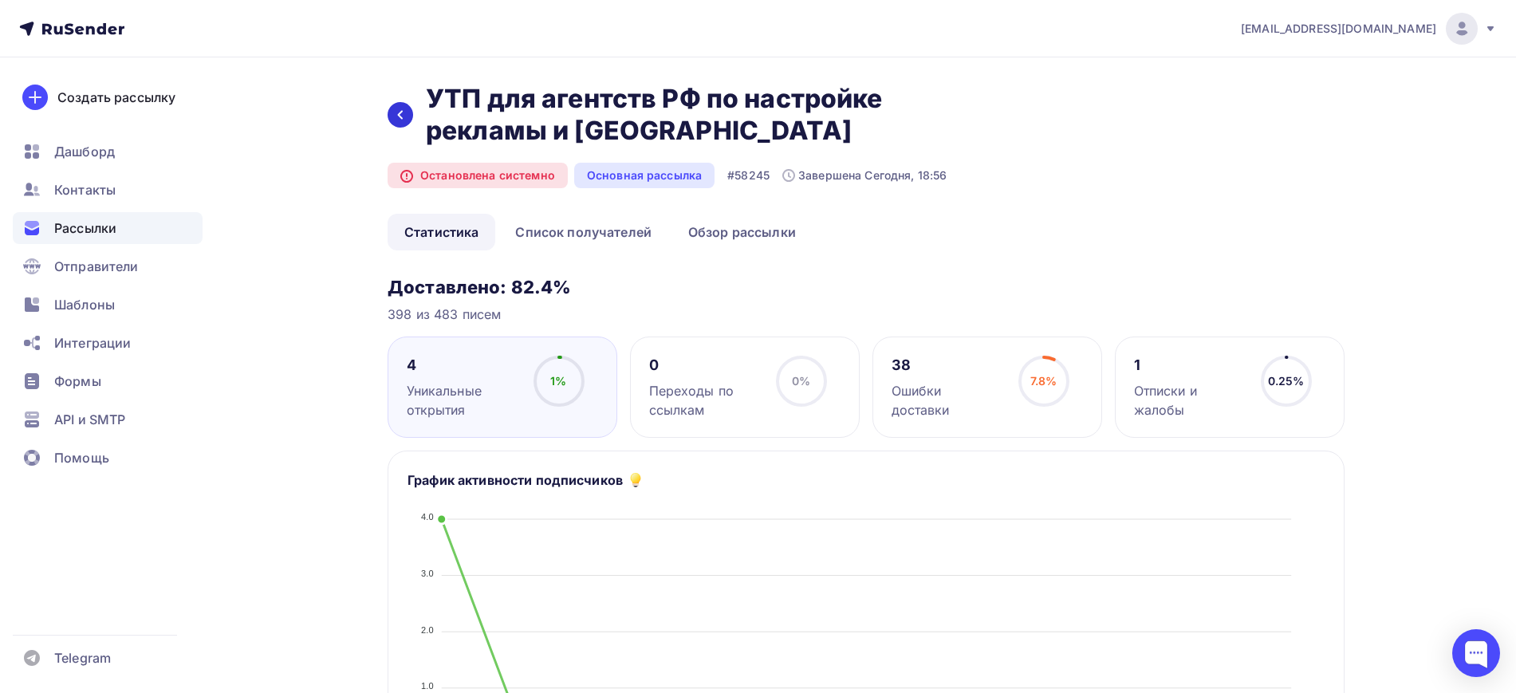
click at [397, 115] on icon at bounding box center [400, 114] width 13 height 13
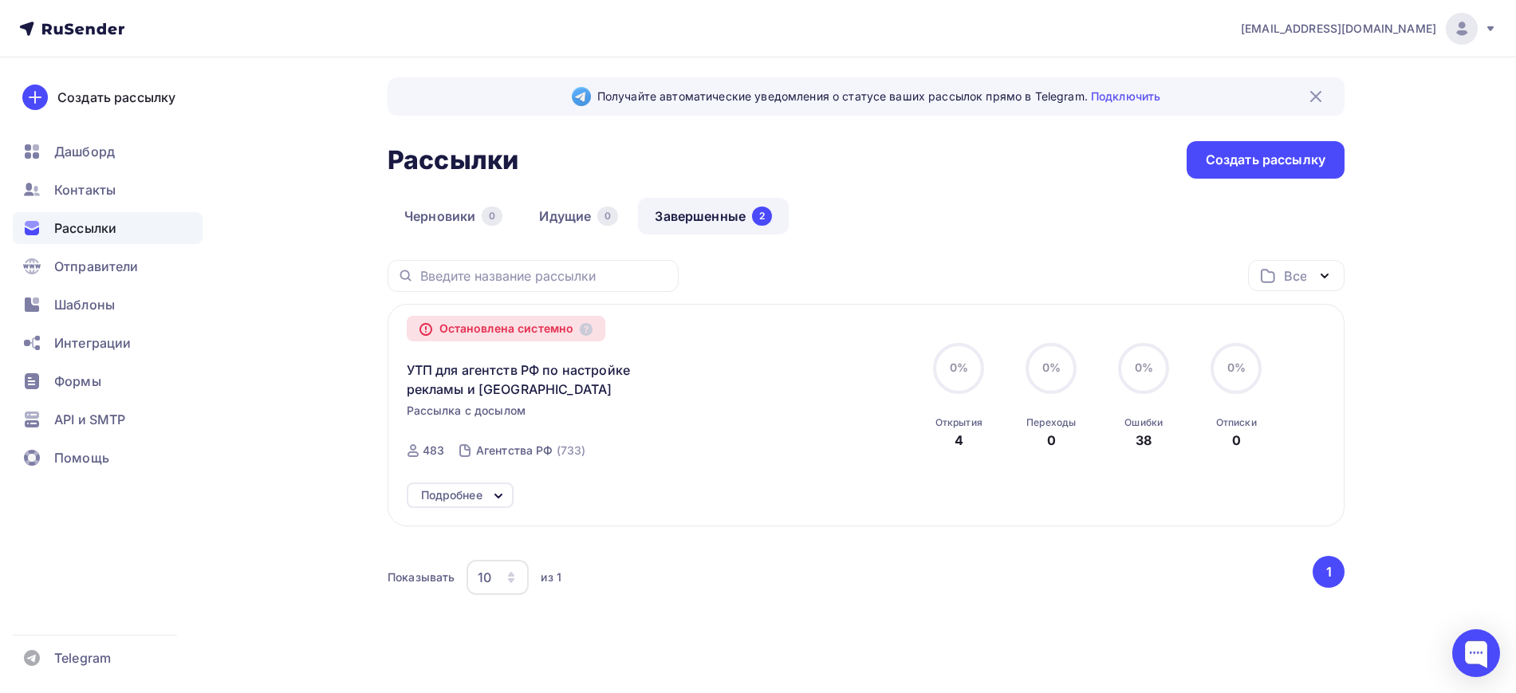
scroll to position [31, 0]
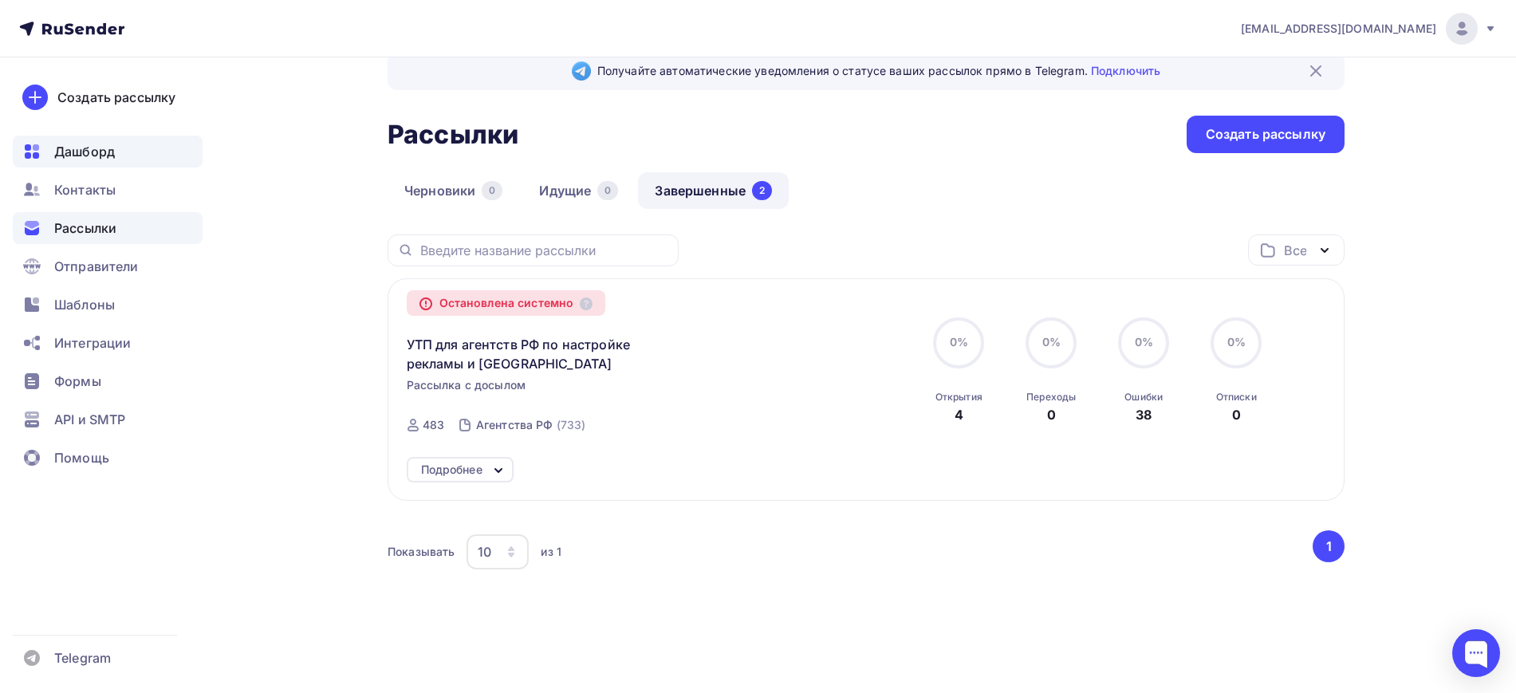
click at [117, 163] on div "Дашборд" at bounding box center [108, 152] width 190 height 32
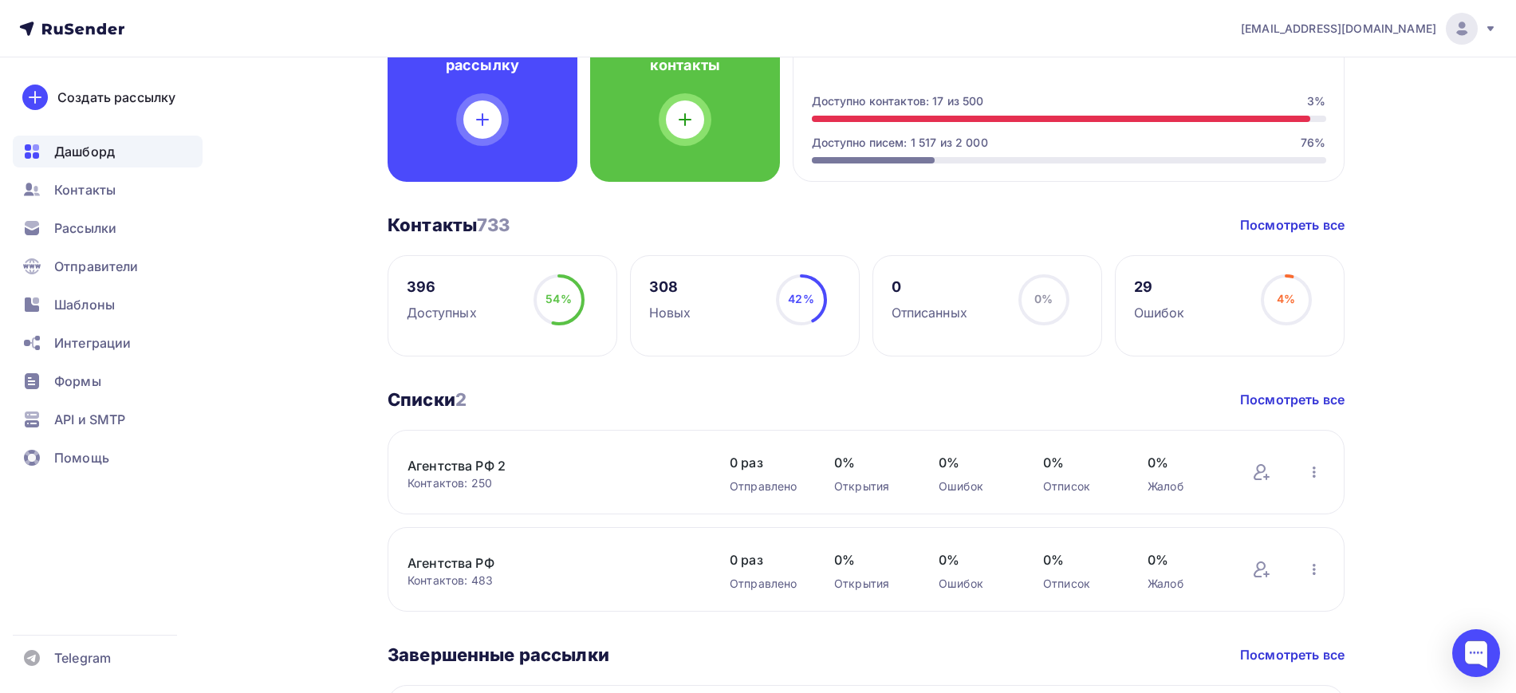
scroll to position [142, 0]
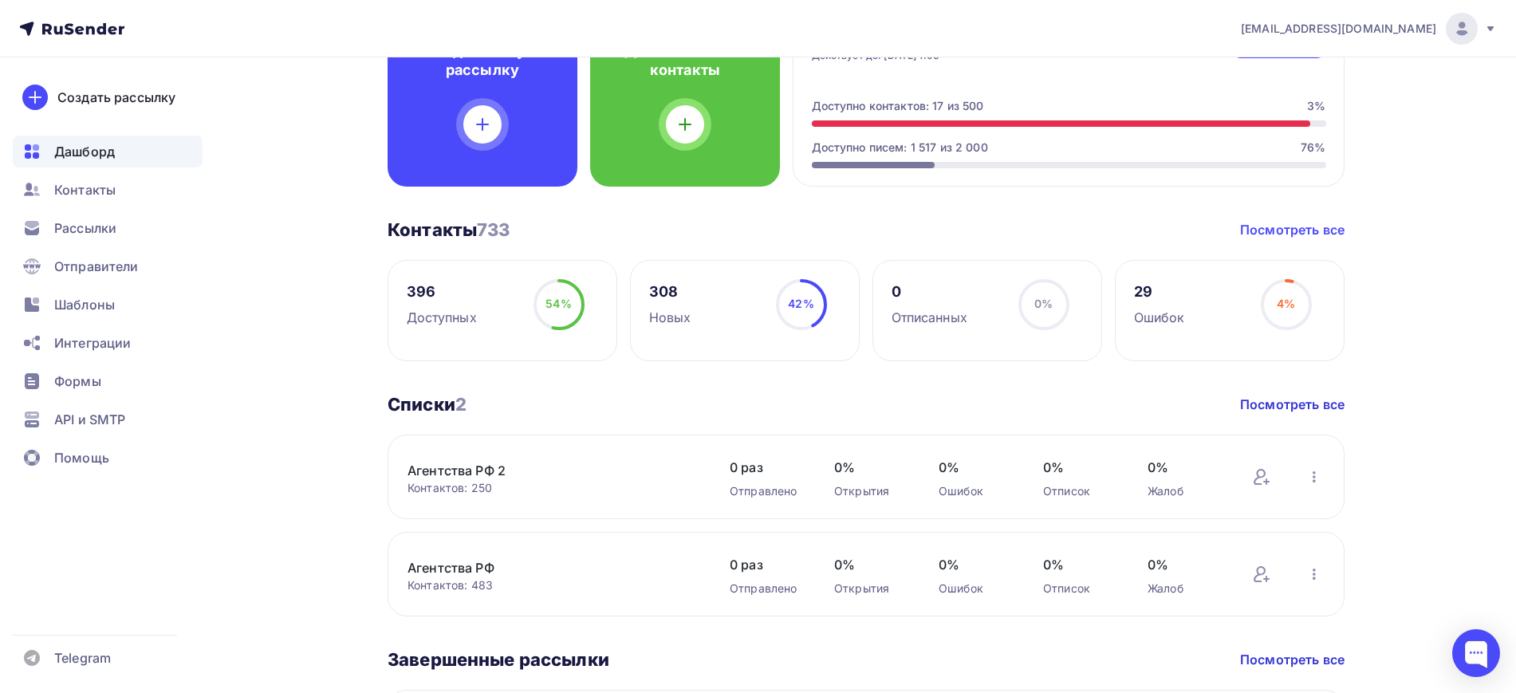
click at [1294, 230] on link "Посмотреть все" at bounding box center [1292, 229] width 104 height 19
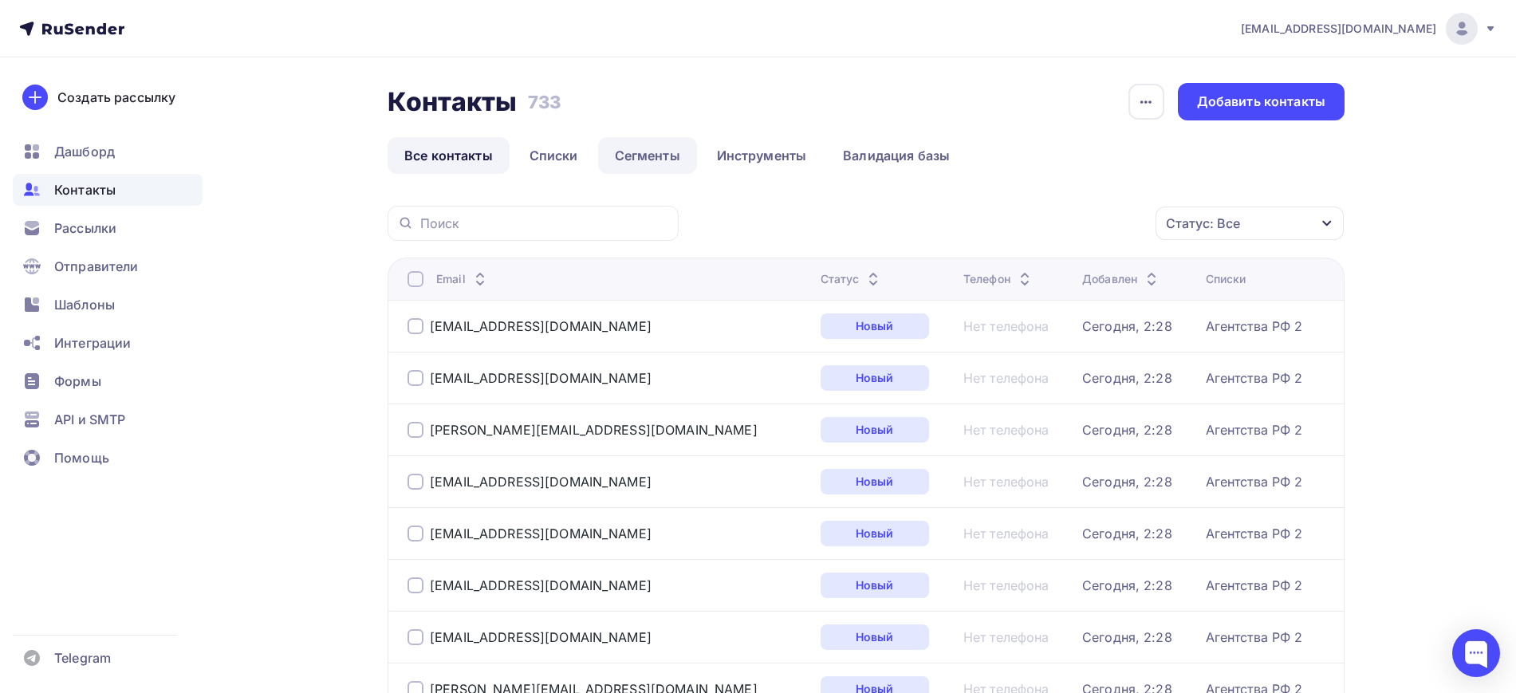
click at [672, 157] on link "Сегменты" at bounding box center [647, 155] width 99 height 37
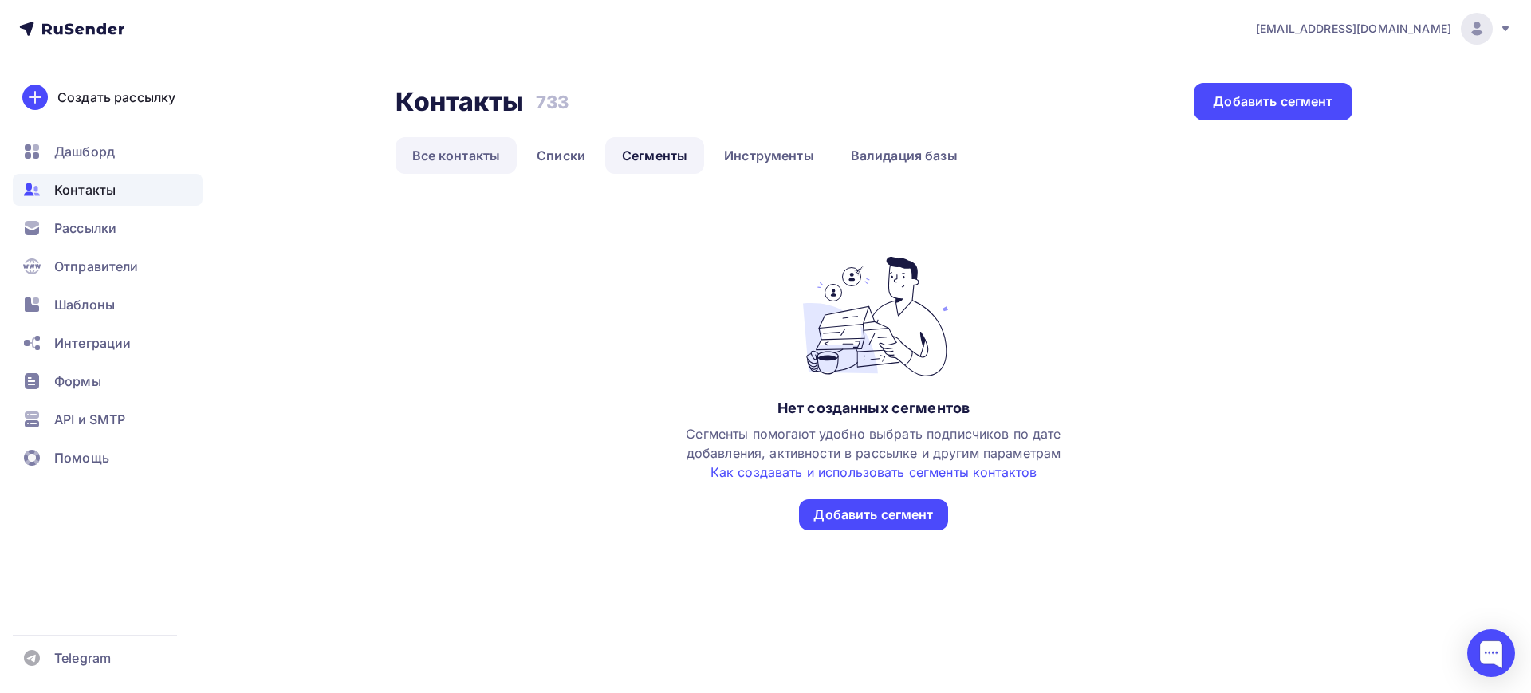
click at [480, 156] on link "Все контакты" at bounding box center [457, 155] width 122 height 37
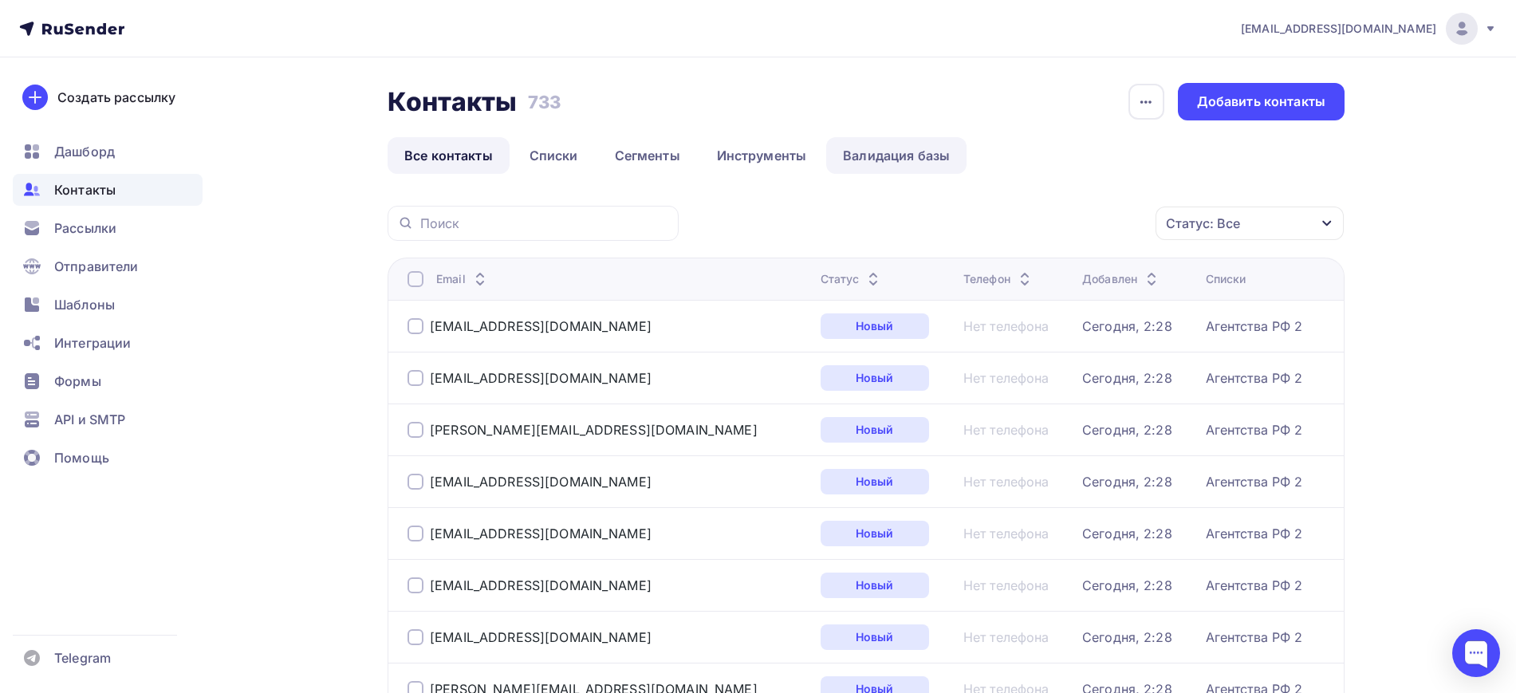
click at [876, 167] on link "Валидация базы" at bounding box center [896, 155] width 140 height 37
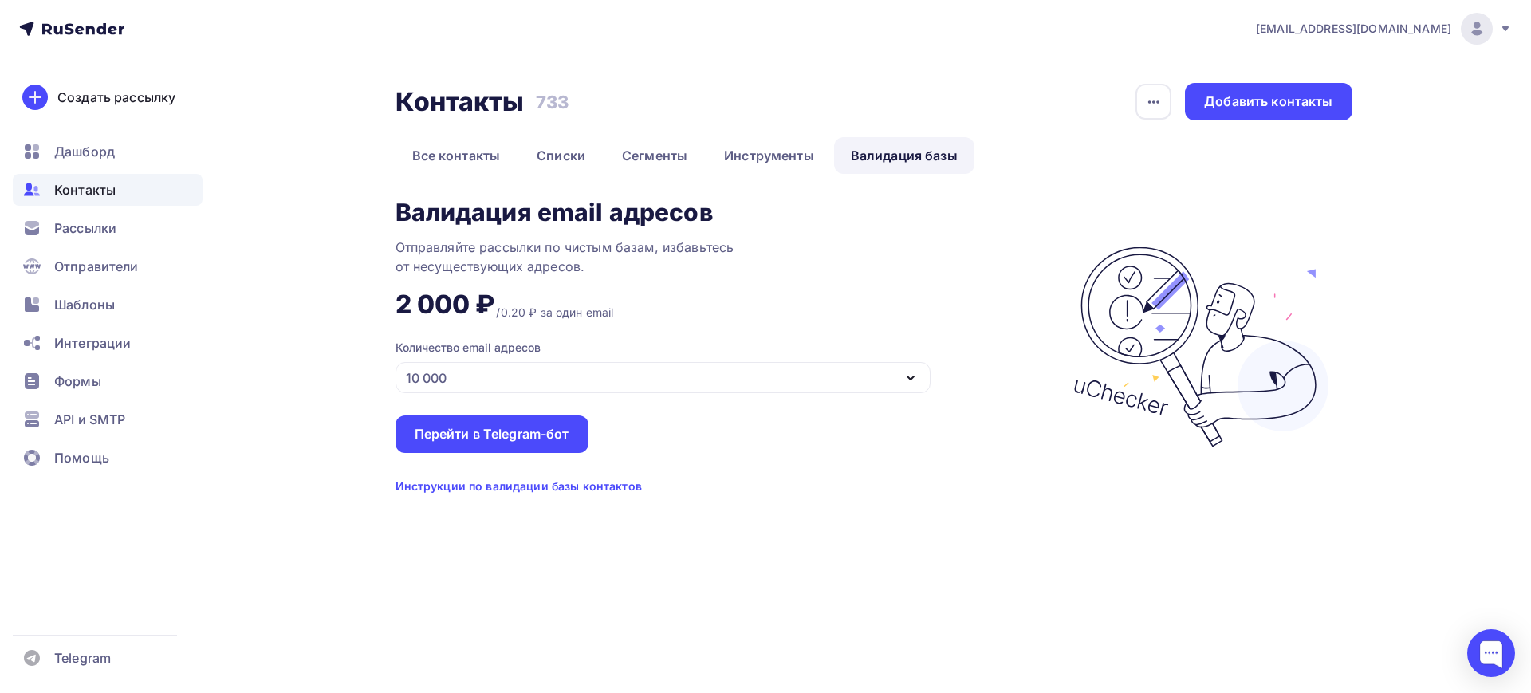
click at [498, 380] on div "10 000" at bounding box center [663, 377] width 535 height 31
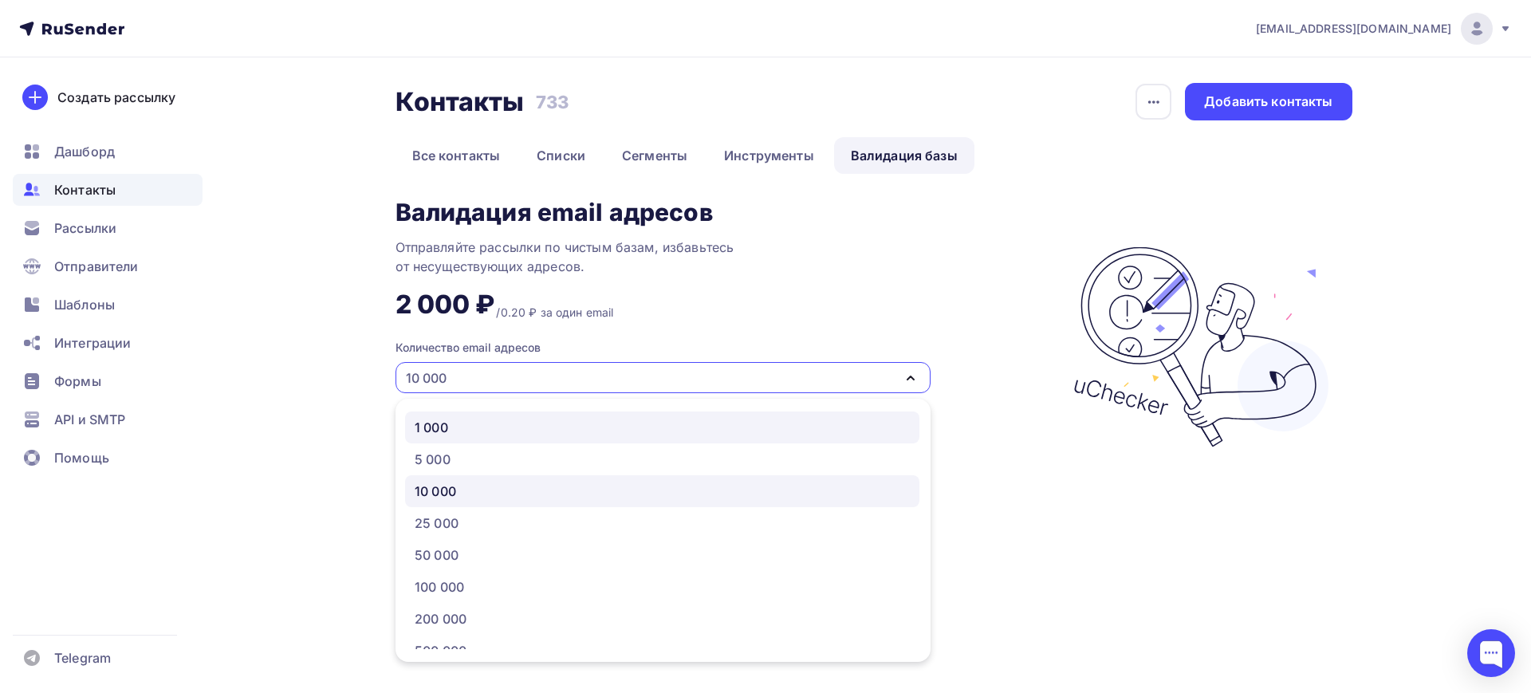
click at [455, 421] on div "1 000" at bounding box center [662, 427] width 495 height 19
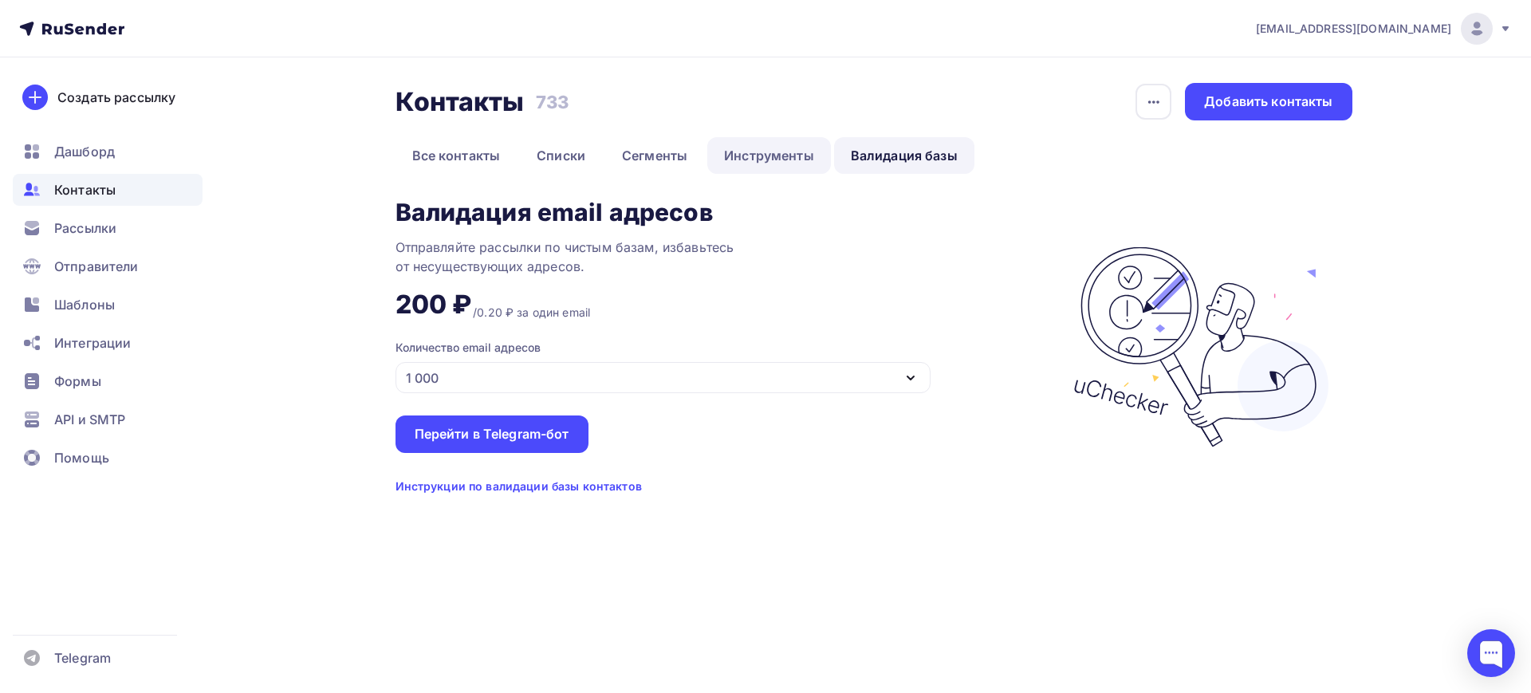
click at [791, 150] on link "Инструменты" at bounding box center [769, 155] width 124 height 37
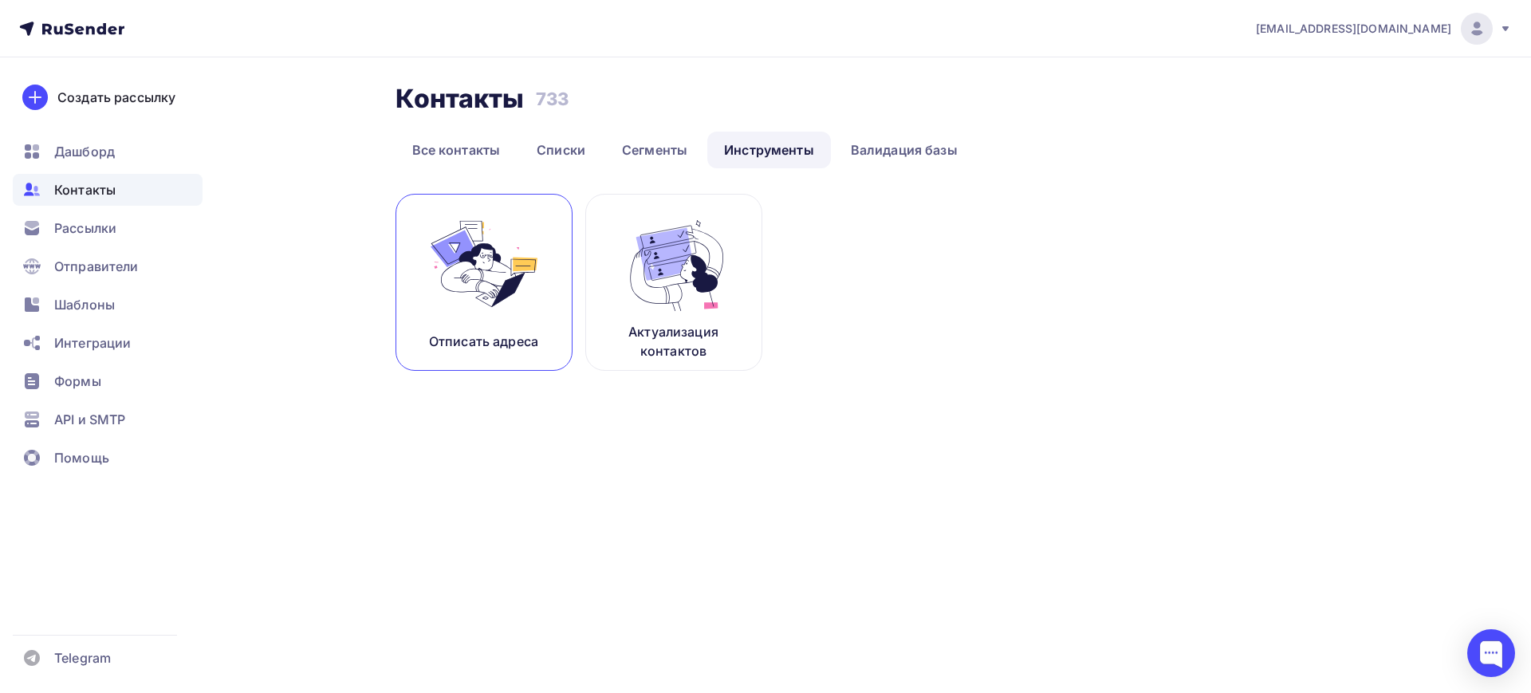
click at [522, 269] on img at bounding box center [484, 264] width 107 height 100
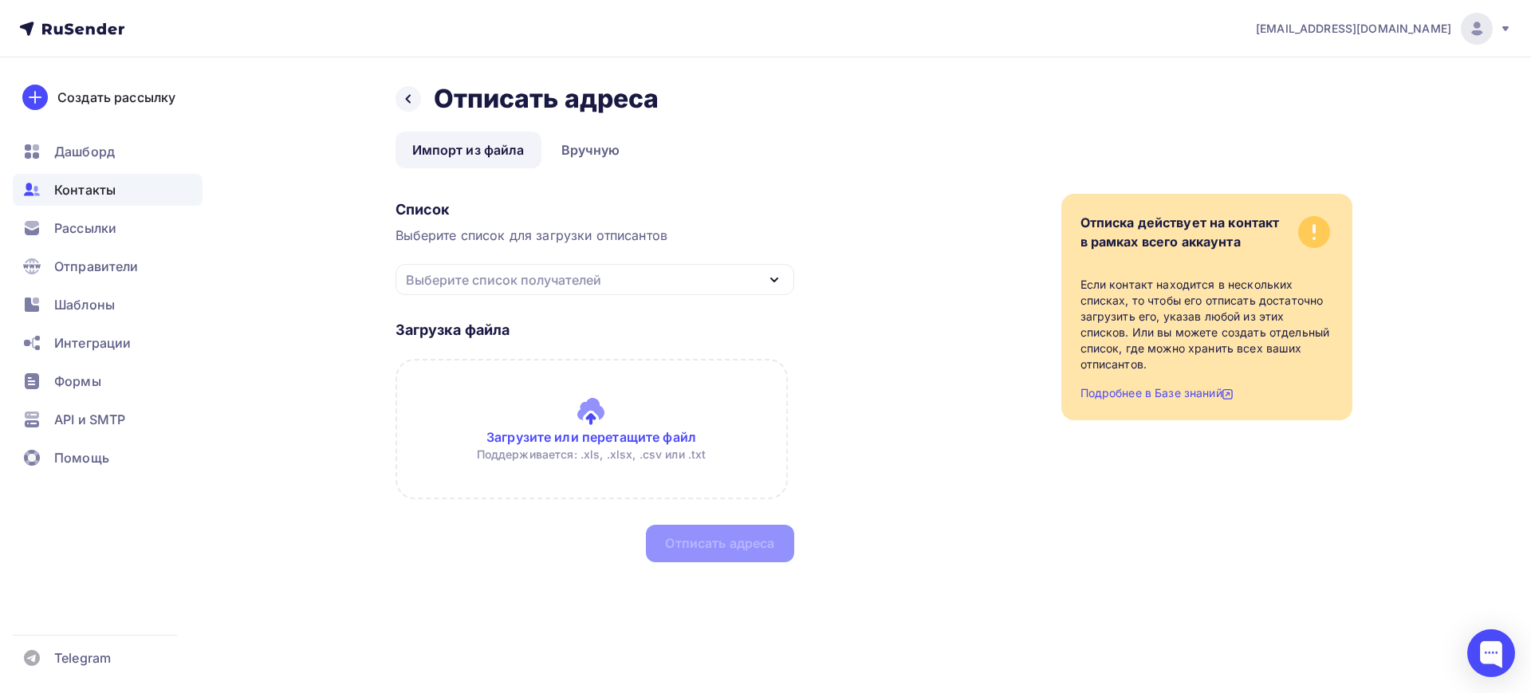
click at [580, 286] on div "Выберите список получателей" at bounding box center [503, 279] width 195 height 19
click at [884, 223] on div "Список Выберите список для загрузки отписантов Выберите список получателей Аген…" at bounding box center [874, 378] width 957 height 368
click at [404, 101] on icon at bounding box center [408, 99] width 13 height 13
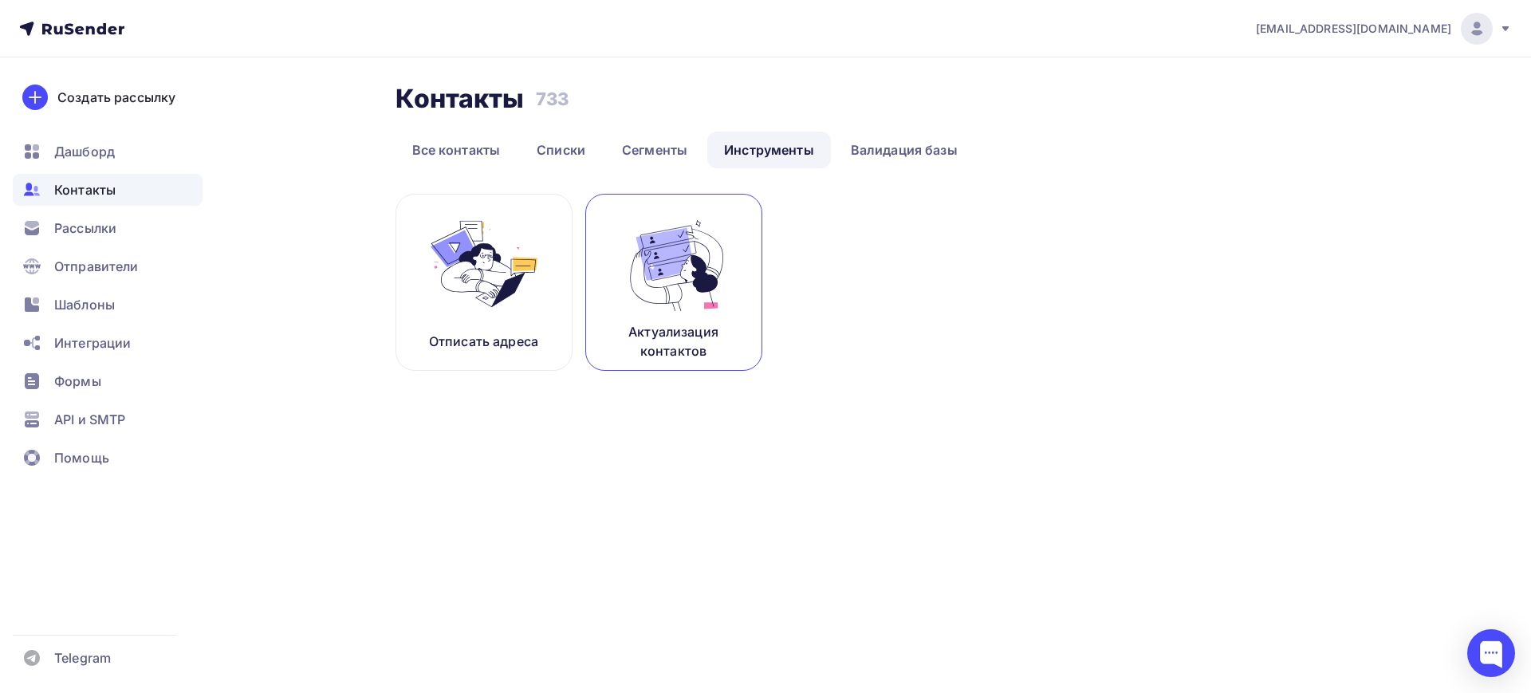
click at [690, 259] on img at bounding box center [673, 264] width 107 height 100
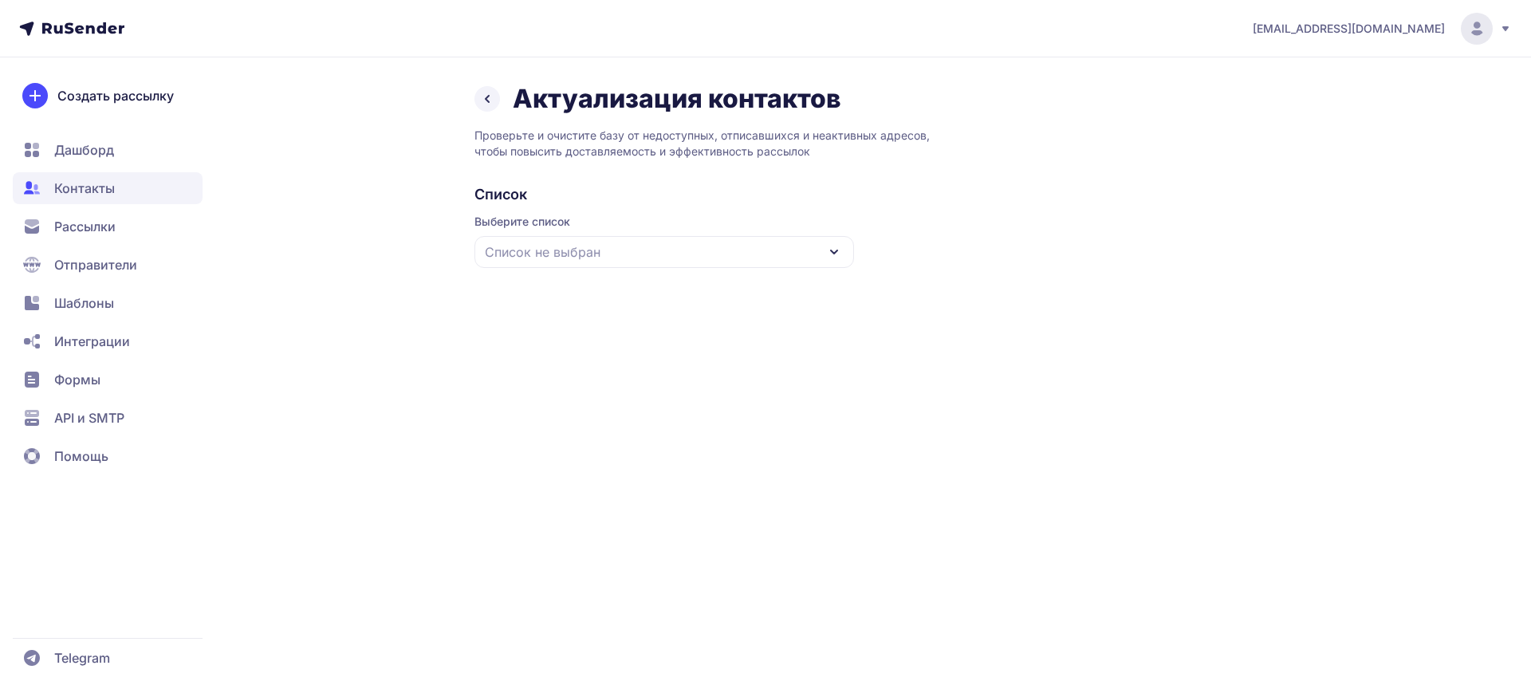
click at [589, 249] on span "Список не выбран" at bounding box center [543, 251] width 116 height 19
click at [573, 303] on div "Все контакты" at bounding box center [664, 300] width 360 height 38
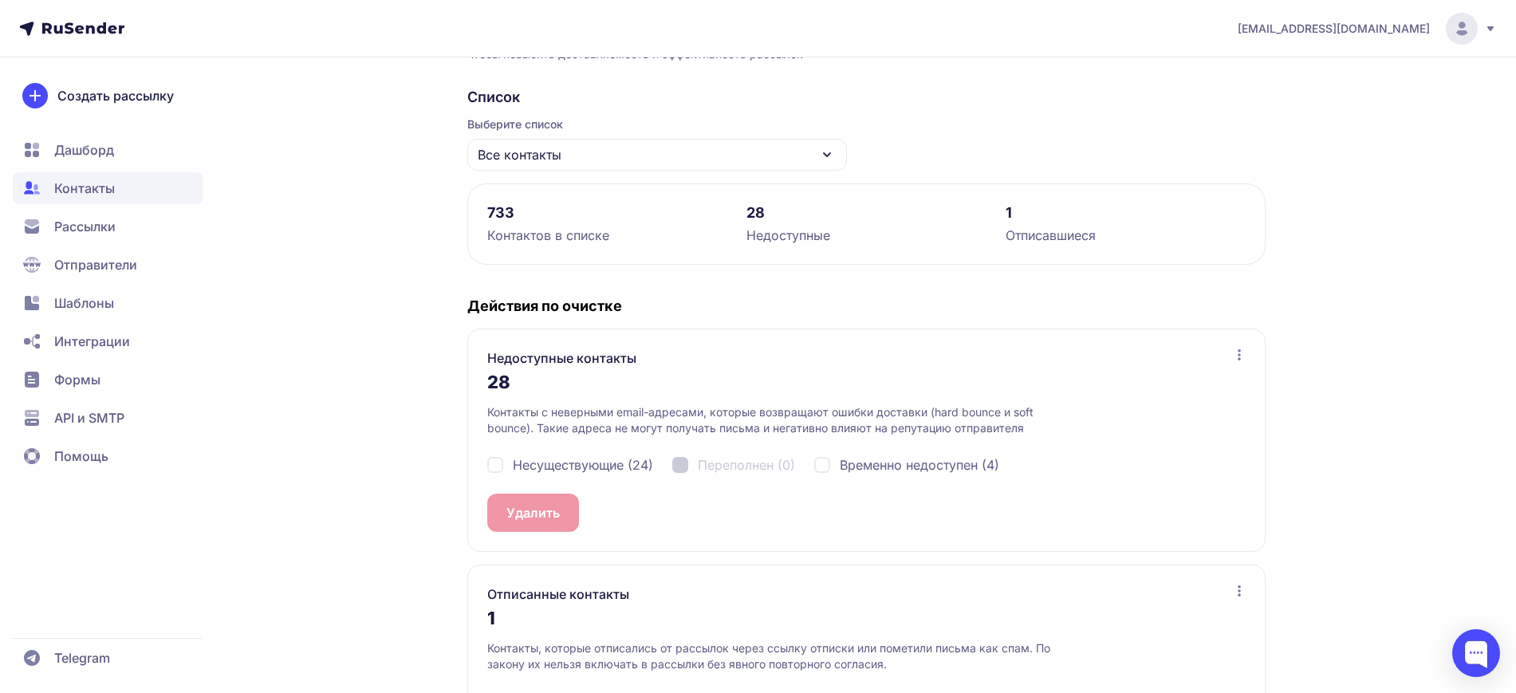
scroll to position [100, 0]
click at [496, 467] on div "Несуществующие (24)" at bounding box center [570, 462] width 166 height 19
checkbox input "true"
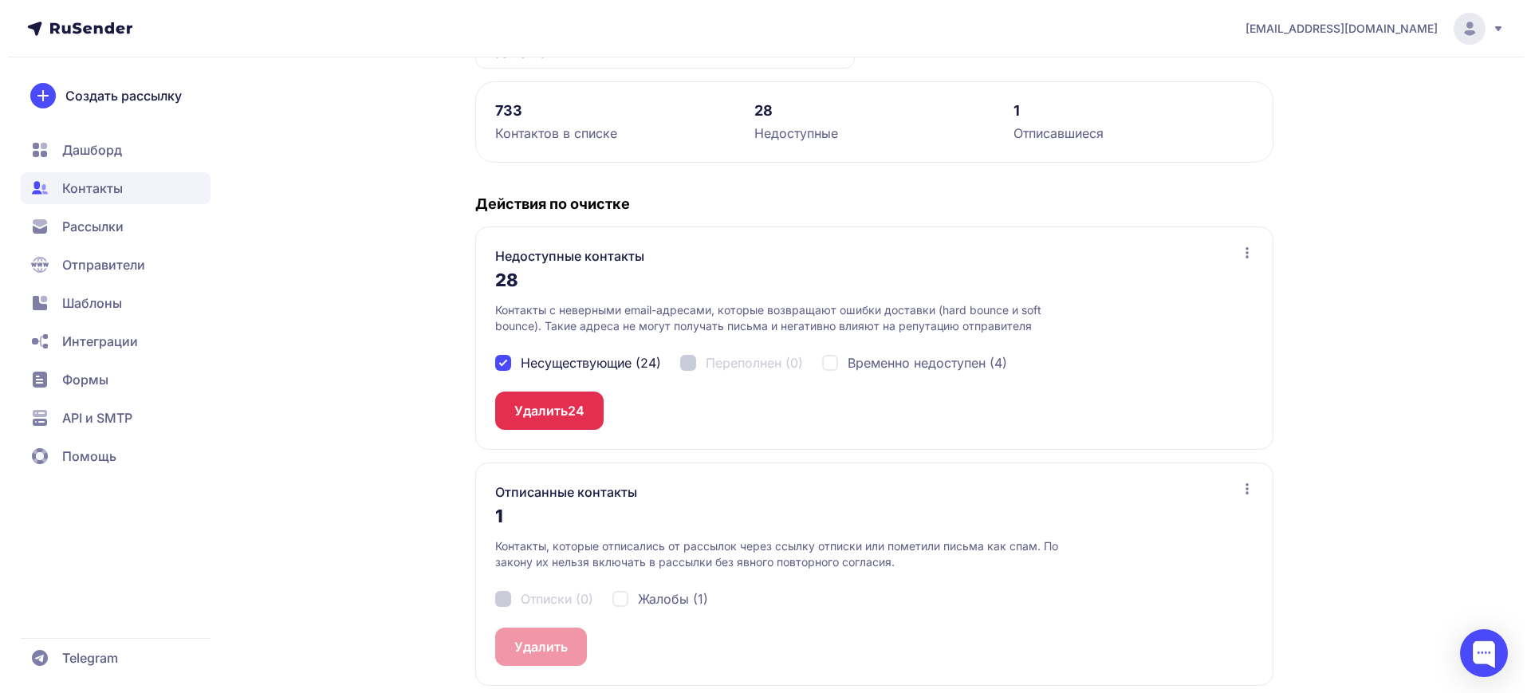
scroll to position [211, 0]
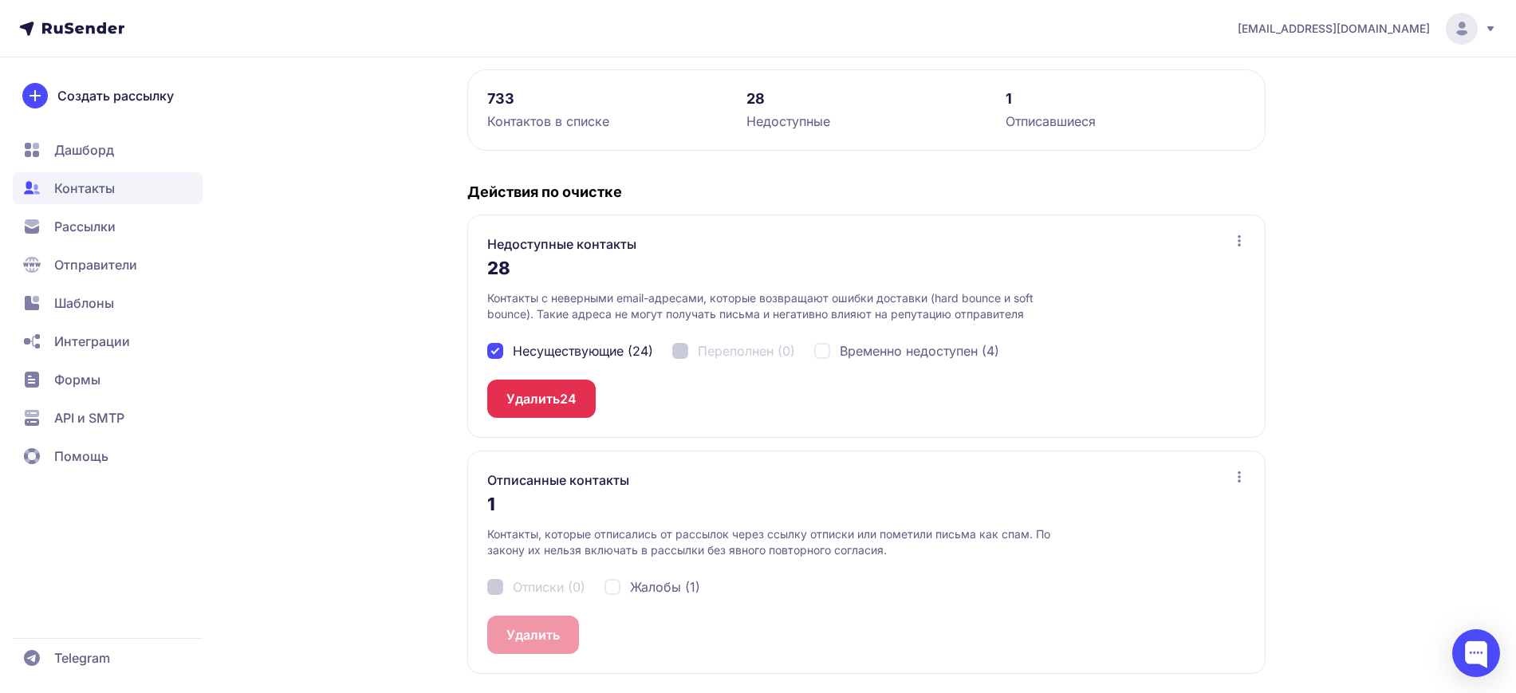
click at [498, 580] on div "Отписки (0) Жалобы (1)" at bounding box center [866, 586] width 758 height 57
click at [620, 592] on div "Жалобы (1)" at bounding box center [653, 586] width 96 height 19
checkbox input "true"
click at [553, 393] on button "Удалить 24" at bounding box center [541, 399] width 108 height 38
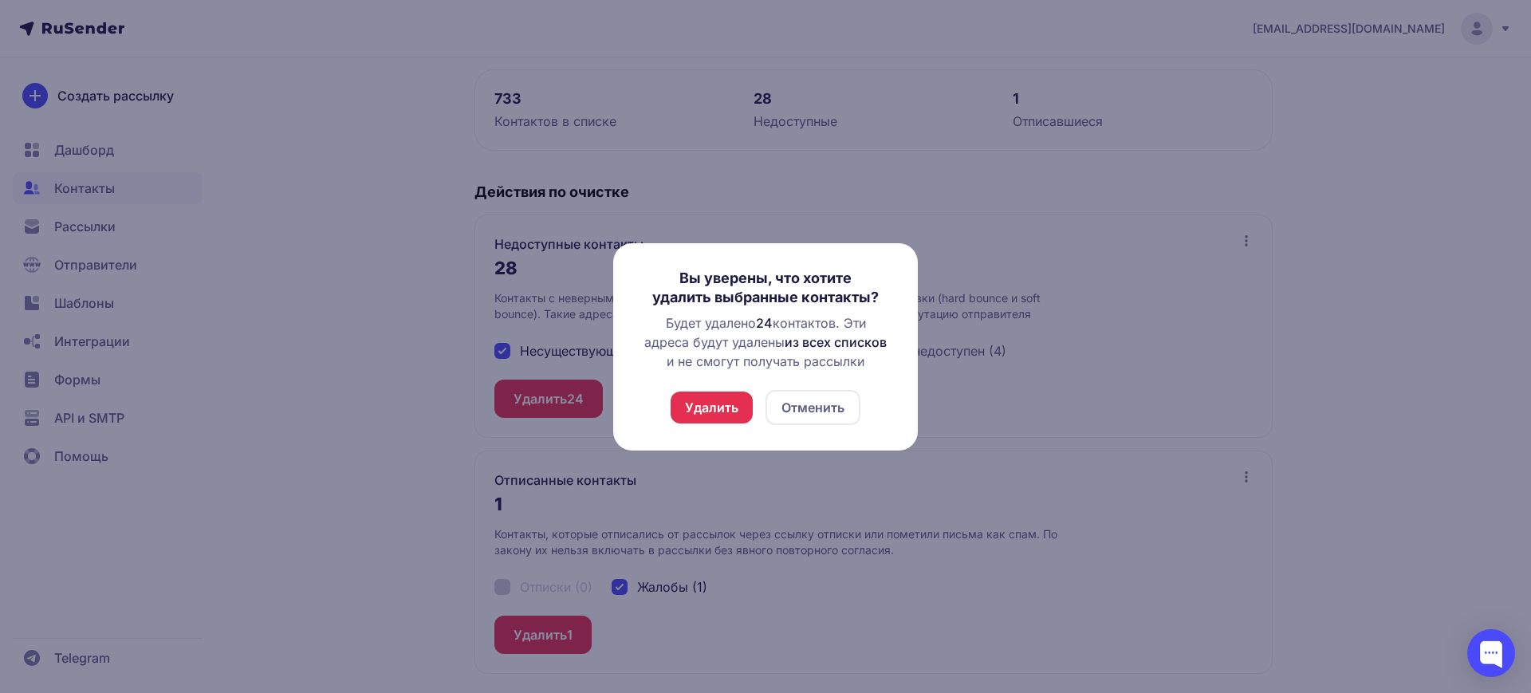
click at [697, 409] on button "Удалить" at bounding box center [712, 408] width 82 height 32
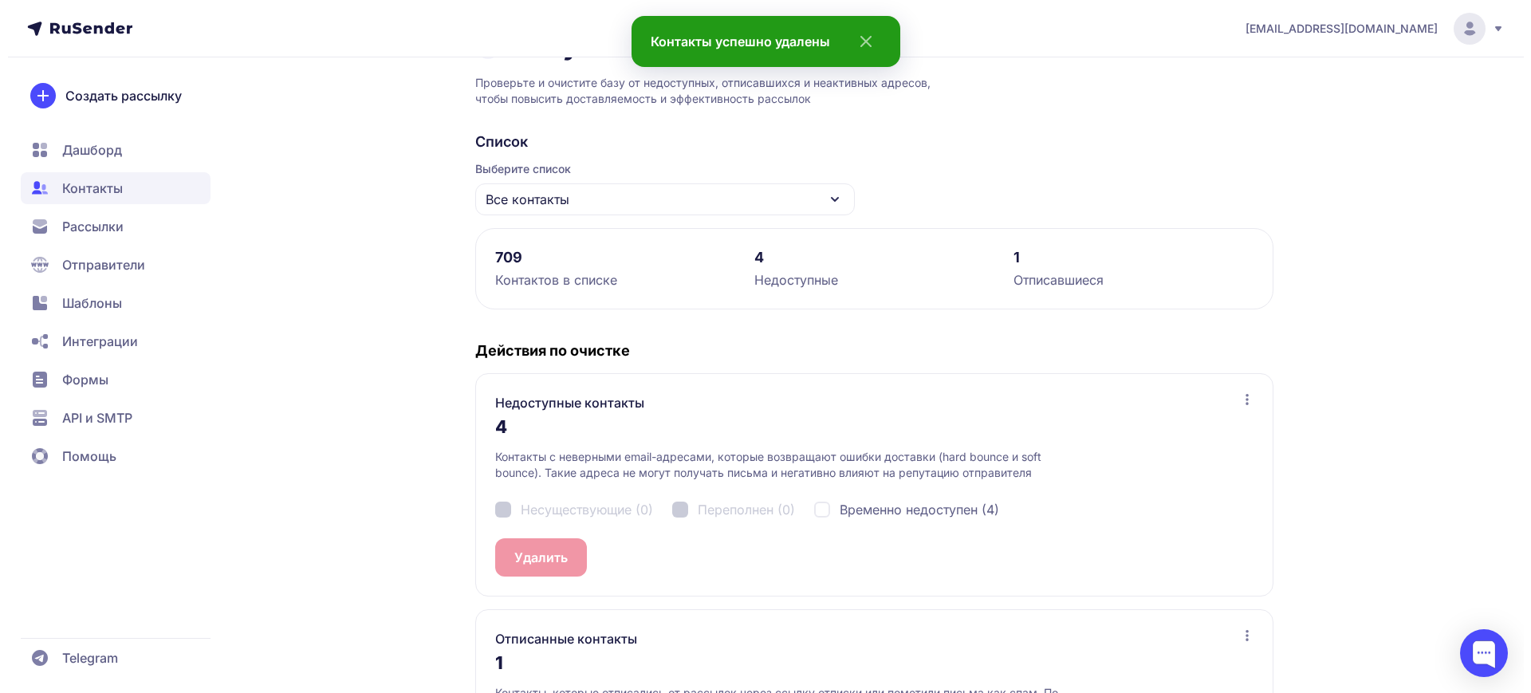
scroll to position [199, 0]
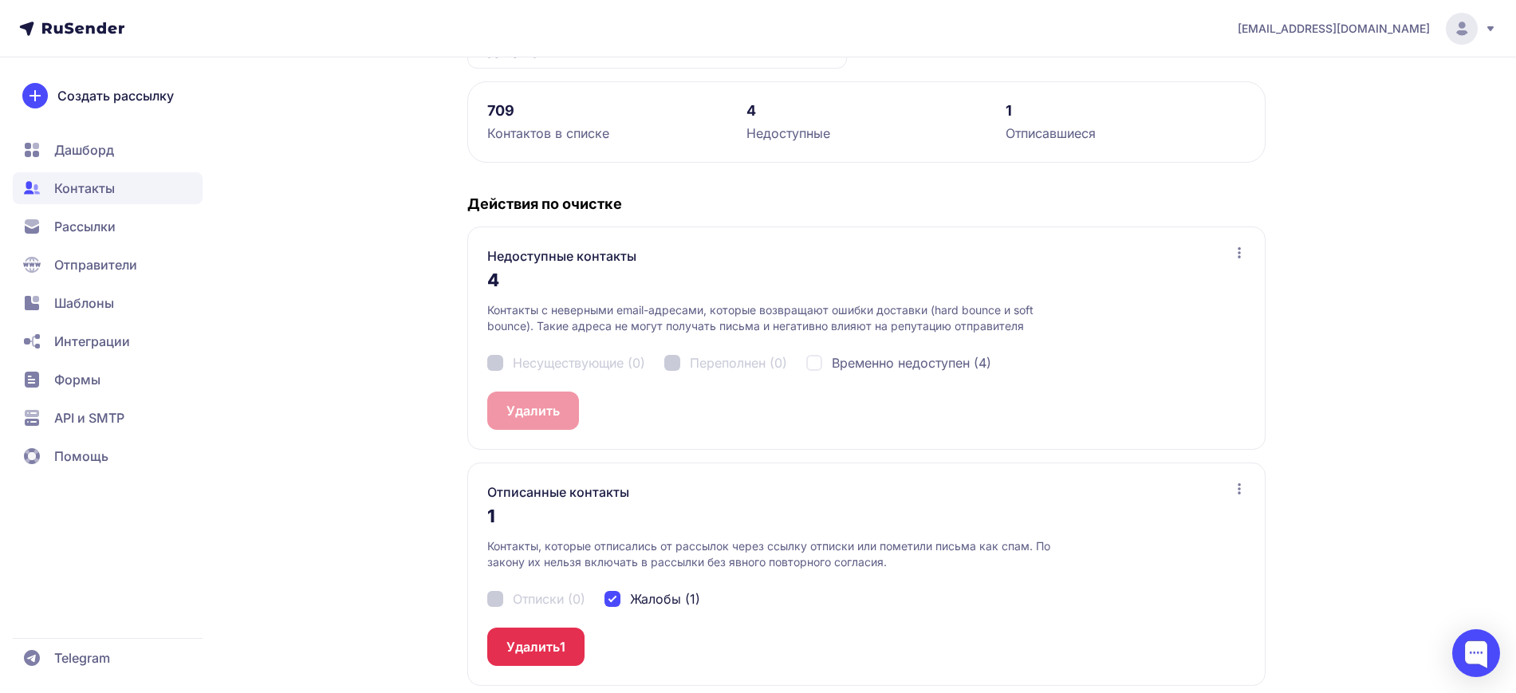
click at [817, 360] on div "Временно недоступен (4)" at bounding box center [898, 362] width 185 height 19
checkbox input "true"
click at [515, 405] on button "Удалить 4" at bounding box center [537, 411] width 100 height 38
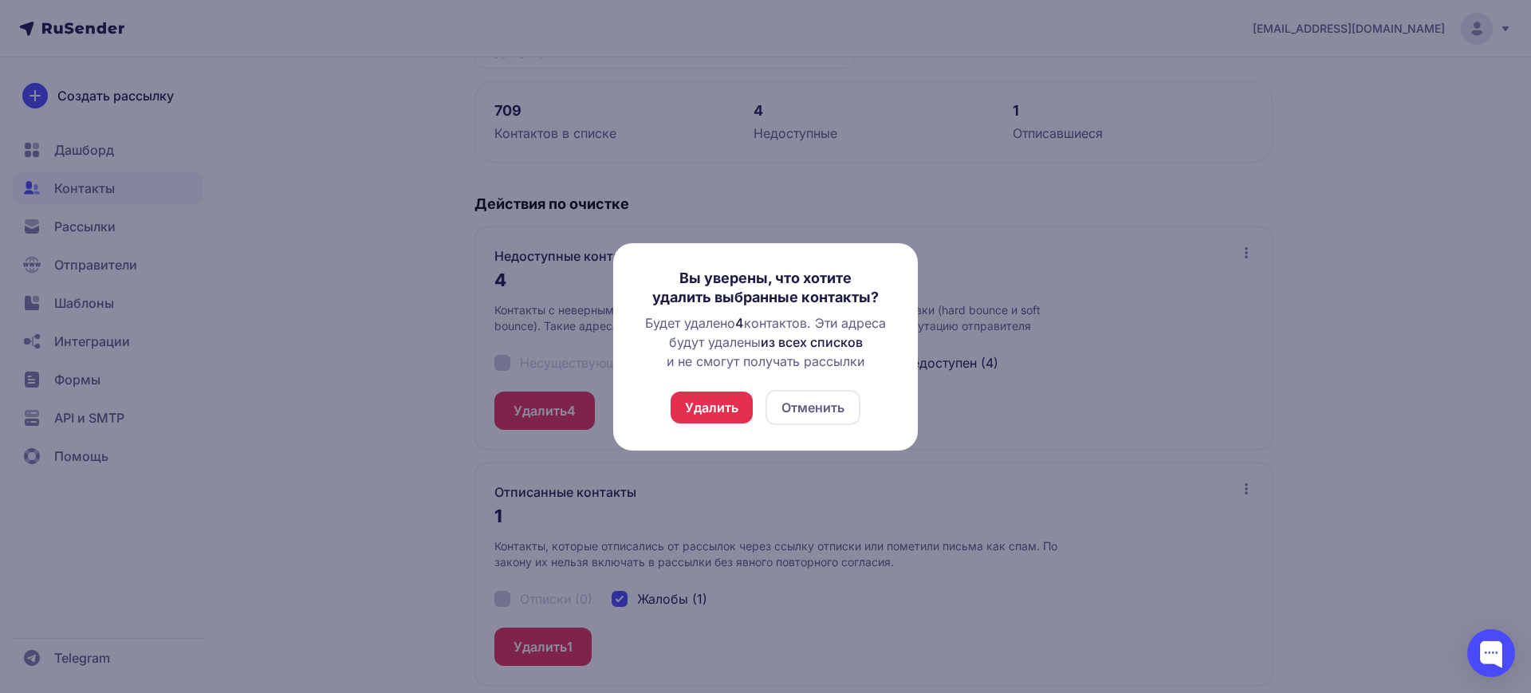
click at [716, 409] on button "Удалить" at bounding box center [712, 408] width 82 height 32
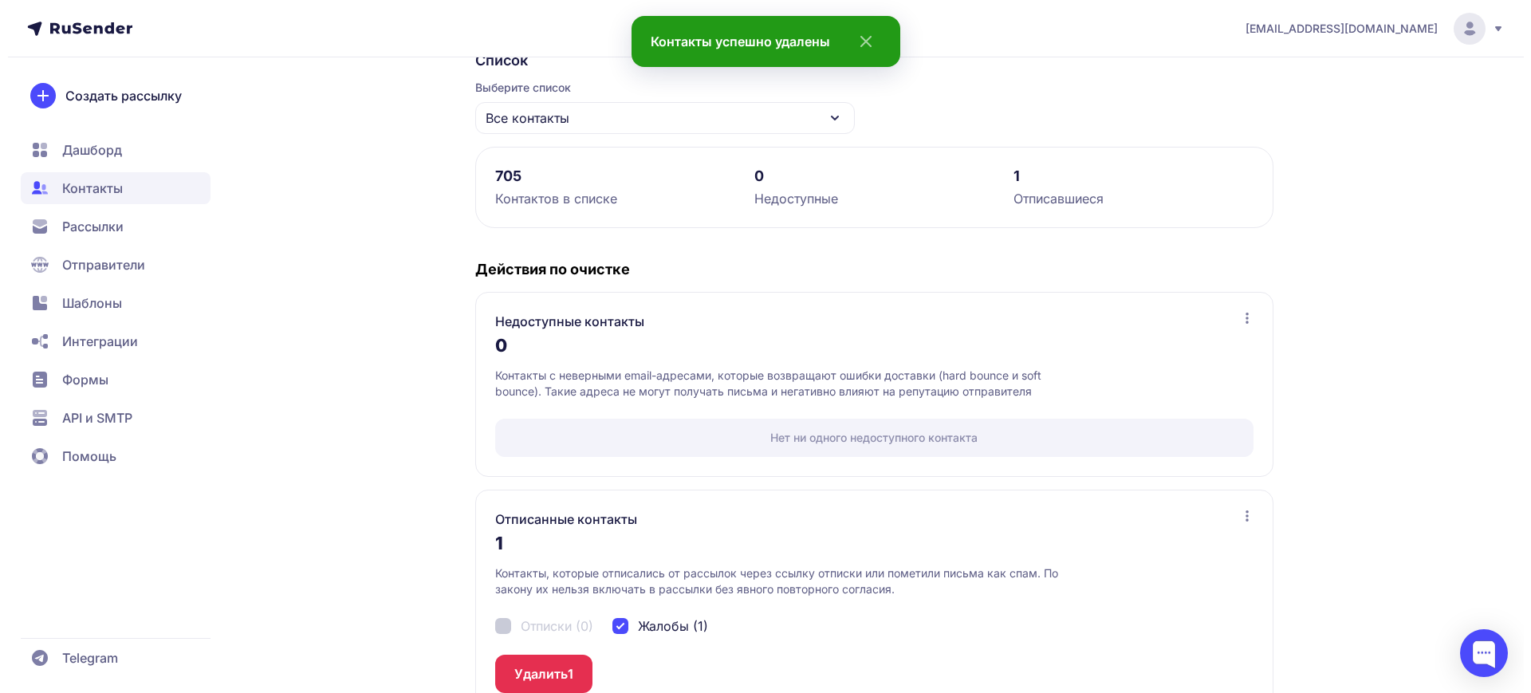
scroll to position [173, 0]
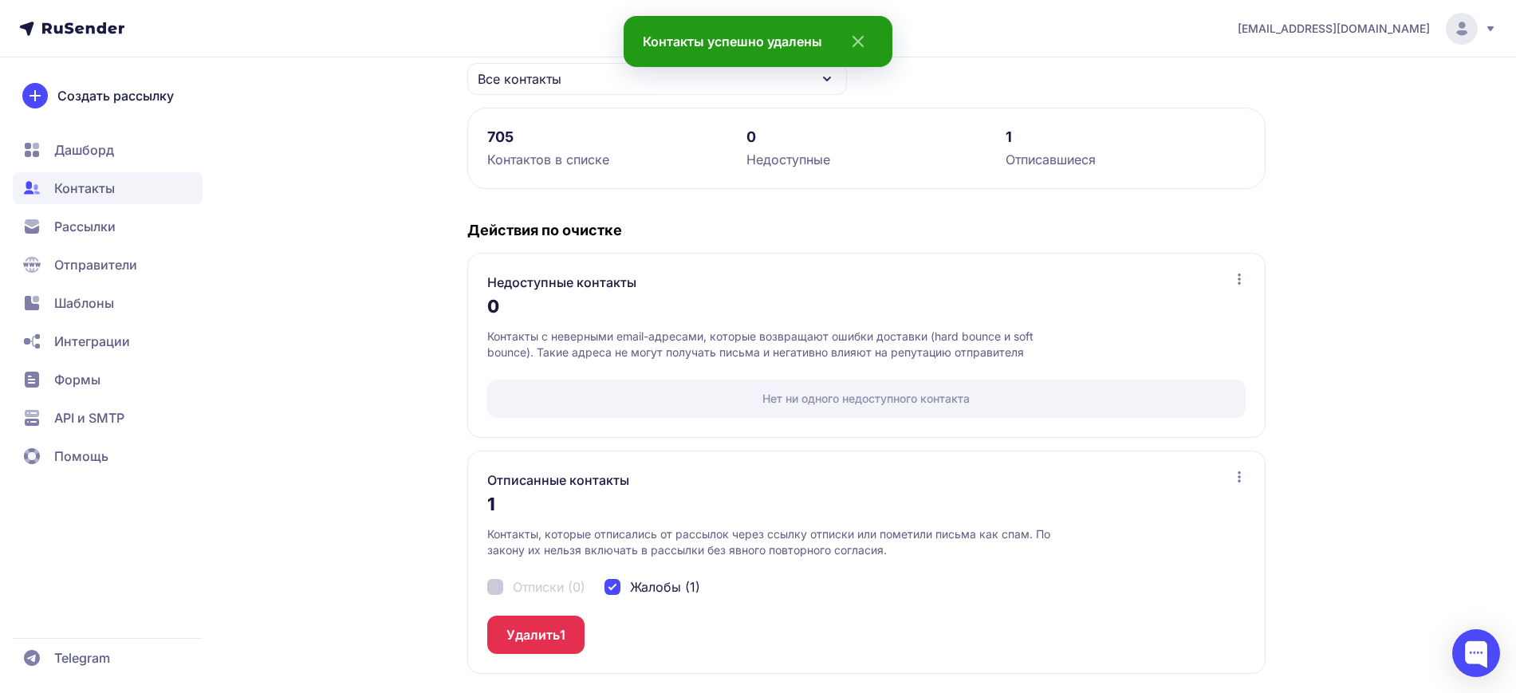
click at [541, 639] on button "Удалить 1" at bounding box center [535, 635] width 97 height 38
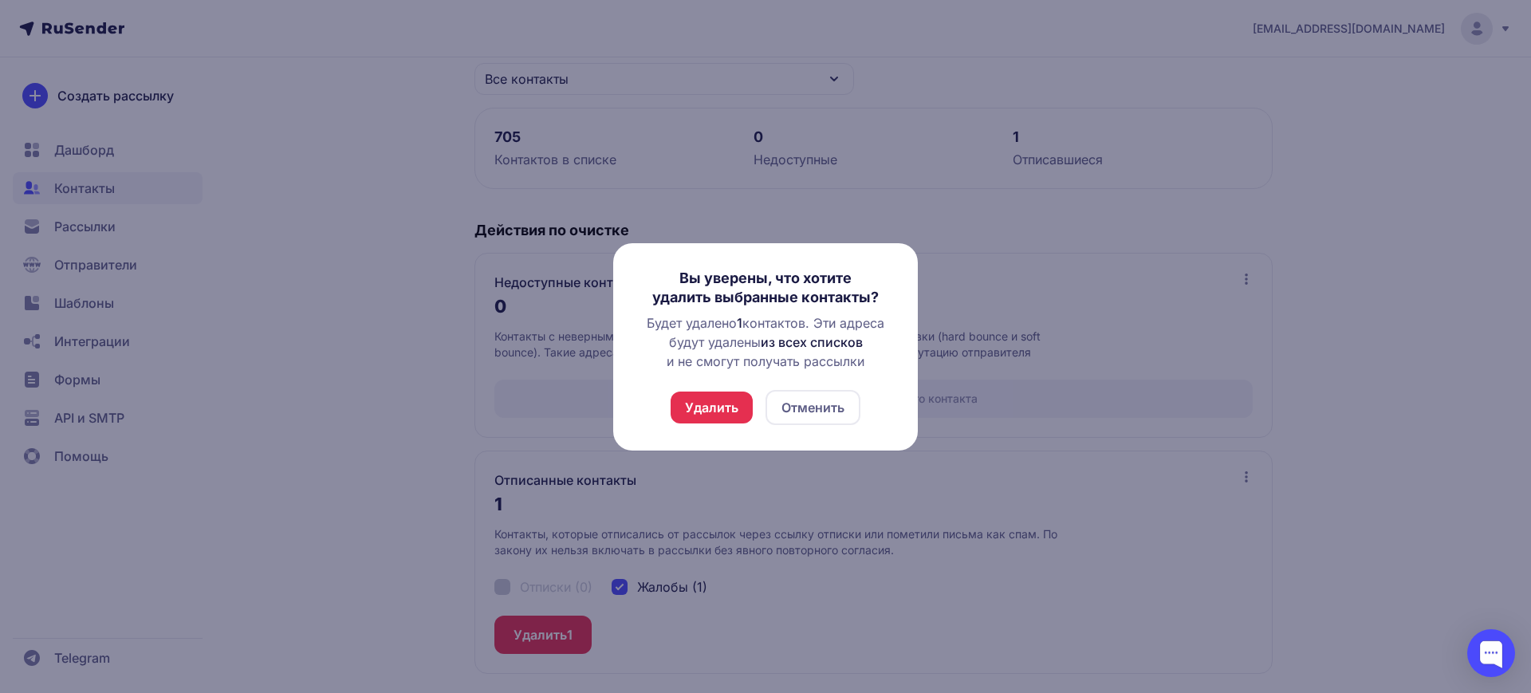
click at [694, 415] on button "Удалить" at bounding box center [712, 408] width 82 height 32
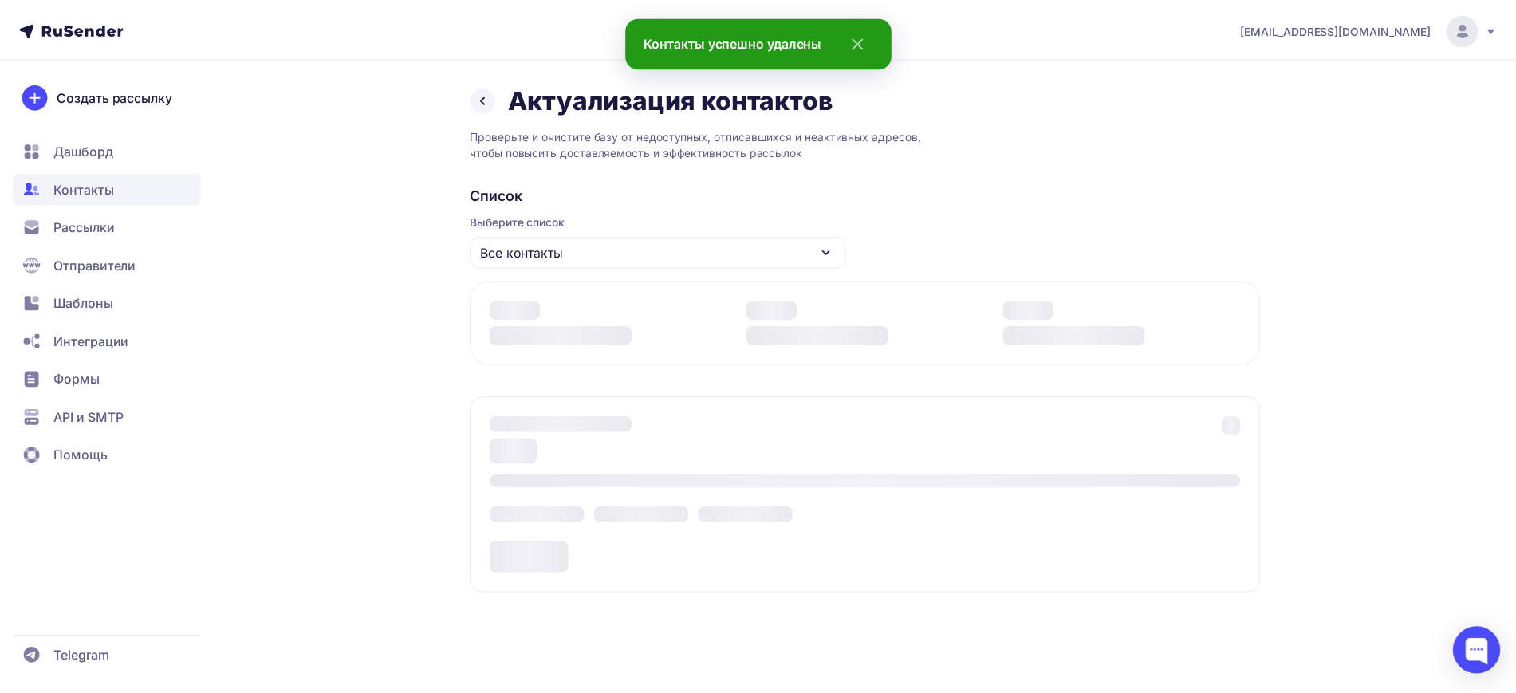
scroll to position [0, 0]
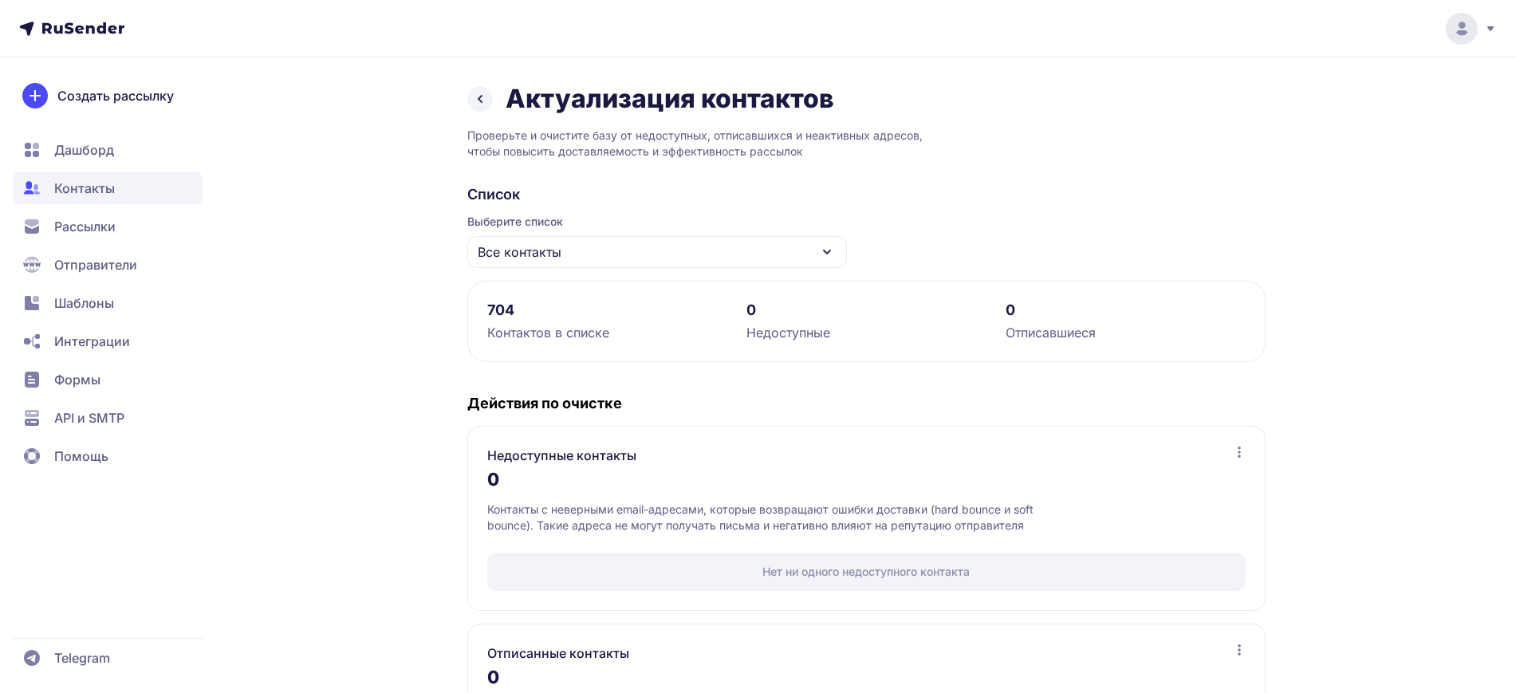
click at [485, 104] on icon at bounding box center [480, 98] width 19 height 19
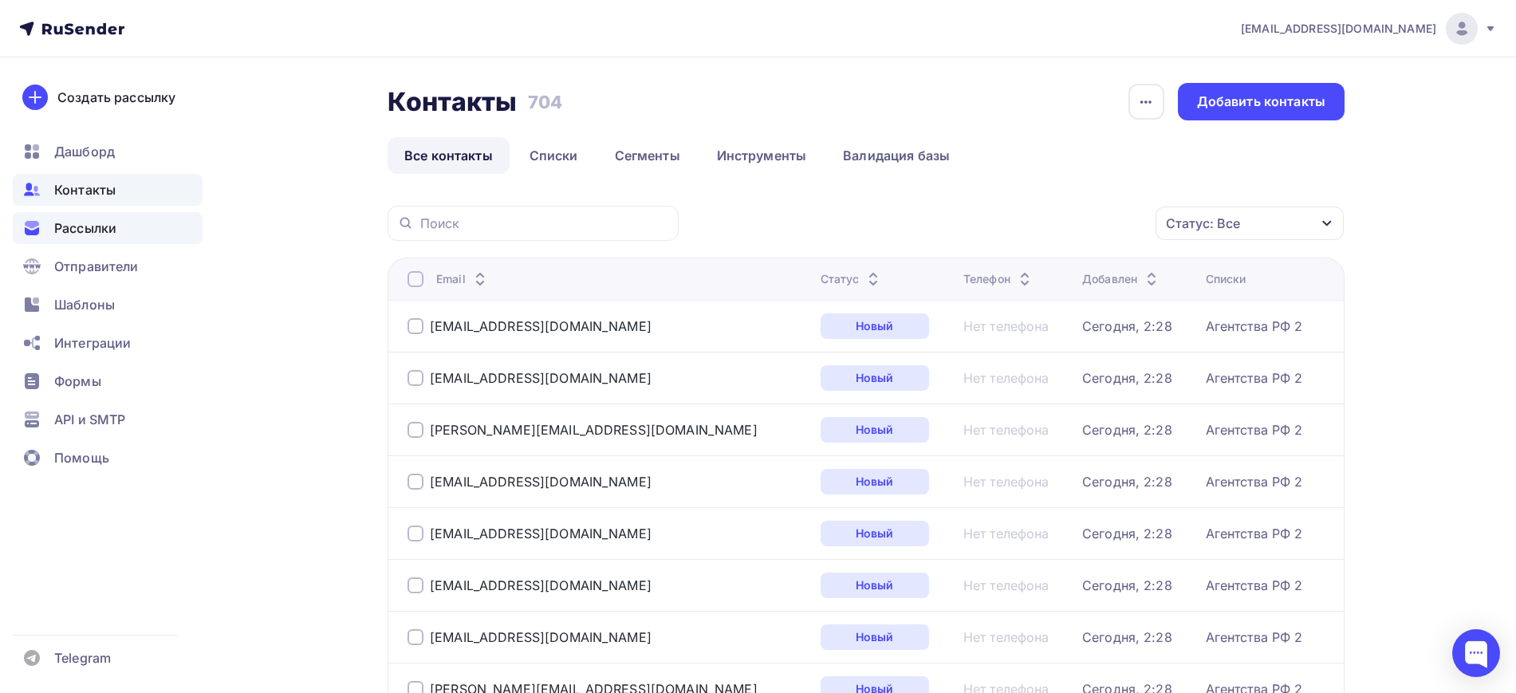
click at [77, 229] on span "Рассылки" at bounding box center [85, 228] width 62 height 19
